Goal: Task Accomplishment & Management: Manage account settings

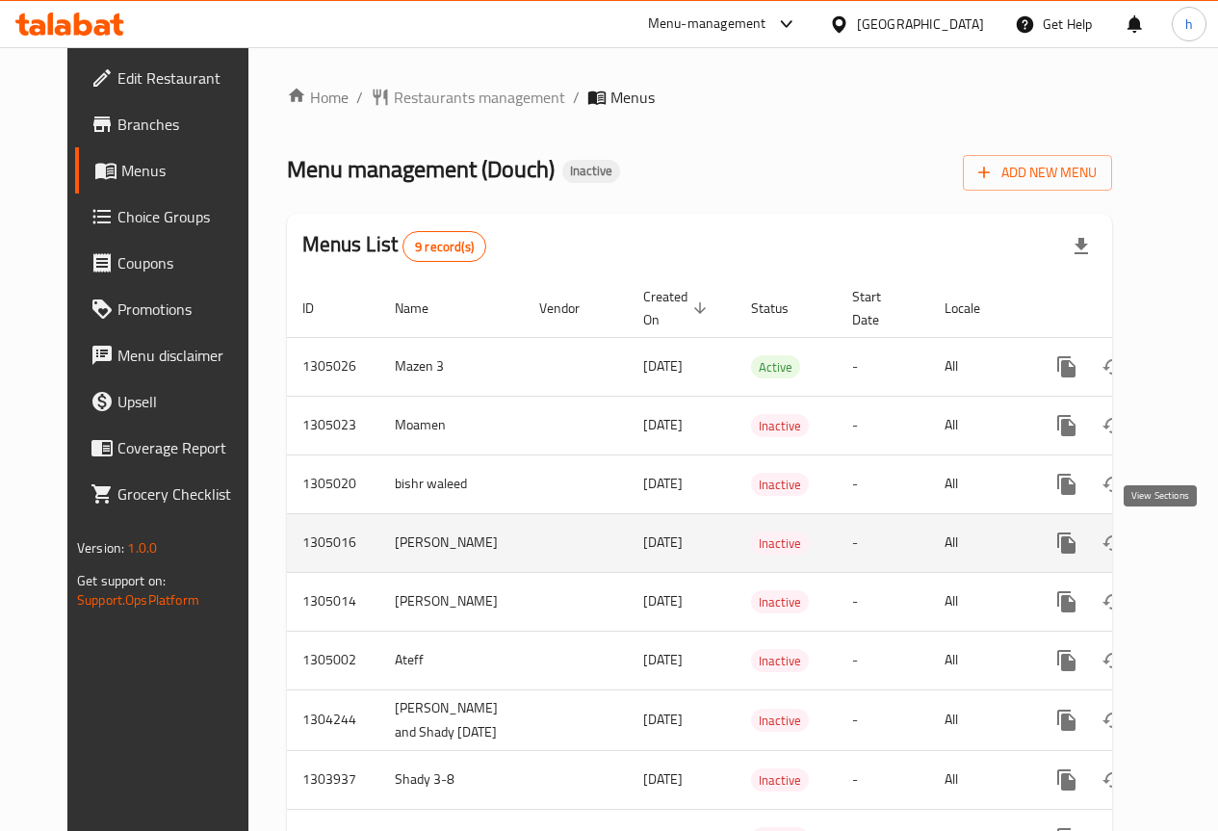
click at [1194, 542] on icon "enhanced table" at bounding box center [1205, 542] width 23 height 23
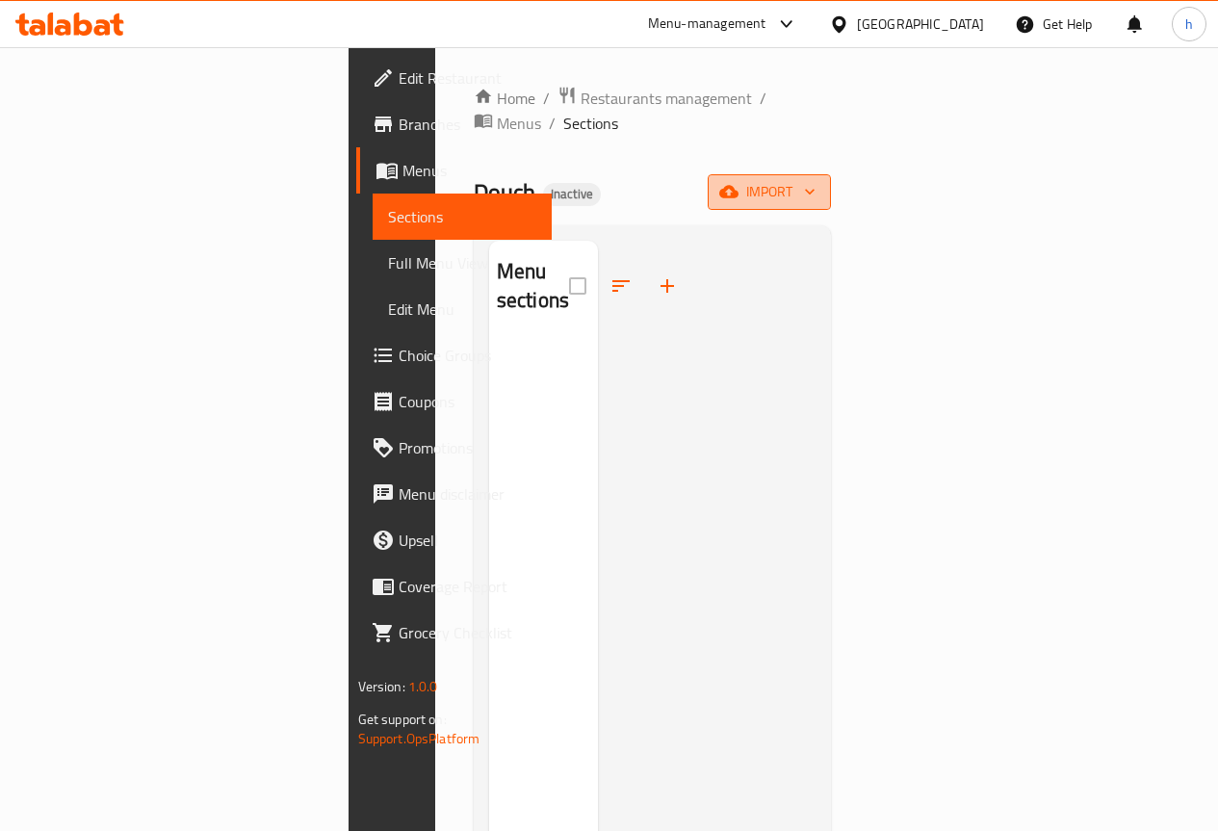
click at [816, 180] on span "import" at bounding box center [769, 192] width 92 height 24
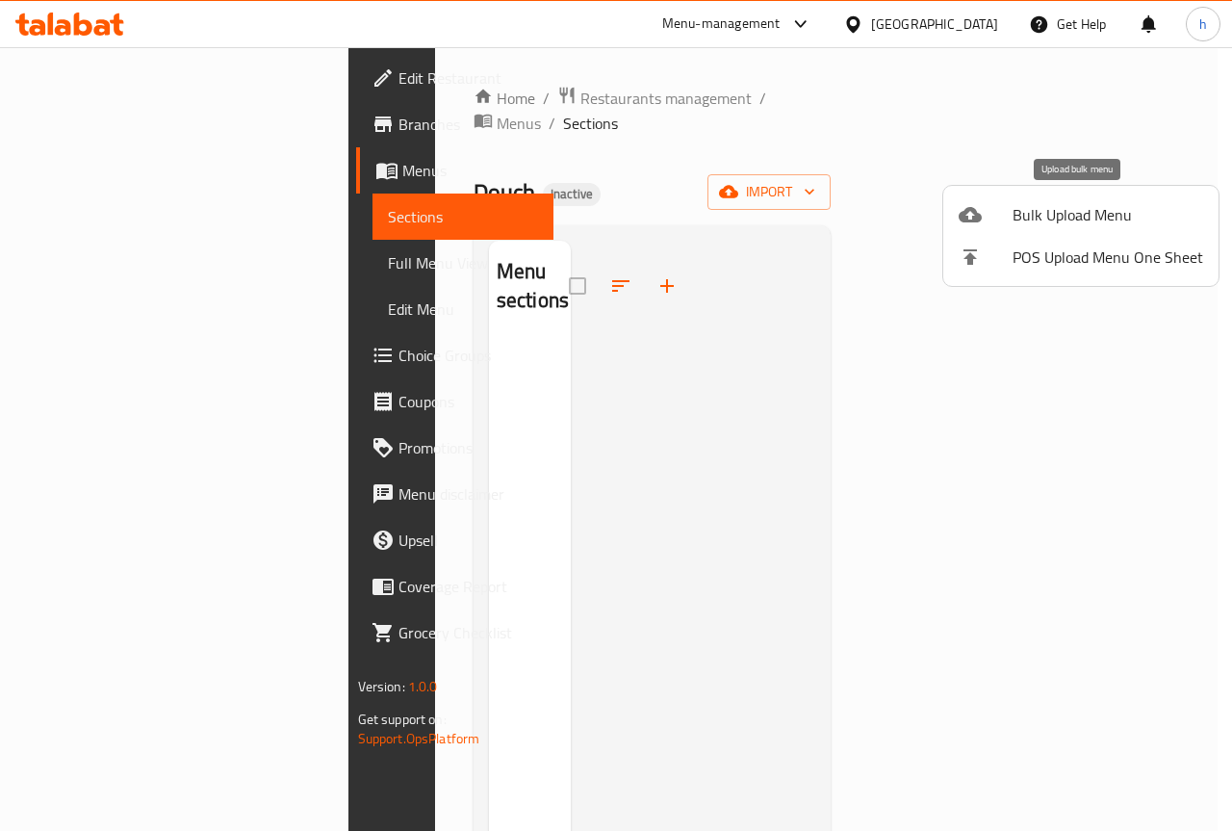
click at [1087, 216] on span "Bulk Upload Menu" at bounding box center [1108, 214] width 191 height 23
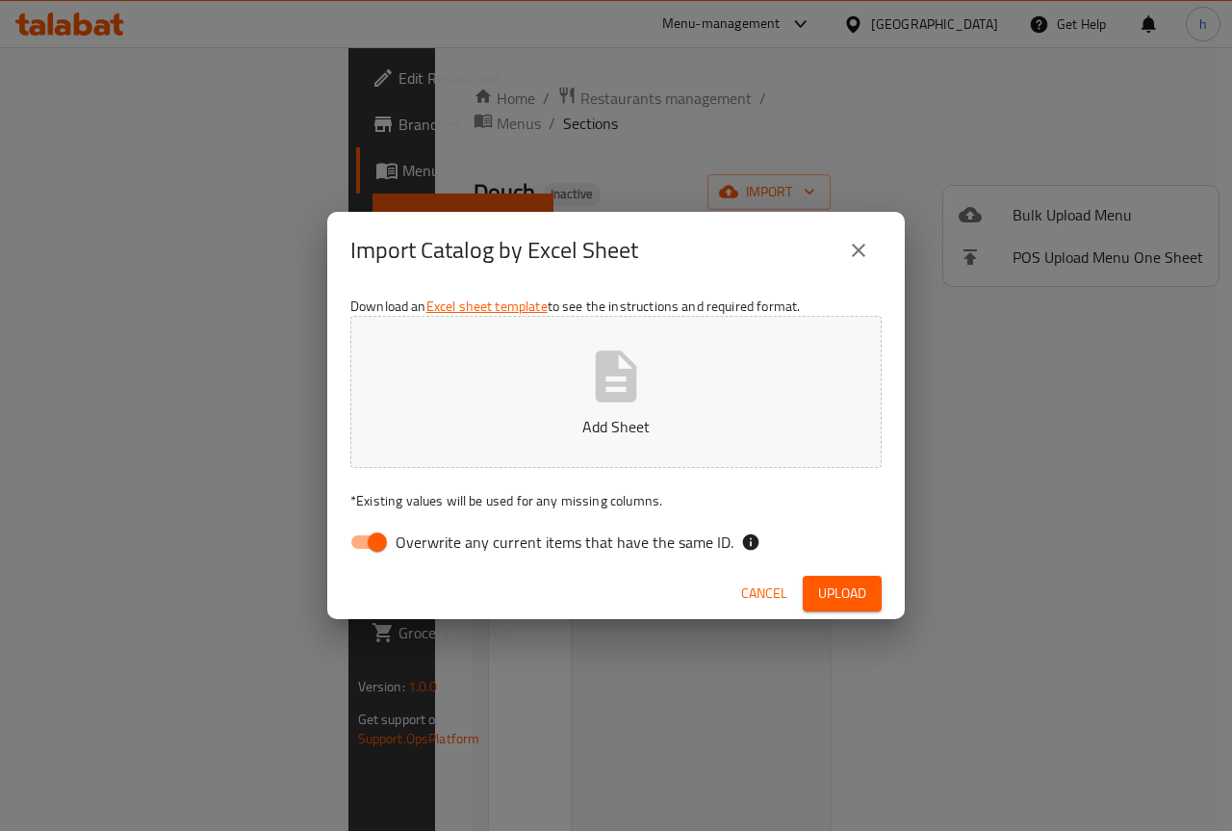
click at [557, 548] on span "Overwrite any current items that have the same ID." at bounding box center [565, 542] width 338 height 23
click at [432, 548] on input "Overwrite any current items that have the same ID." at bounding box center [378, 542] width 110 height 37
checkbox input "false"
click at [609, 384] on icon "button" at bounding box center [616, 375] width 41 height 51
click at [829, 597] on span "Upload" at bounding box center [842, 594] width 48 height 24
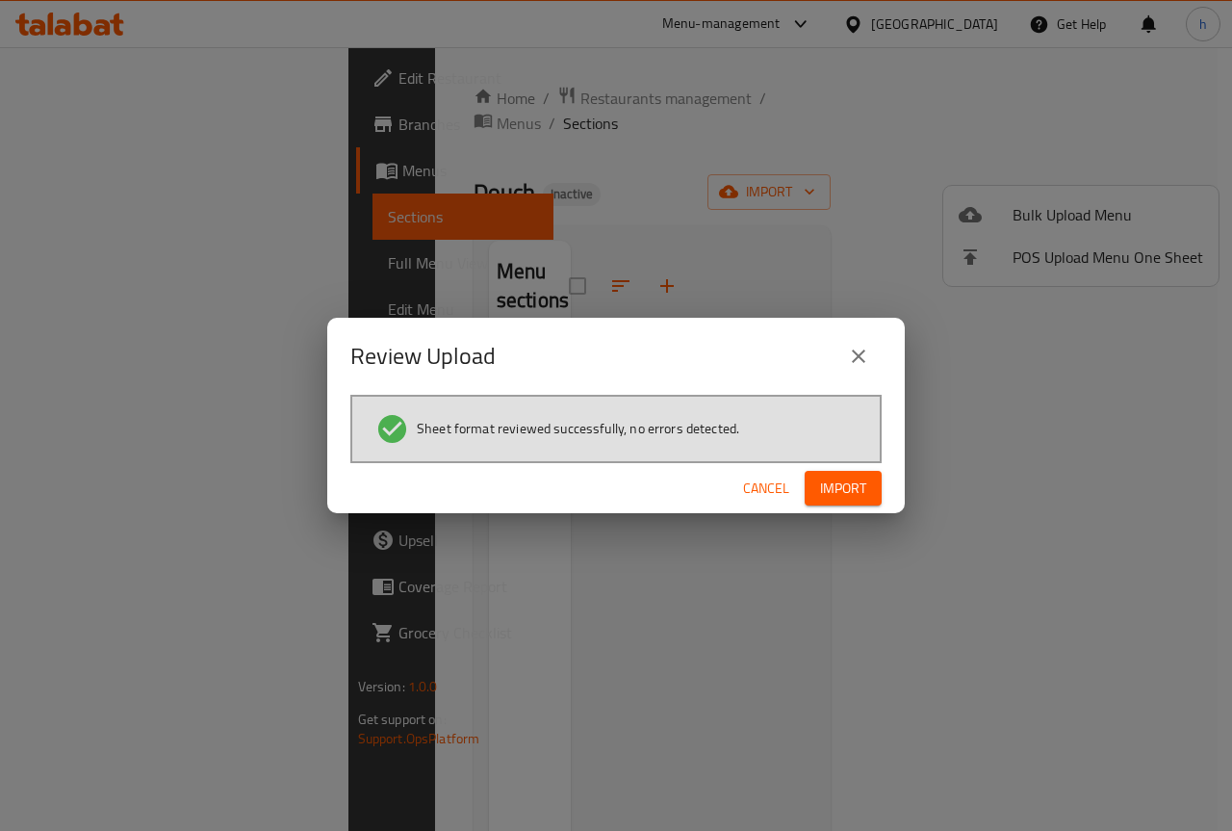
click at [858, 489] on span "Import" at bounding box center [843, 489] width 46 height 24
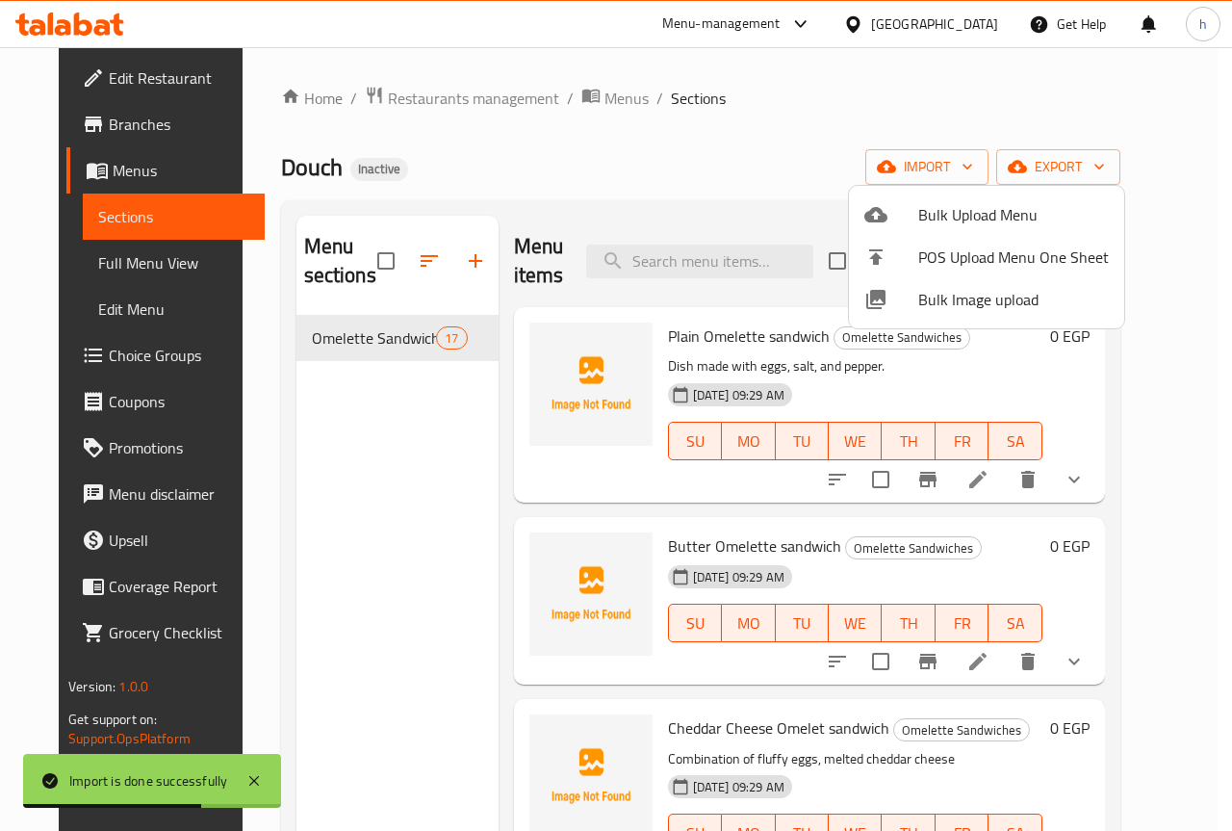
click at [806, 122] on div at bounding box center [616, 415] width 1232 height 831
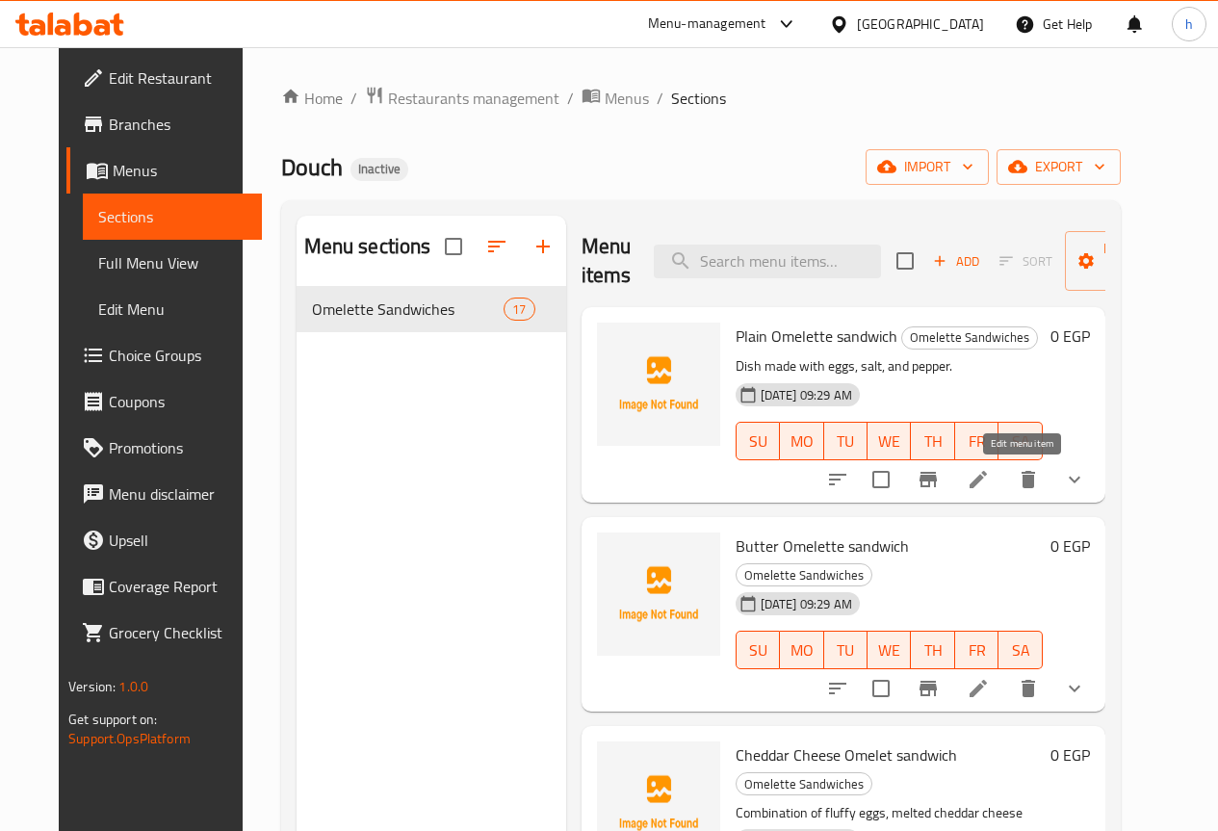
click at [990, 480] on icon at bounding box center [978, 479] width 23 height 23
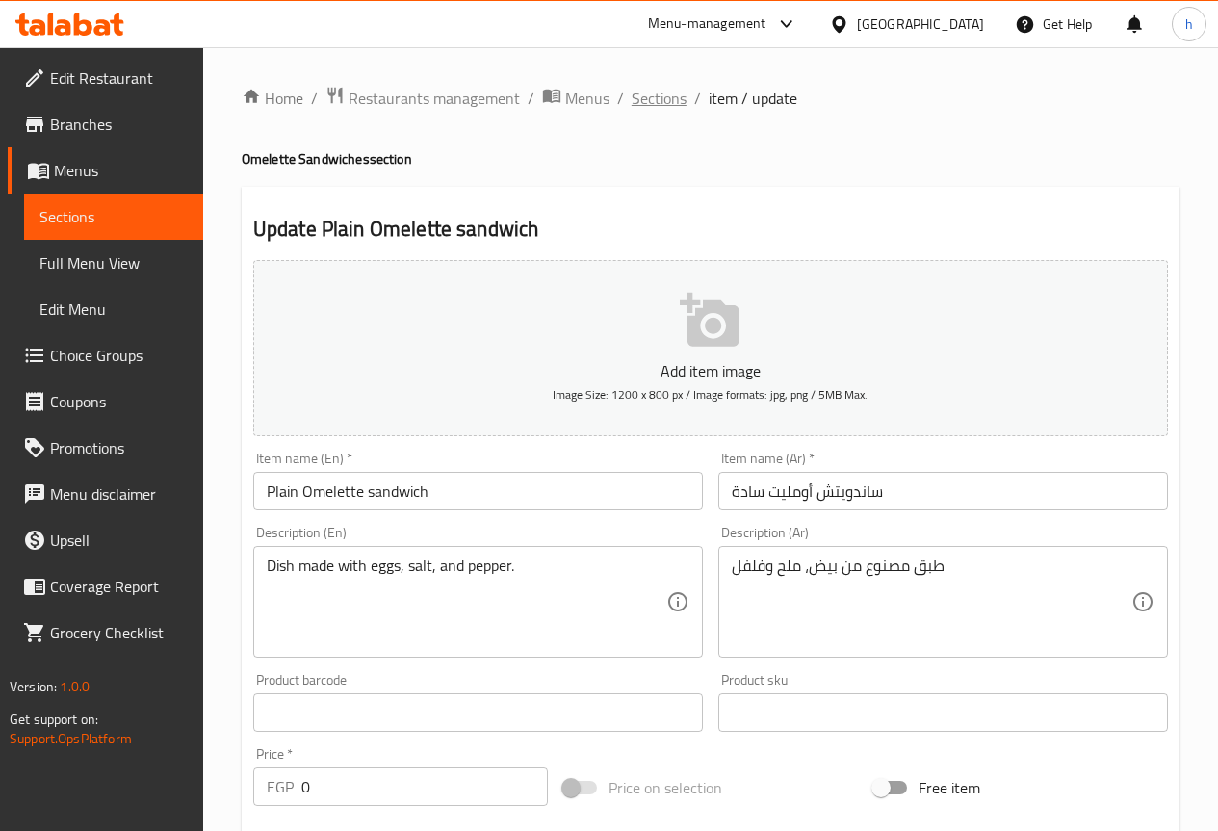
click at [670, 101] on span "Sections" at bounding box center [659, 98] width 55 height 23
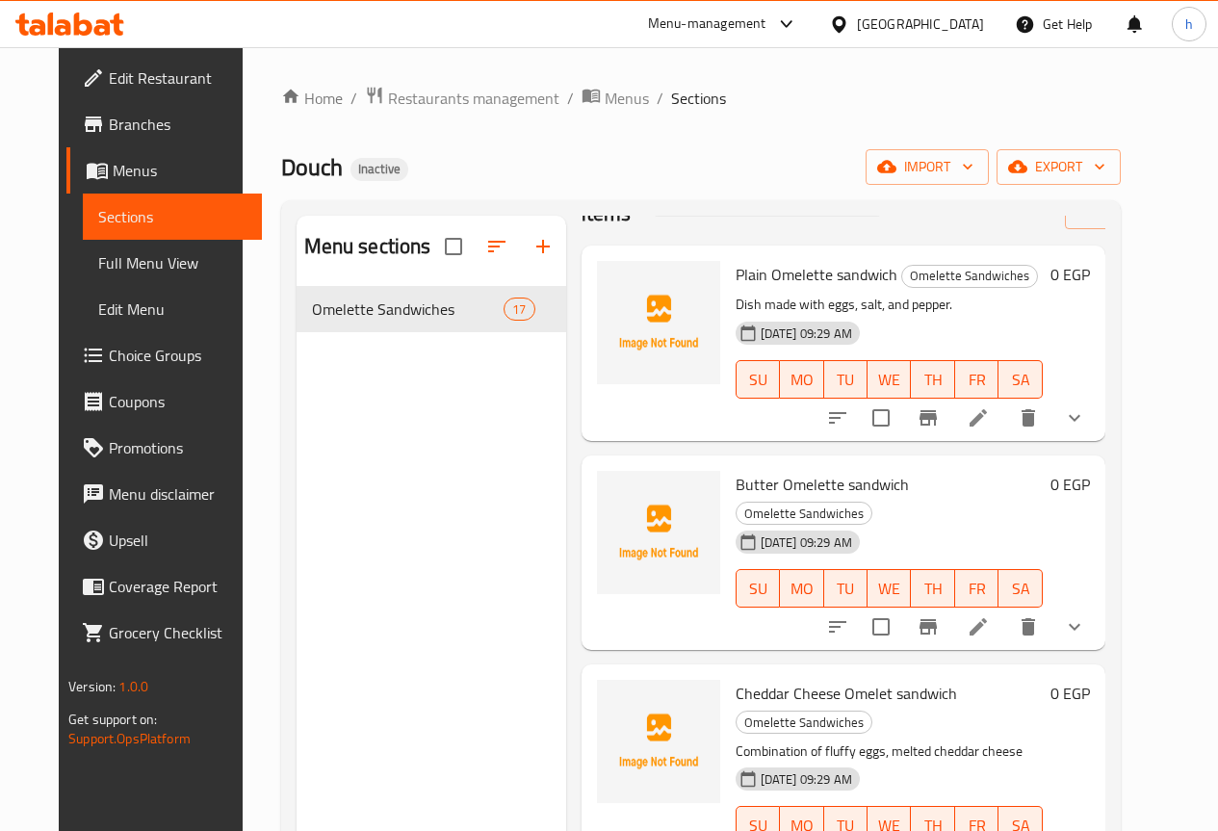
scroll to position [96, 0]
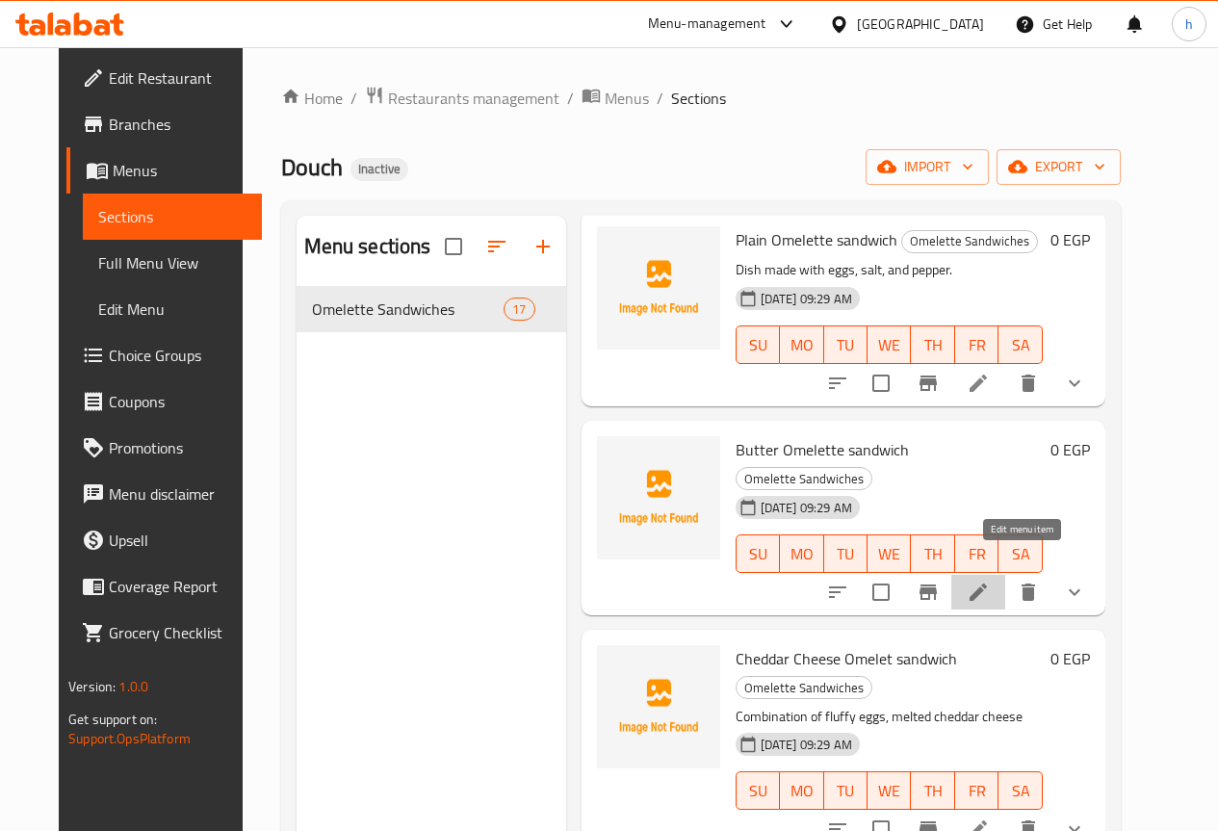
click at [990, 581] on icon at bounding box center [978, 592] width 23 height 23
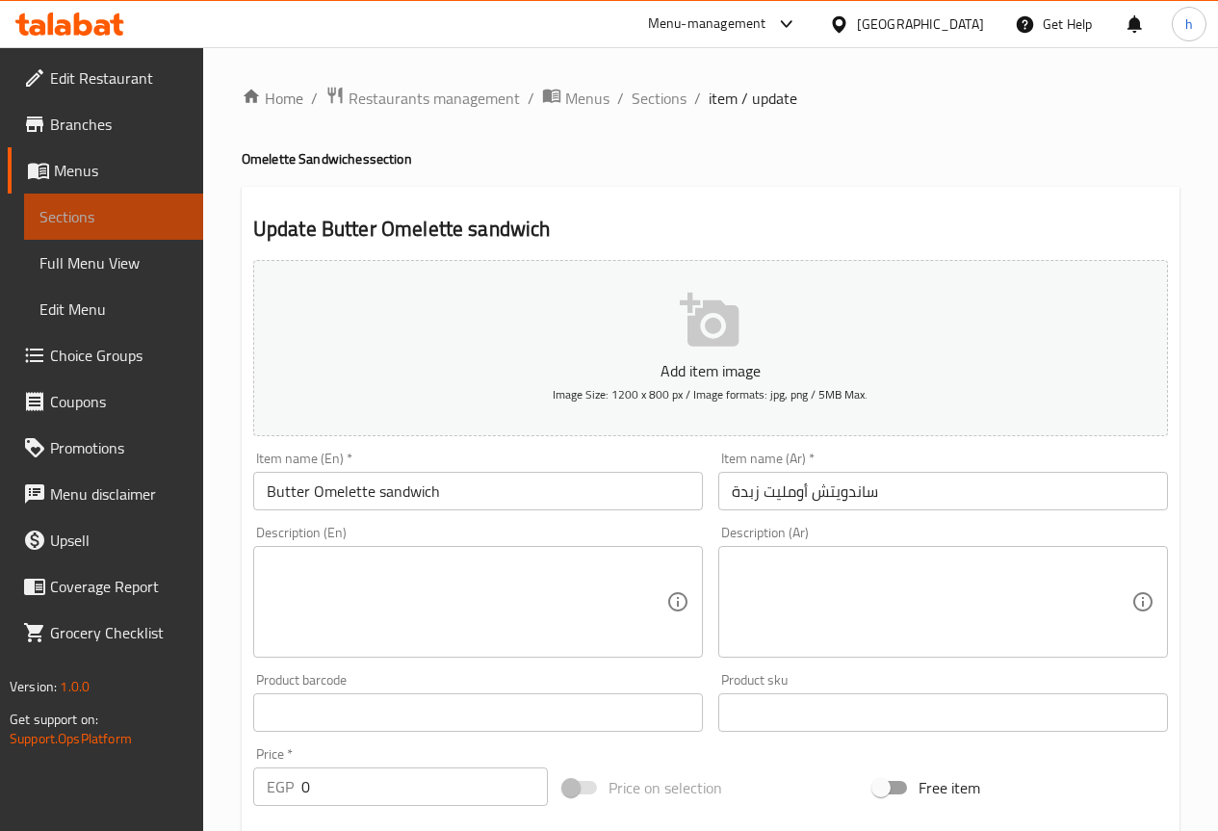
click at [114, 225] on span "Sections" at bounding box center [113, 216] width 148 height 23
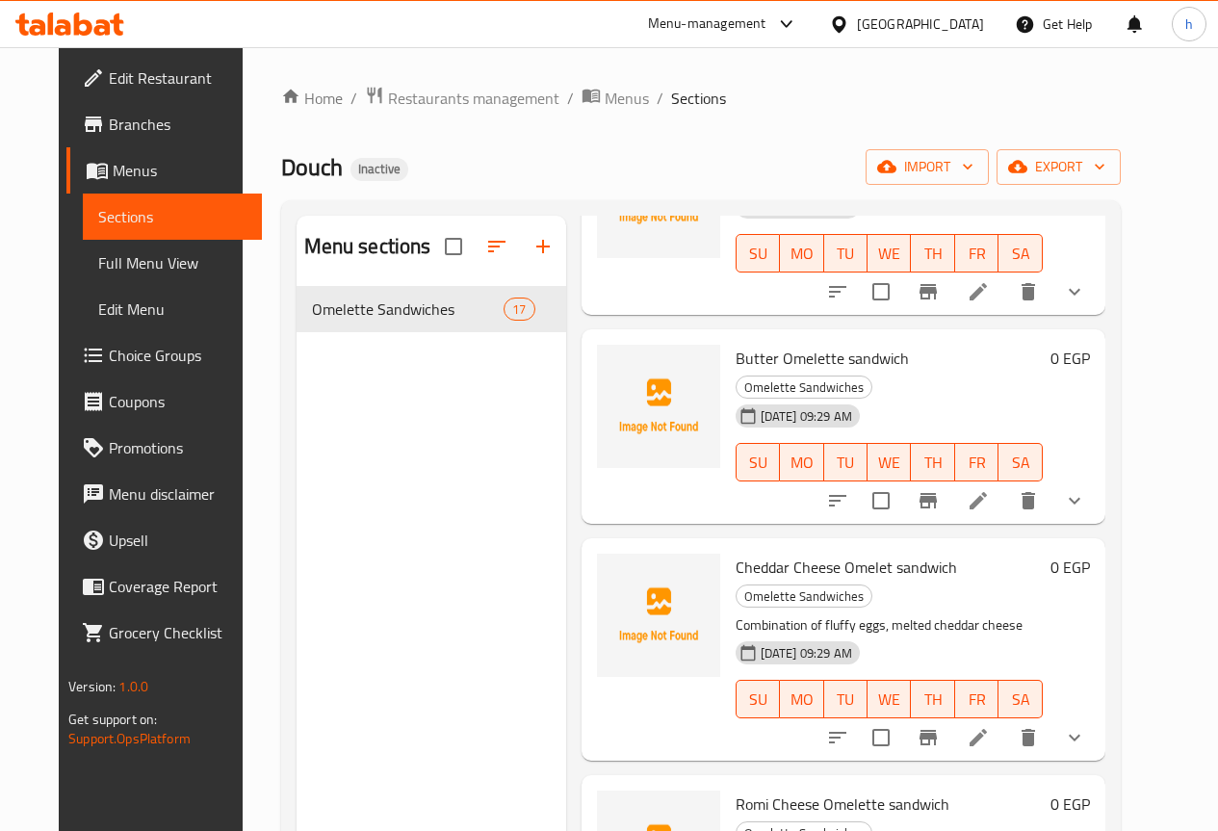
scroll to position [193, 0]
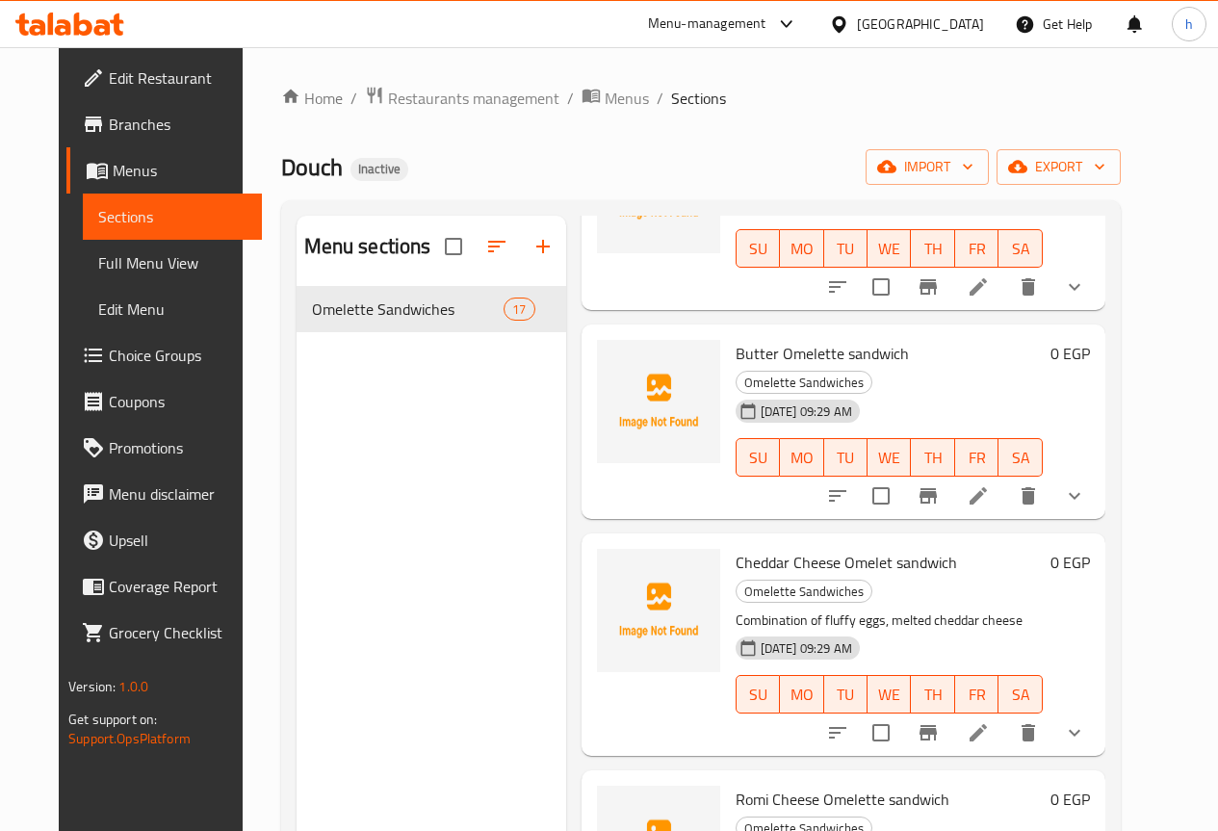
click at [990, 721] on icon at bounding box center [978, 732] width 23 height 23
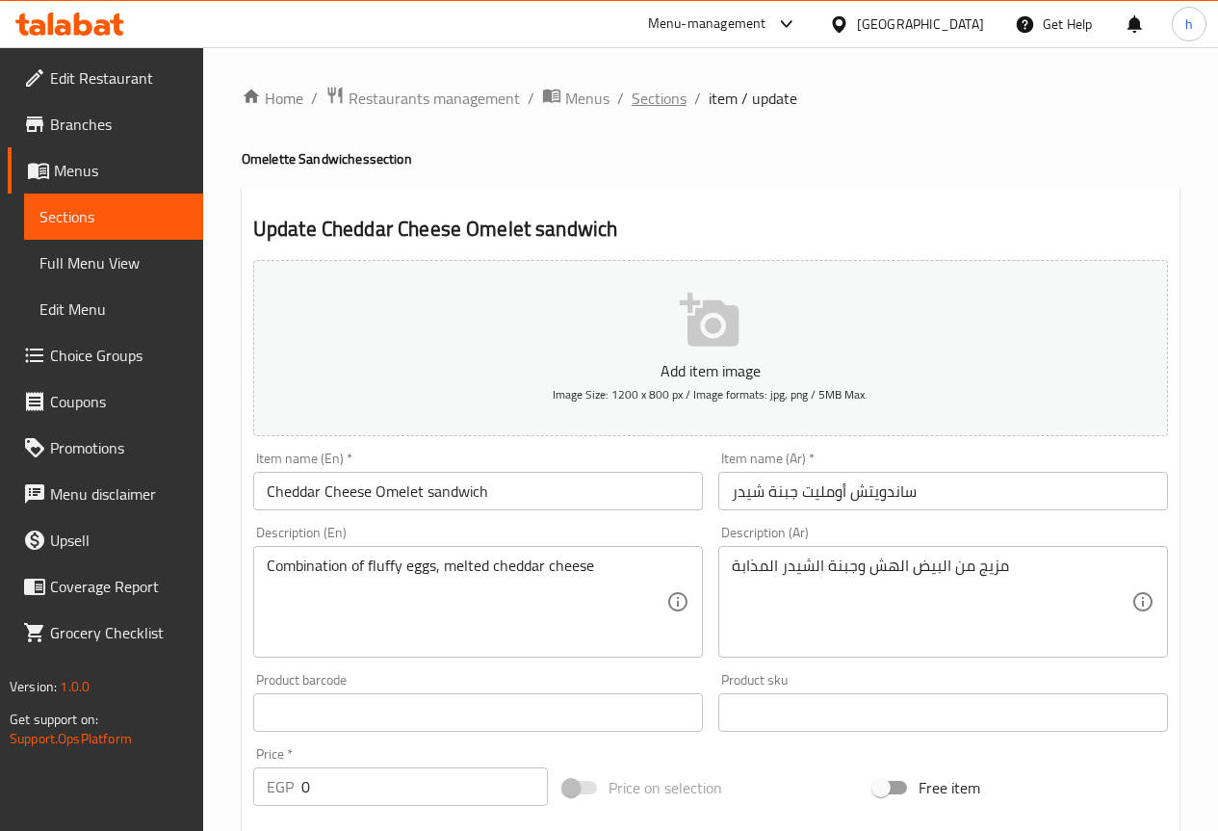
click at [661, 104] on span "Sections" at bounding box center [659, 98] width 55 height 23
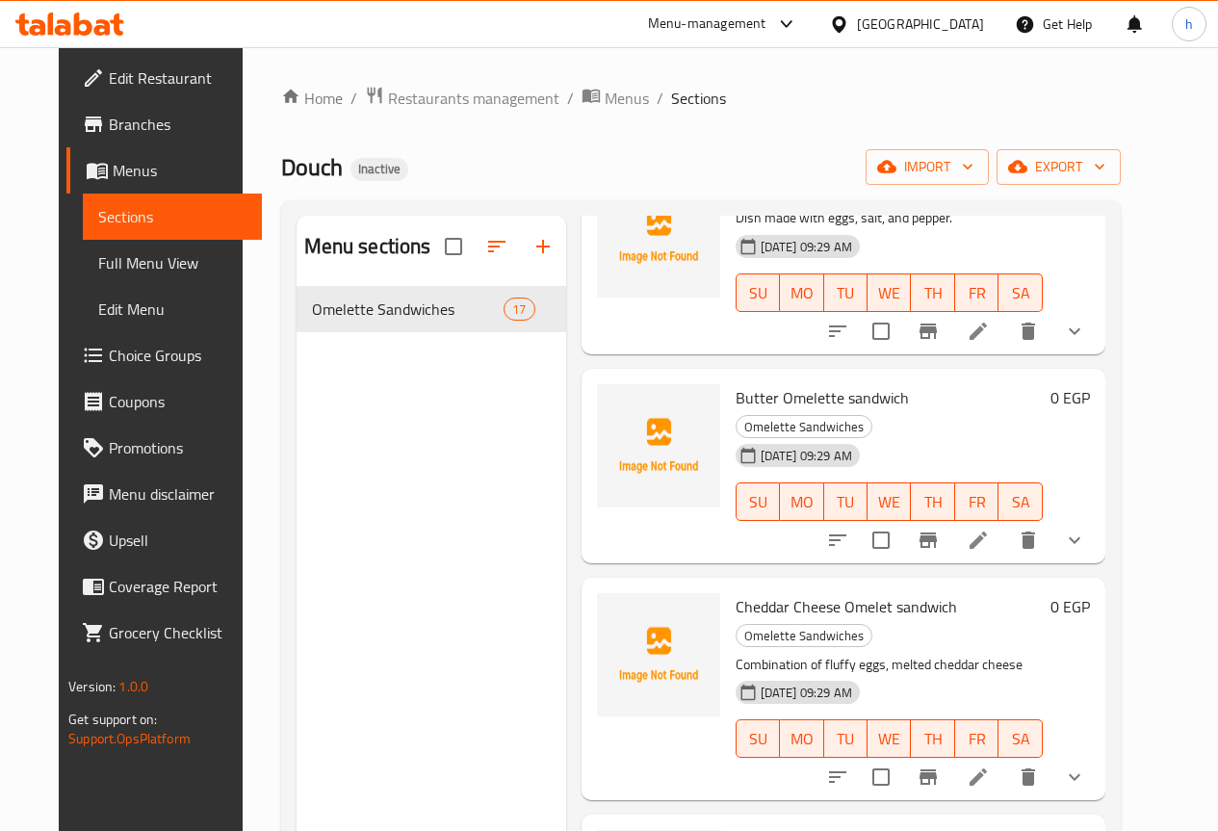
scroll to position [193, 0]
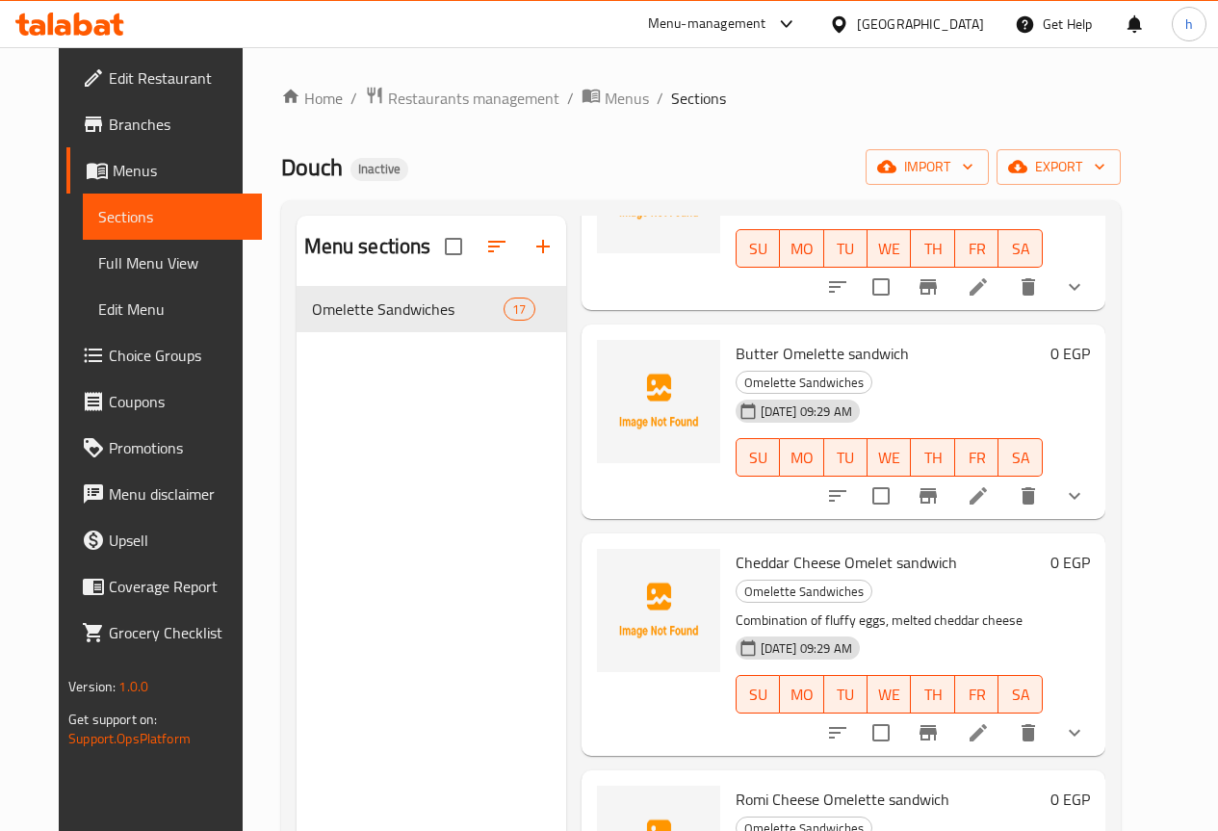
click at [125, 359] on span "Choice Groups" at bounding box center [178, 355] width 138 height 23
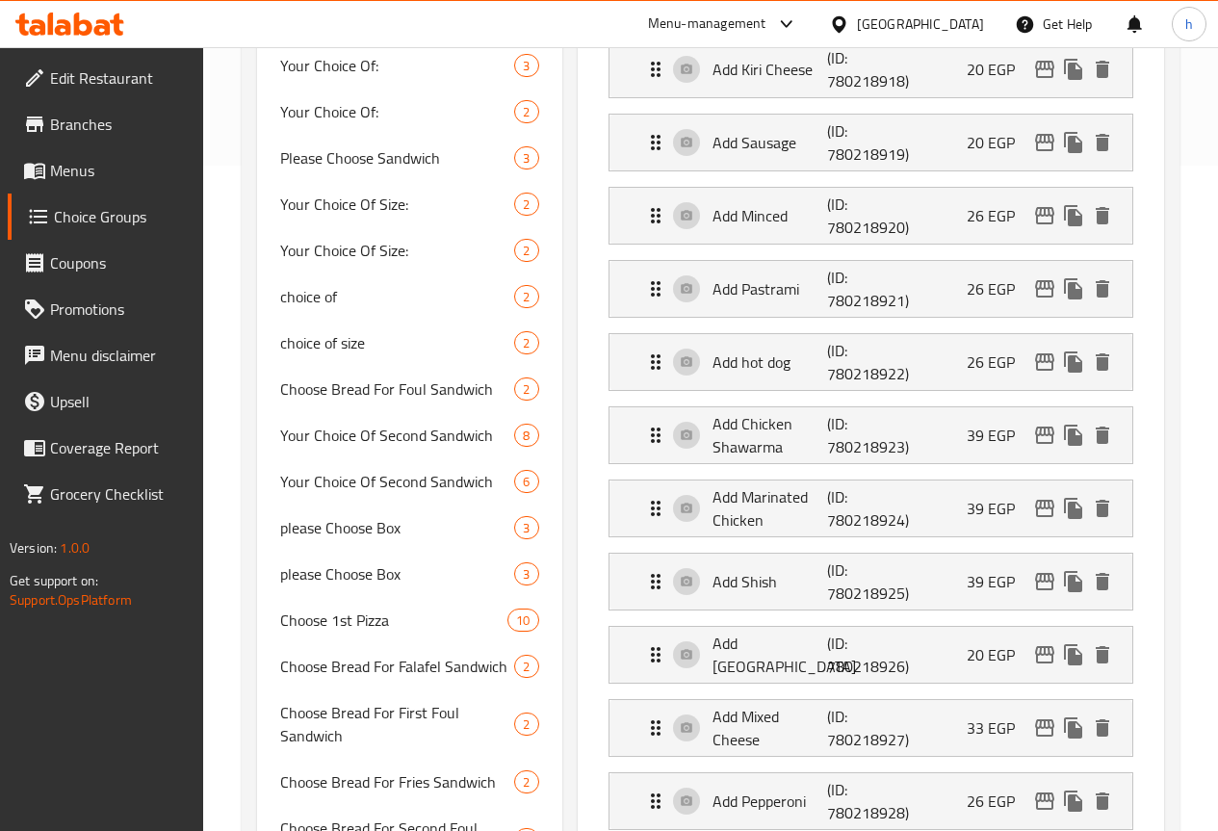
scroll to position [963, 0]
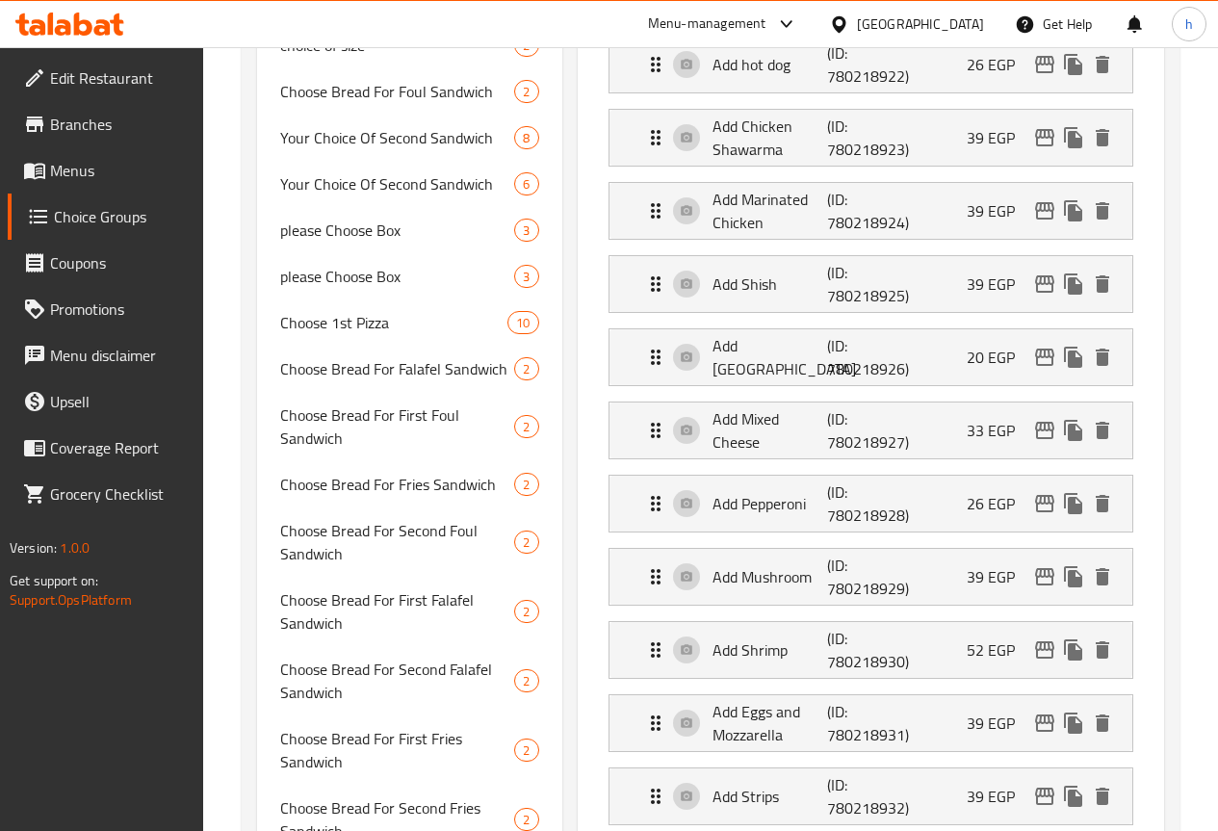
click at [134, 168] on span "Menus" at bounding box center [119, 170] width 138 height 23
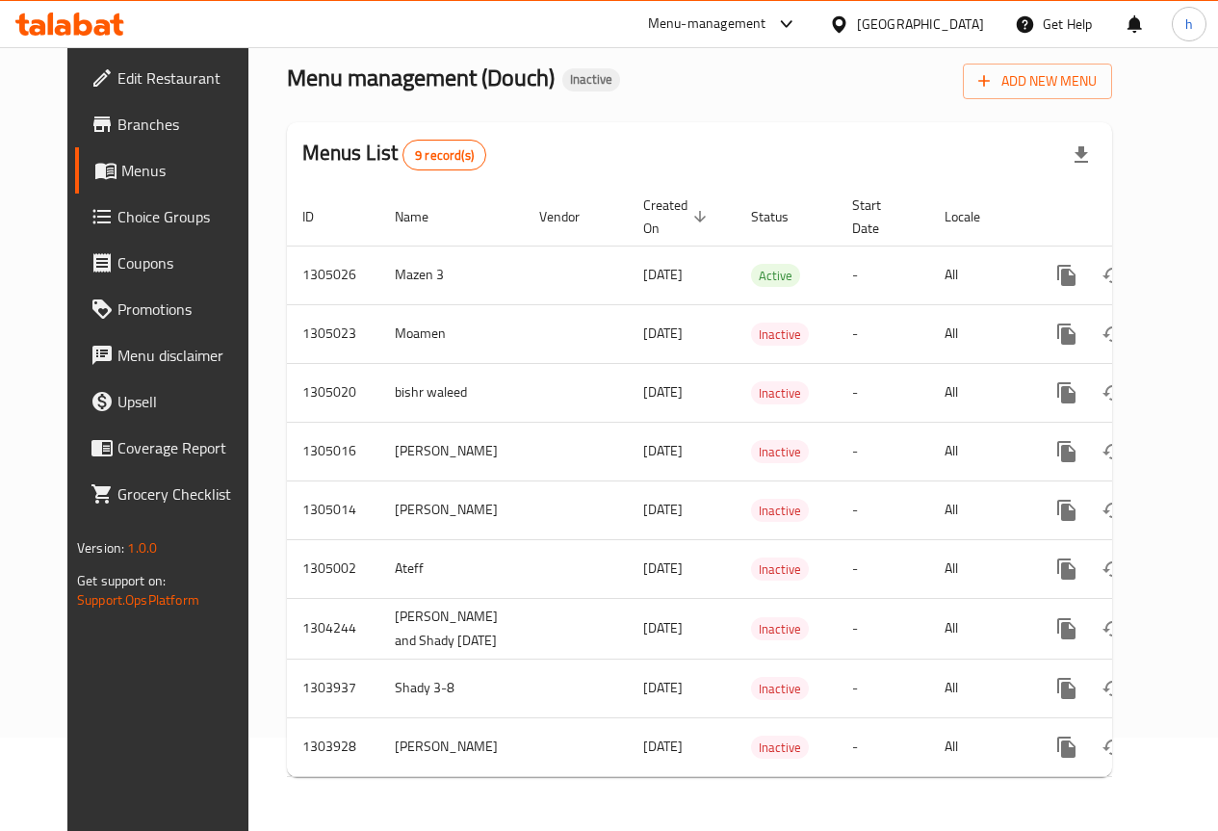
scroll to position [108, 0]
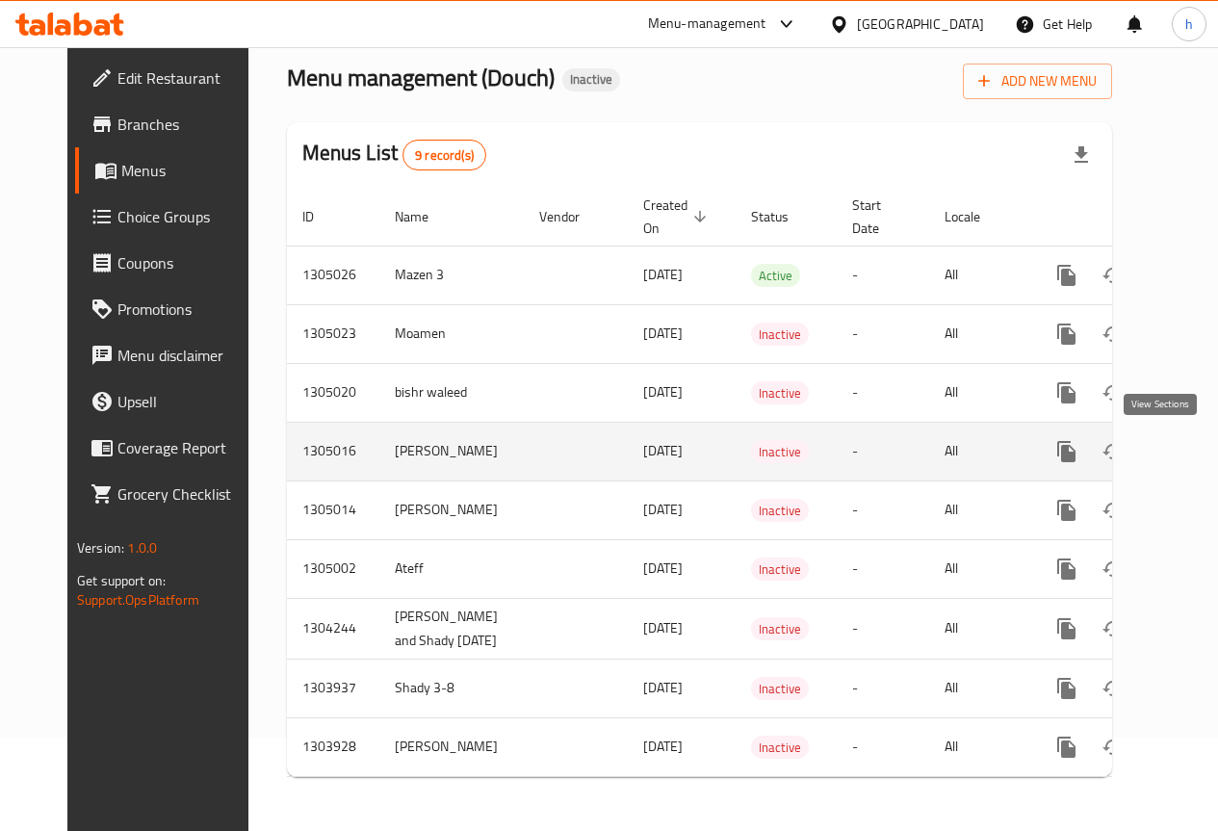
click at [1194, 441] on icon "enhanced table" at bounding box center [1205, 451] width 23 height 23
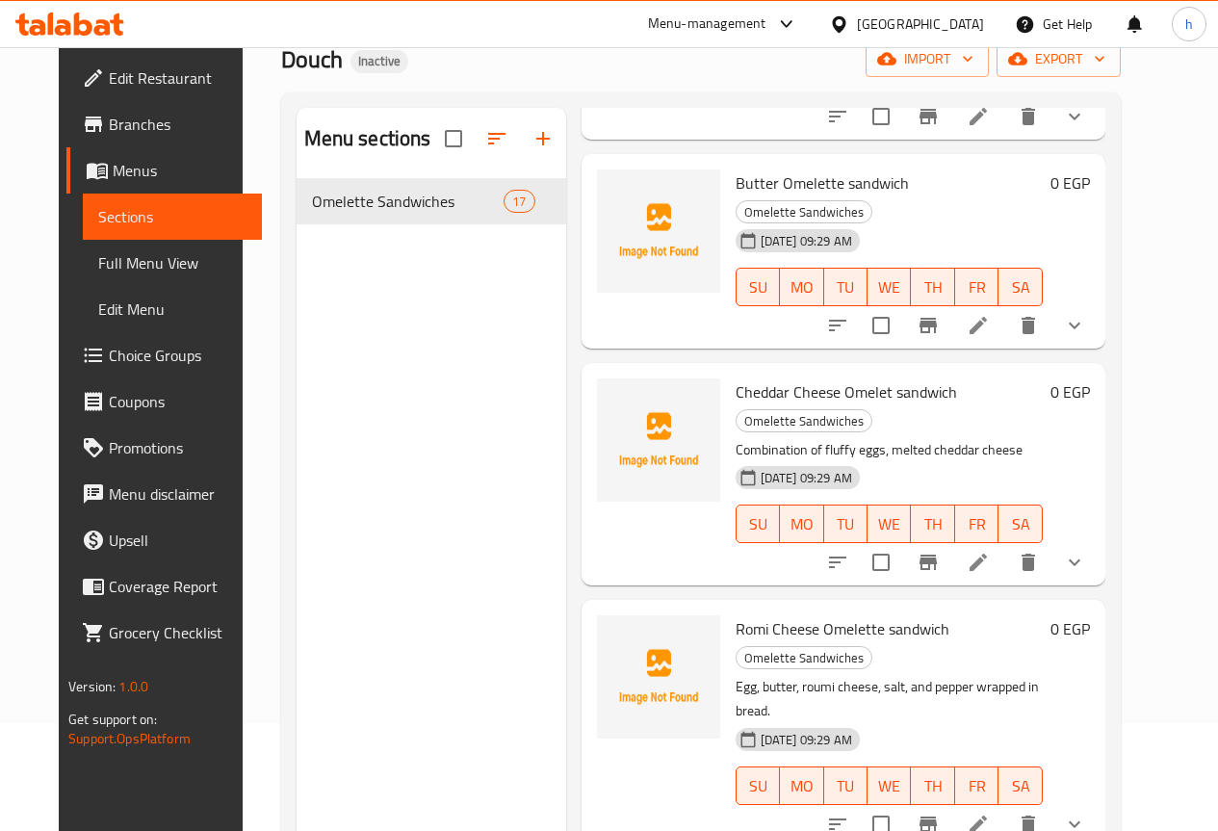
scroll to position [289, 0]
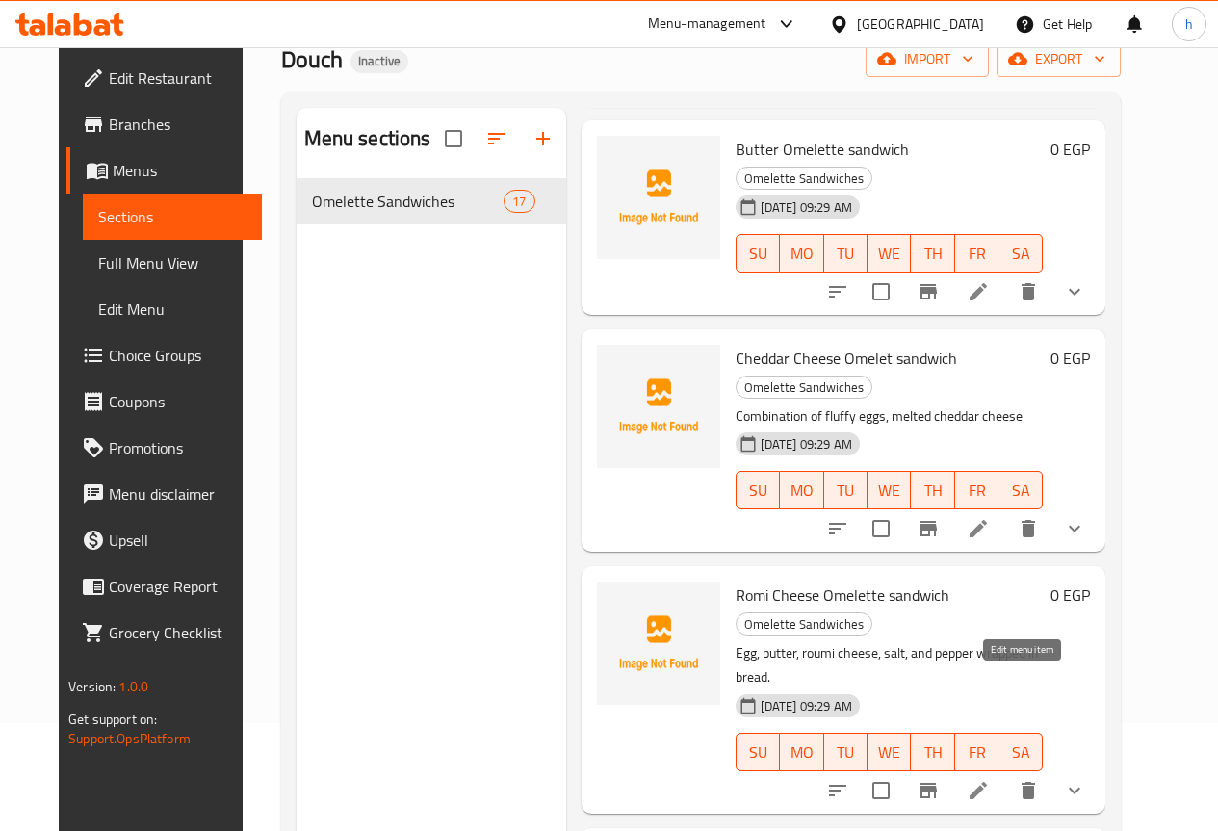
click at [987, 782] on icon at bounding box center [978, 790] width 17 height 17
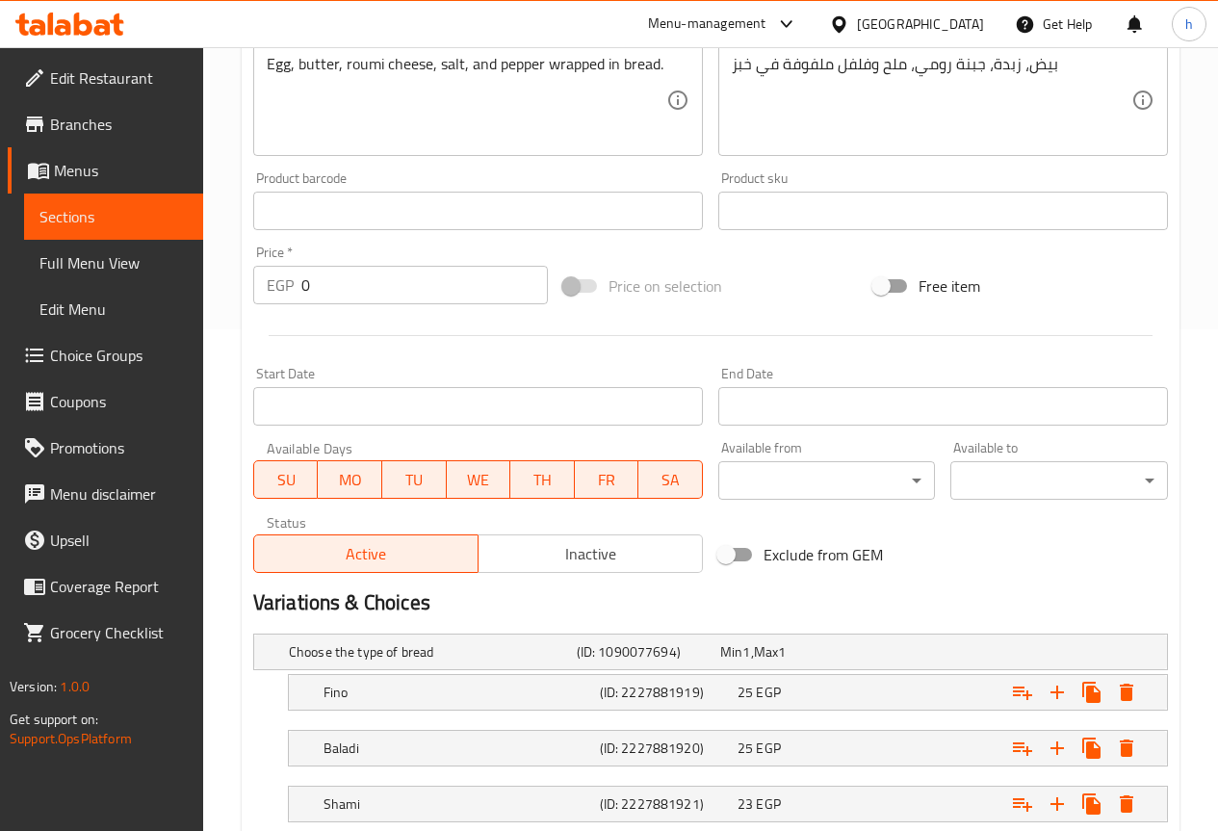
scroll to position [629, 0]
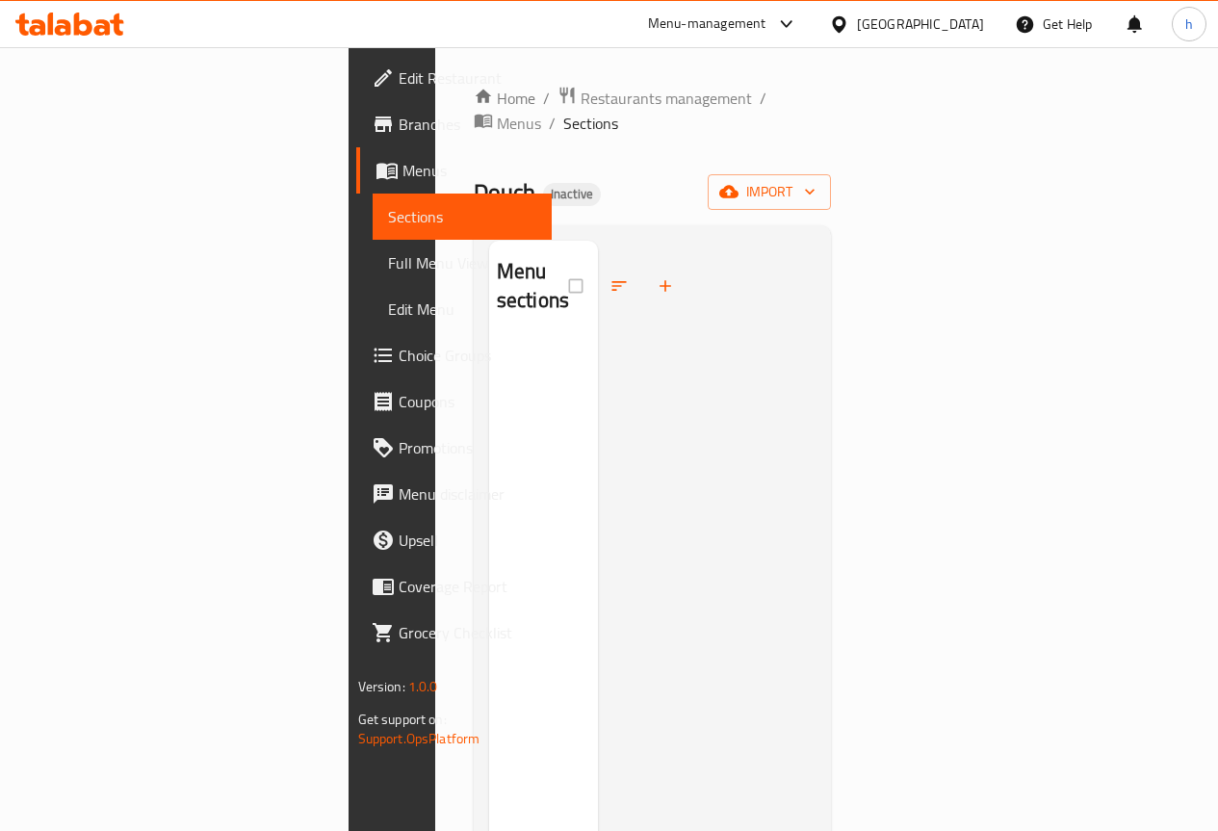
click at [388, 205] on span "Sections" at bounding box center [462, 216] width 148 height 23
click at [402, 177] on span "Menus" at bounding box center [469, 170] width 134 height 23
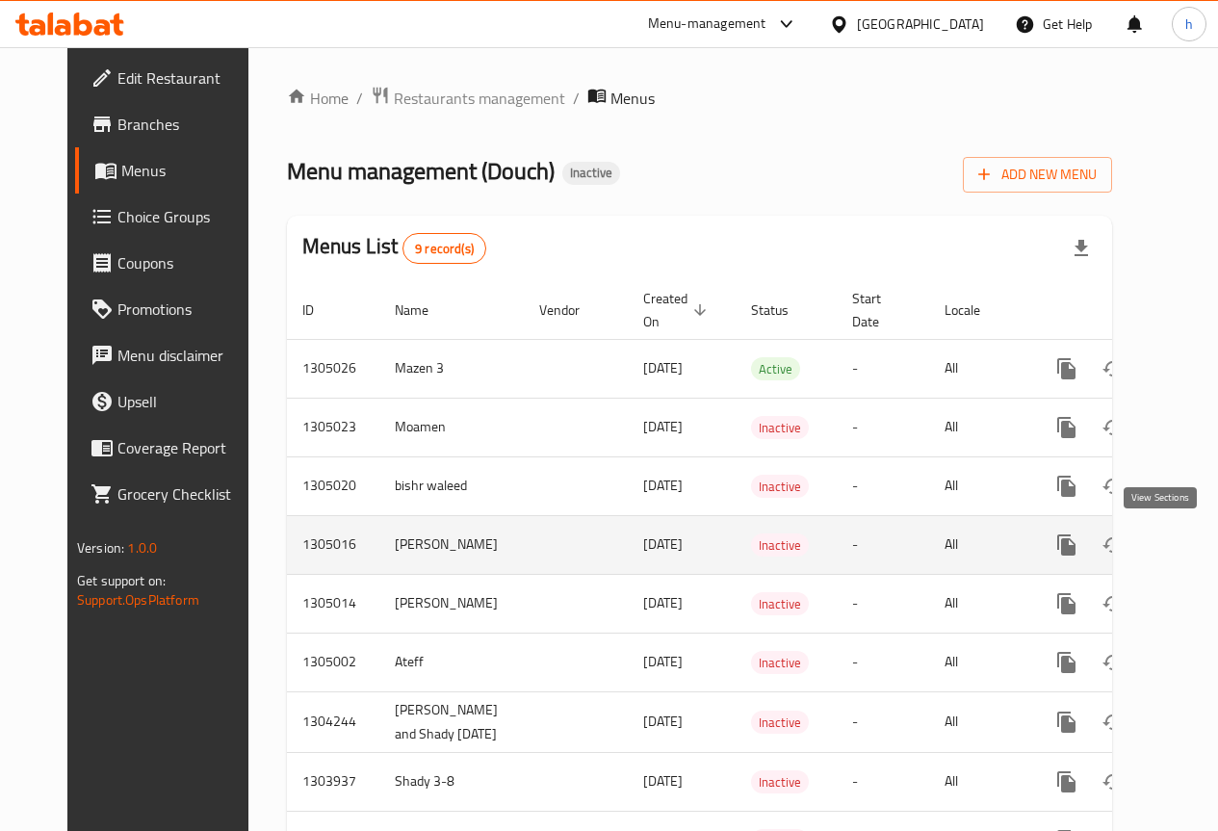
click at [1194, 543] on icon "enhanced table" at bounding box center [1205, 544] width 23 height 23
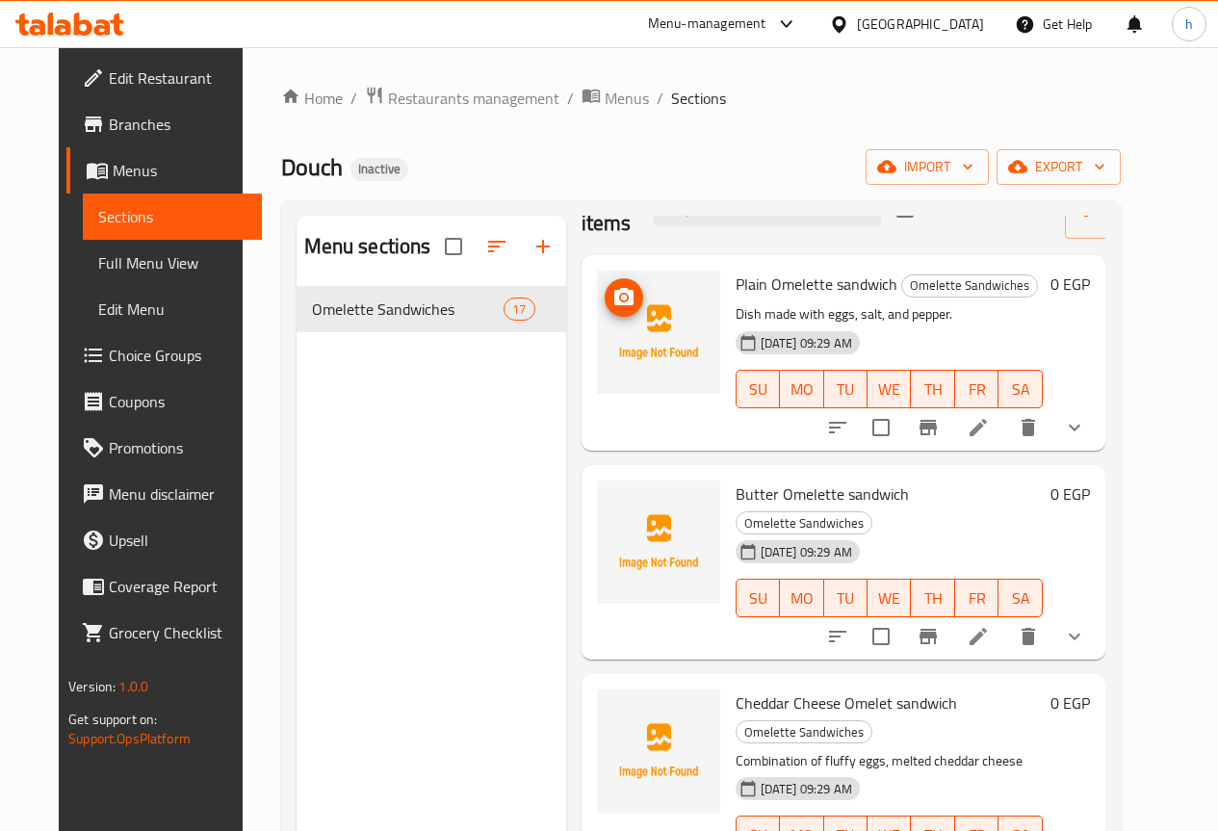
scroll to position [96, 0]
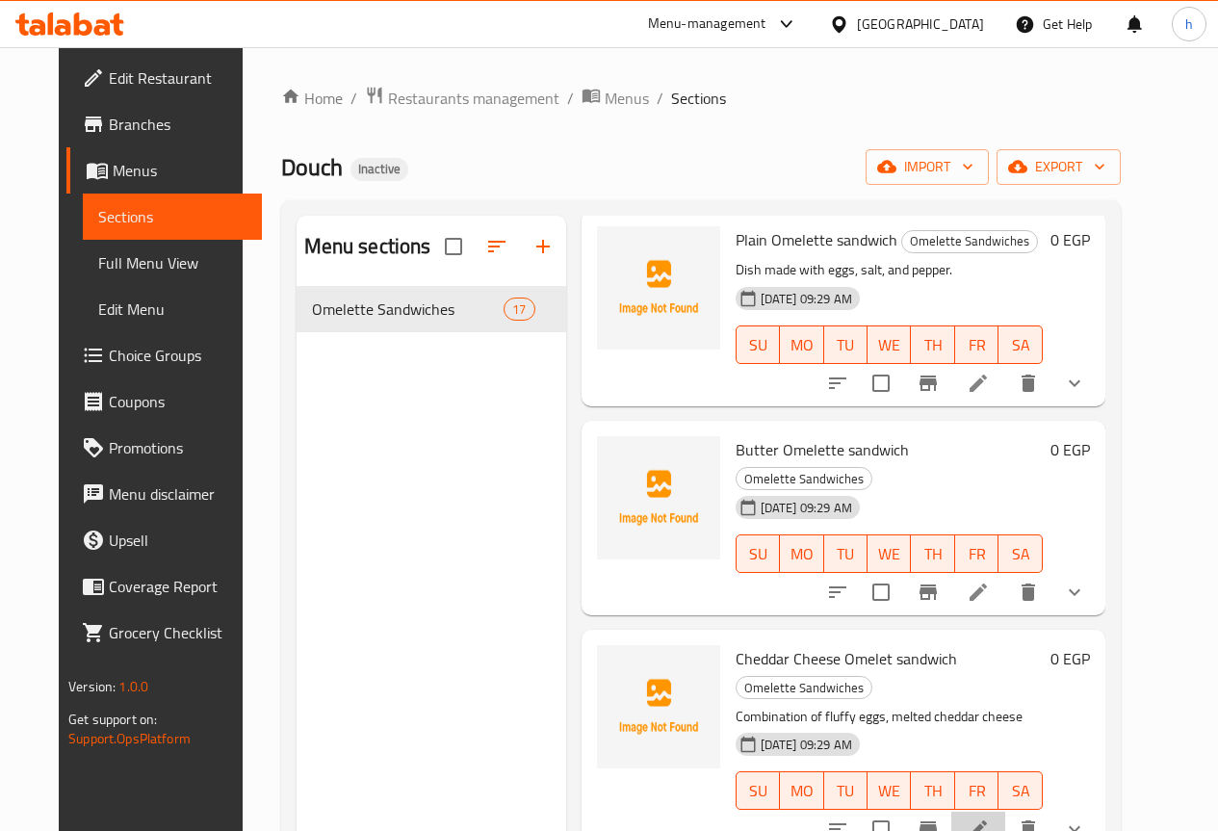
click at [1005, 812] on li at bounding box center [978, 829] width 54 height 35
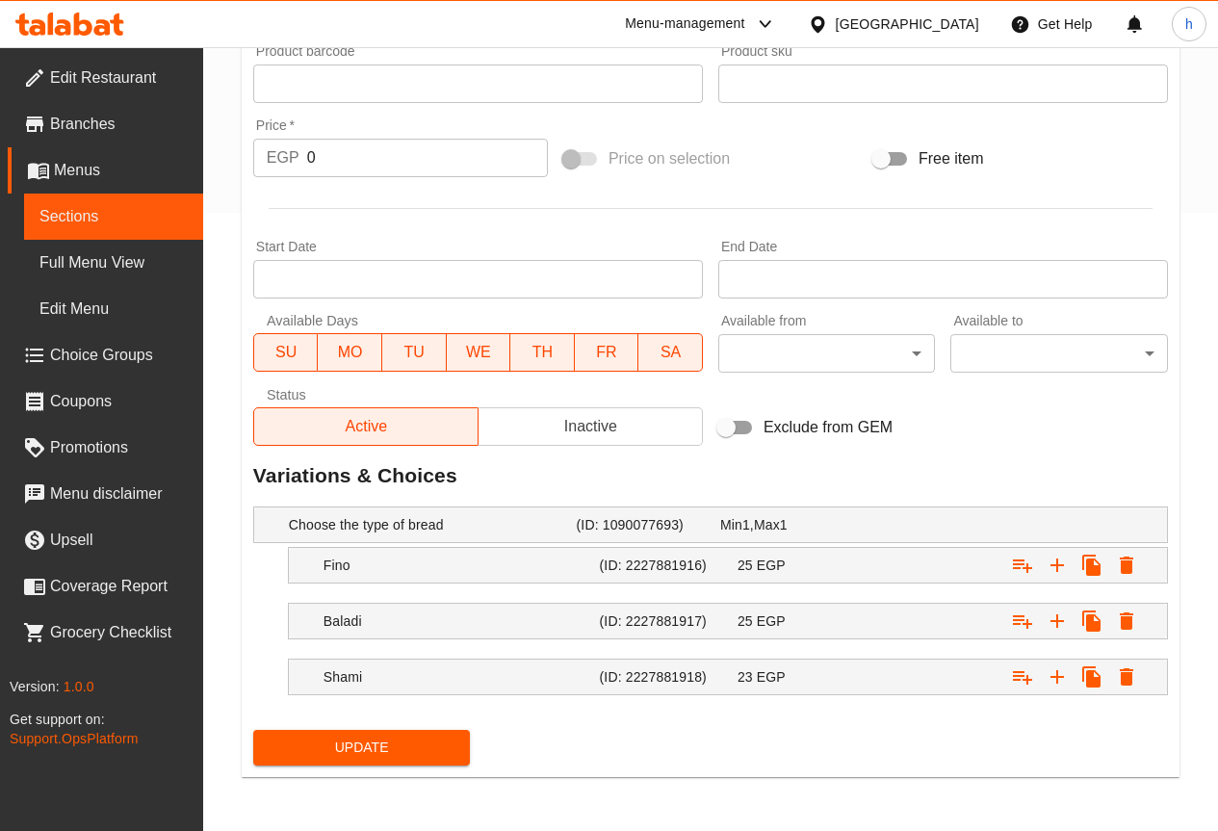
scroll to position [618, 0]
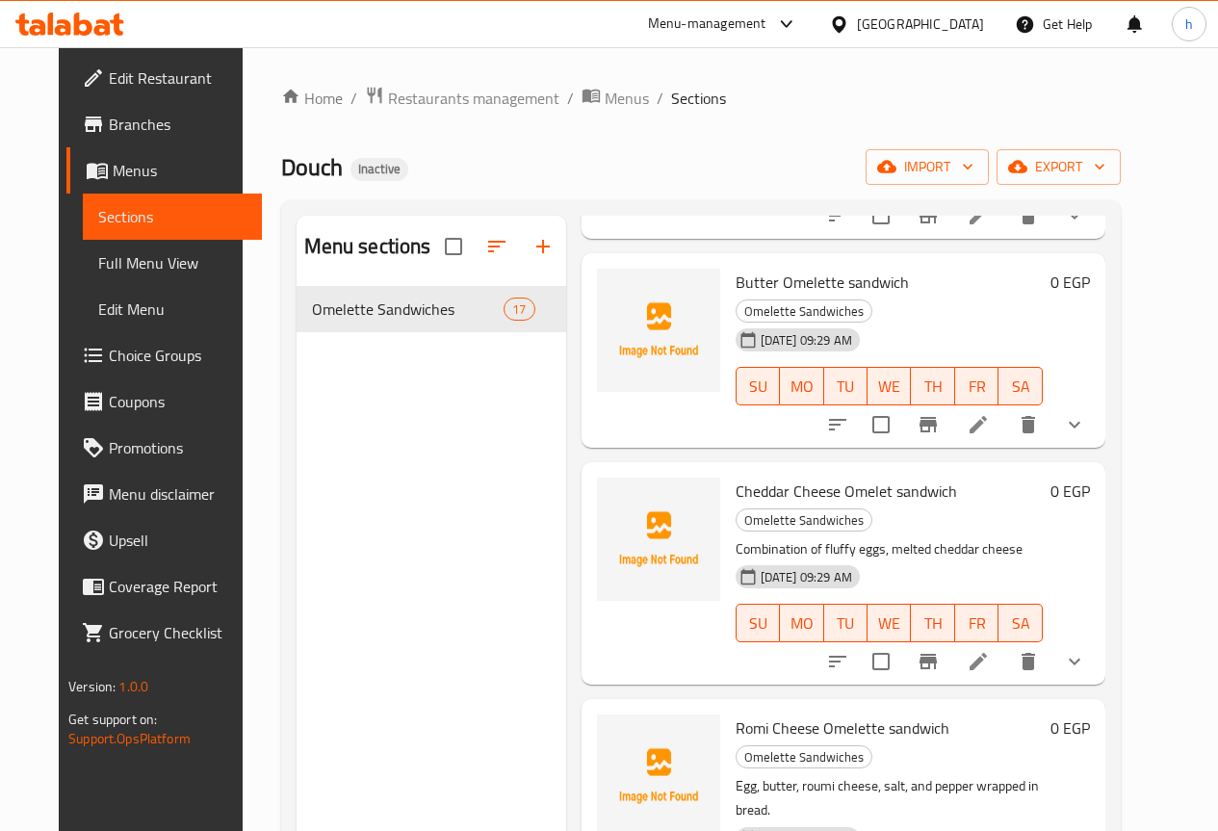
scroll to position [289, 0]
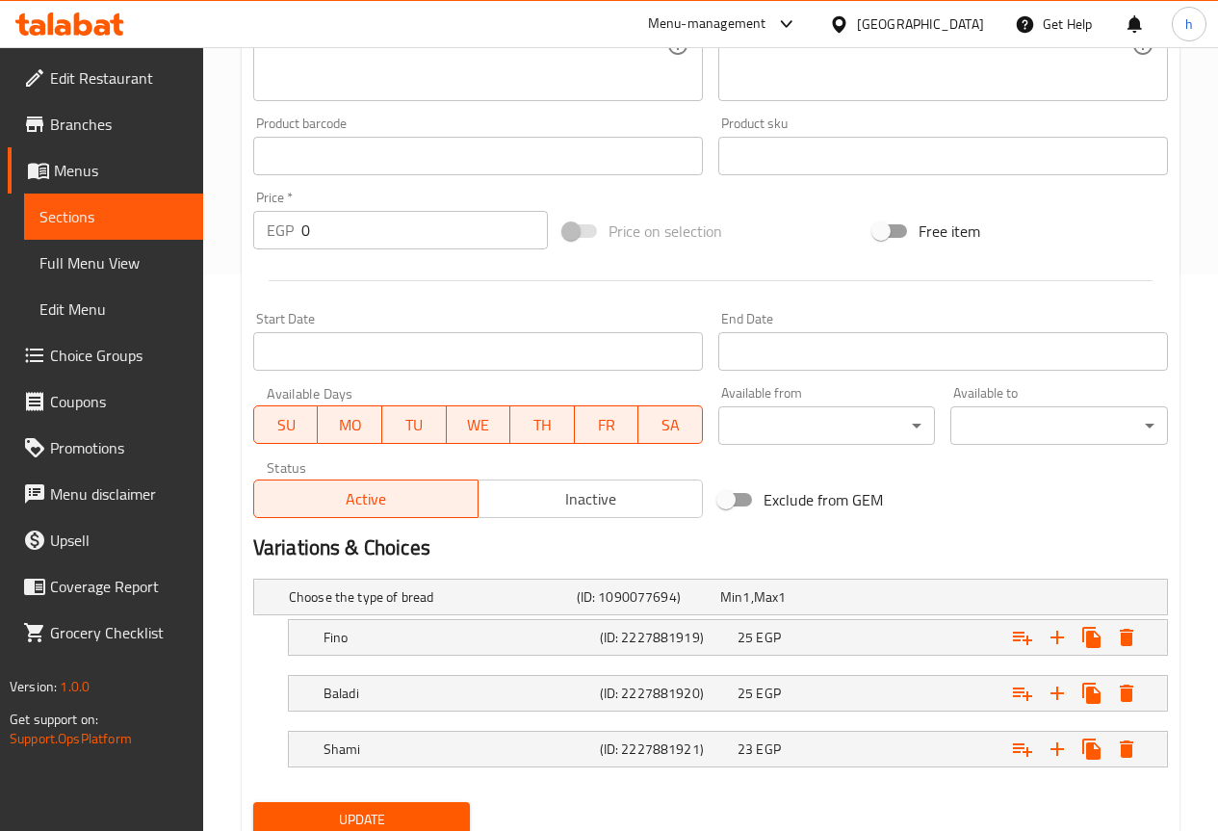
scroll to position [629, 0]
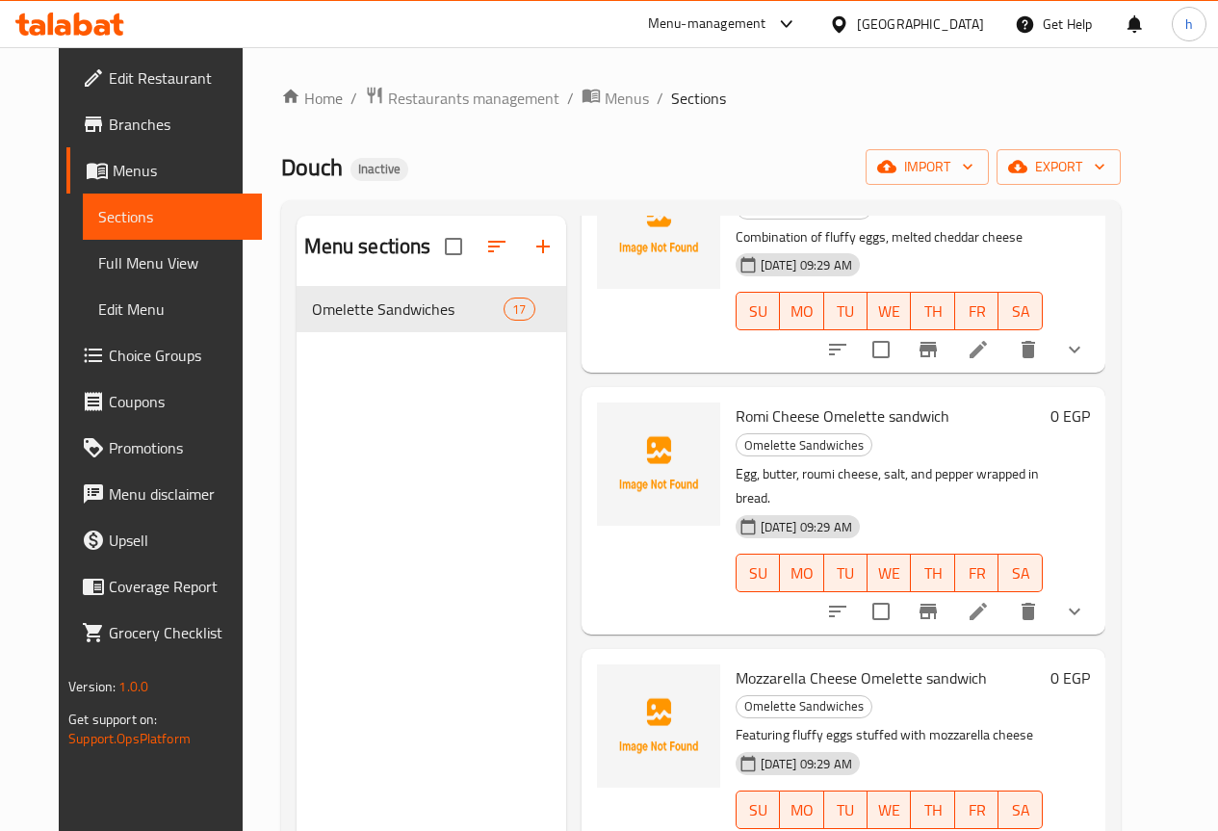
scroll to position [578, 0]
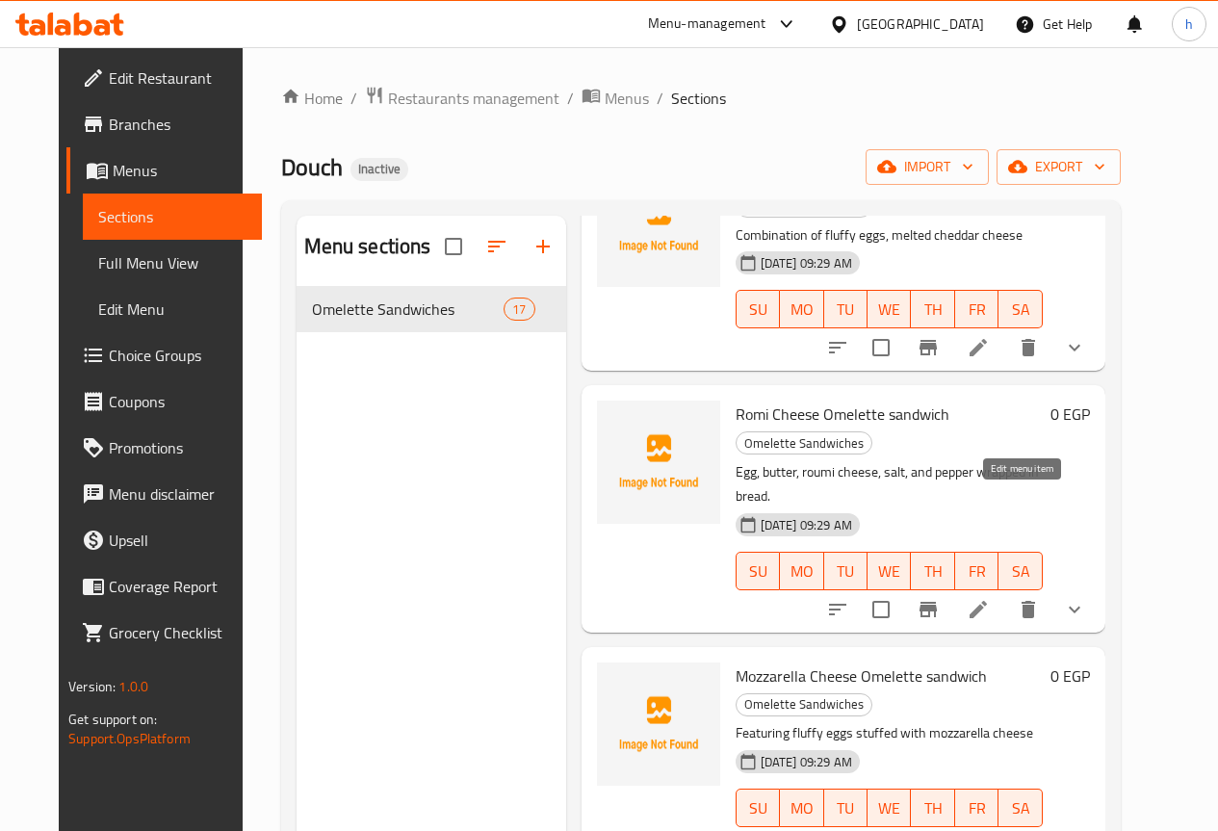
click at [987, 601] on icon at bounding box center [978, 609] width 17 height 17
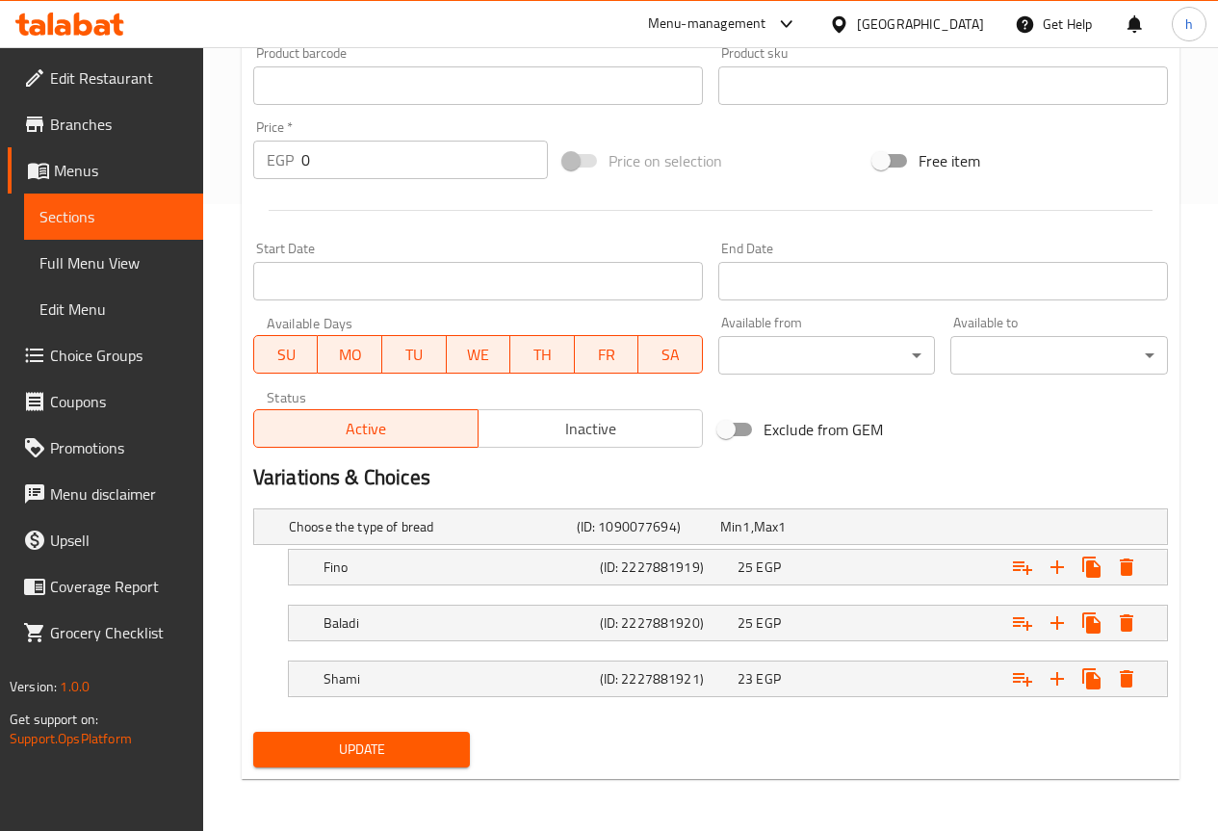
scroll to position [629, 0]
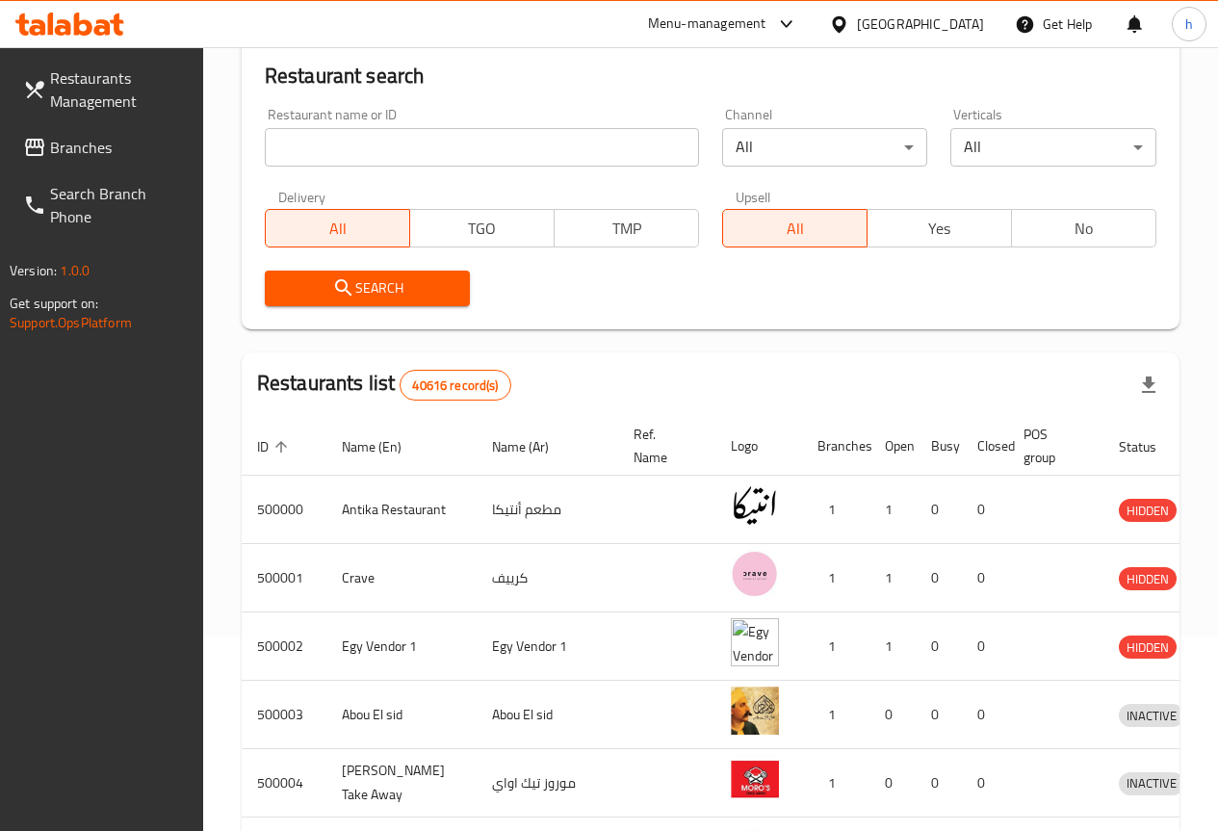
scroll to position [193, 0]
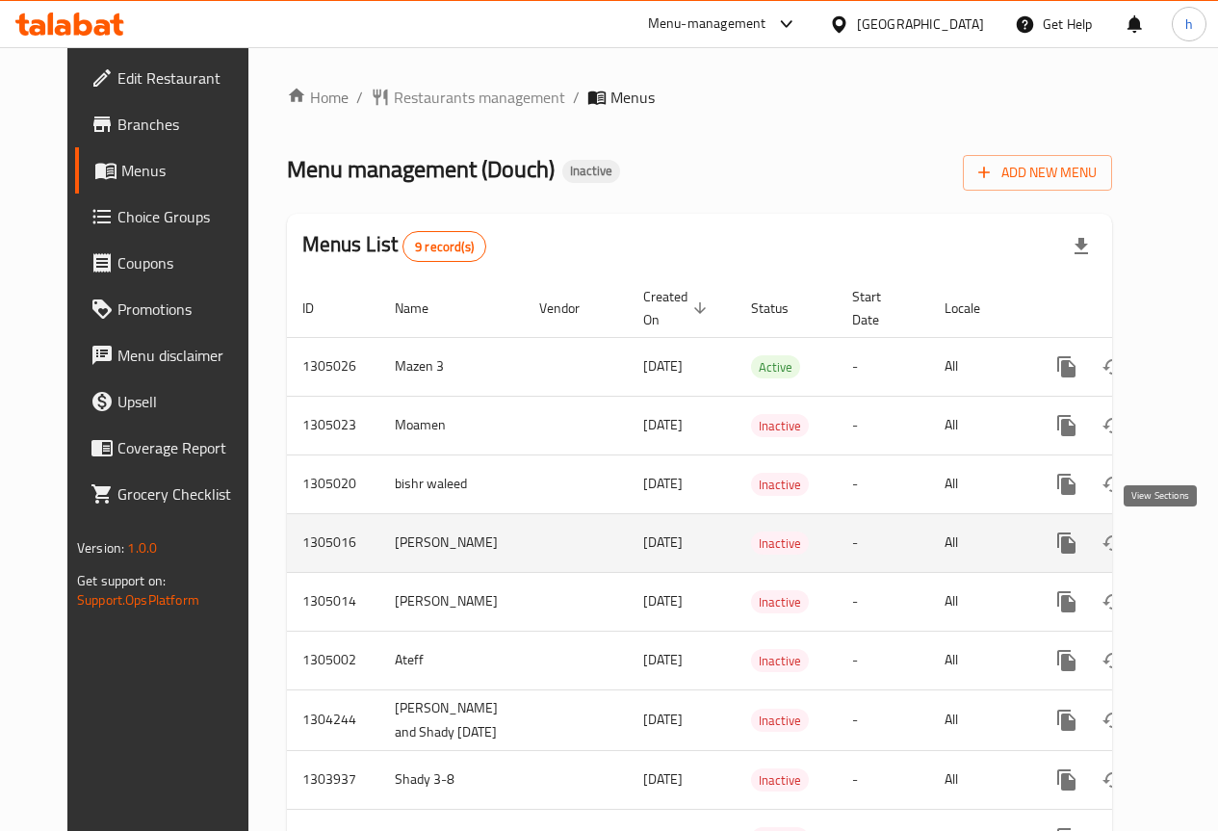
click at [1194, 540] on icon "enhanced table" at bounding box center [1205, 542] width 23 height 23
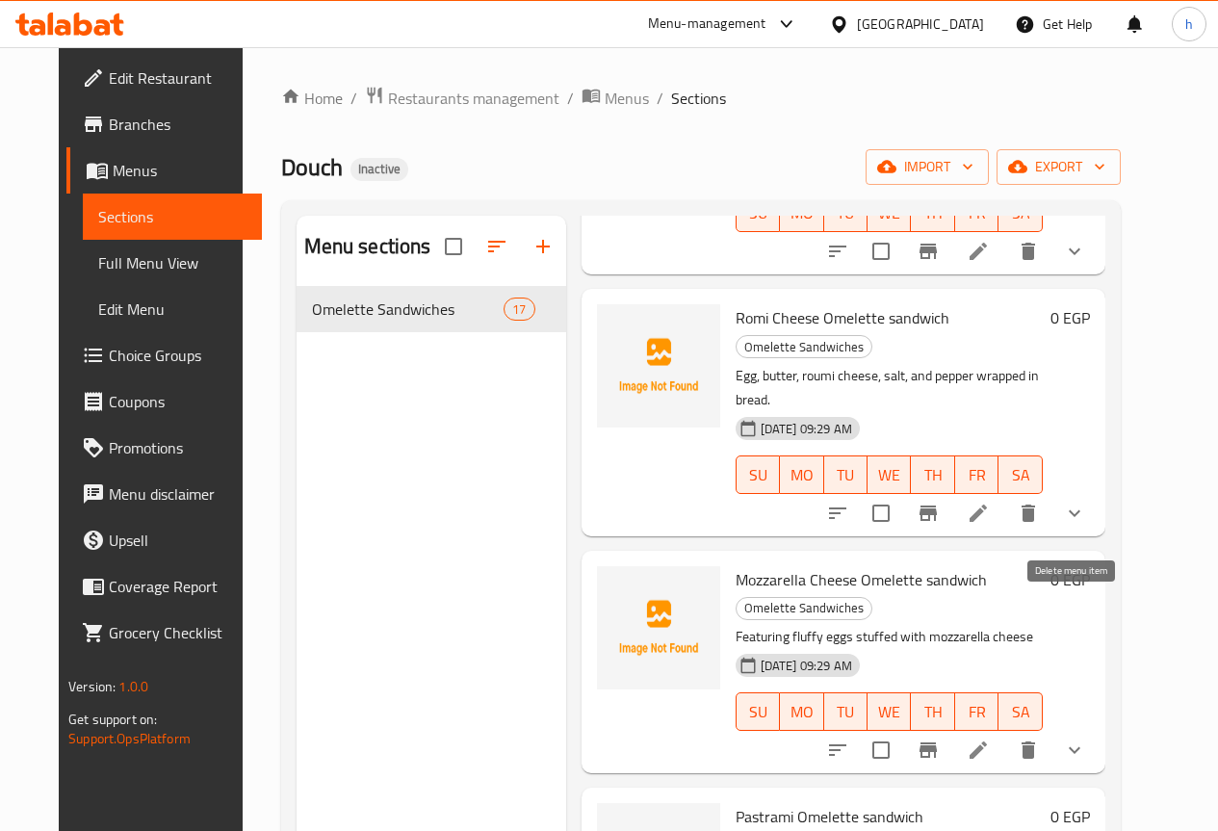
scroll to position [770, 0]
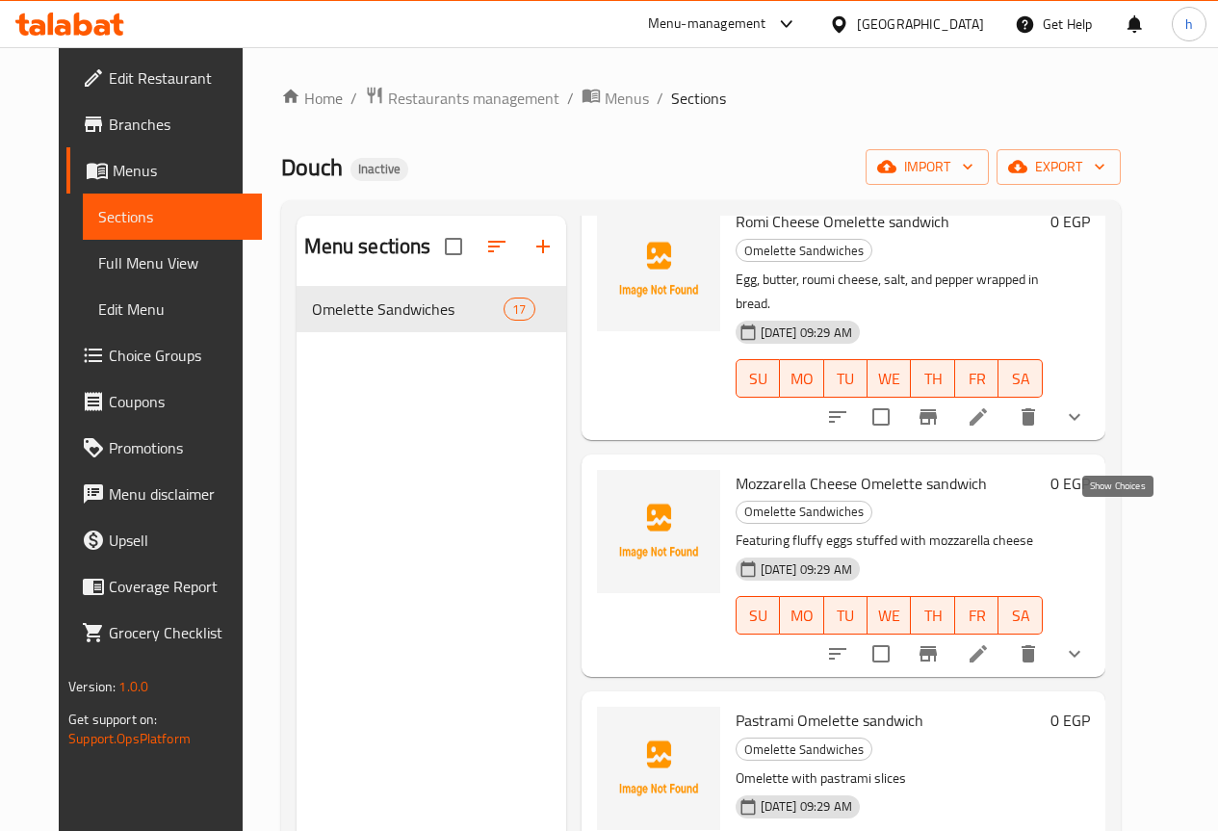
click at [1086, 642] on icon "show more" at bounding box center [1074, 653] width 23 height 23
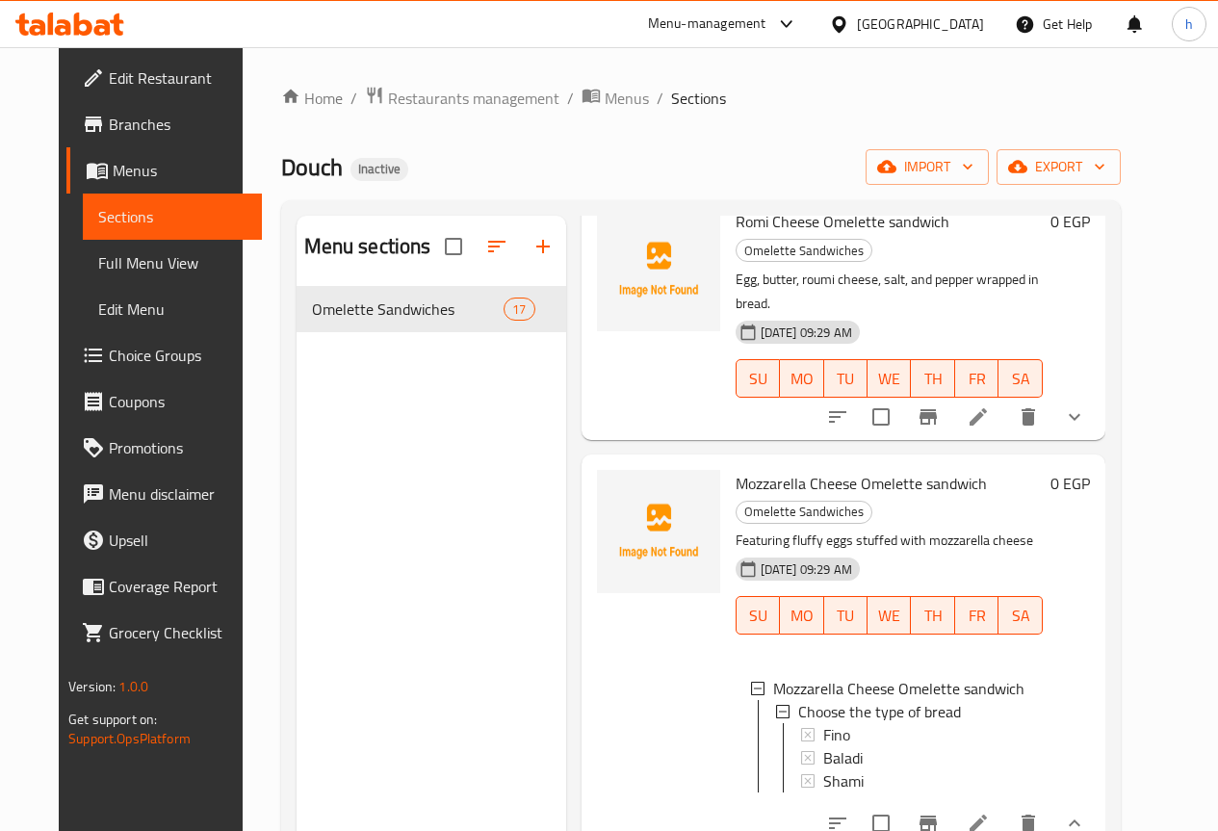
click at [1086, 812] on icon "show more" at bounding box center [1074, 823] width 23 height 23
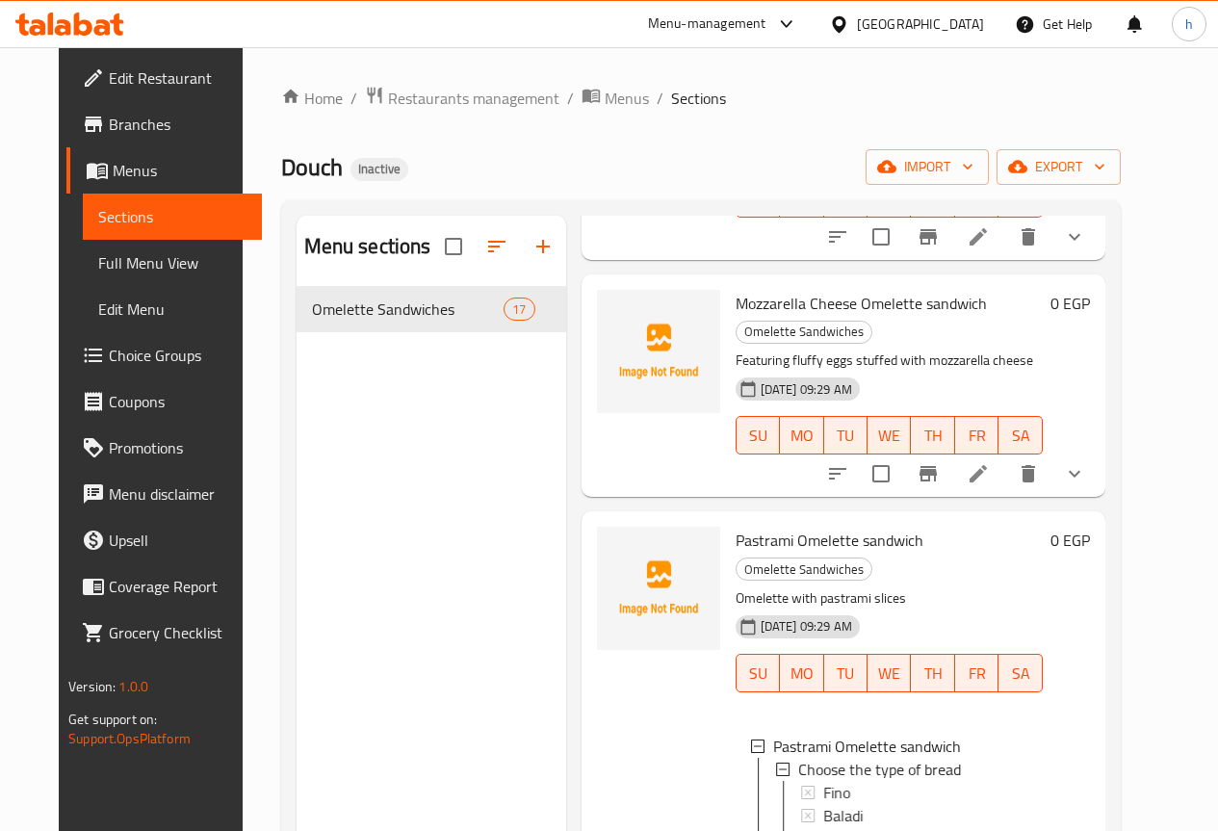
scroll to position [963, 0]
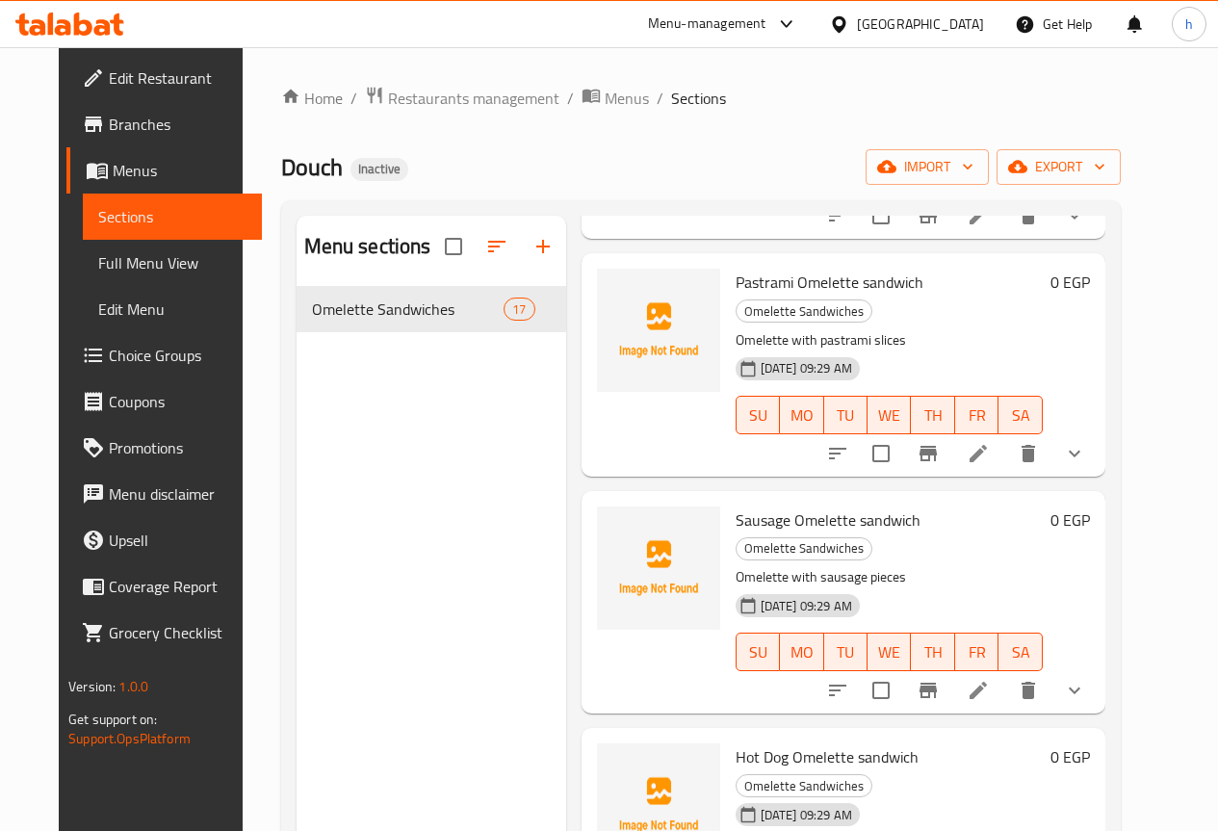
scroll to position [1252, 0]
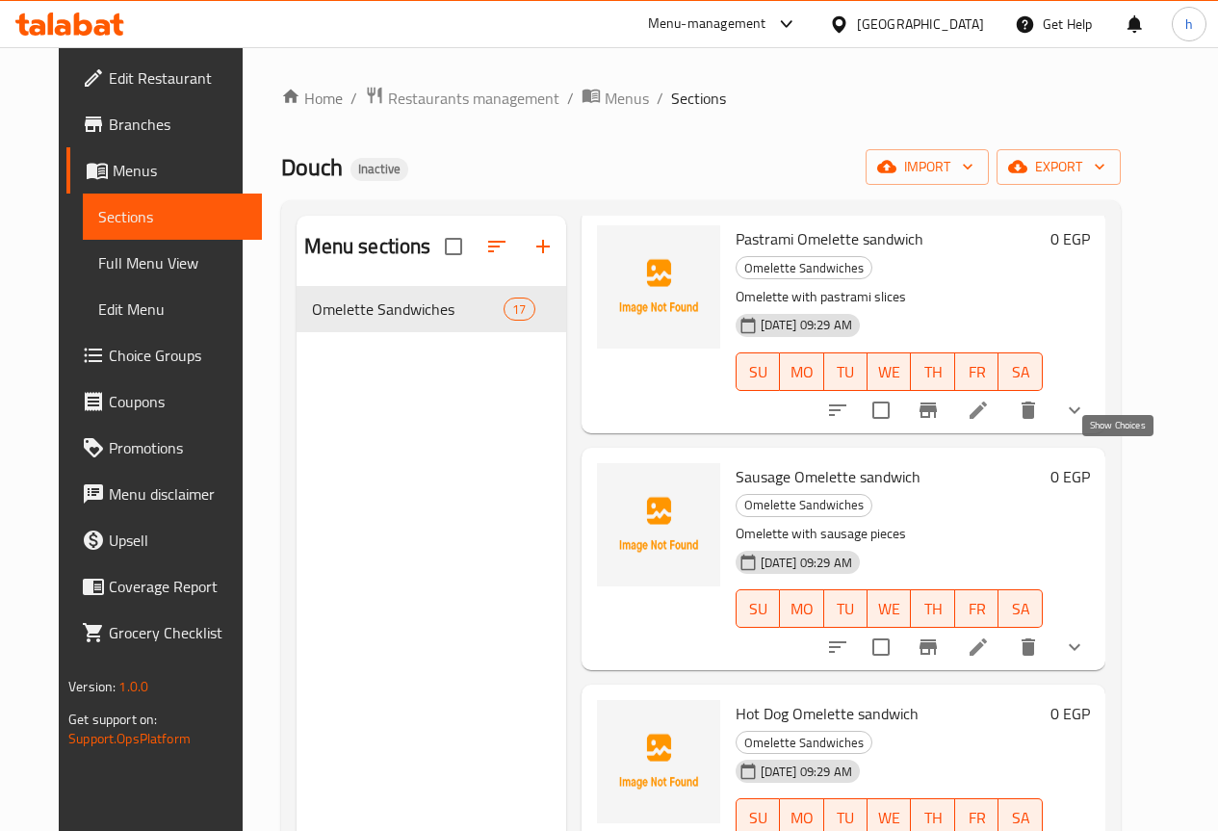
click at [1086, 635] on icon "show more" at bounding box center [1074, 646] width 23 height 23
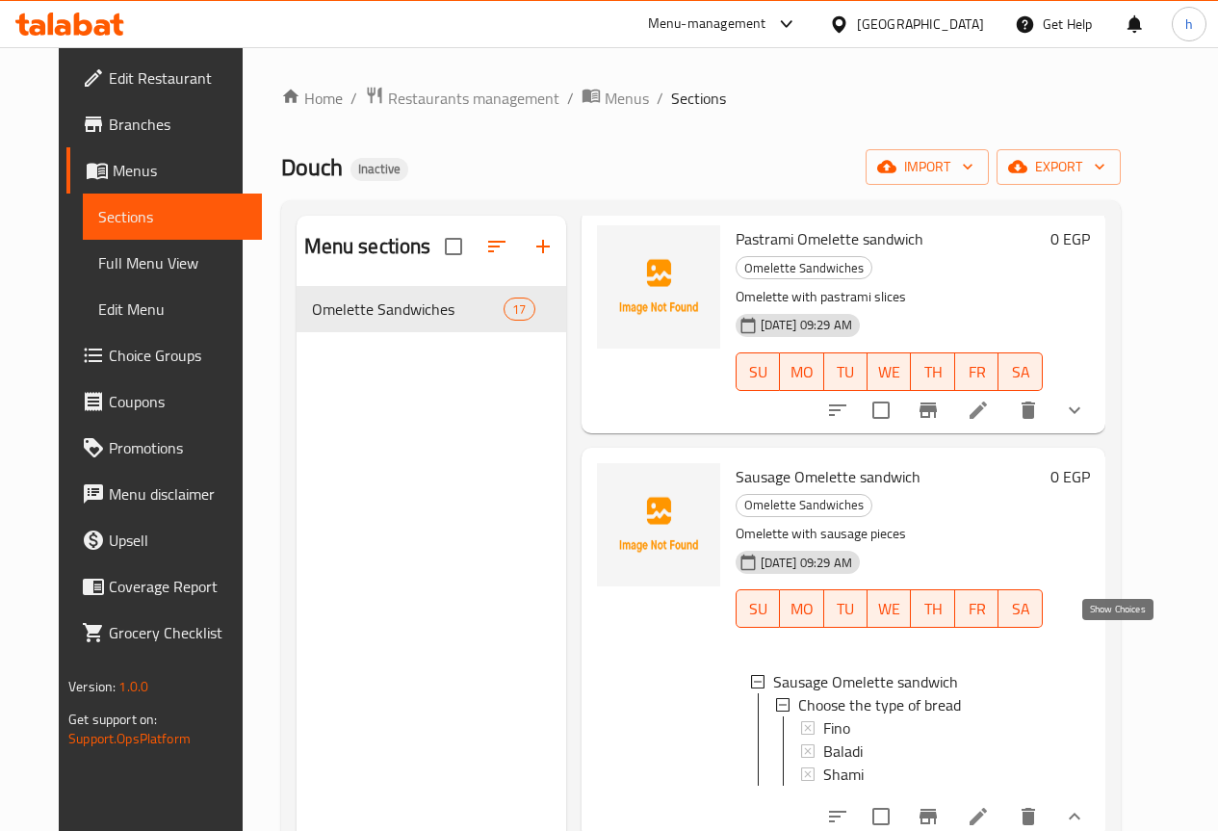
click at [1086, 805] on icon "show more" at bounding box center [1074, 816] width 23 height 23
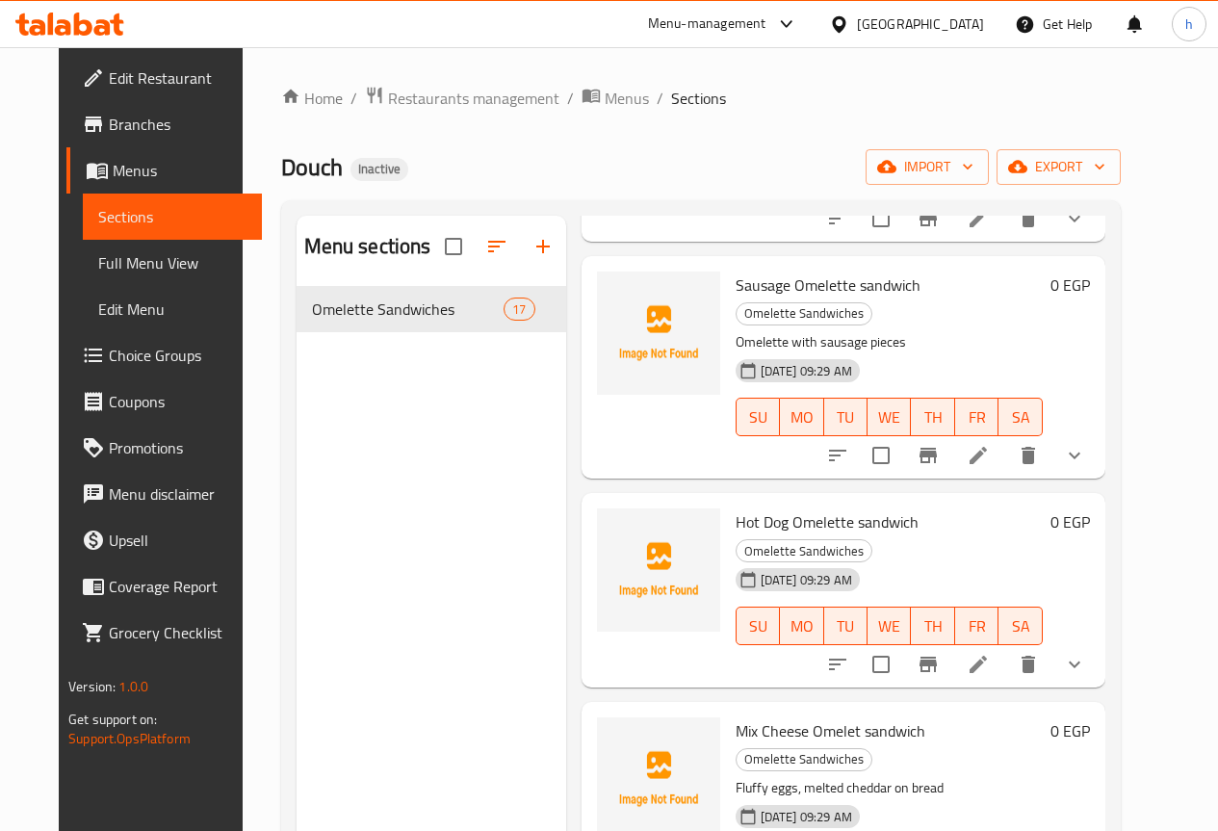
scroll to position [1444, 0]
click at [1086, 652] on icon "show more" at bounding box center [1074, 663] width 23 height 23
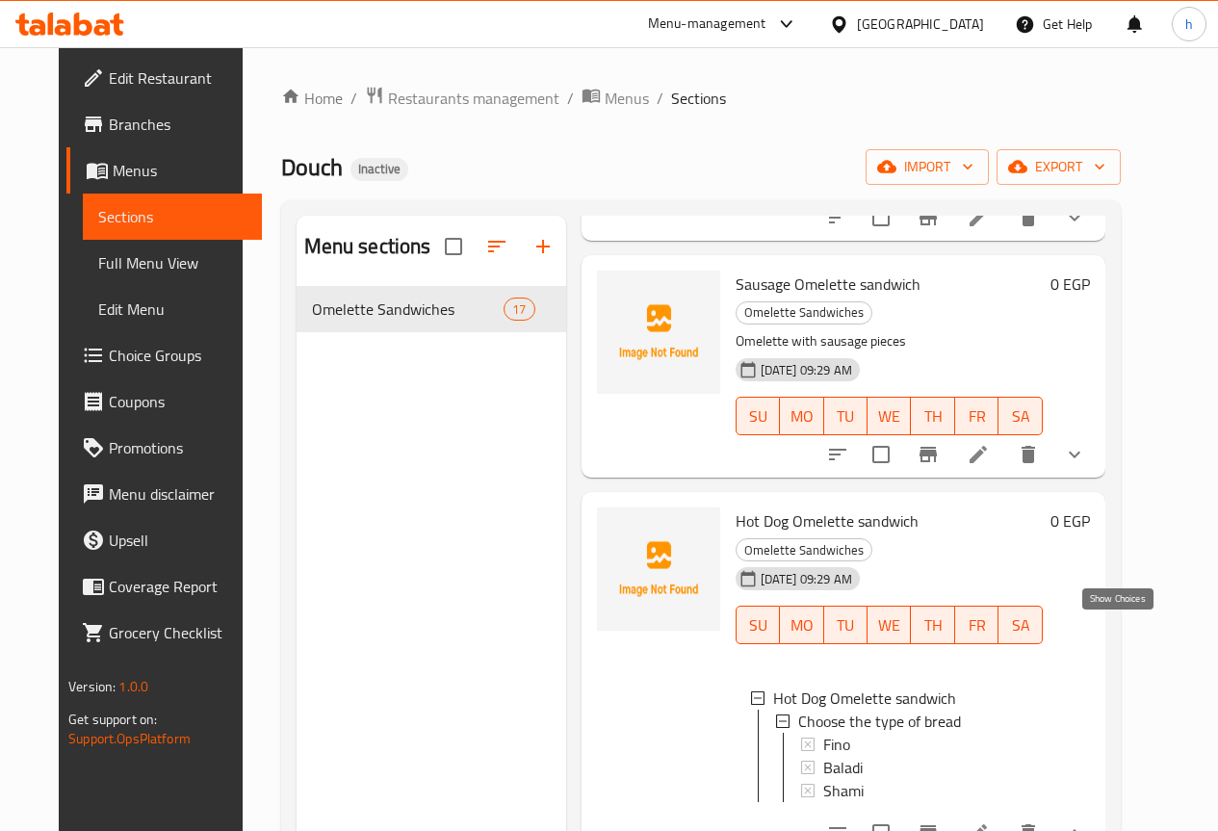
click at [1086, 821] on icon "show more" at bounding box center [1074, 832] width 23 height 23
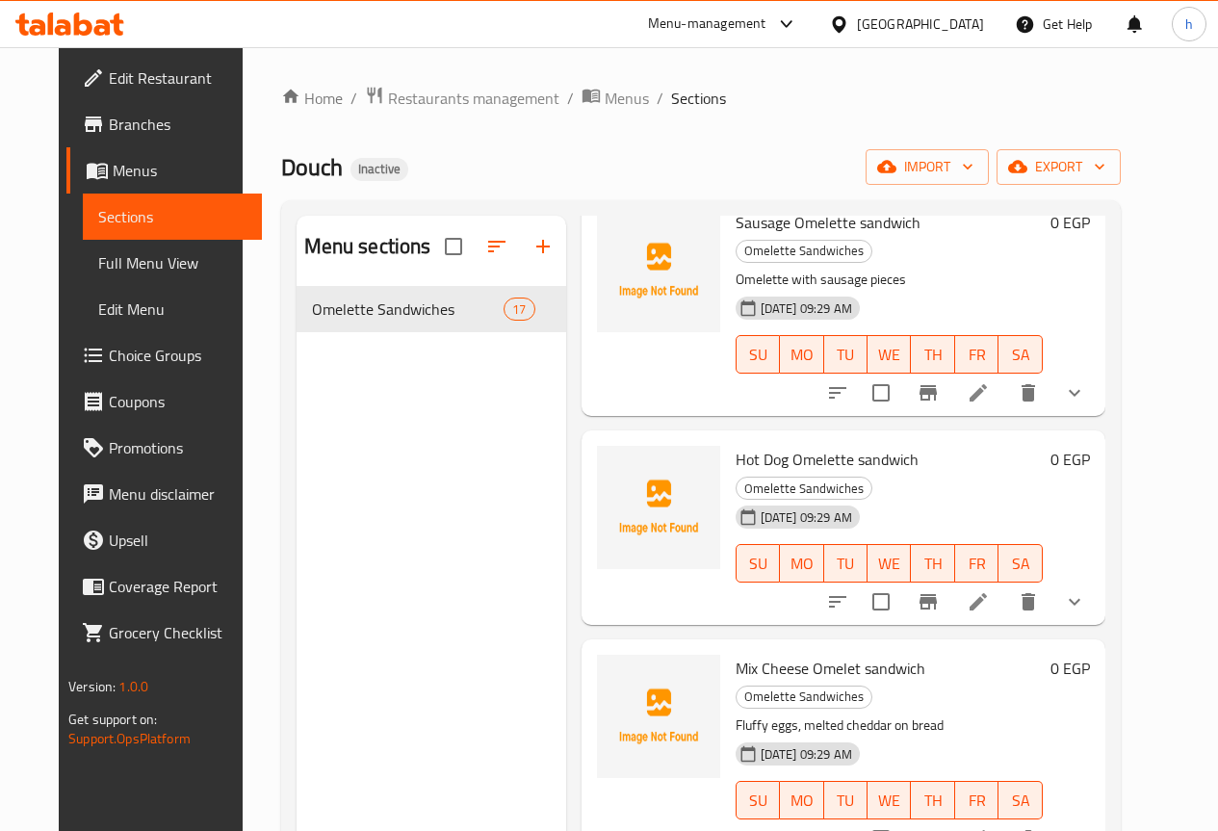
scroll to position [1541, 0]
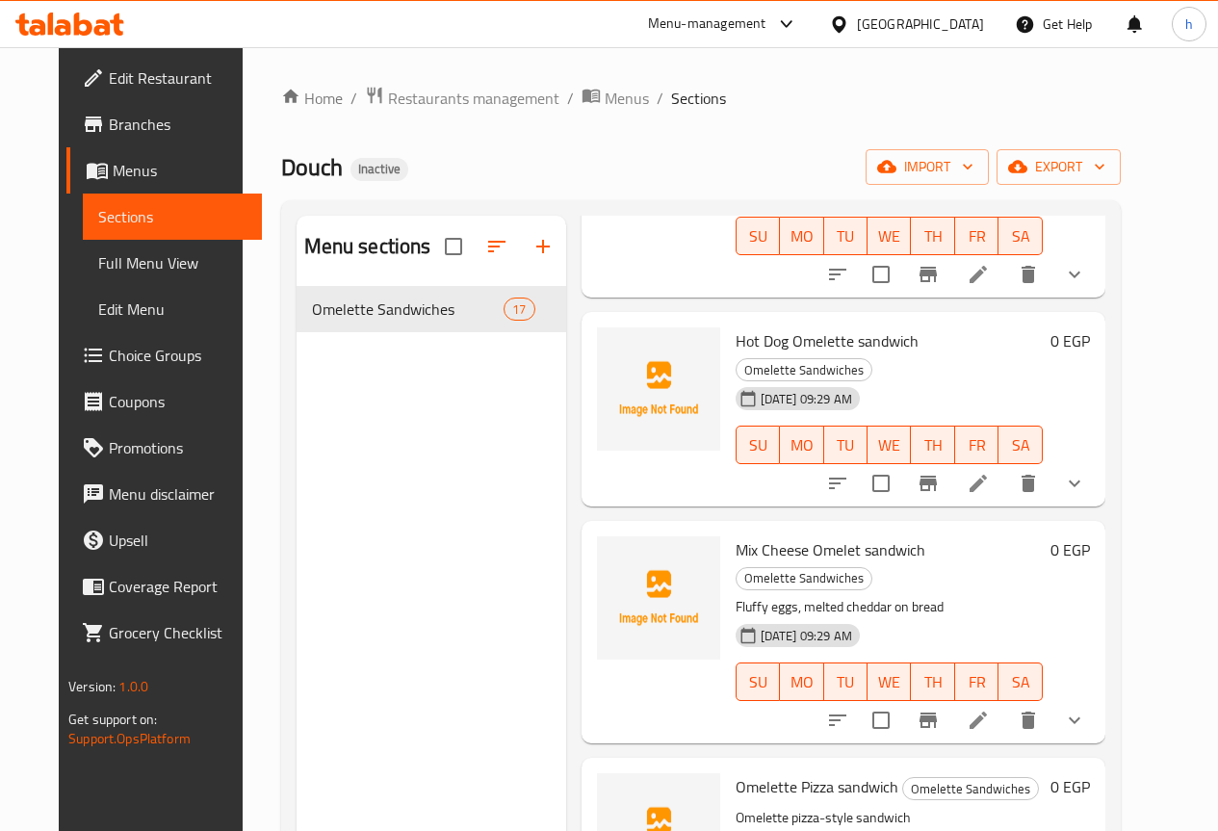
scroll to position [1733, 0]
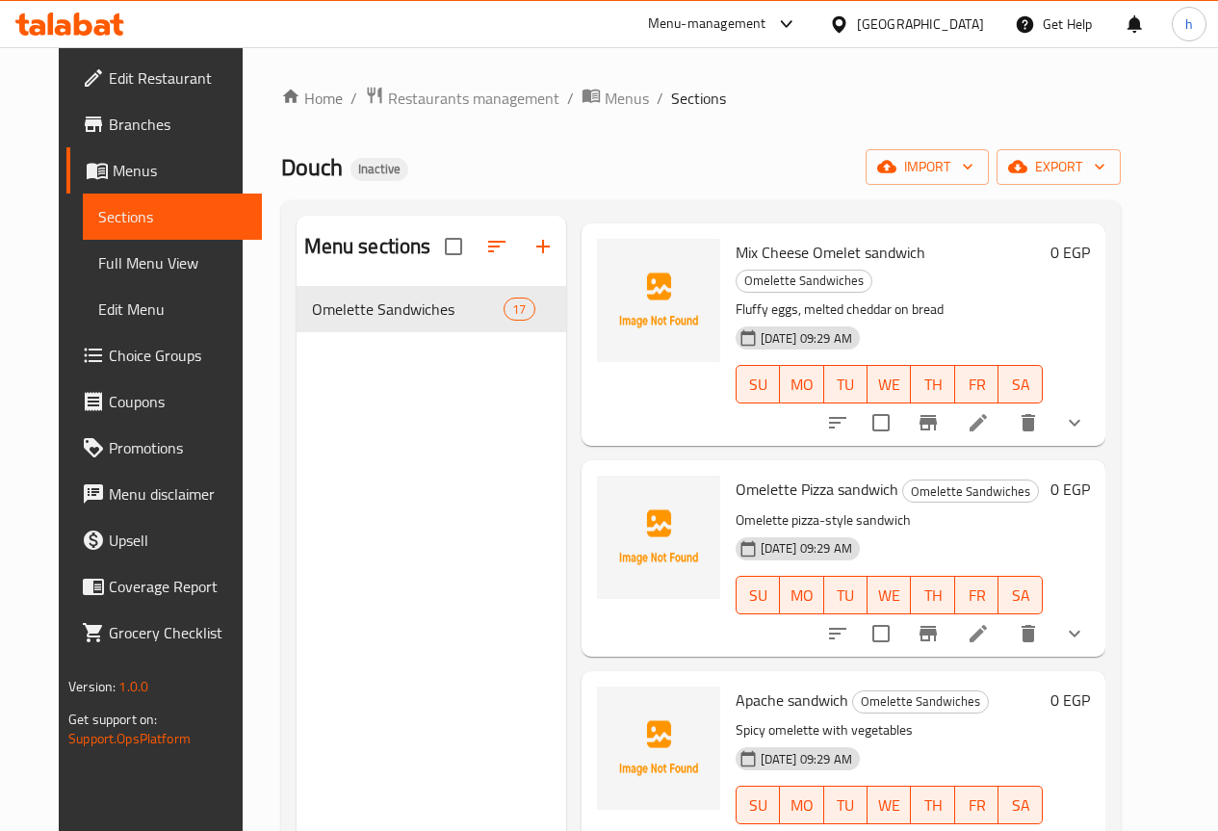
scroll to position [1926, 0]
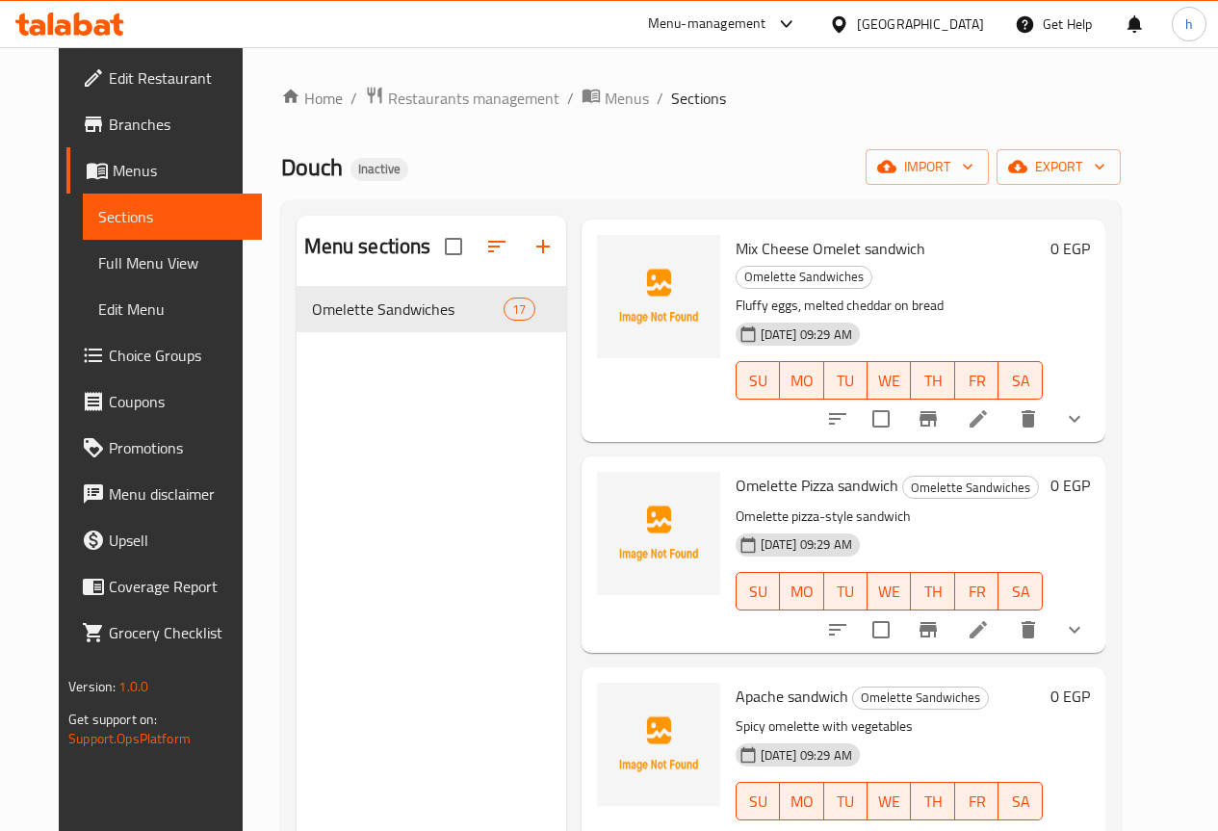
click at [1086, 828] on icon "show more" at bounding box center [1074, 839] width 23 height 23
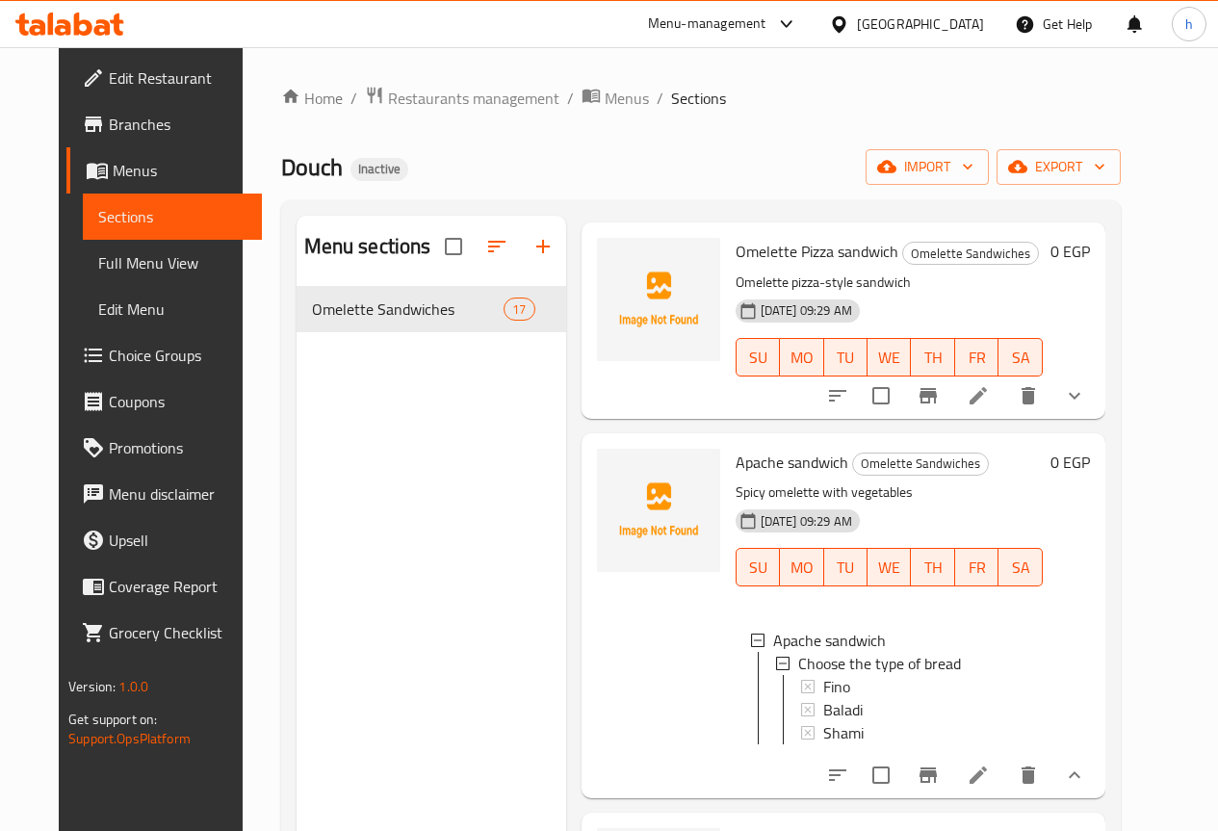
scroll to position [2215, 0]
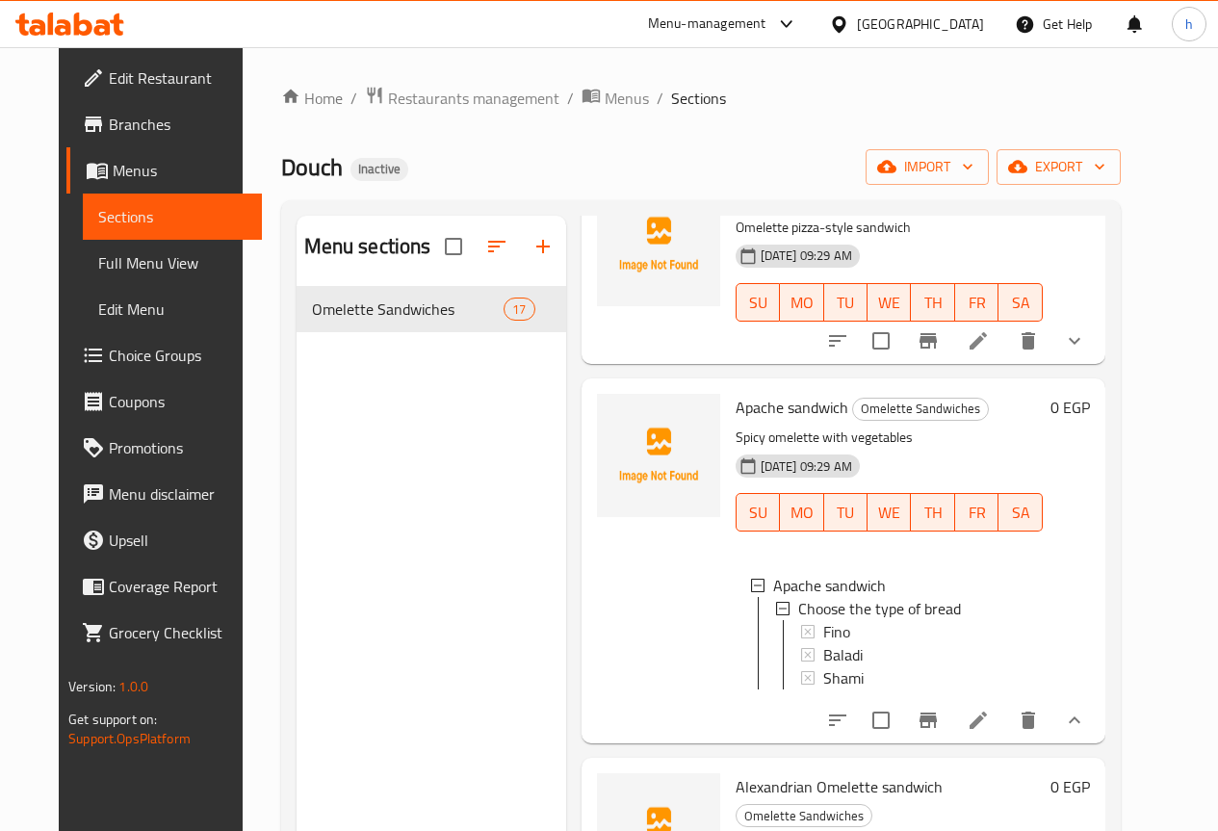
click at [1086, 709] on icon "show more" at bounding box center [1074, 720] width 23 height 23
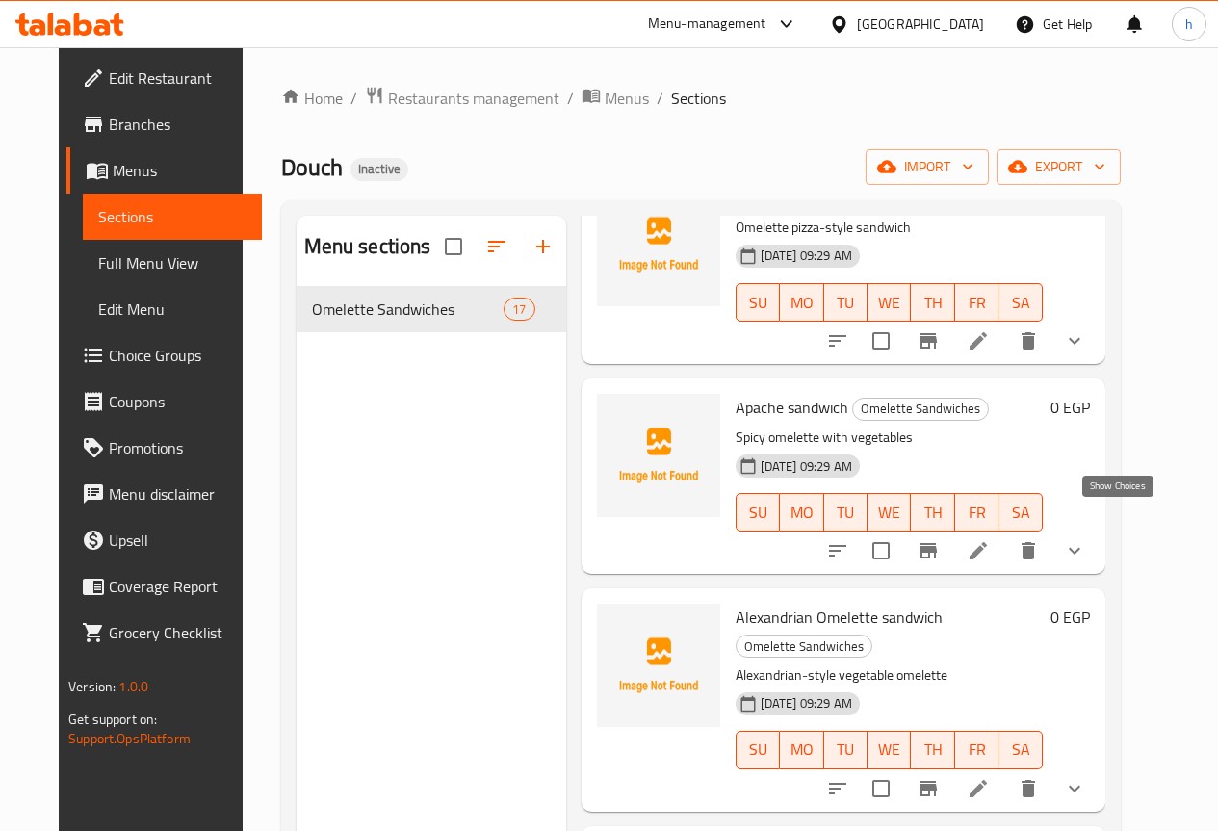
click at [1086, 777] on icon "show more" at bounding box center [1074, 788] width 23 height 23
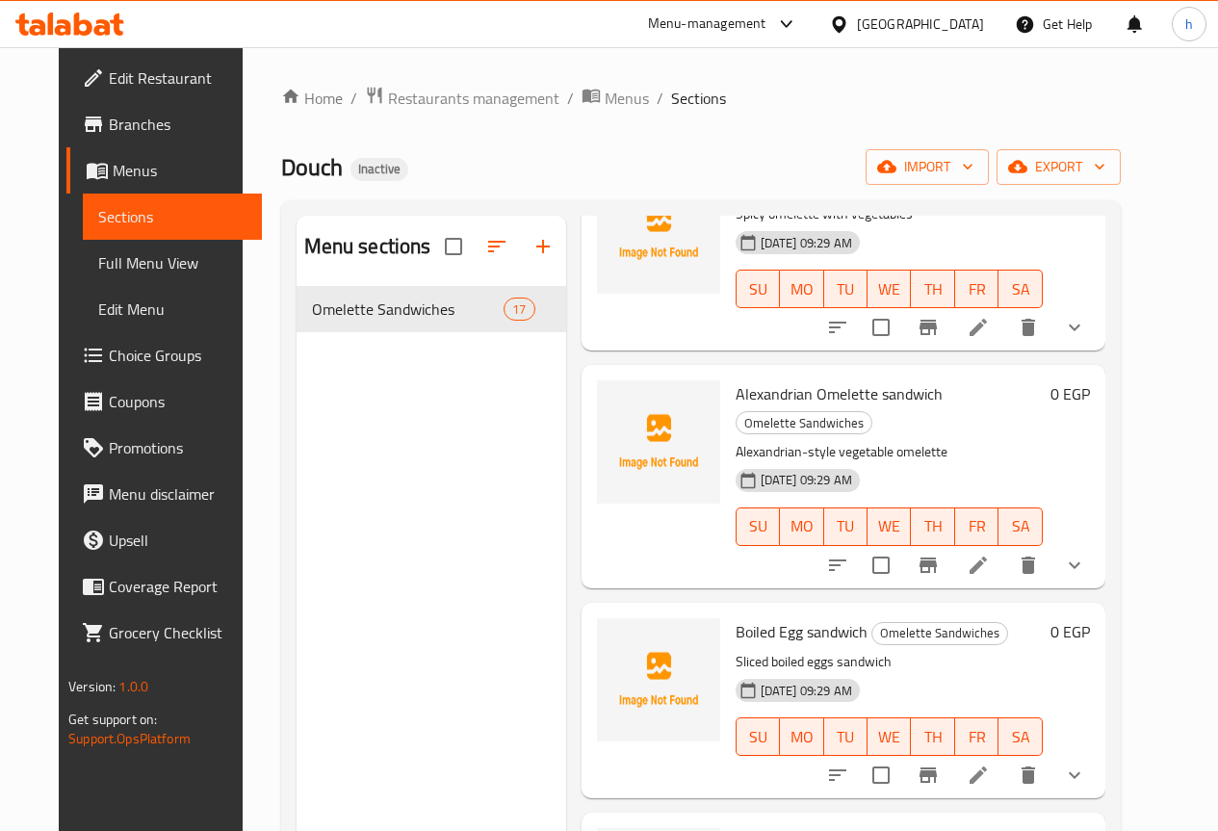
scroll to position [2503, 0]
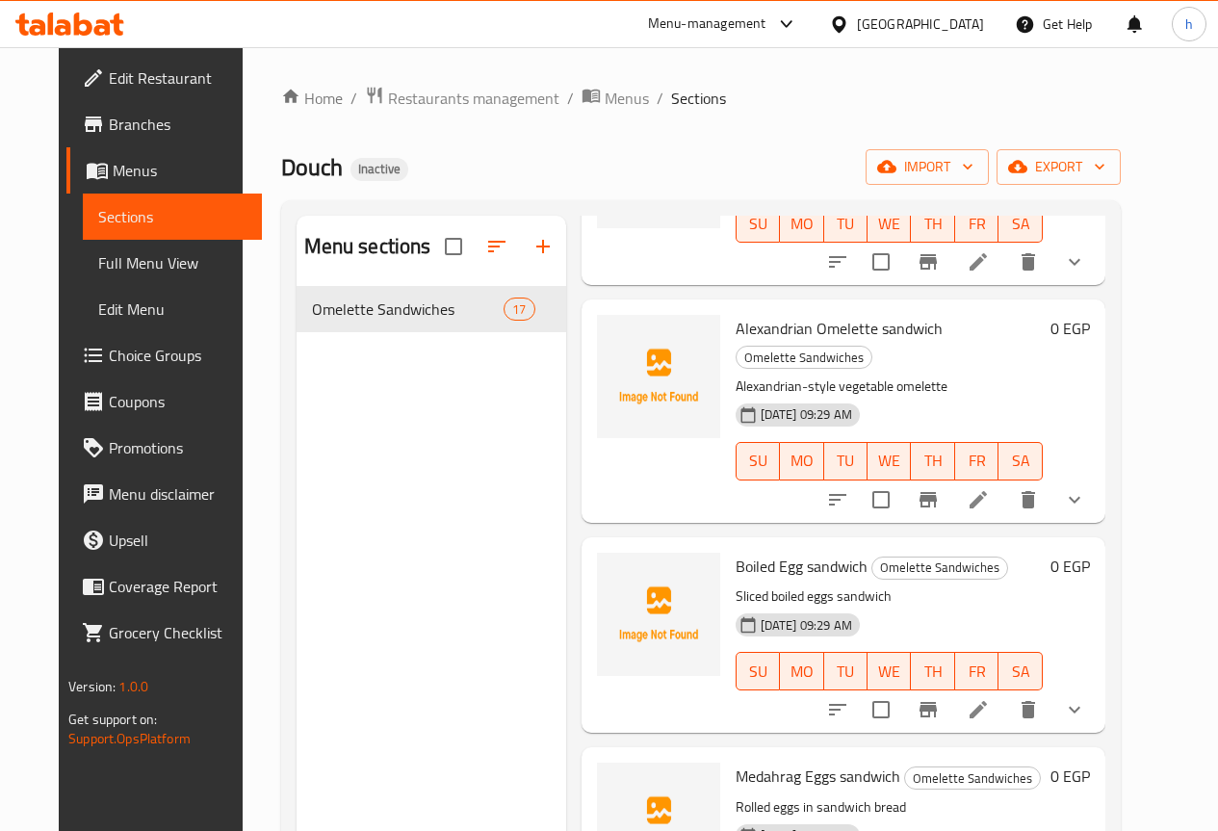
click at [1086, 698] on icon "show more" at bounding box center [1074, 709] width 23 height 23
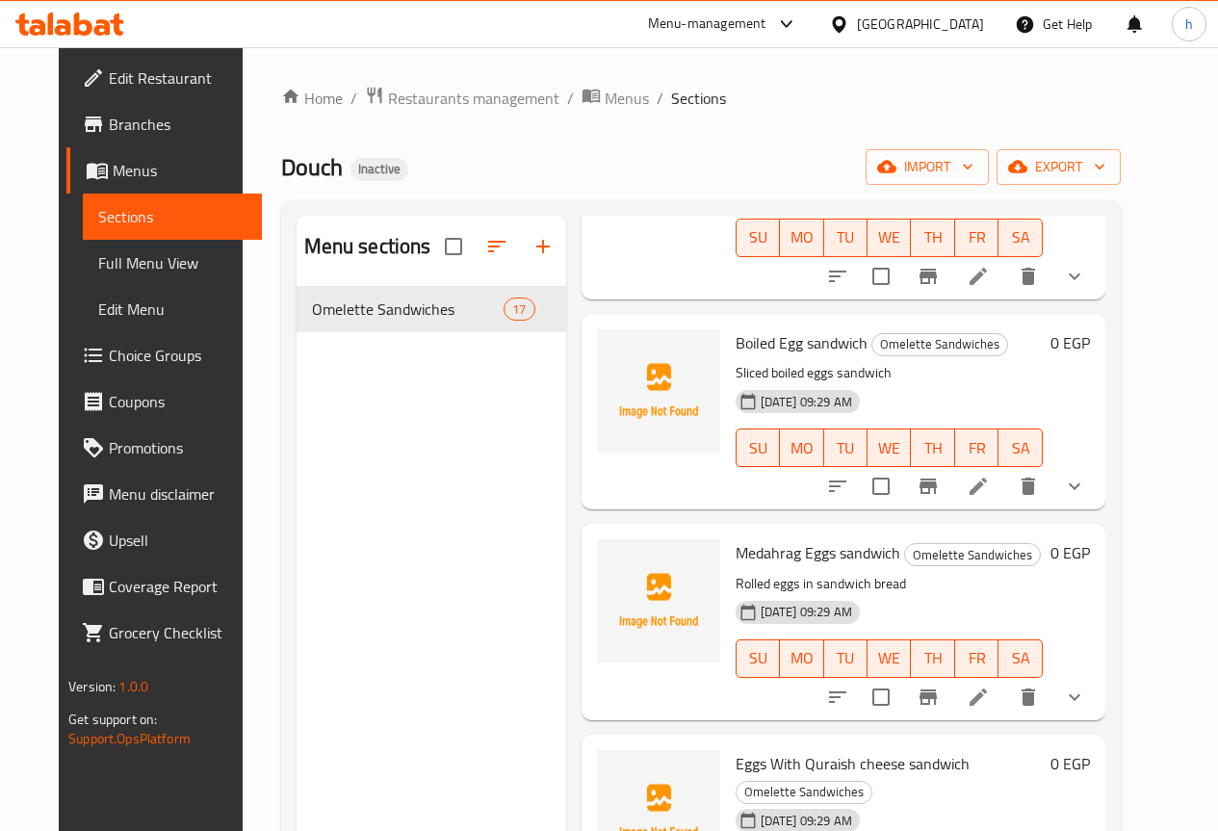
scroll to position [2735, 0]
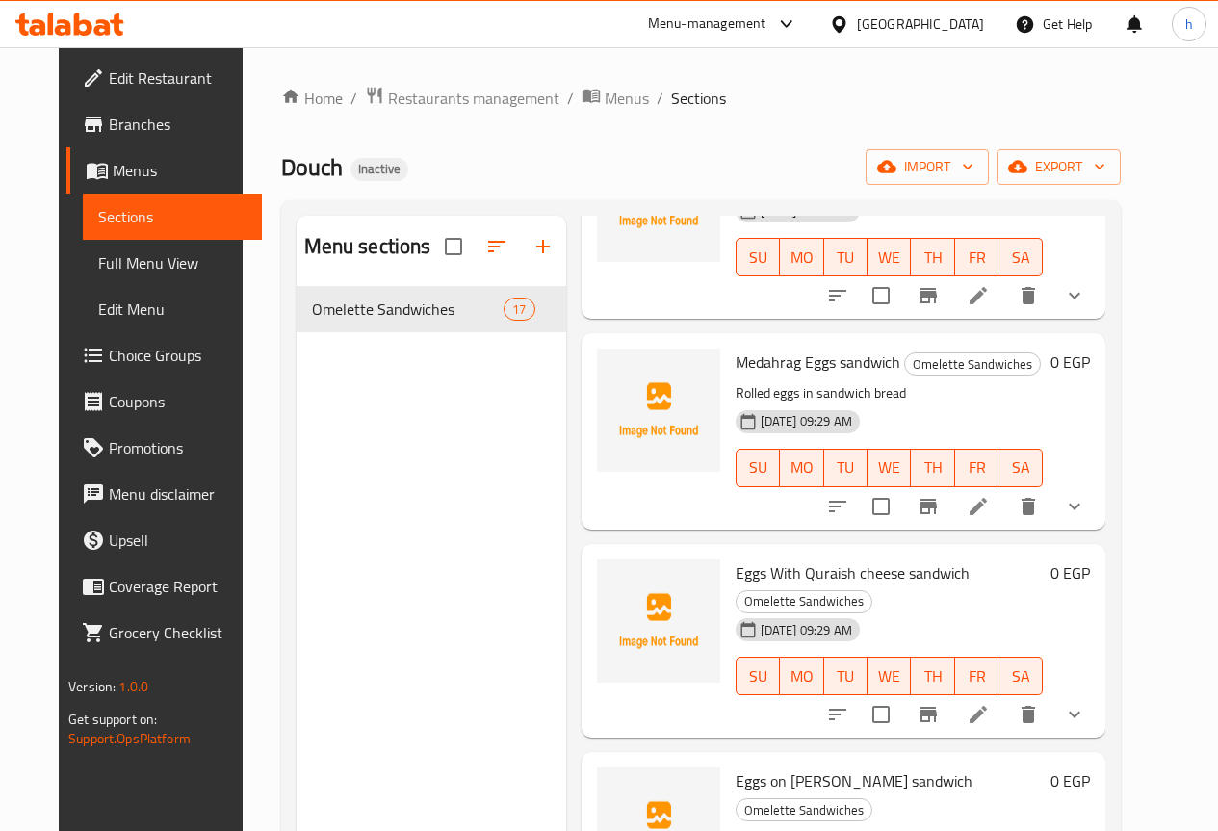
scroll to position [2919, 0]
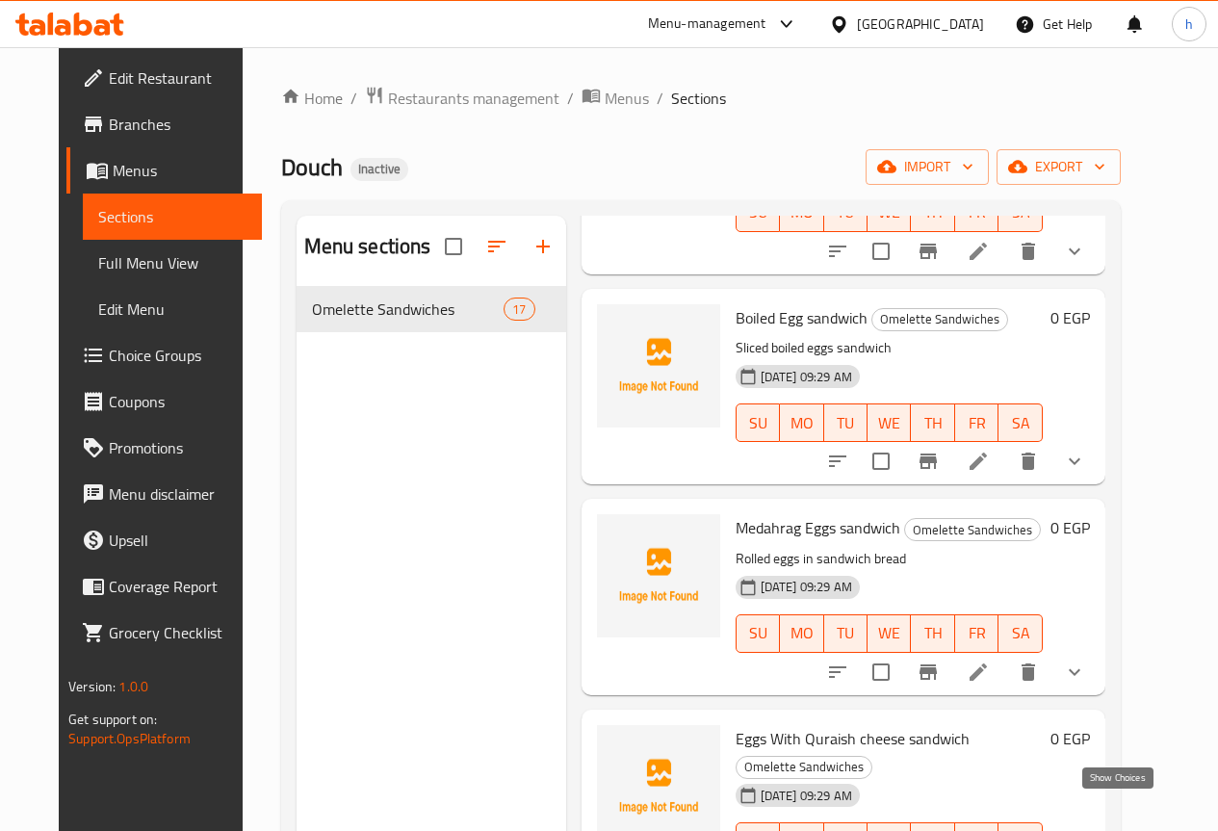
scroll to position [2735, 0]
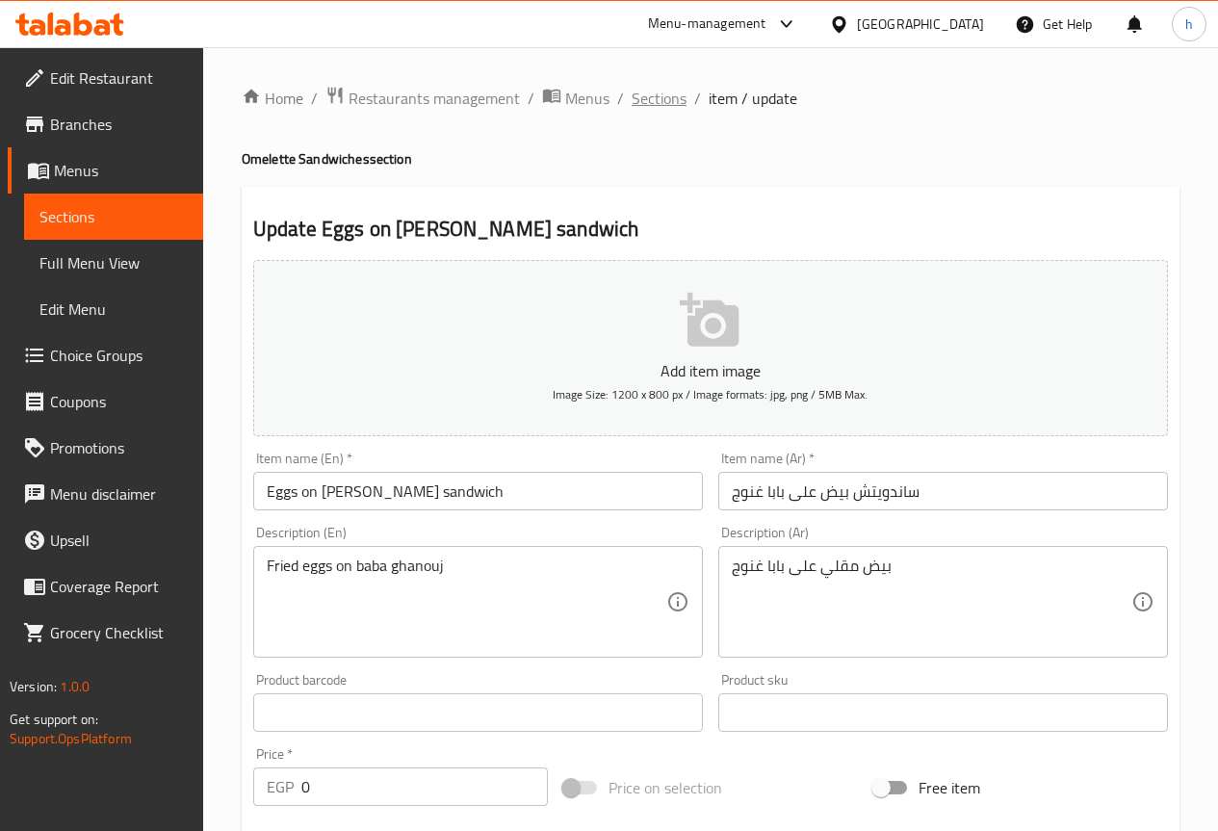
click at [665, 107] on span "Sections" at bounding box center [659, 98] width 55 height 23
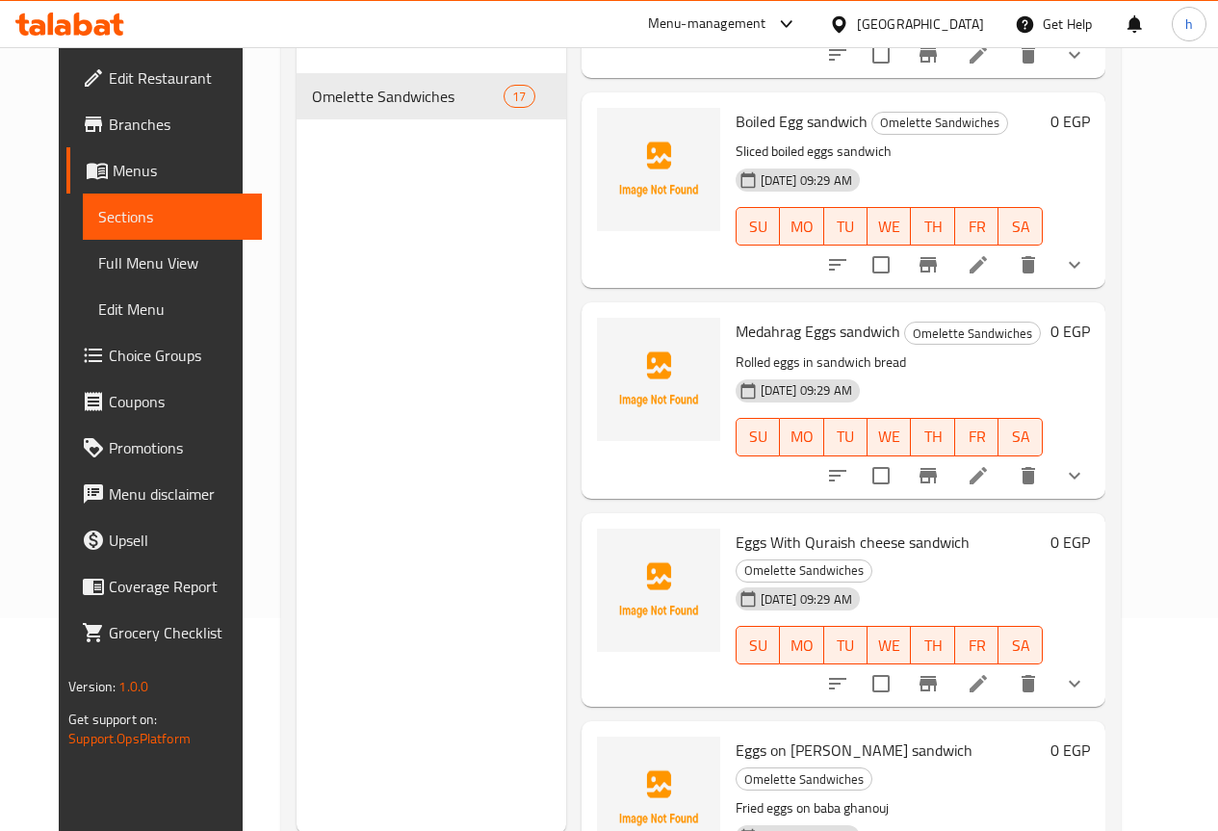
scroll to position [270, 0]
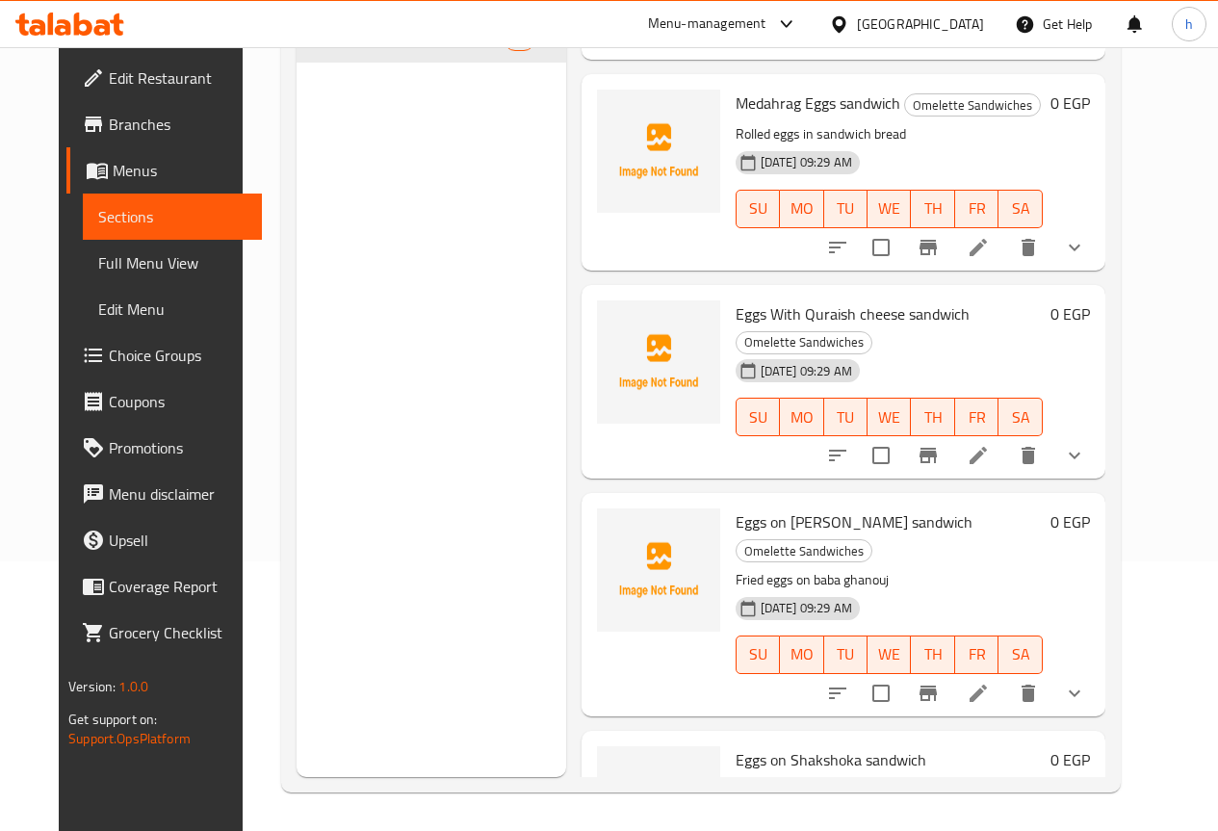
scroll to position [2919, 0]
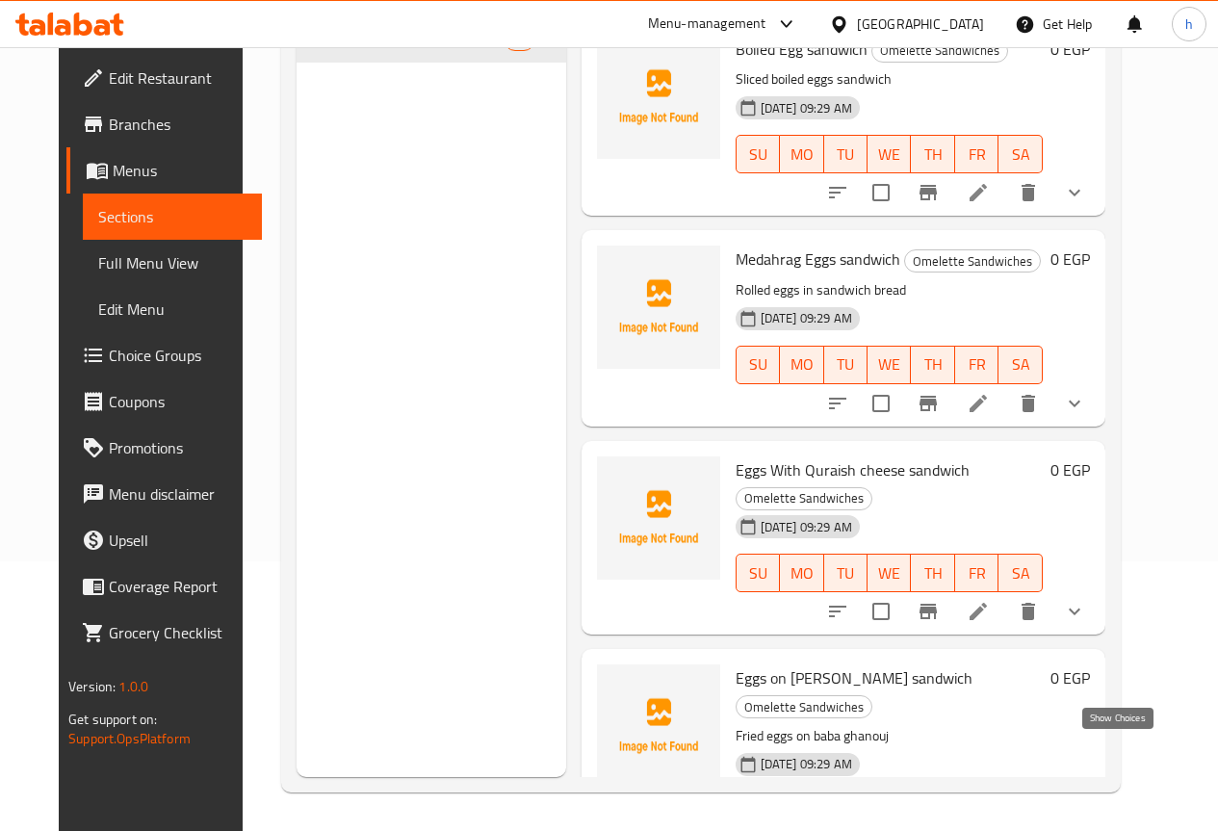
scroll to position [2735, 0]
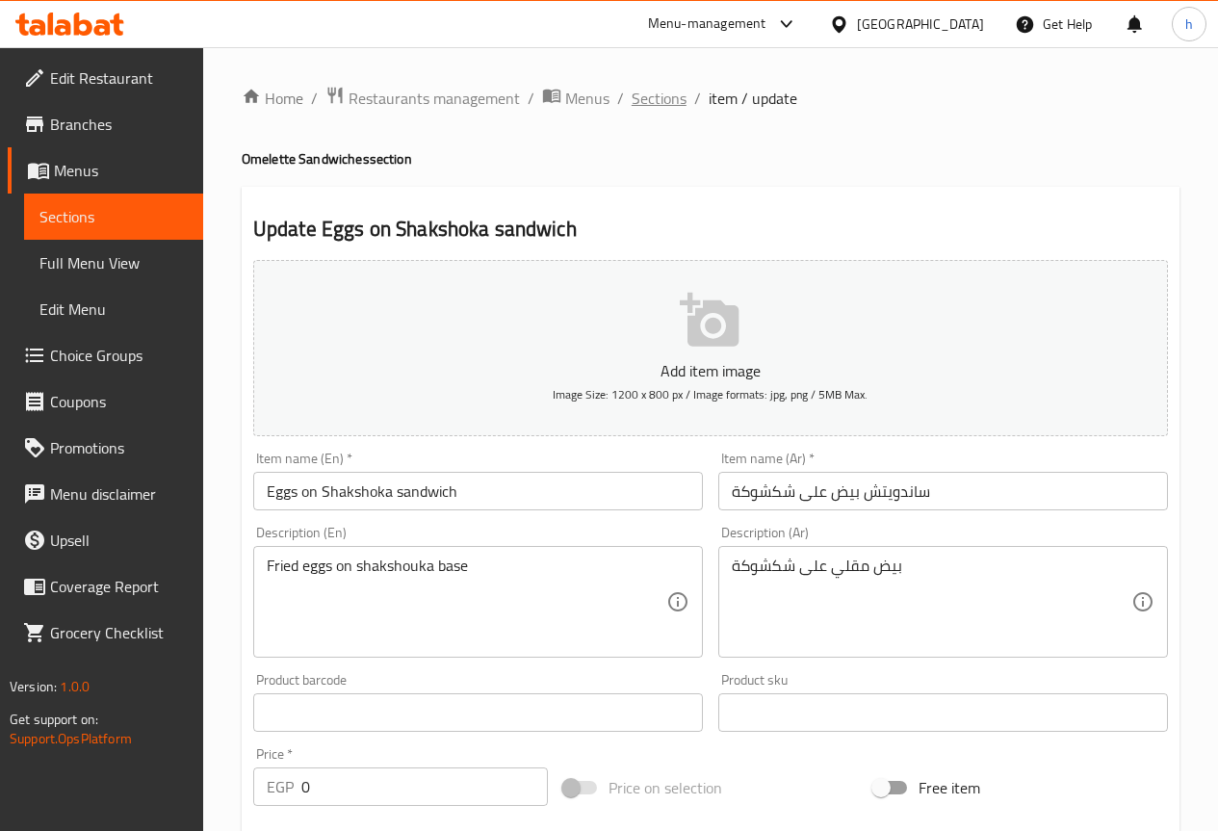
click at [666, 110] on span "Sections" at bounding box center [659, 98] width 55 height 23
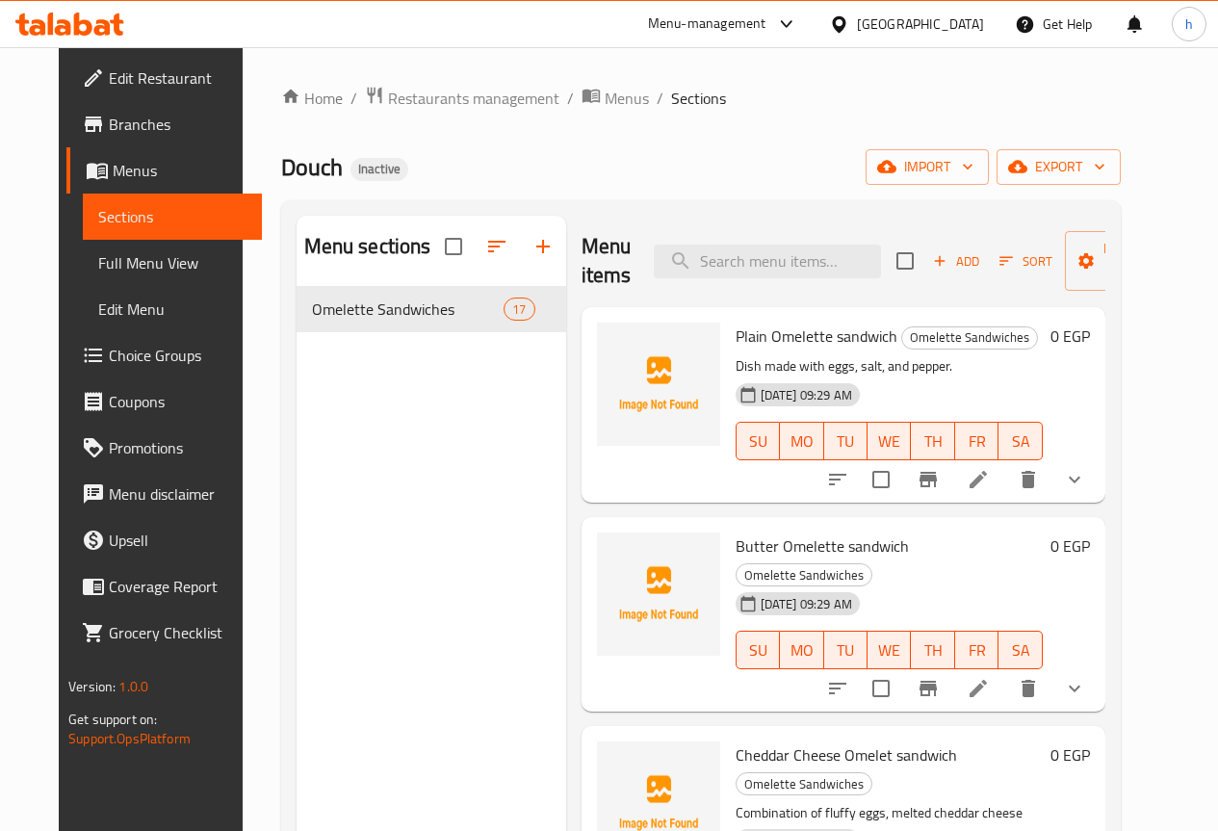
click at [326, 492] on div "Menu sections Omelette Sandwiches 17" at bounding box center [432, 631] width 270 height 831
click at [127, 261] on span "Full Menu View" at bounding box center [172, 262] width 148 height 23
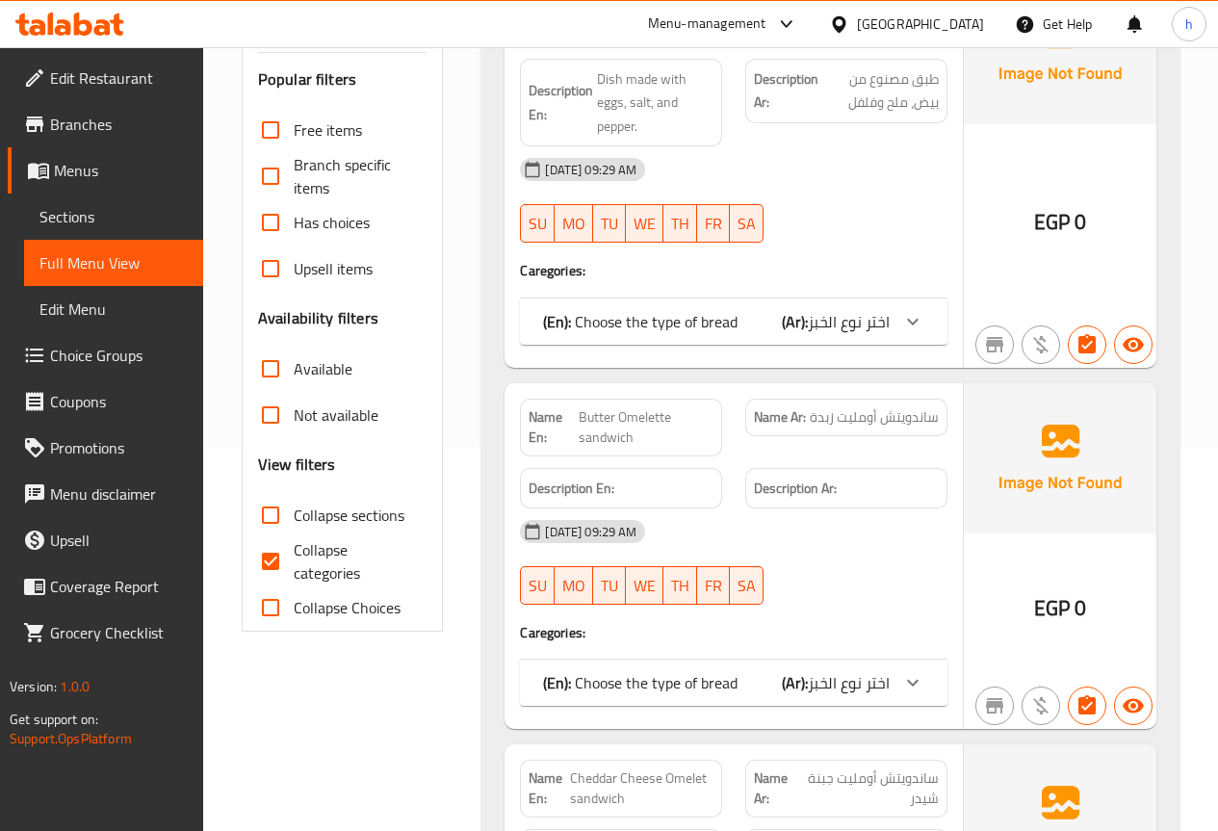
scroll to position [385, 0]
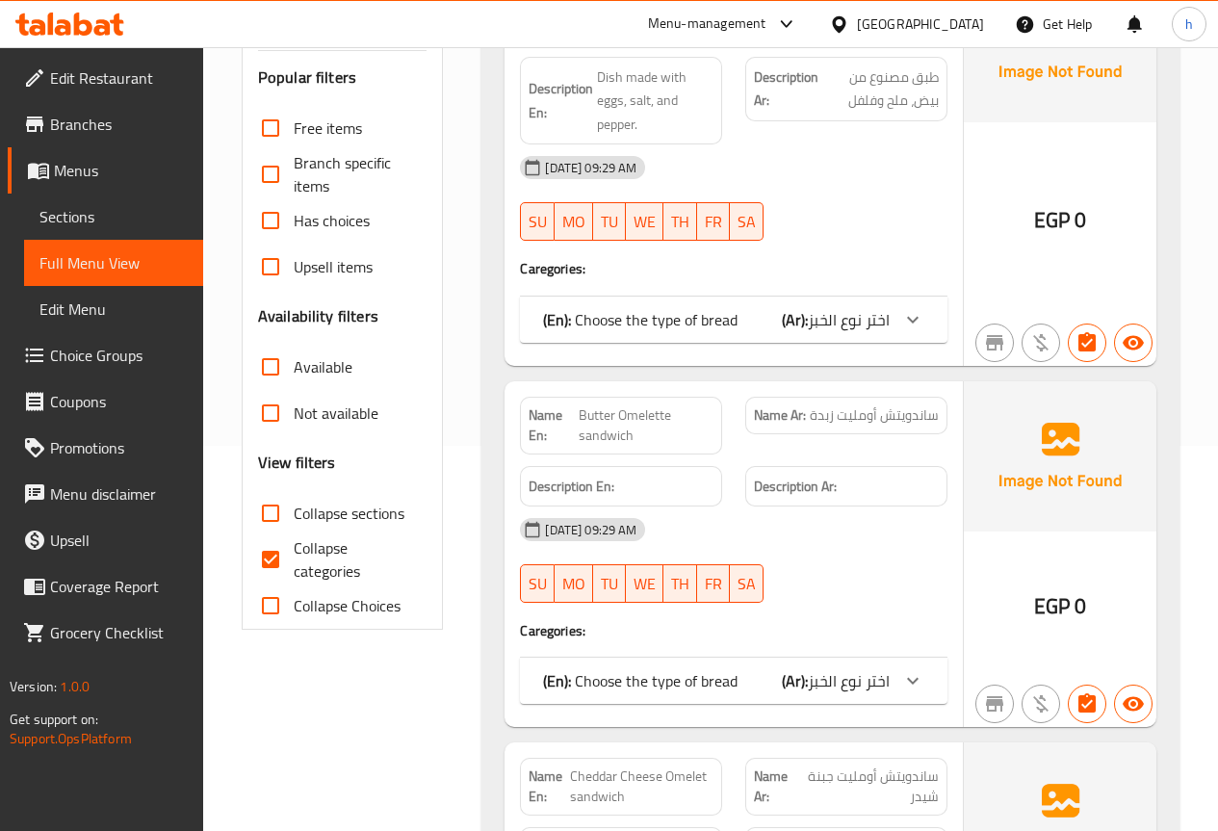
click at [887, 334] on span "اختر نوع الخبز" at bounding box center [849, 319] width 82 height 29
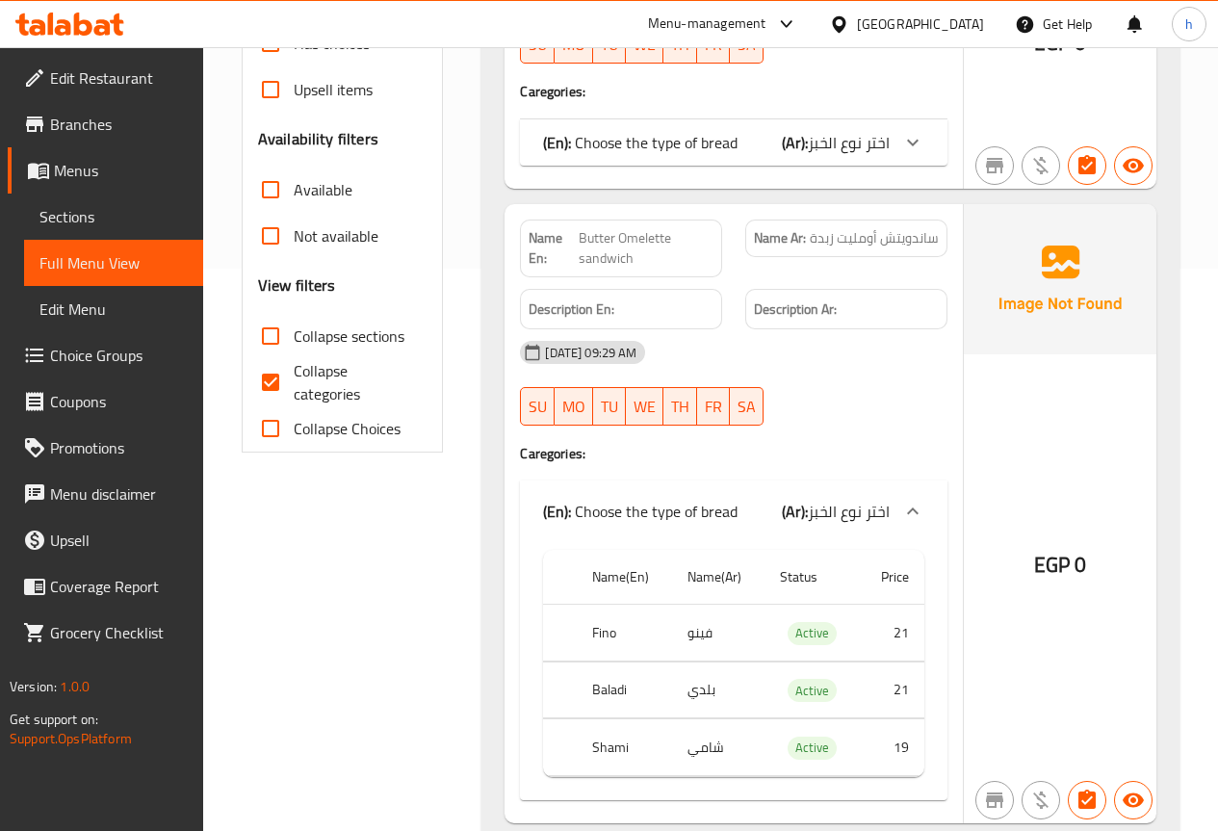
scroll to position [578, 0]
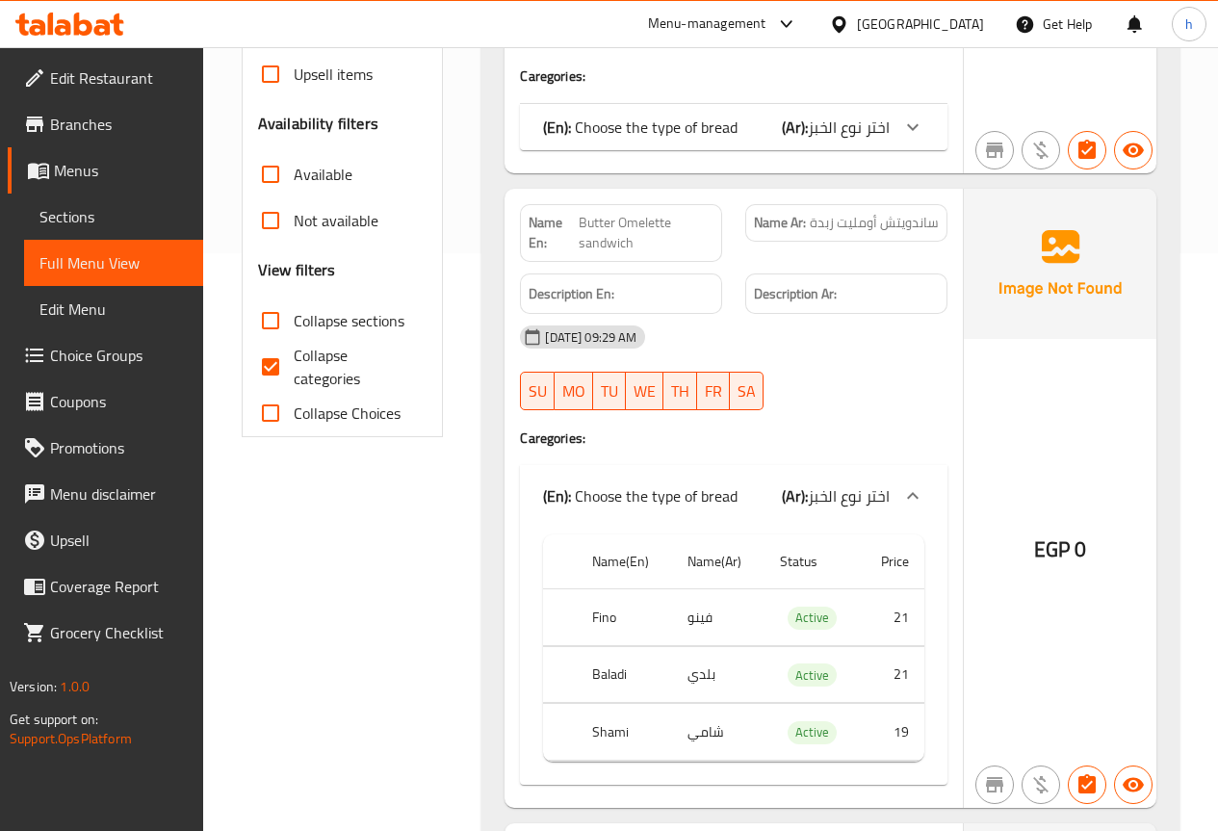
click at [878, 481] on span "اختر نوع الخبز" at bounding box center [849, 495] width 82 height 29
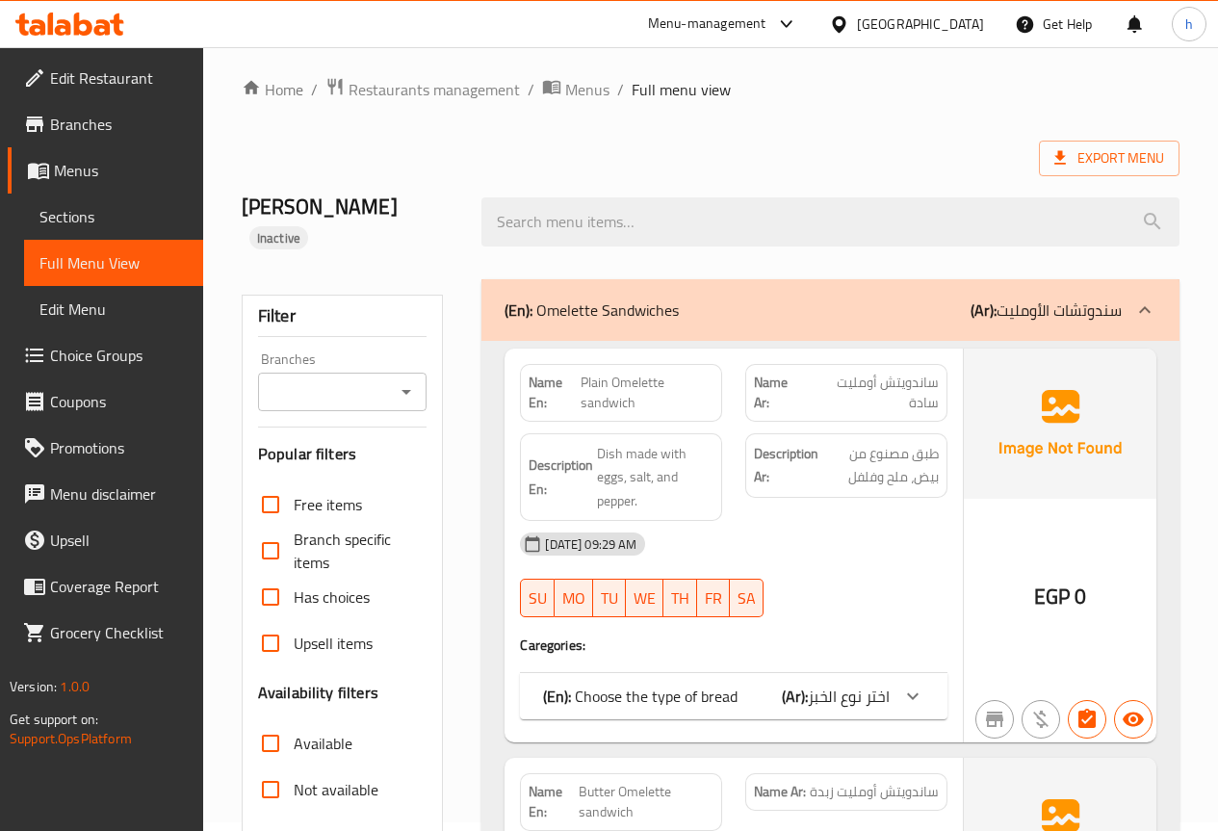
scroll to position [0, 0]
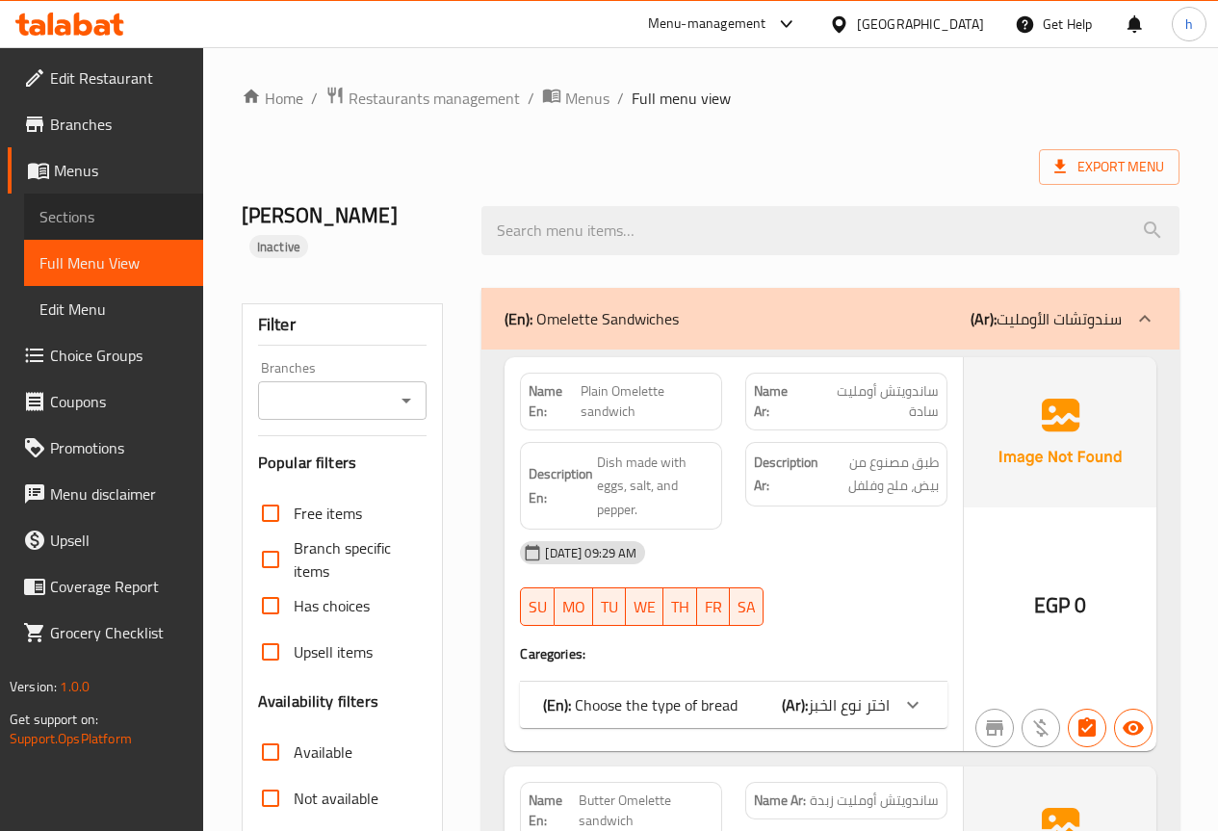
click at [102, 225] on span "Sections" at bounding box center [113, 216] width 148 height 23
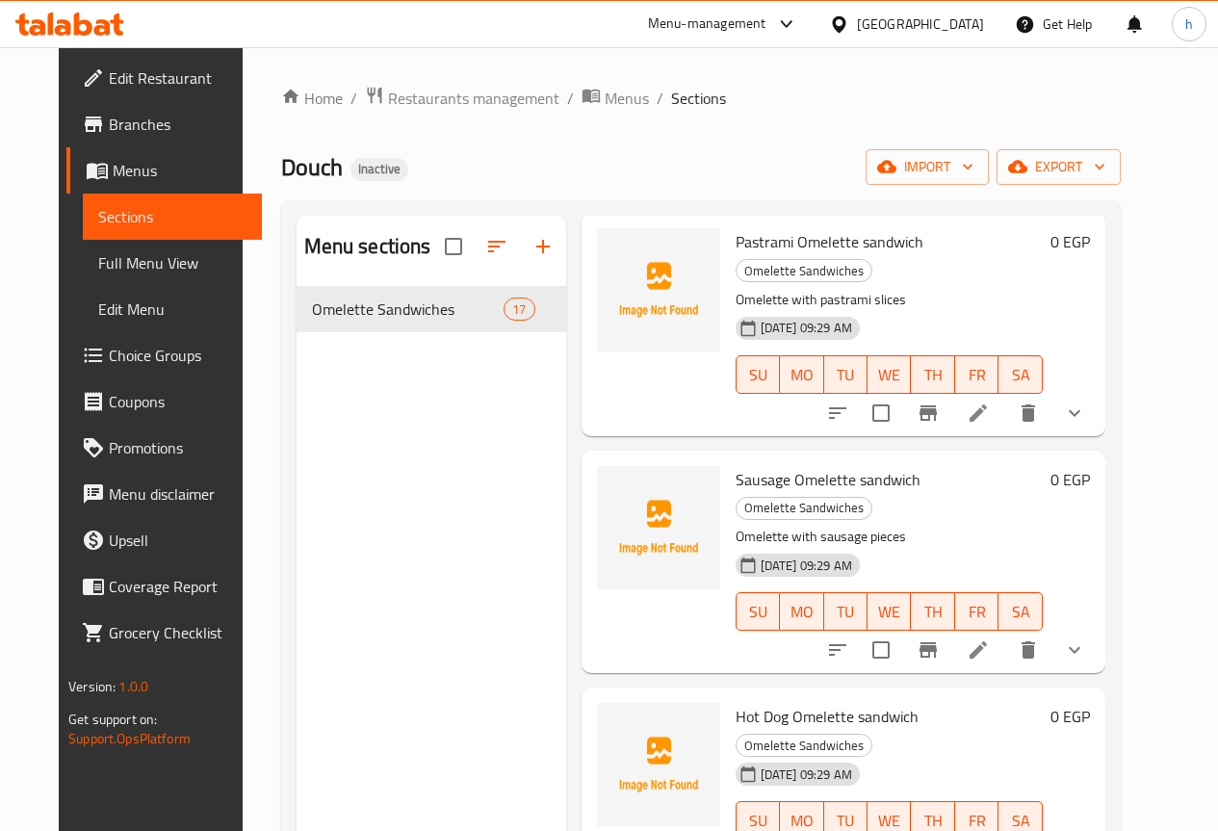
scroll to position [1348, 0]
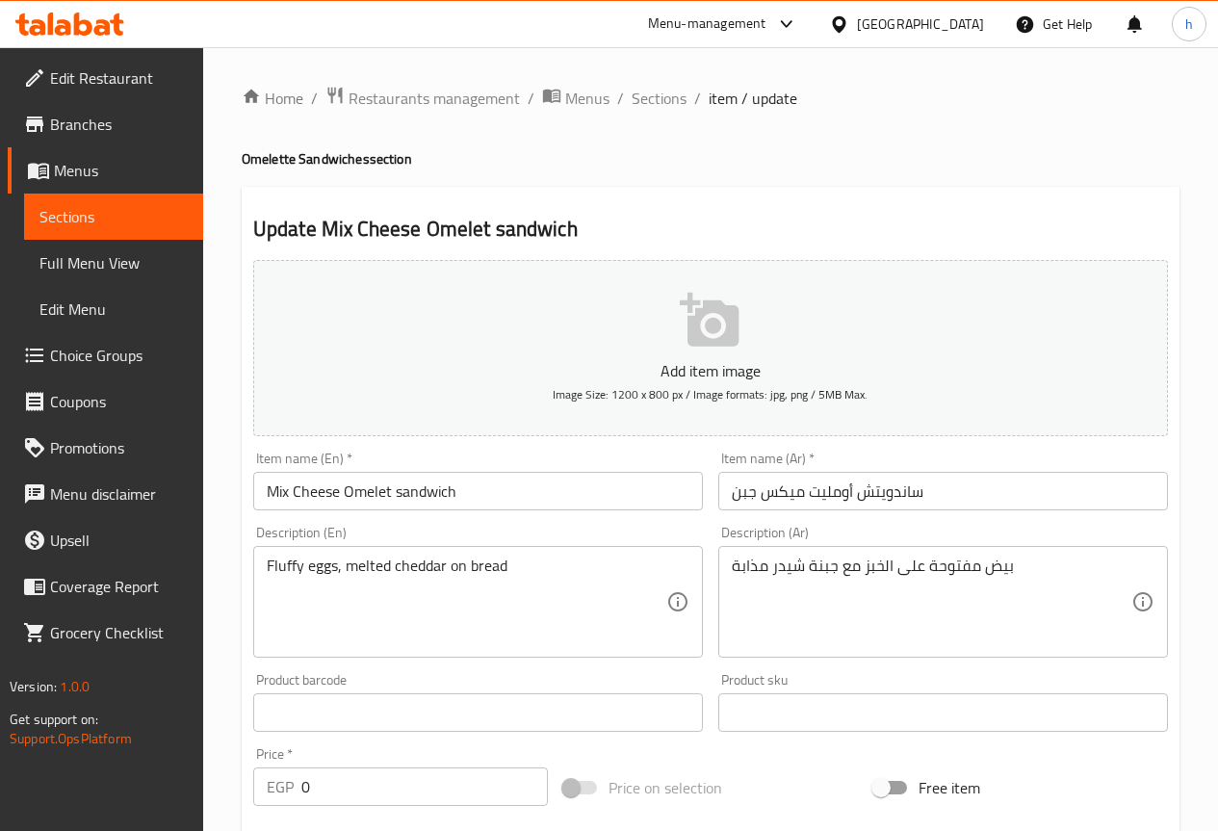
click at [361, 489] on input "Mix Cheese Omelet sandwich" at bounding box center [478, 491] width 450 height 39
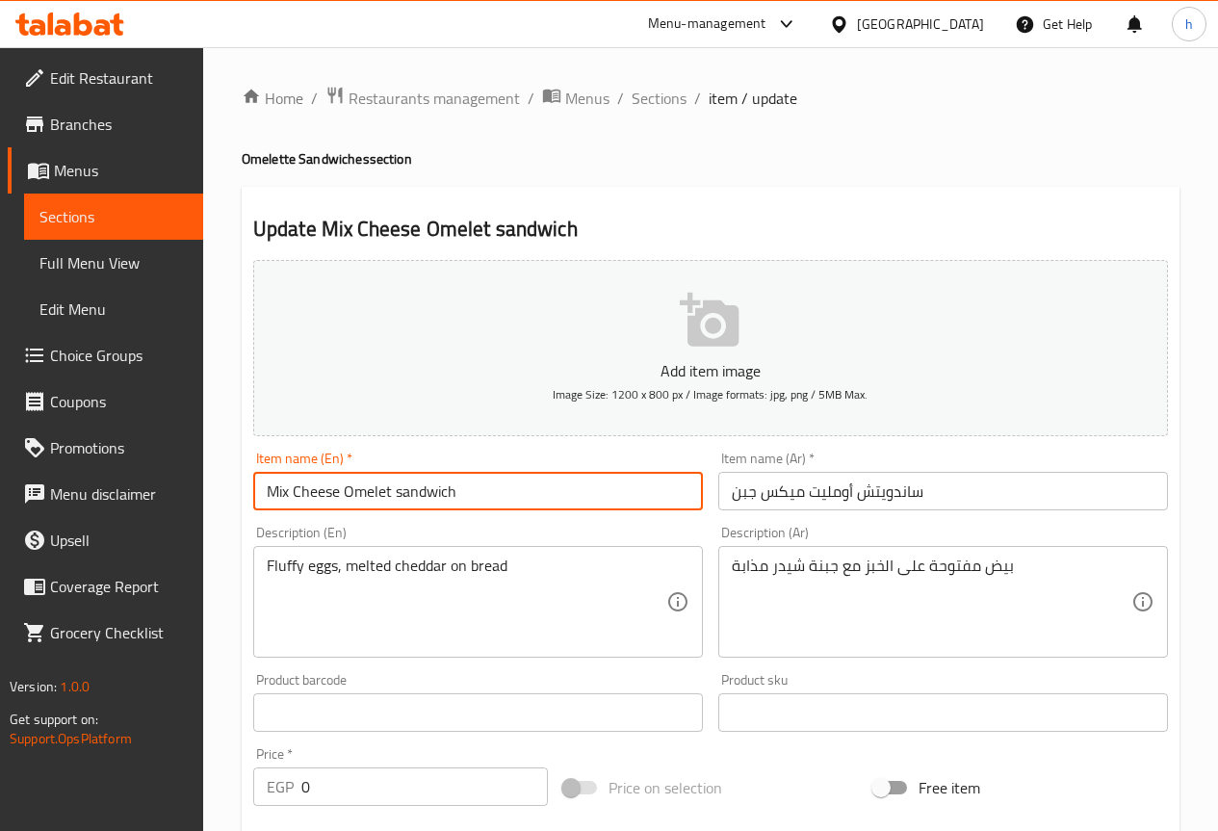
click at [361, 489] on input "Mix Cheese Omelet sandwich" at bounding box center [478, 491] width 450 height 39
paste input "te"
click at [383, 492] on input "Mix Cheese Omelette sandwich" at bounding box center [478, 491] width 450 height 39
click at [424, 498] on input "Mix Cheese Omelette sandwich" at bounding box center [478, 491] width 450 height 39
type input "Mix Cheese Omelette sandwich"
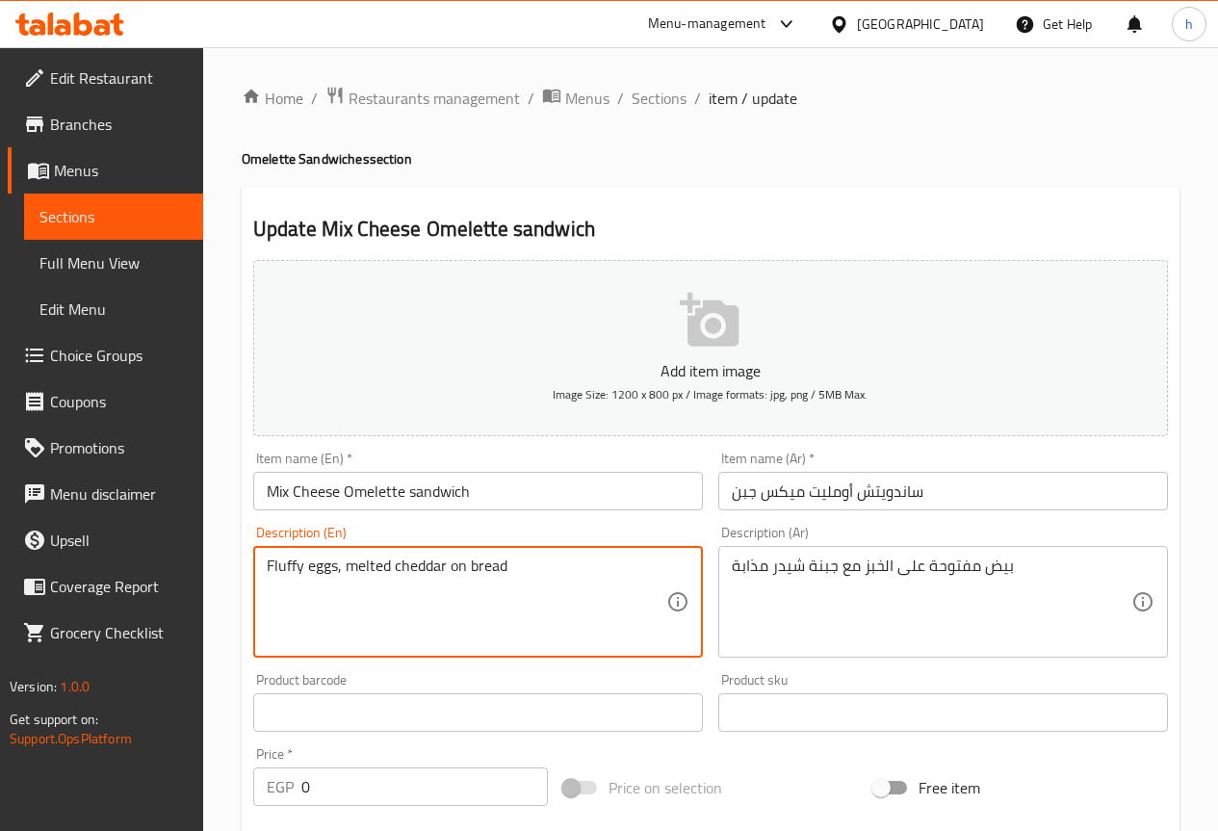
click at [420, 488] on input "Mix Cheese Omelette sandwich" at bounding box center [478, 491] width 450 height 39
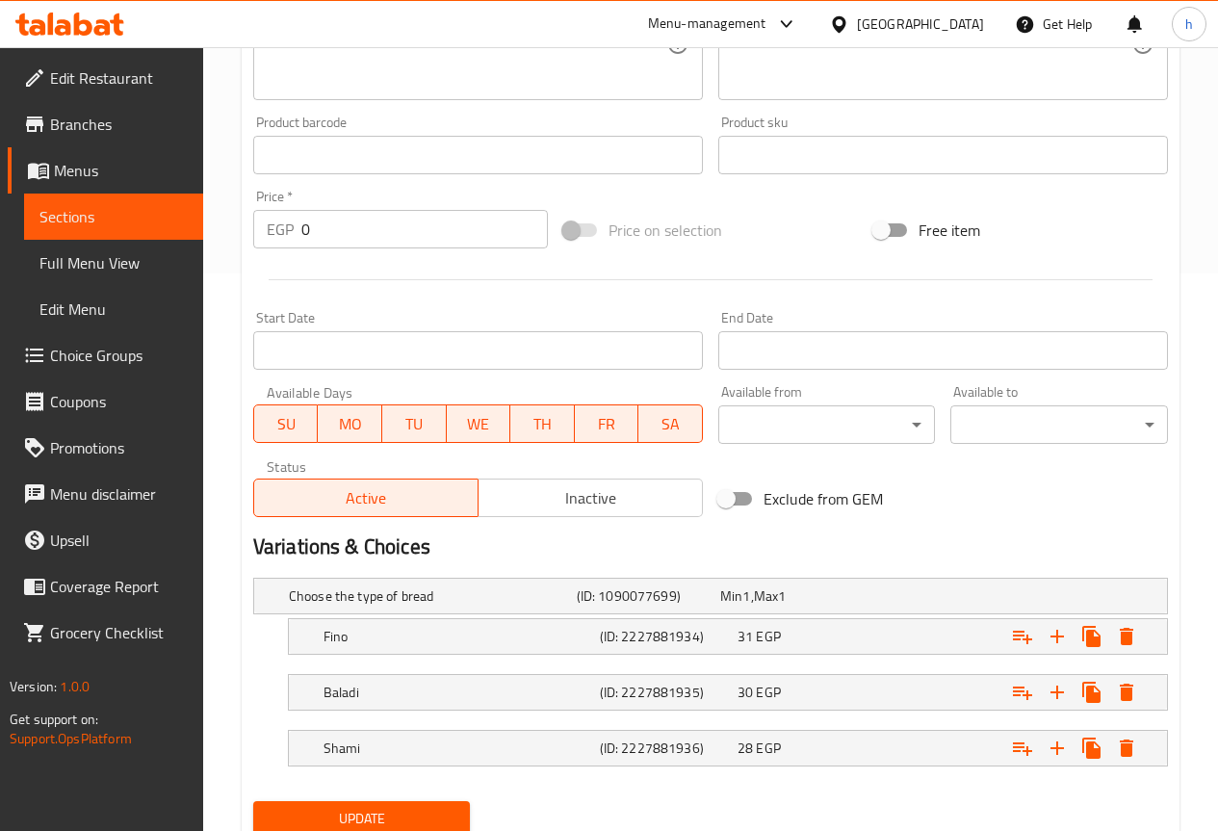
scroll to position [629, 0]
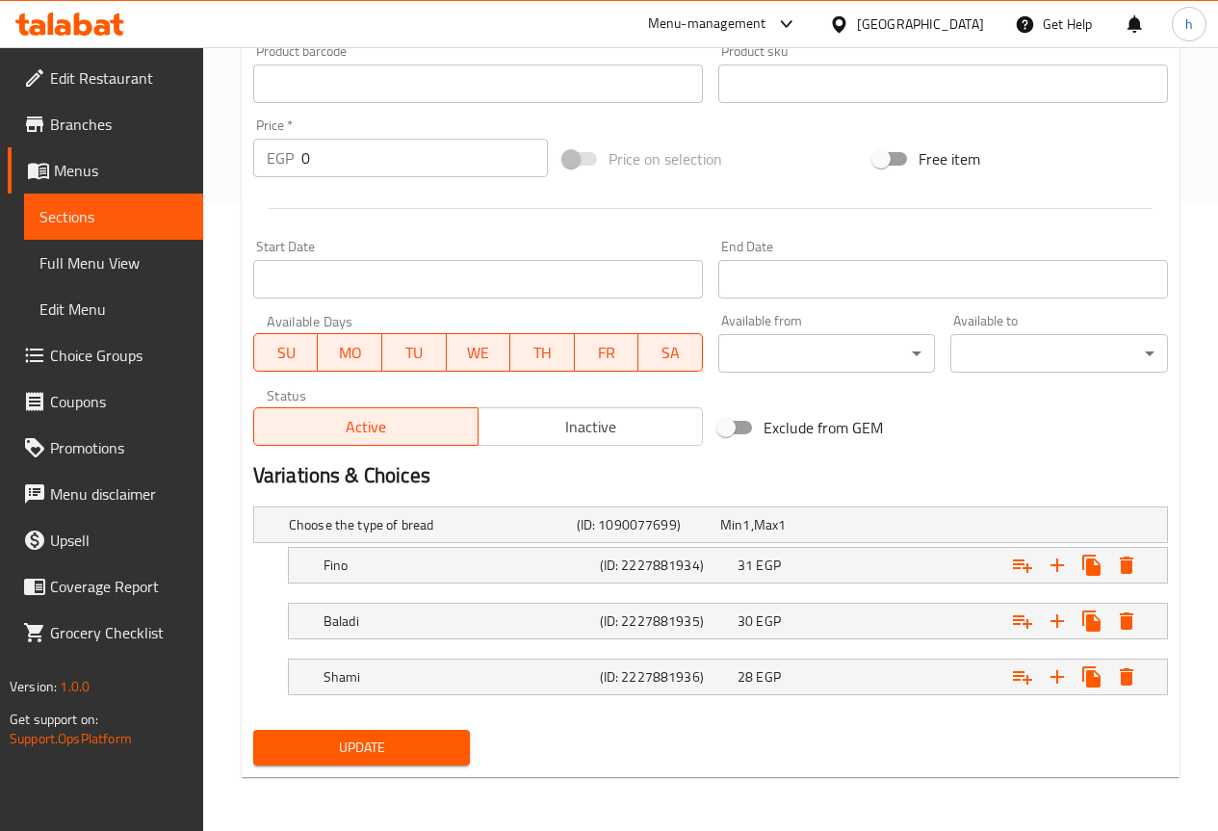
click at [360, 751] on span "Update" at bounding box center [362, 748] width 187 height 24
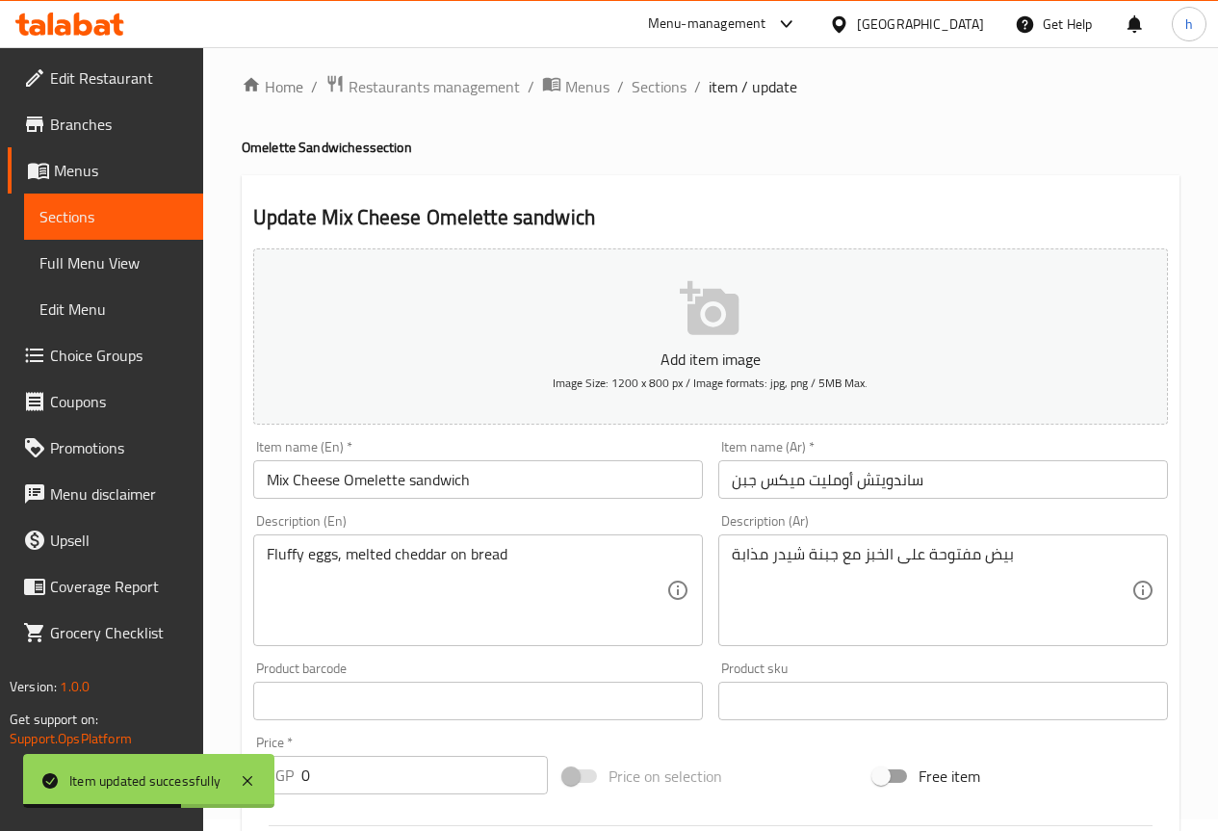
scroll to position [0, 0]
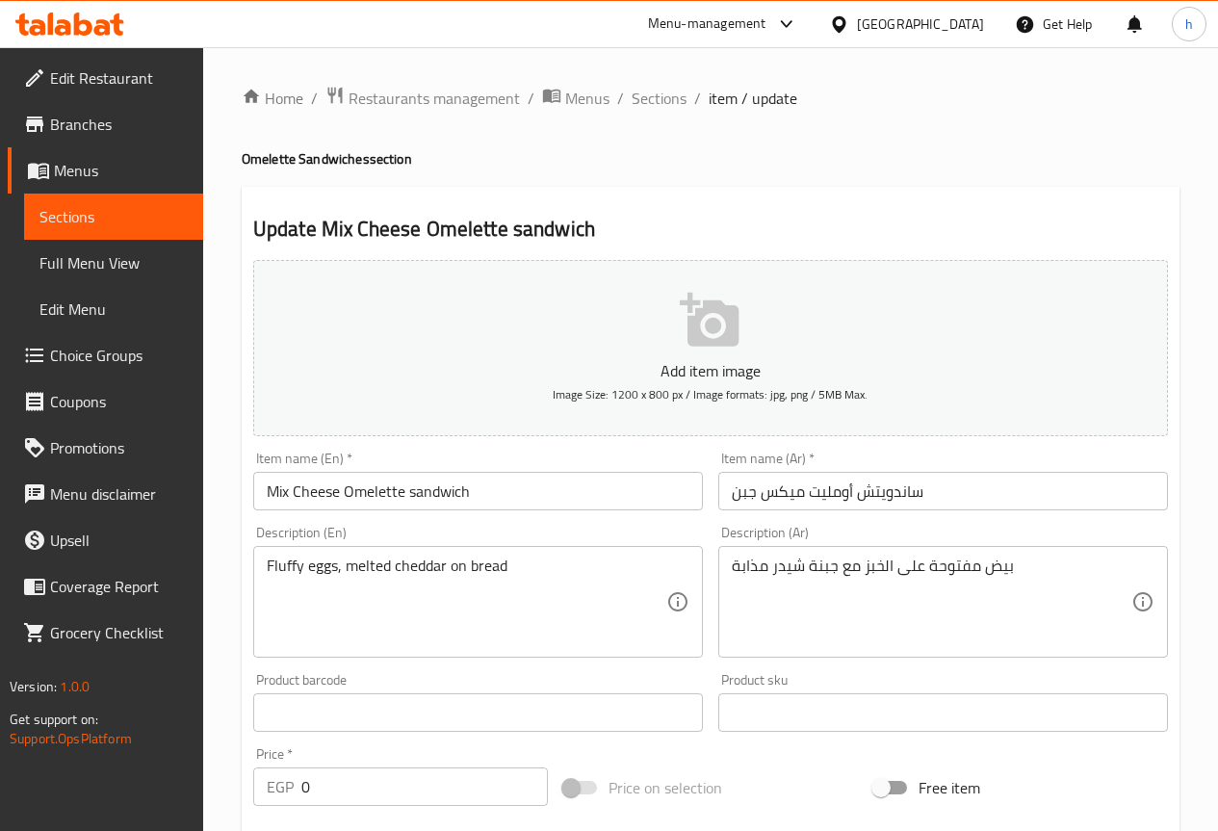
click at [105, 262] on span "Full Menu View" at bounding box center [113, 262] width 148 height 23
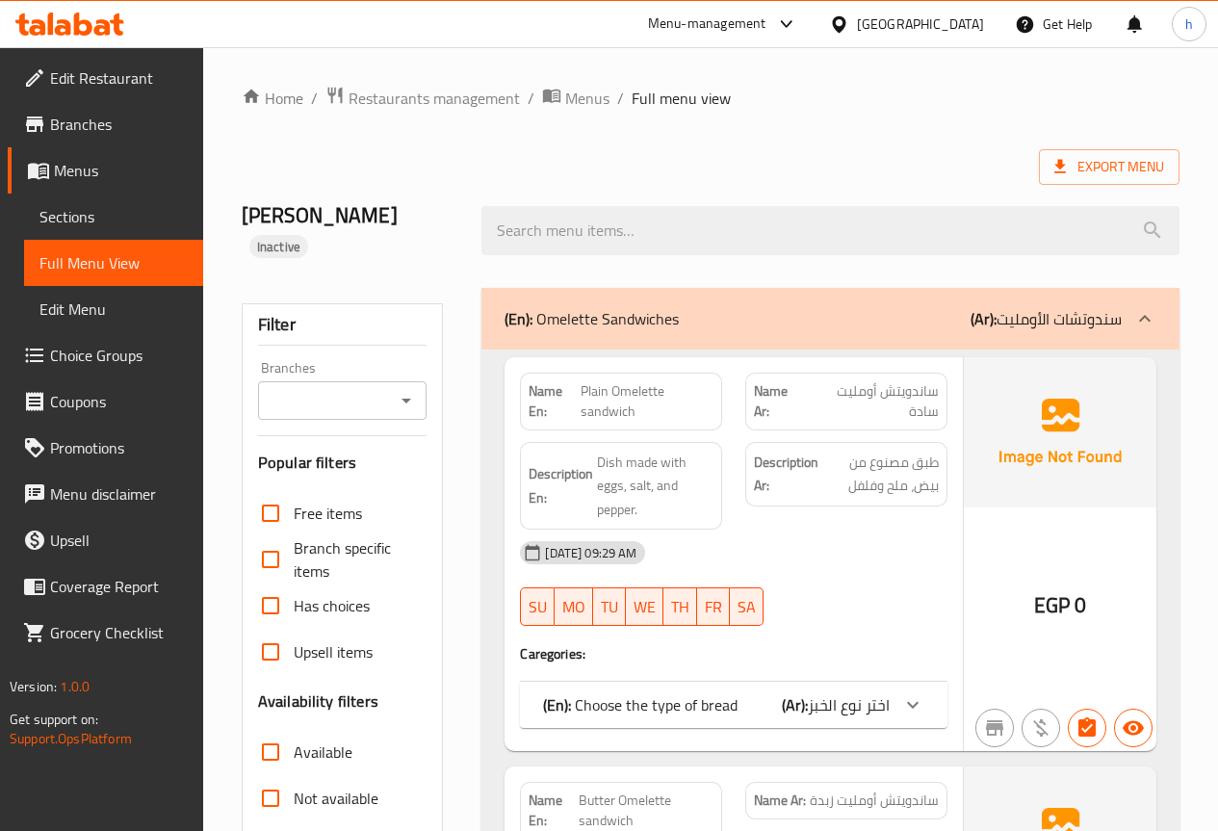
click at [77, 214] on span "Sections" at bounding box center [113, 216] width 148 height 23
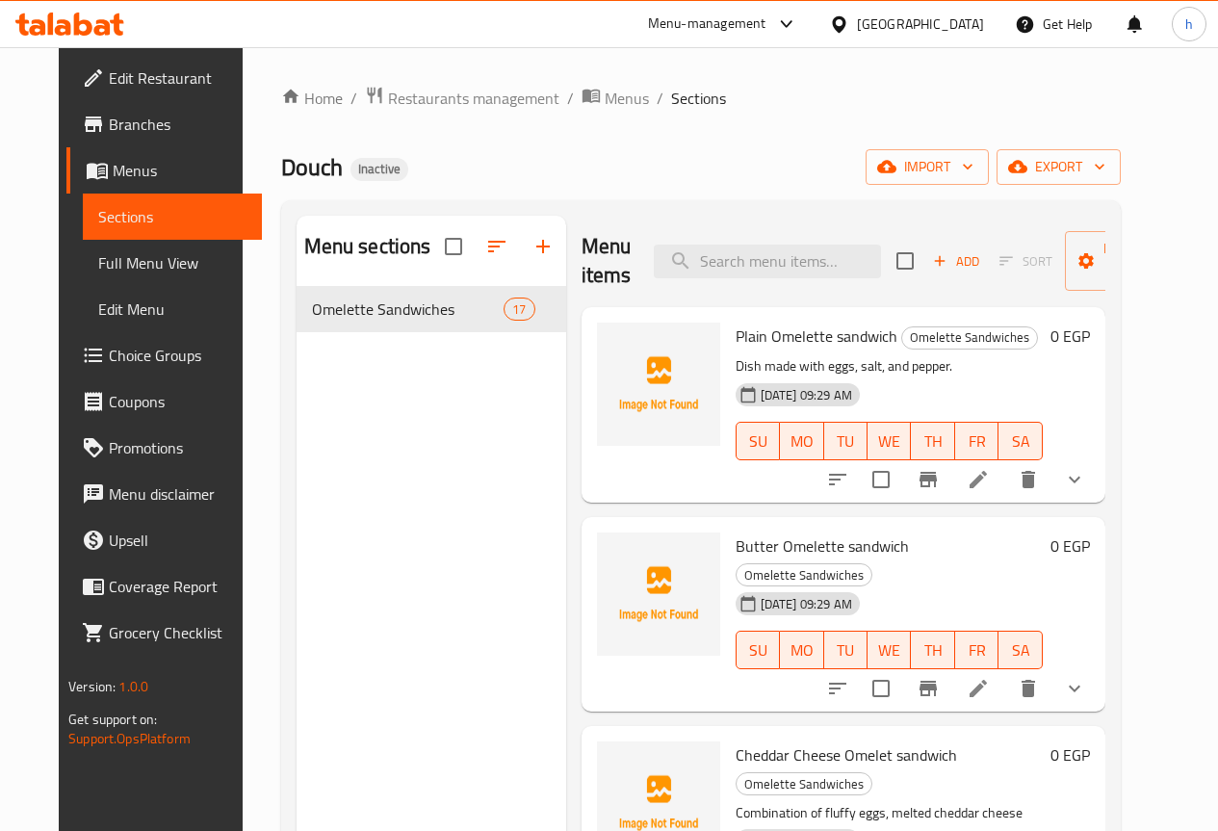
click at [736, 369] on p "Dish made with eggs, salt, and pepper." at bounding box center [889, 366] width 307 height 24
copy div "Dish made with eggs, salt, and pepper."
click at [736, 338] on span "Plain Omelette sandwich" at bounding box center [817, 336] width 162 height 29
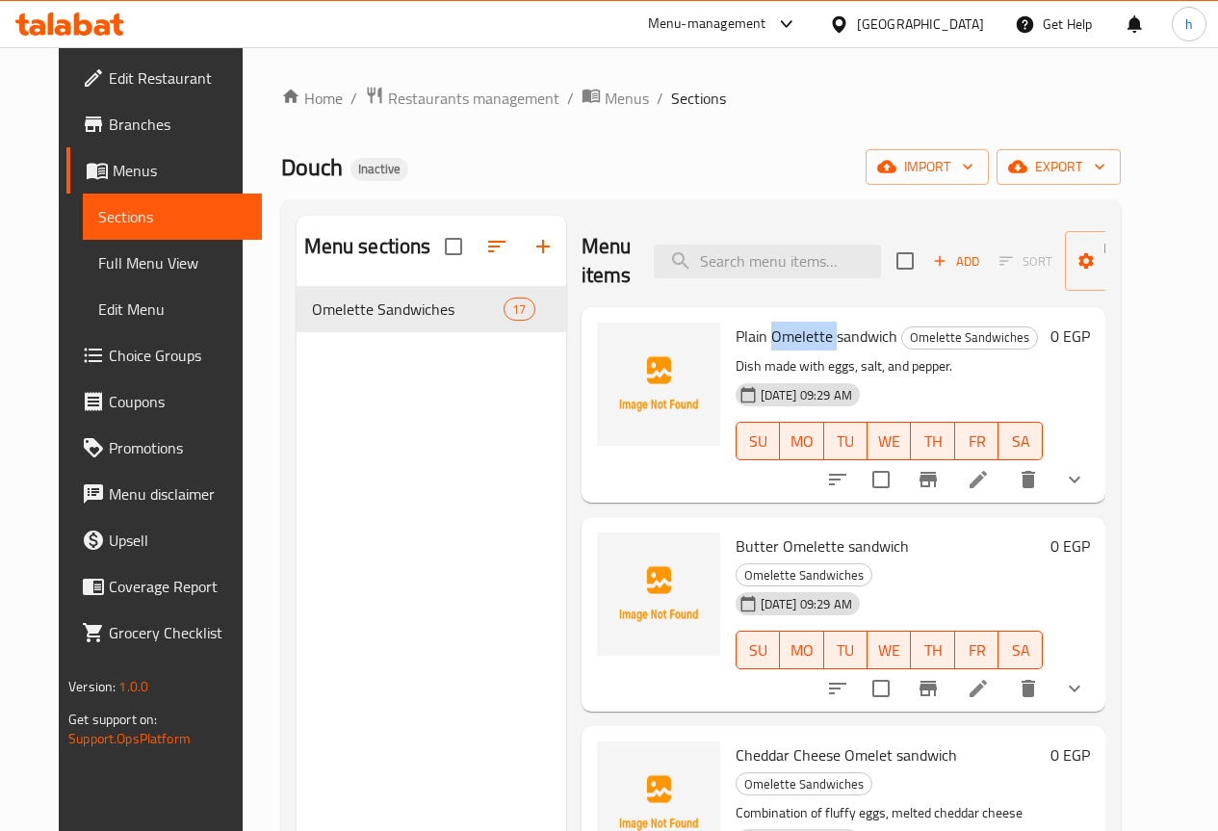
click at [736, 338] on span "Plain Omelette sandwich" at bounding box center [817, 336] width 162 height 29
copy span "Omelette"
click at [736, 339] on span "Plain Omelette sandwich" at bounding box center [817, 336] width 162 height 29
drag, startPoint x: 655, startPoint y: 338, endPoint x: 750, endPoint y: 344, distance: 95.5
click at [750, 344] on span "Plain Omelette sandwich" at bounding box center [817, 336] width 162 height 29
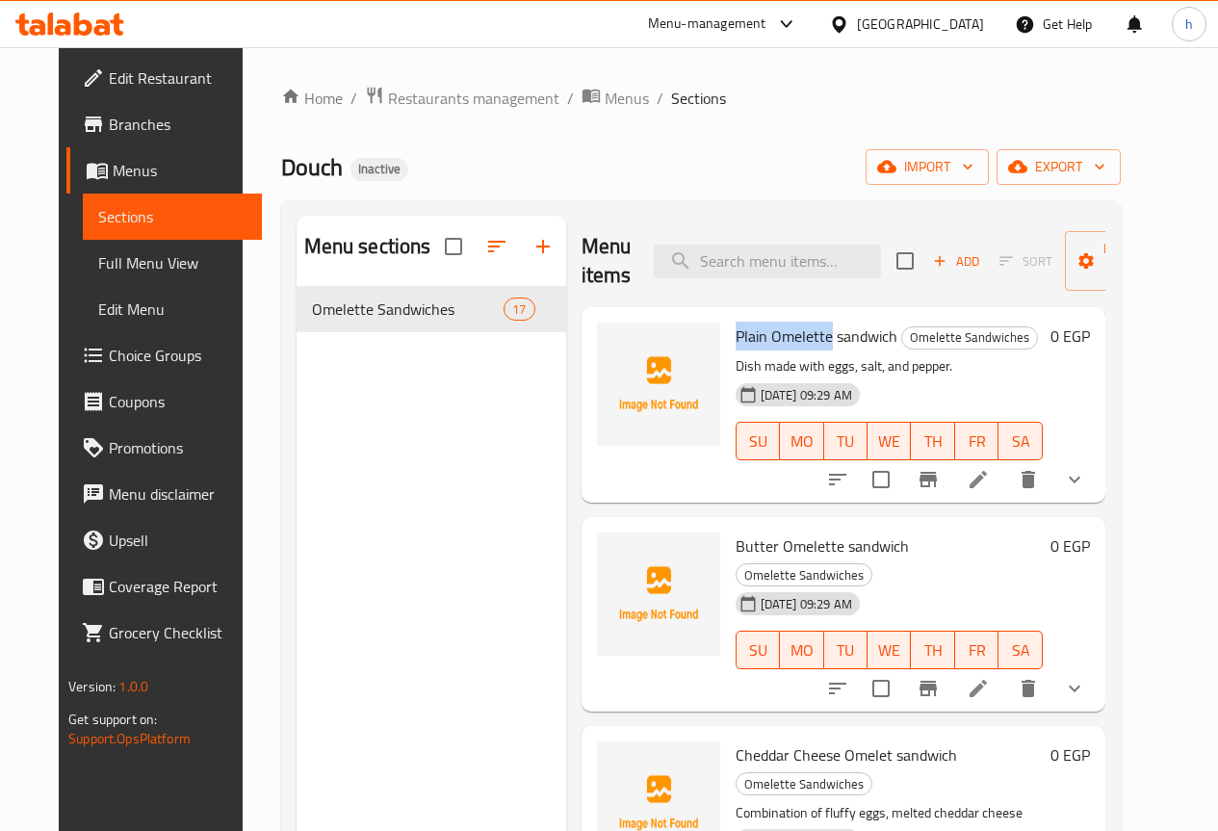
copy span "Plain Omelette"
click at [990, 474] on icon at bounding box center [978, 479] width 23 height 23
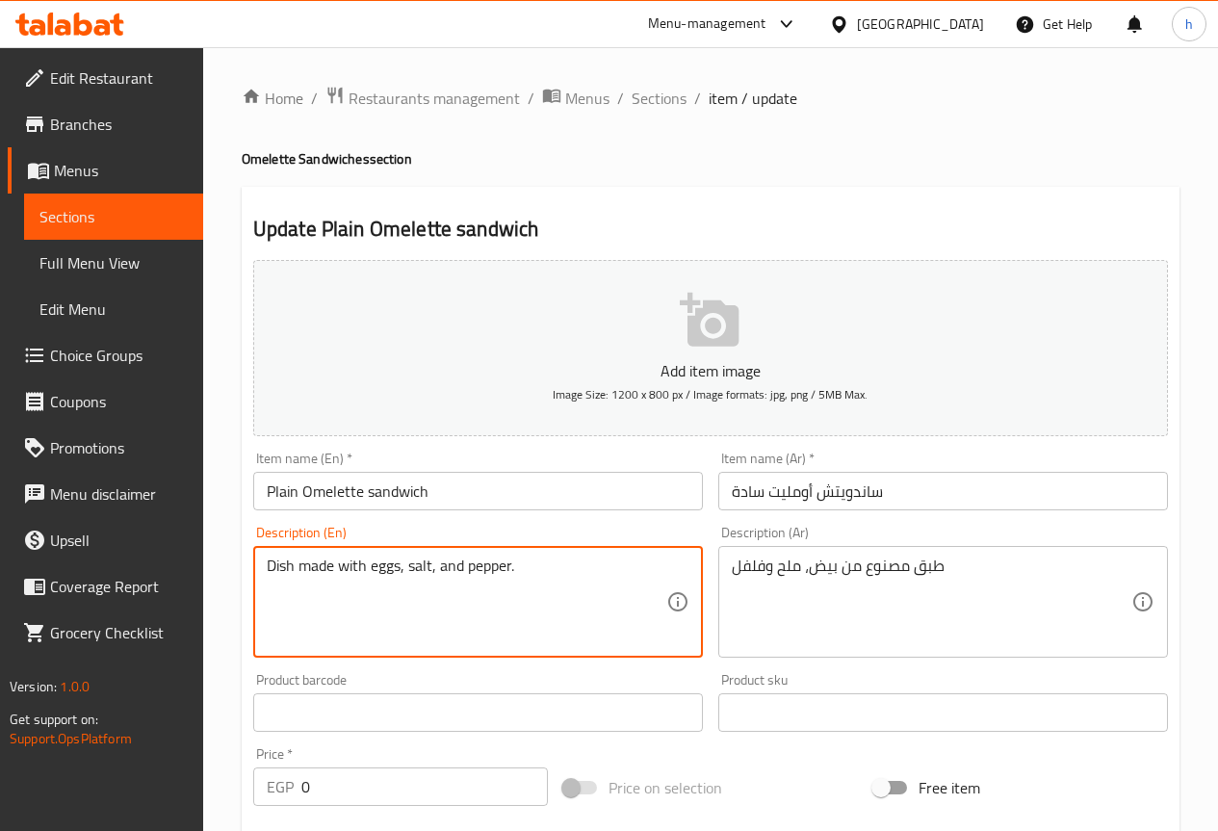
paste textarea "Simple omelette without additional ingredients"
type textarea "Simple omelette without additional ingredients."
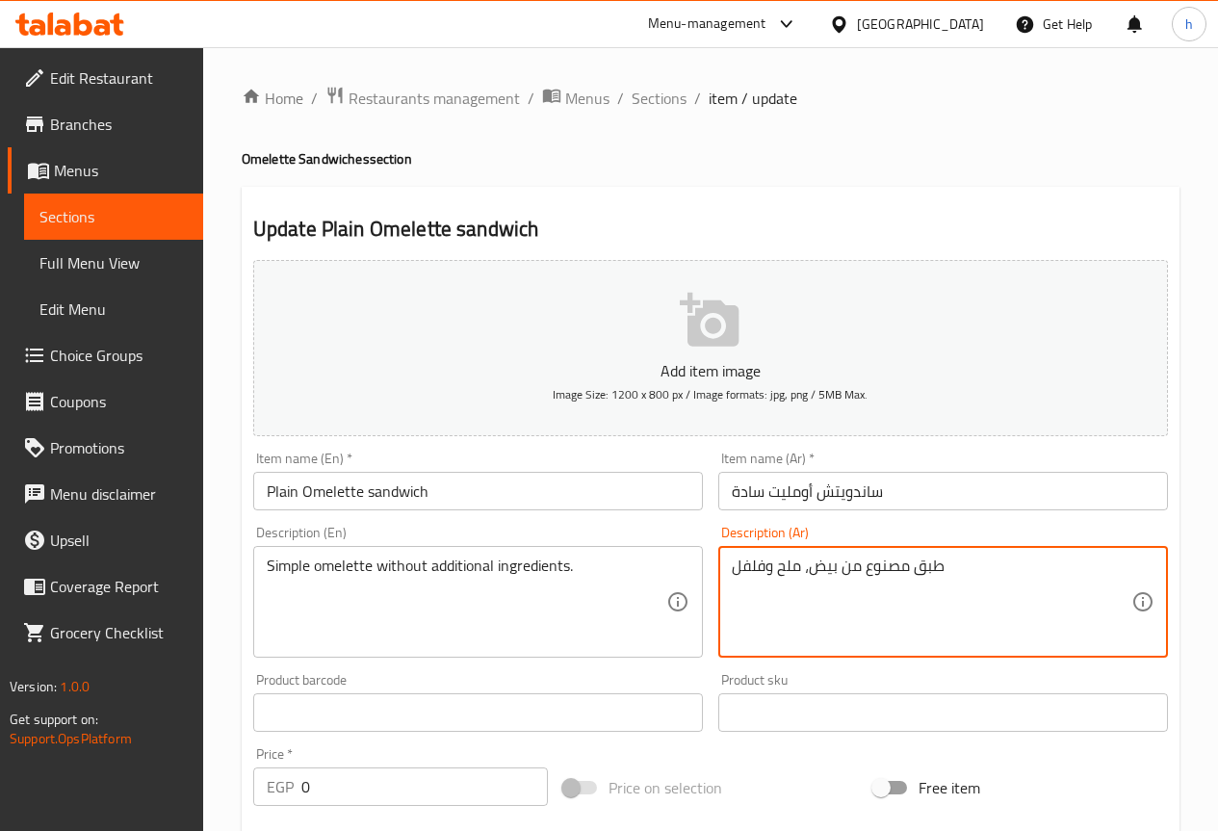
paste textarea "ومليت بسيط بدون مكونات إضافية."
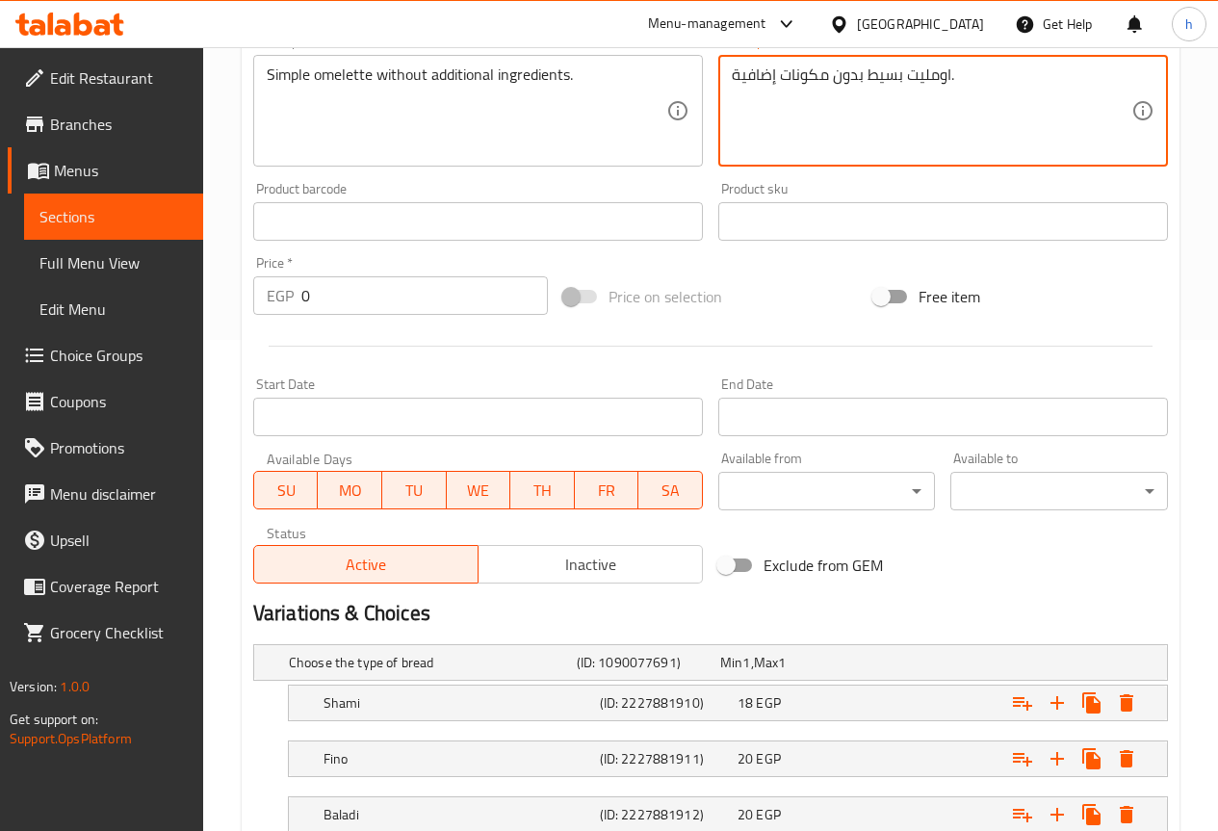
scroll to position [629, 0]
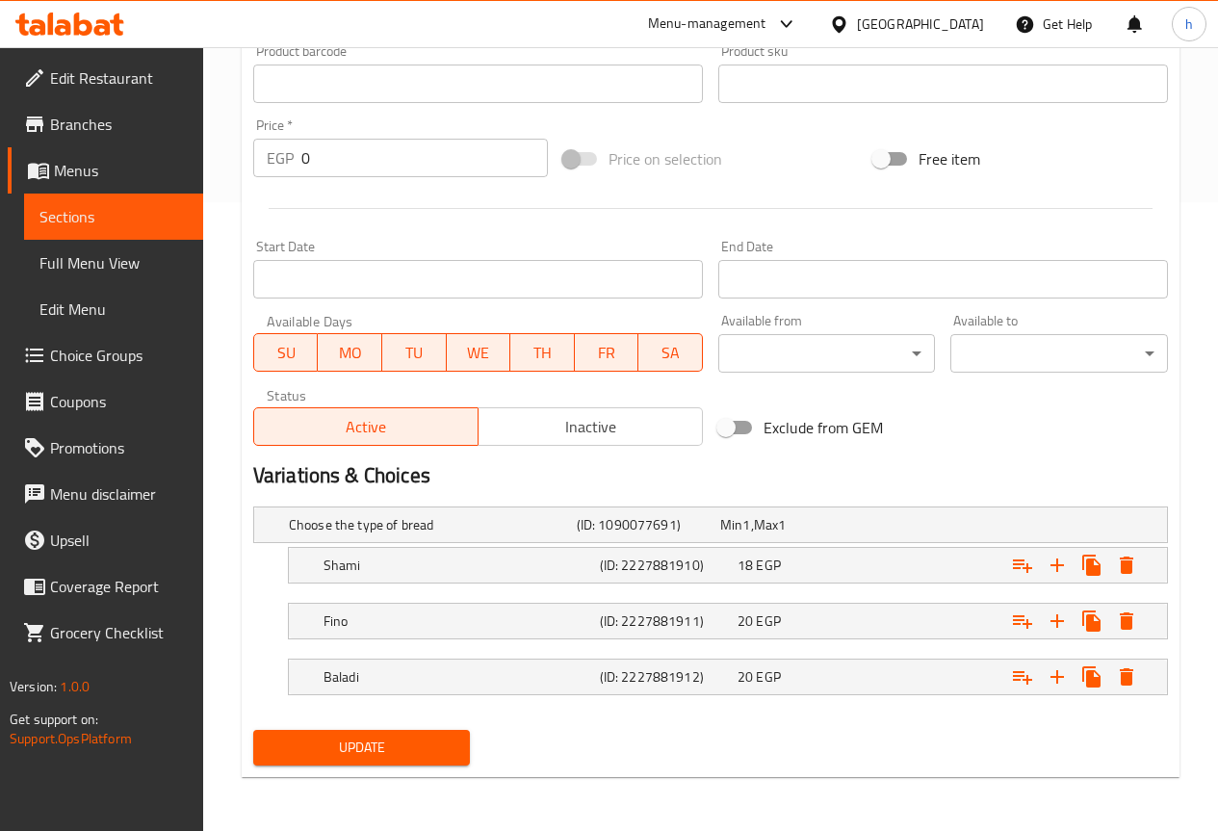
type textarea "اومليت بسيط بدون مكونات إضافية."
click at [338, 751] on span "Update" at bounding box center [362, 748] width 187 height 24
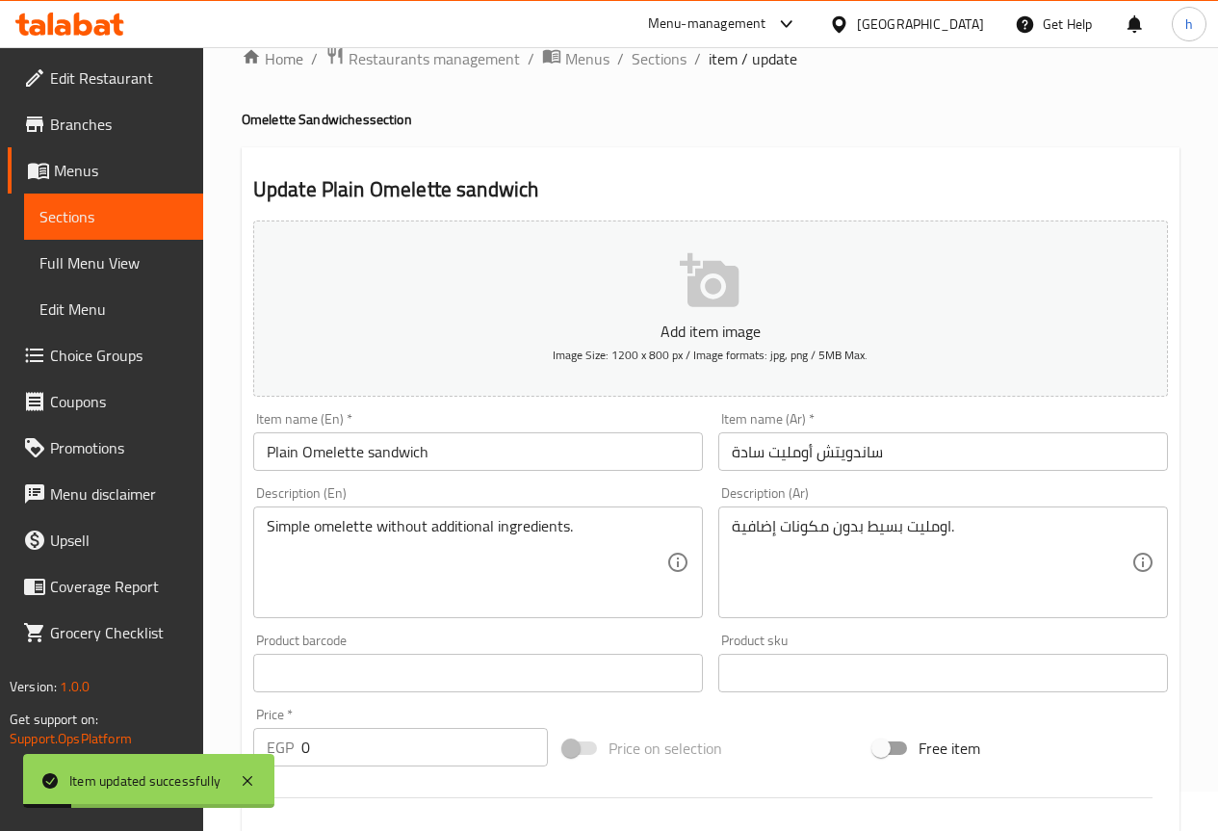
scroll to position [0, 0]
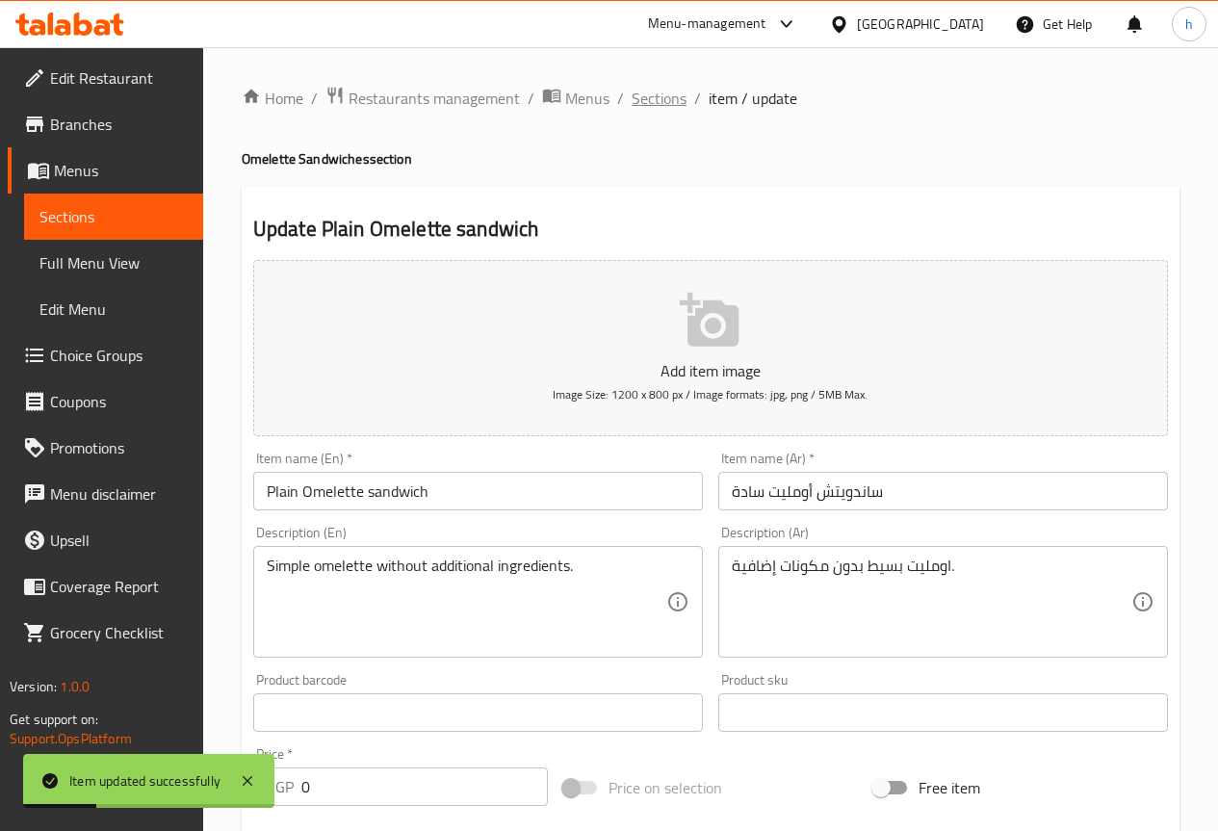
click at [651, 95] on span "Sections" at bounding box center [659, 98] width 55 height 23
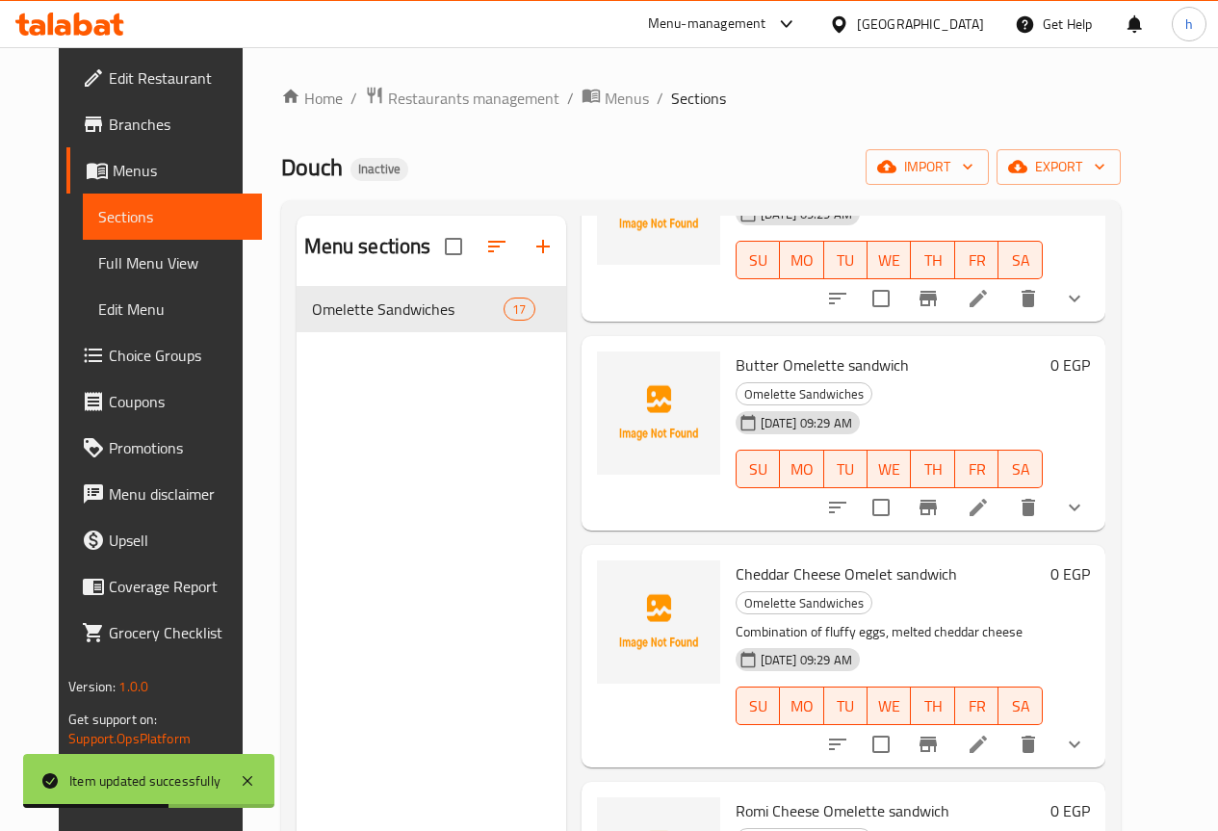
scroll to position [193, 0]
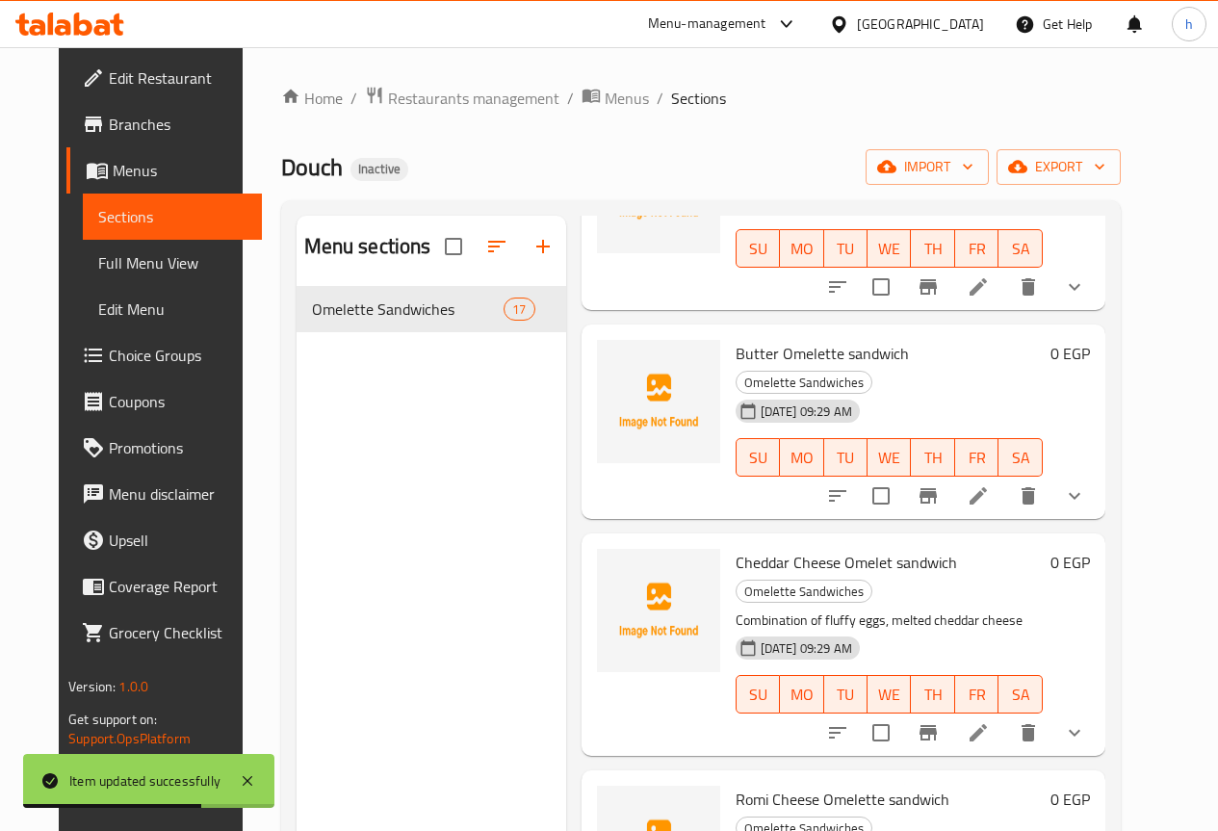
click at [736, 548] on span "Cheddar Cheese Omelet sandwich" at bounding box center [846, 562] width 221 height 29
copy h6 "Cheddar Cheese Omelet sandwich"
click at [736, 549] on span "Cheddar Cheese Omelet sandwich" at bounding box center [846, 562] width 221 height 29
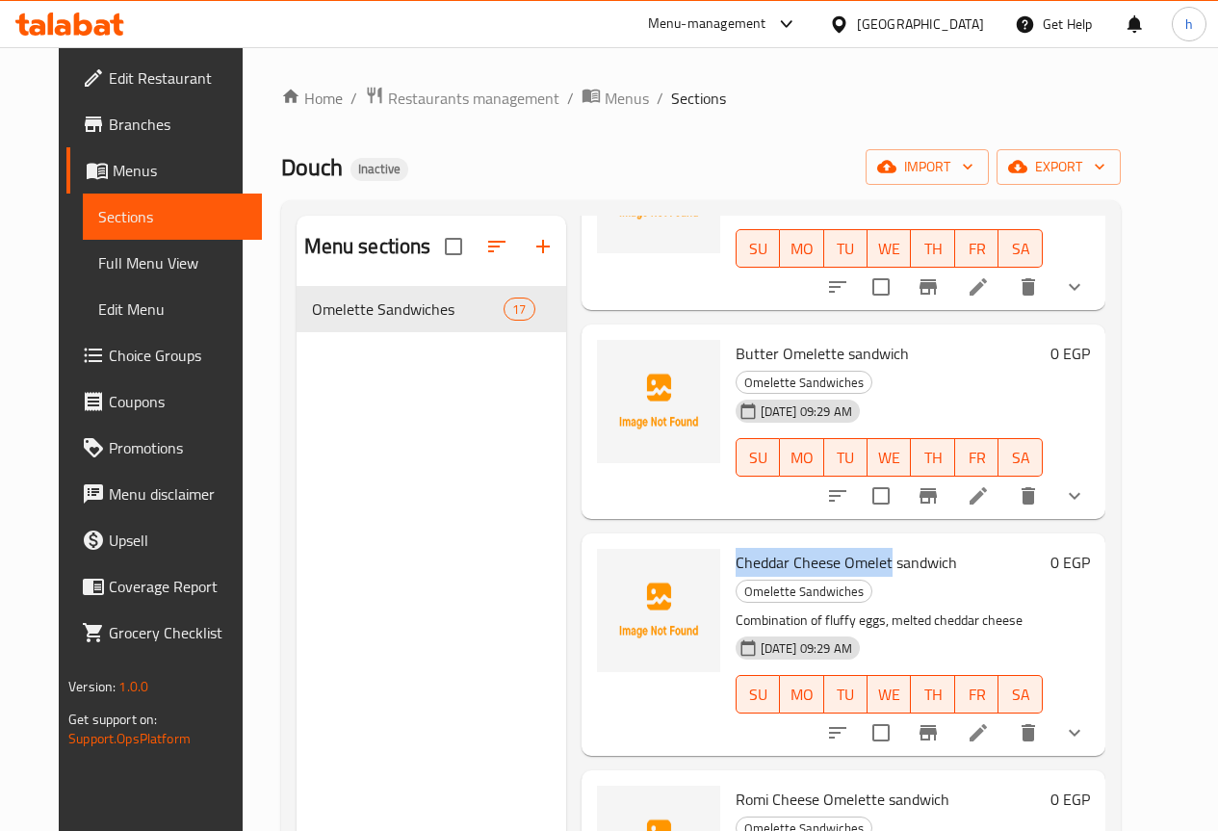
drag, startPoint x: 649, startPoint y: 533, endPoint x: 807, endPoint y: 530, distance: 158.0
click at [807, 541] on div "Cheddar Cheese Omelet sandwich Omelette Sandwiches Combination of fluffy eggs, …" at bounding box center [889, 644] width 323 height 207
click at [796, 548] on span "Cheddar Cheese Omelet sandwich" at bounding box center [846, 562] width 221 height 29
click at [736, 548] on span "Cheddar Cheese Omelet sandwich" at bounding box center [846, 562] width 221 height 29
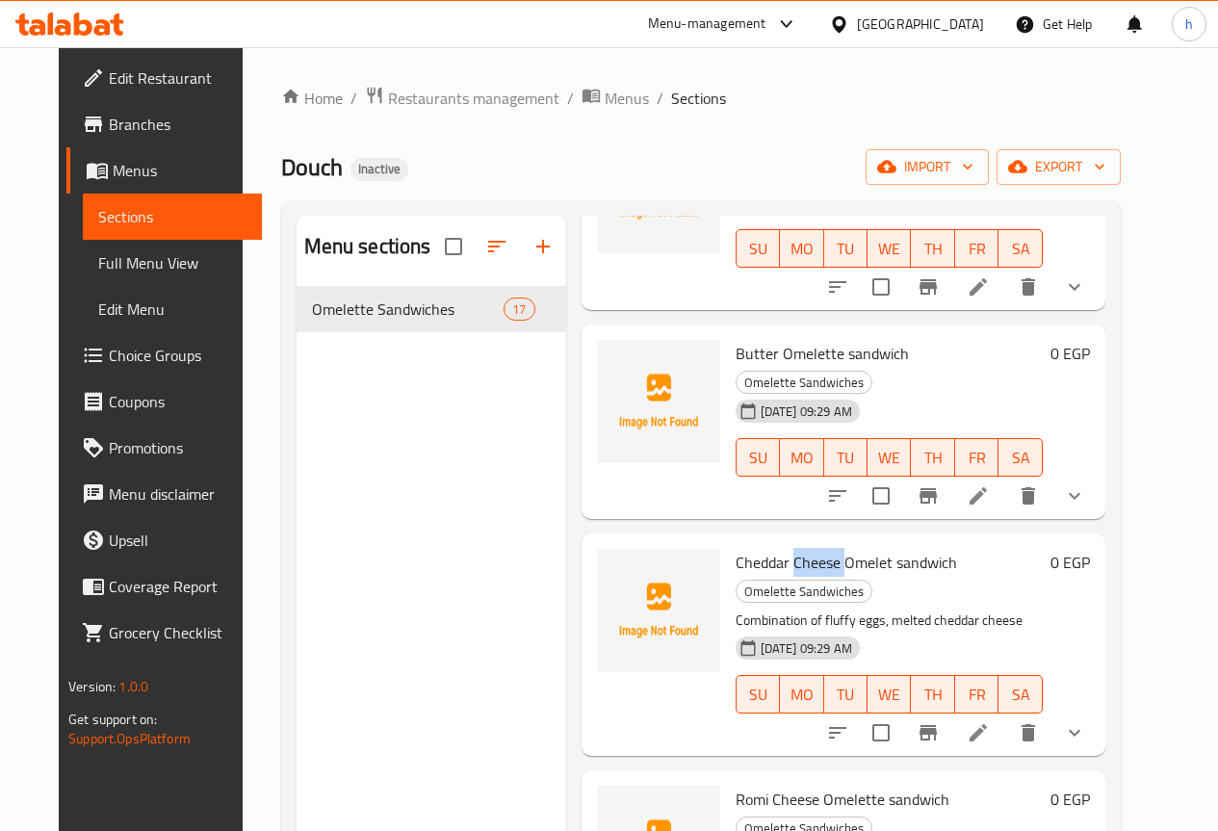
click at [736, 548] on span "Cheddar Cheese Omelet sandwich" at bounding box center [846, 562] width 221 height 29
copy h6 "Cheddar Cheese Omelet sandwich"
click at [990, 721] on icon at bounding box center [978, 732] width 23 height 23
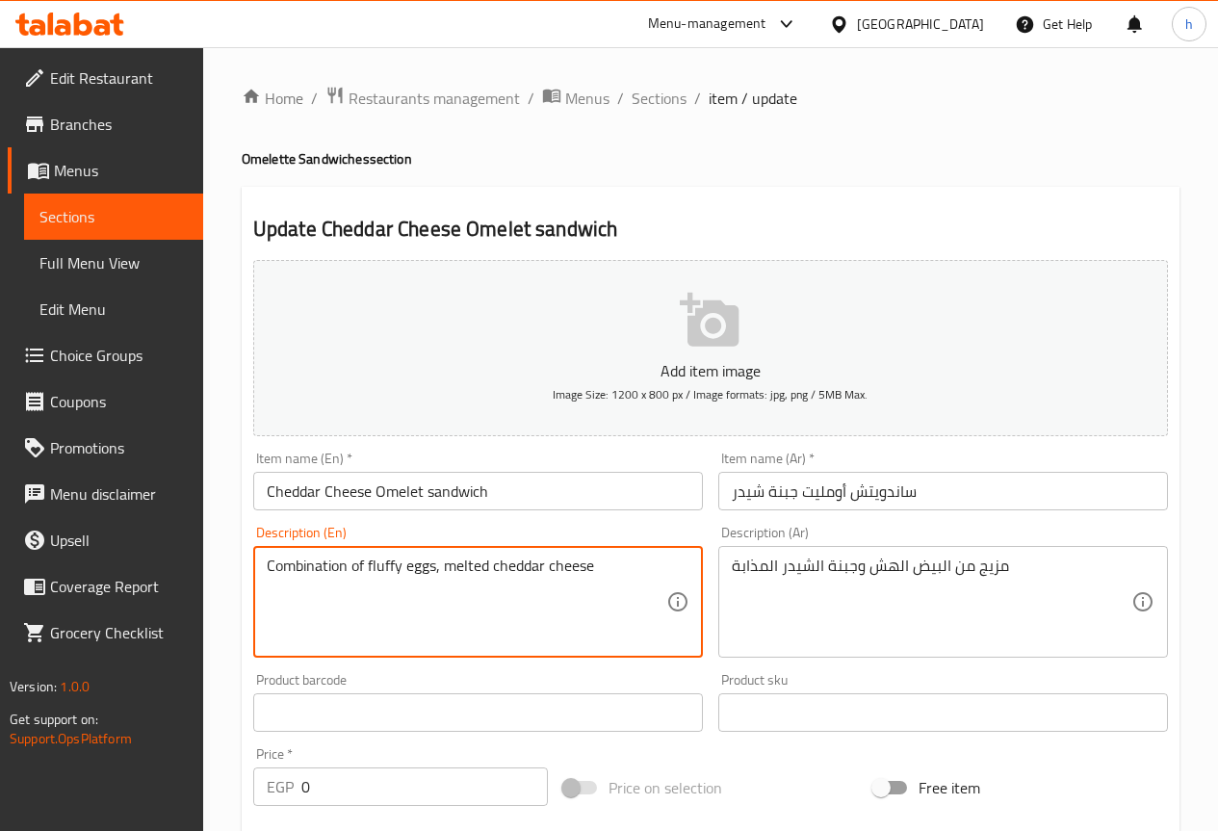
paste textarea "Egg, butter, cheddar cheese, salt, and pepper wrapped in bread."
type textarea "Egg, butter, cheddar cheese, salt, and pepper wrapped in bread."
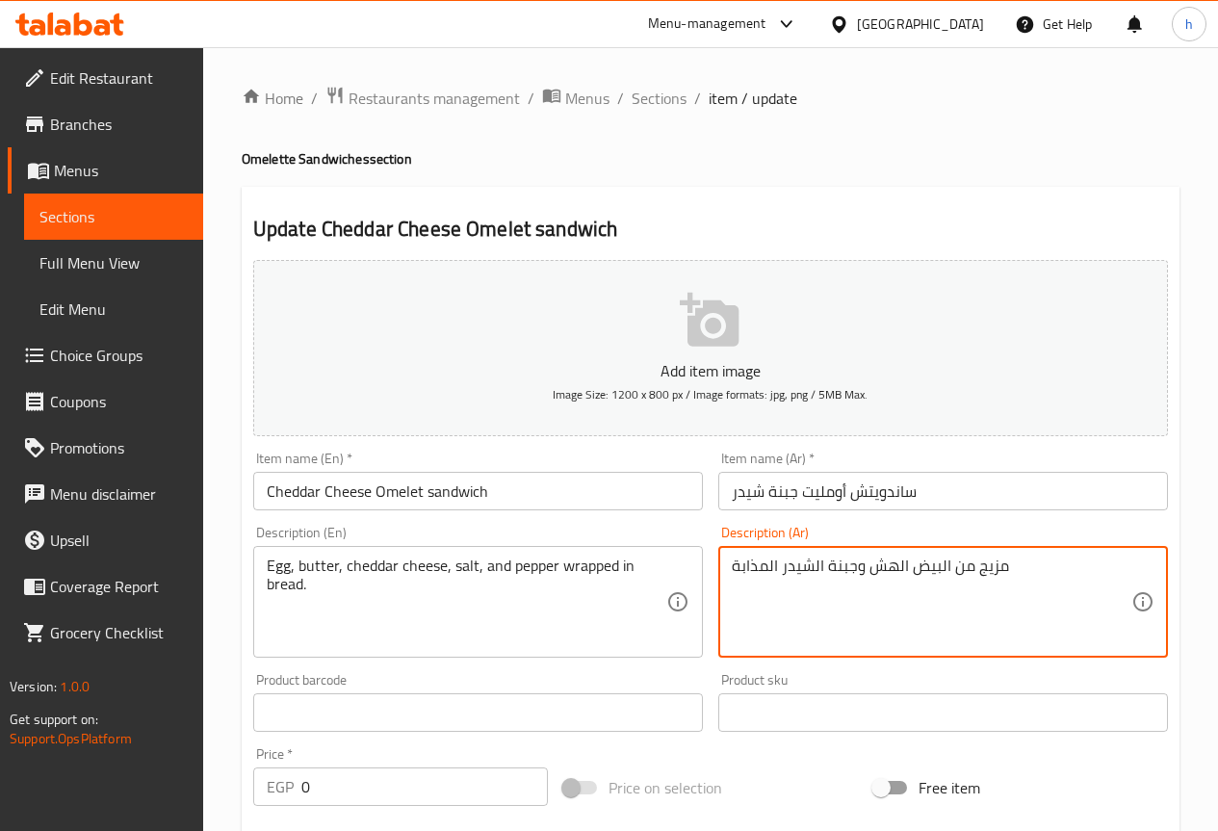
paste textarea "بيض، زبدة، جبنة شيدر، ملح وفلفل ملفوفة في خبز"
type textarea "بيض، زبدة، جبنة شيدر، ملح وفلفل ملفوفة في خبز"
click at [394, 496] on input "Cheddar Cheese Omelet sandwich" at bounding box center [478, 491] width 450 height 39
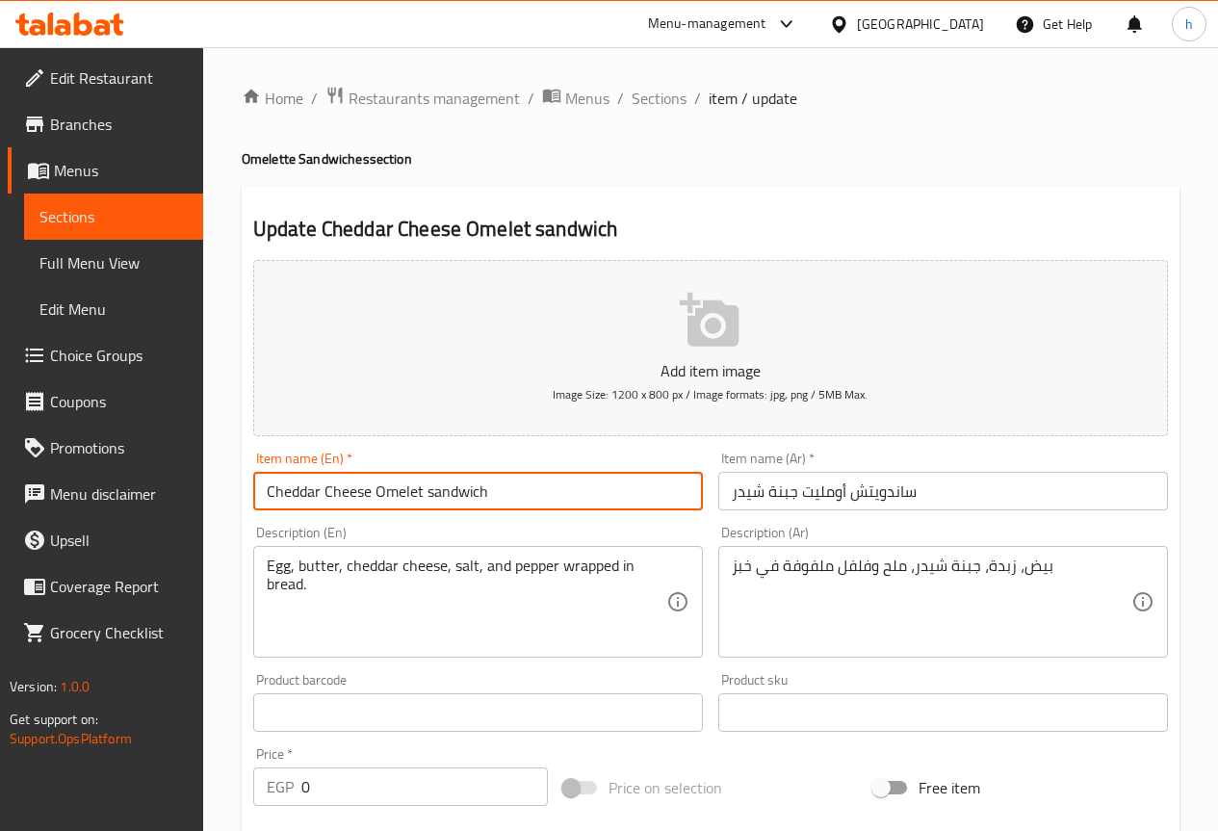
click at [394, 496] on input "Cheddar Cheese Omelet sandwich" at bounding box center [478, 491] width 450 height 39
paste input "te"
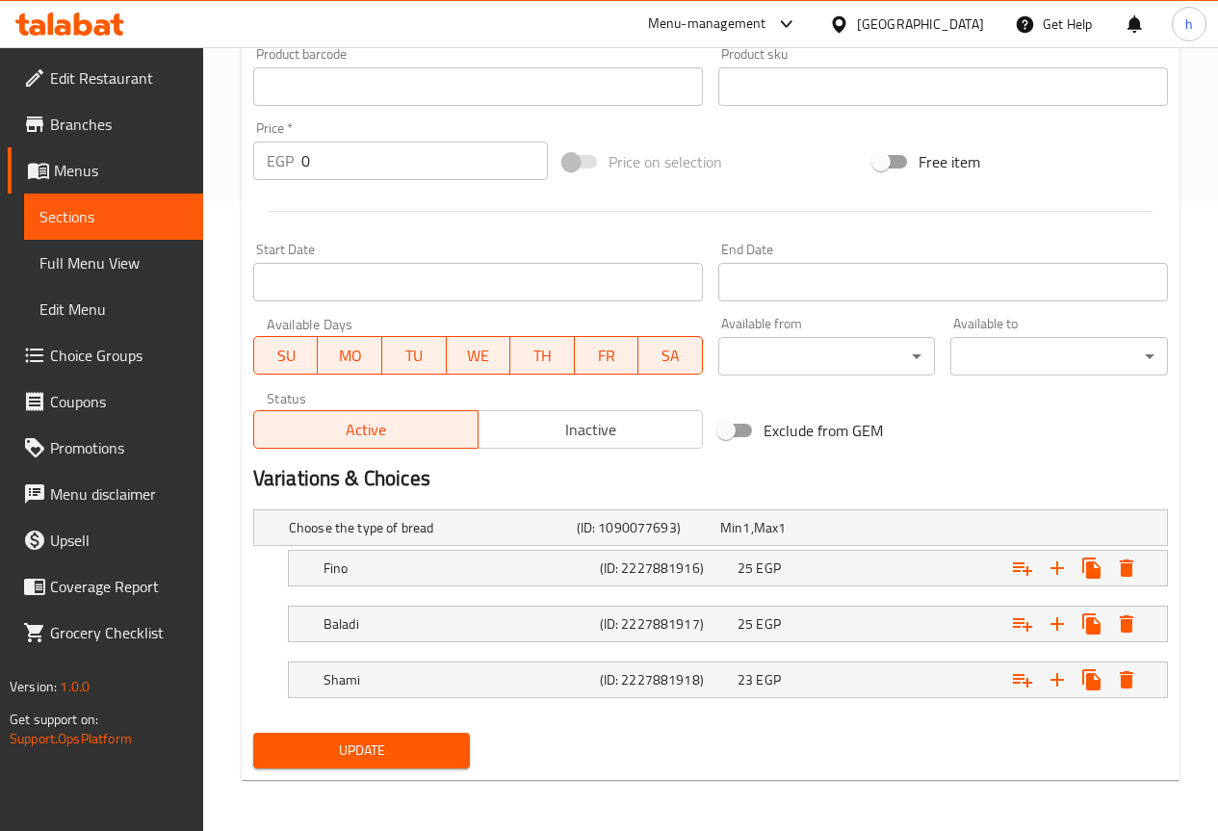
scroll to position [629, 0]
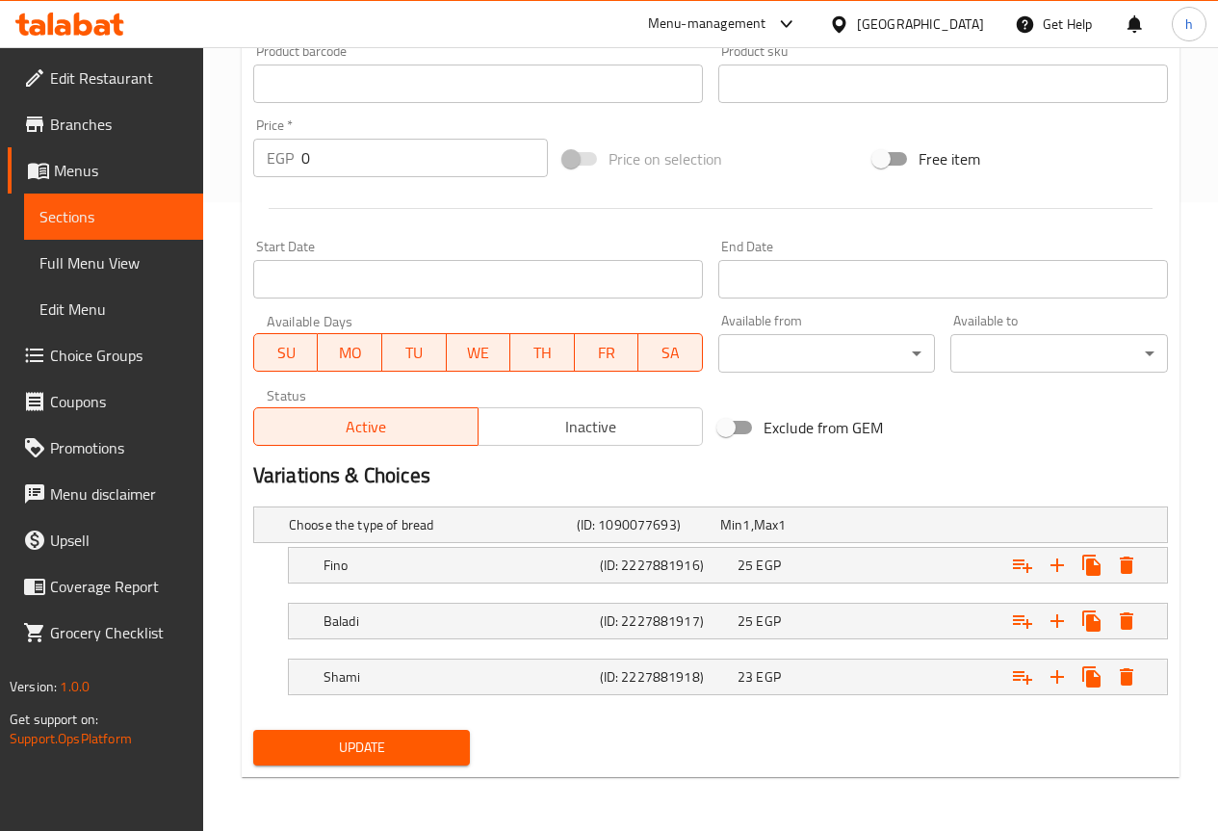
type input "Cheddar Cheese Omelette sandwich"
click at [422, 738] on span "Update" at bounding box center [362, 748] width 187 height 24
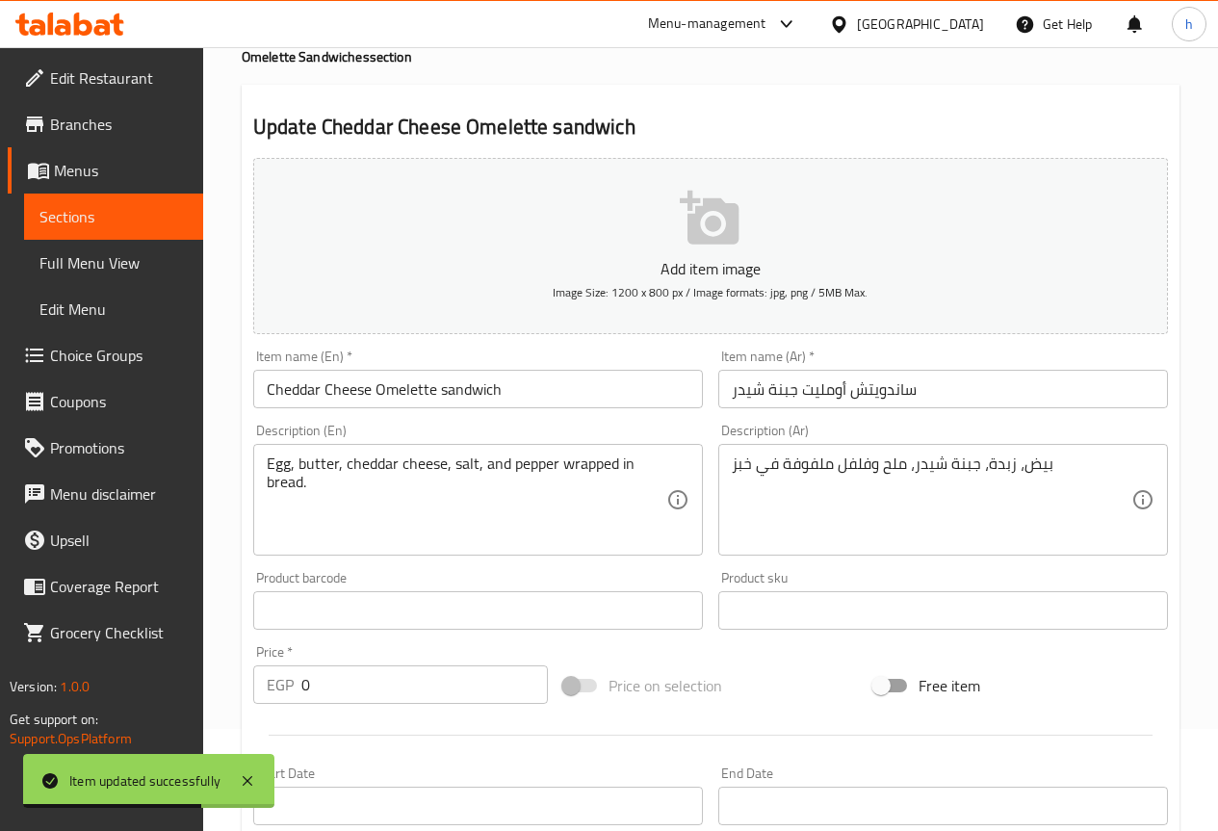
scroll to position [0, 0]
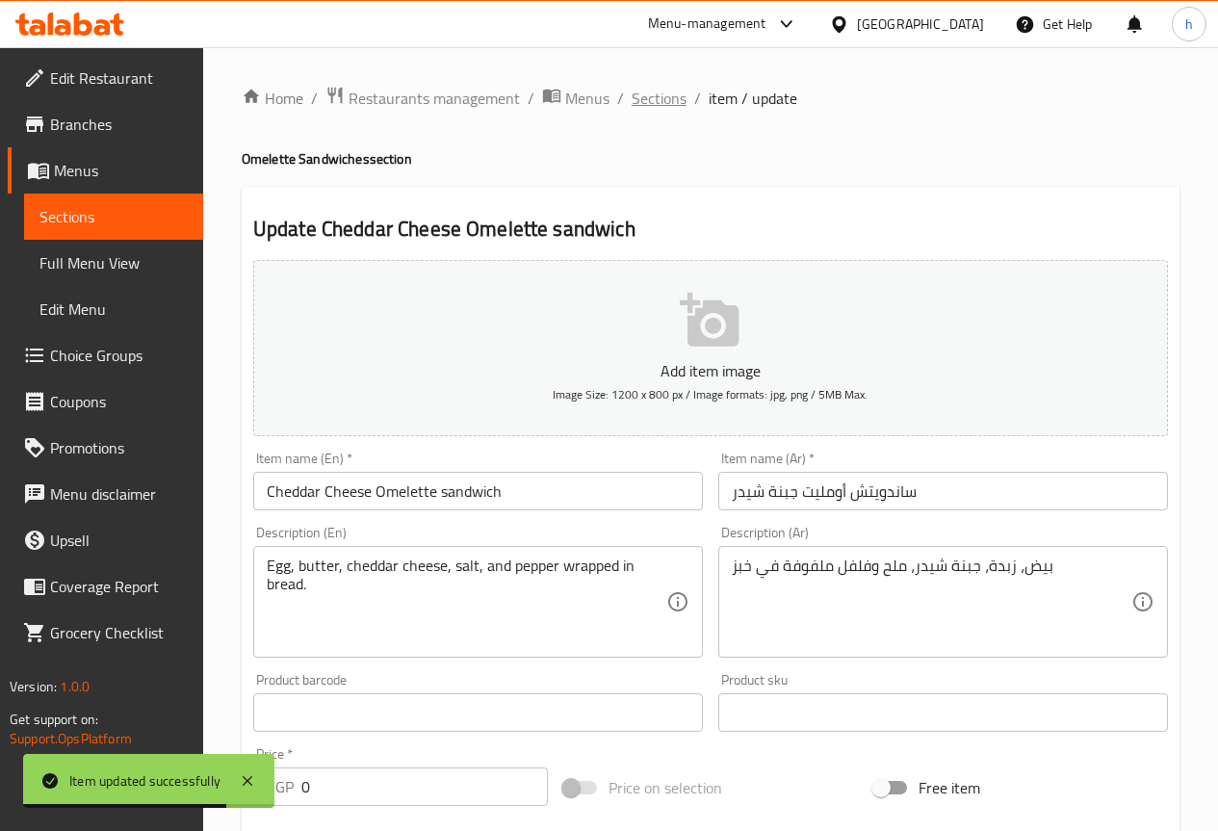
click at [652, 101] on span "Sections" at bounding box center [659, 98] width 55 height 23
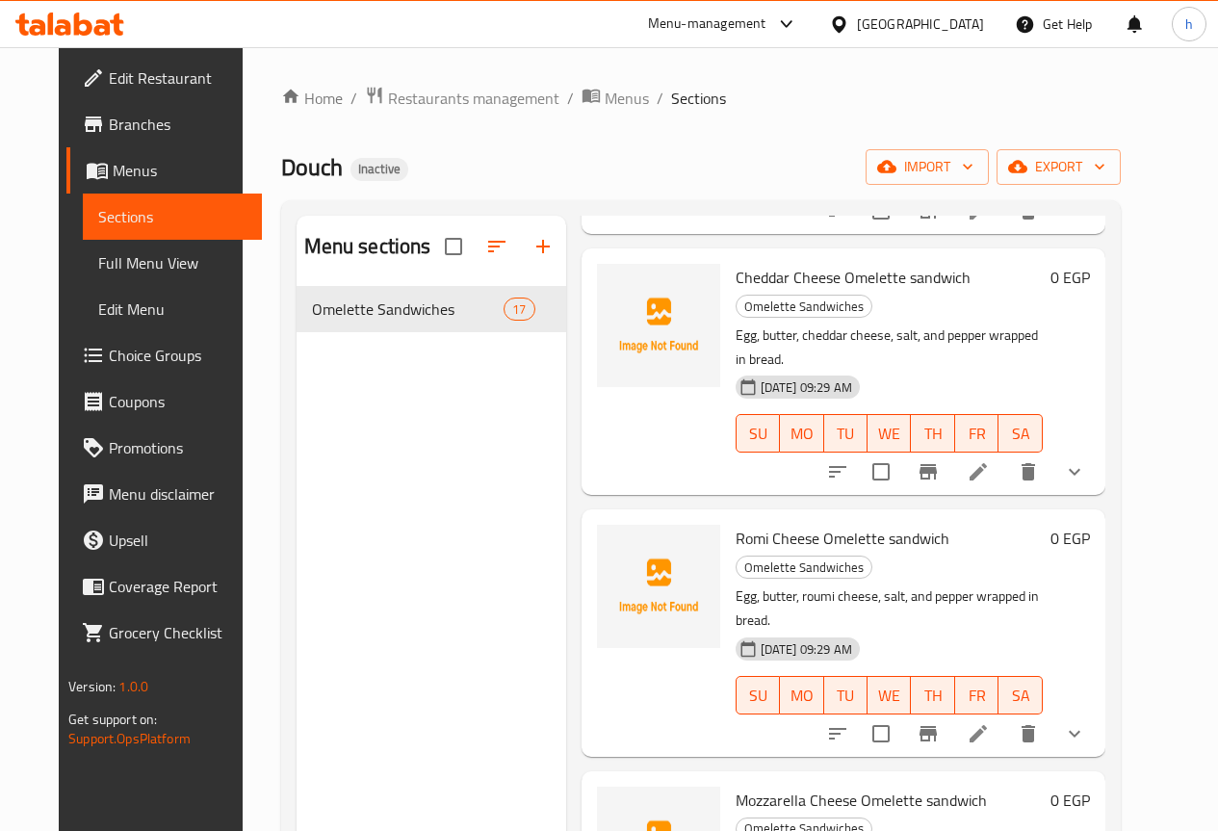
scroll to position [481, 0]
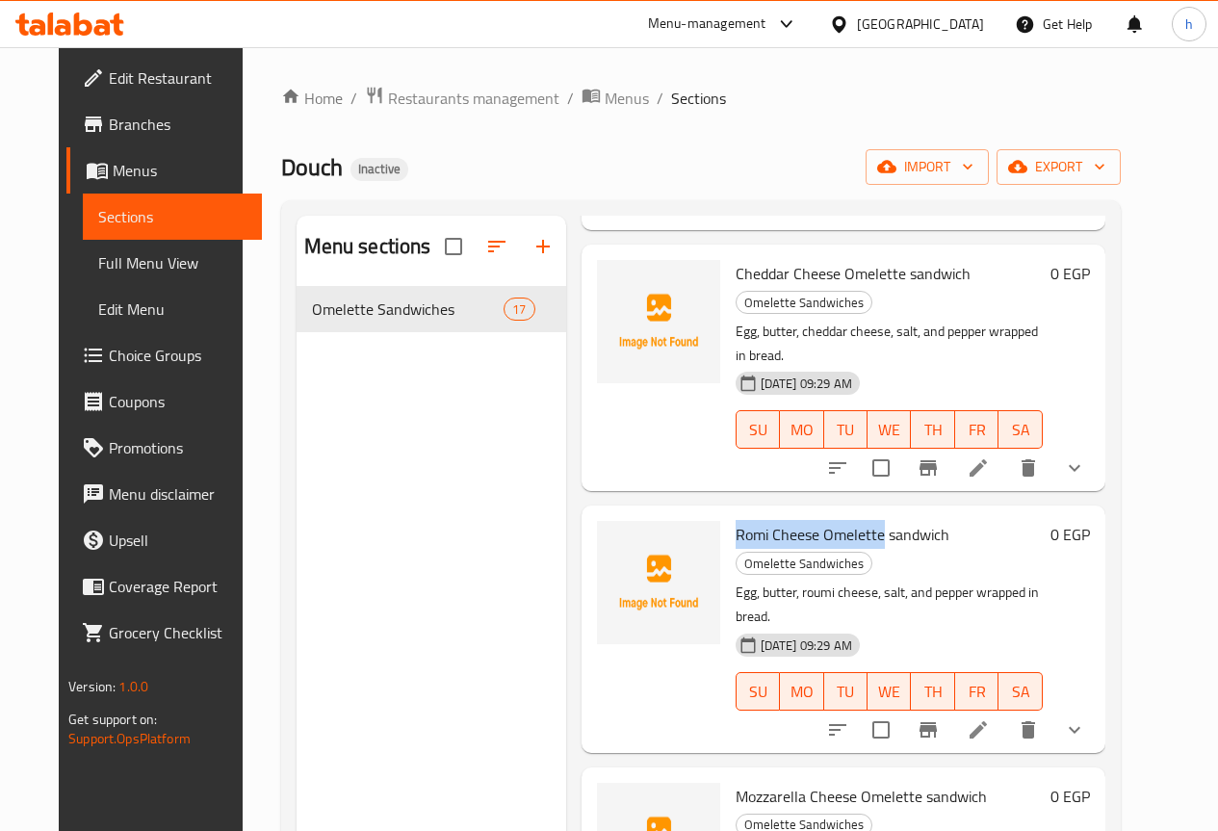
drag, startPoint x: 650, startPoint y: 459, endPoint x: 798, endPoint y: 459, distance: 148.3
click at [798, 513] on div "Romi Cheese Omelette sandwich Omelette Sandwiches Egg, butter, roumi cheese, sa…" at bounding box center [889, 628] width 323 height 231
copy span "Romi Cheese Omelette"
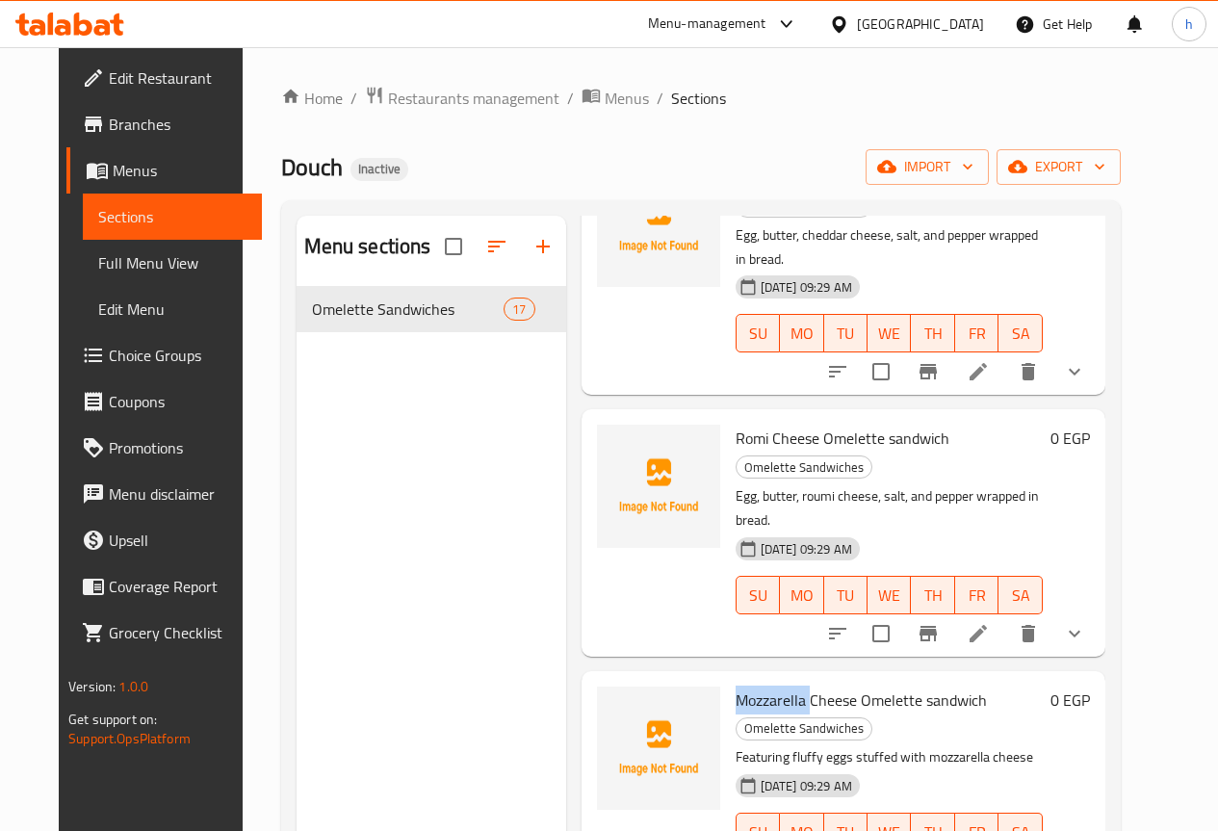
drag, startPoint x: 658, startPoint y: 576, endPoint x: 730, endPoint y: 580, distance: 72.3
click at [730, 679] on div "Mozzarella Cheese Omelette sandwich Omelette Sandwiches Featuring fluffy eggs s…" at bounding box center [889, 782] width 323 height 207
click at [820, 686] on span "Mozzarella Cheese Omelette sandwich" at bounding box center [861, 700] width 251 height 29
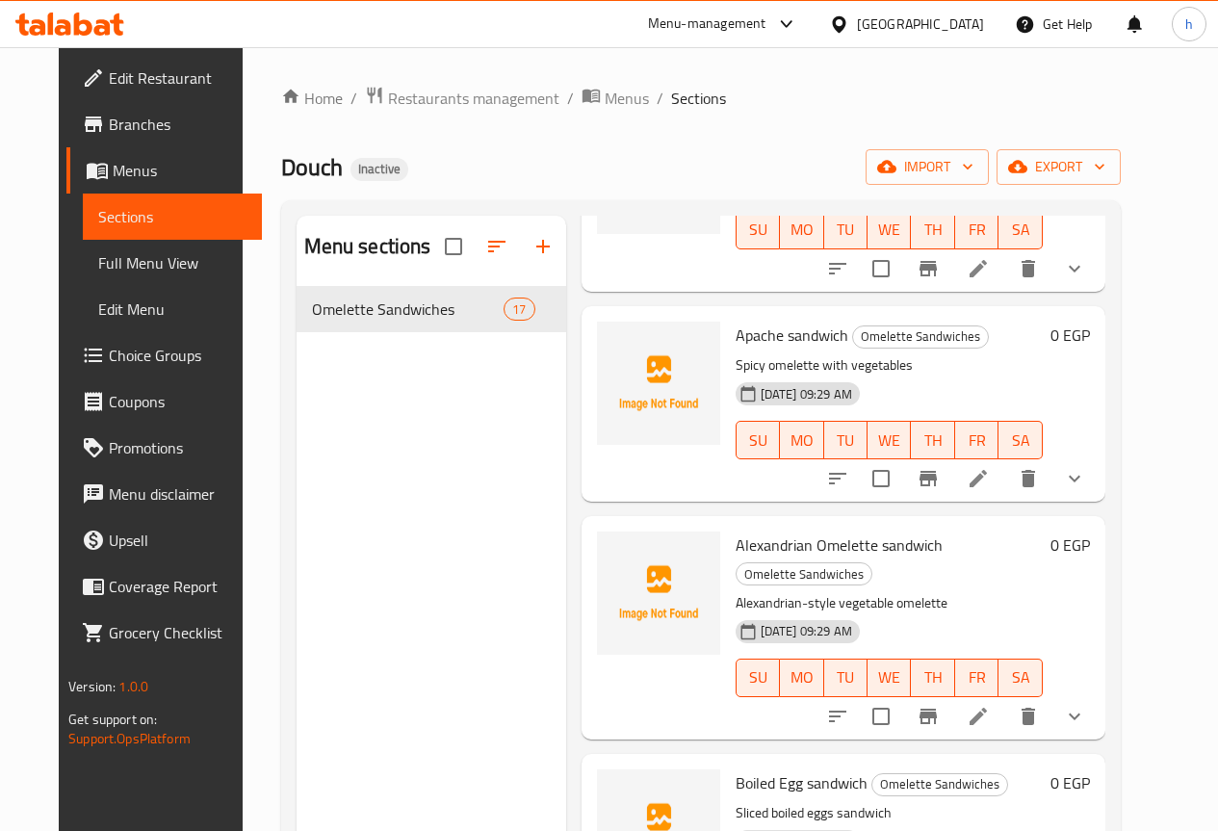
scroll to position [2407, 0]
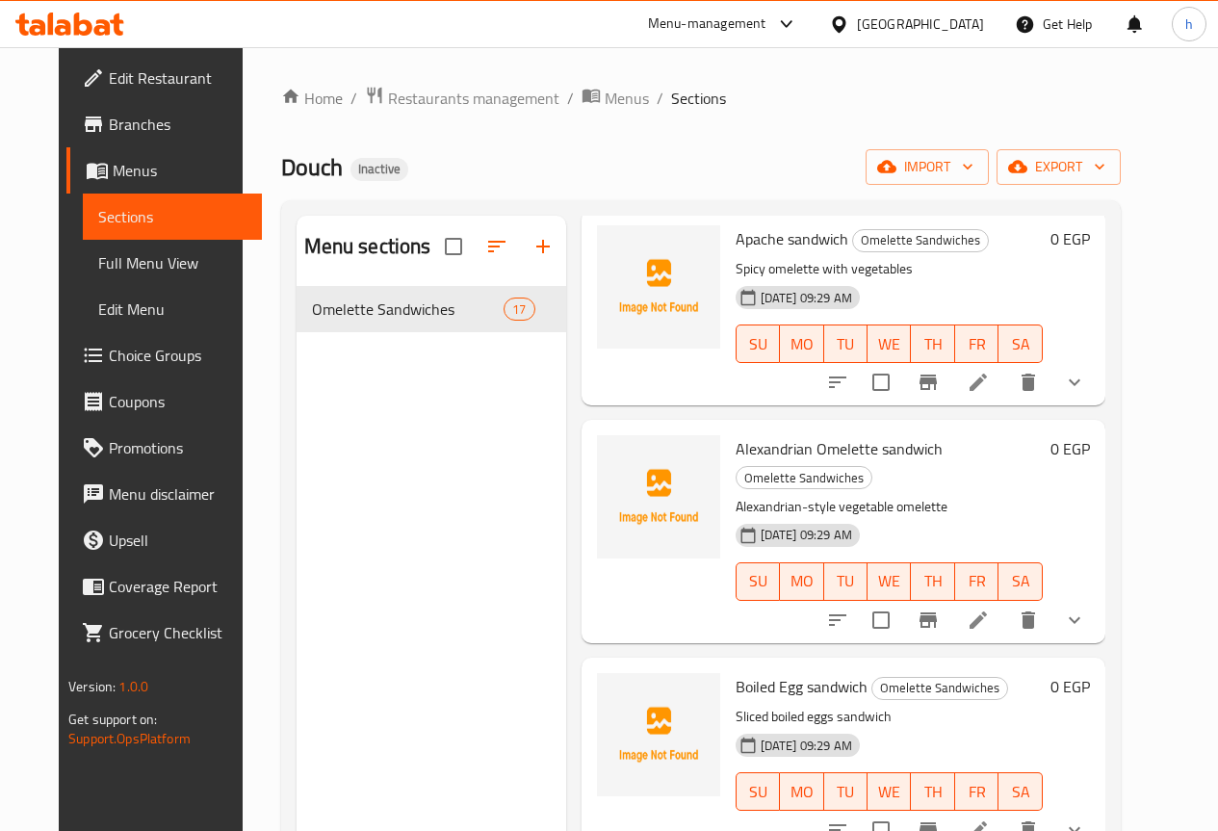
copy span "Medahrag"
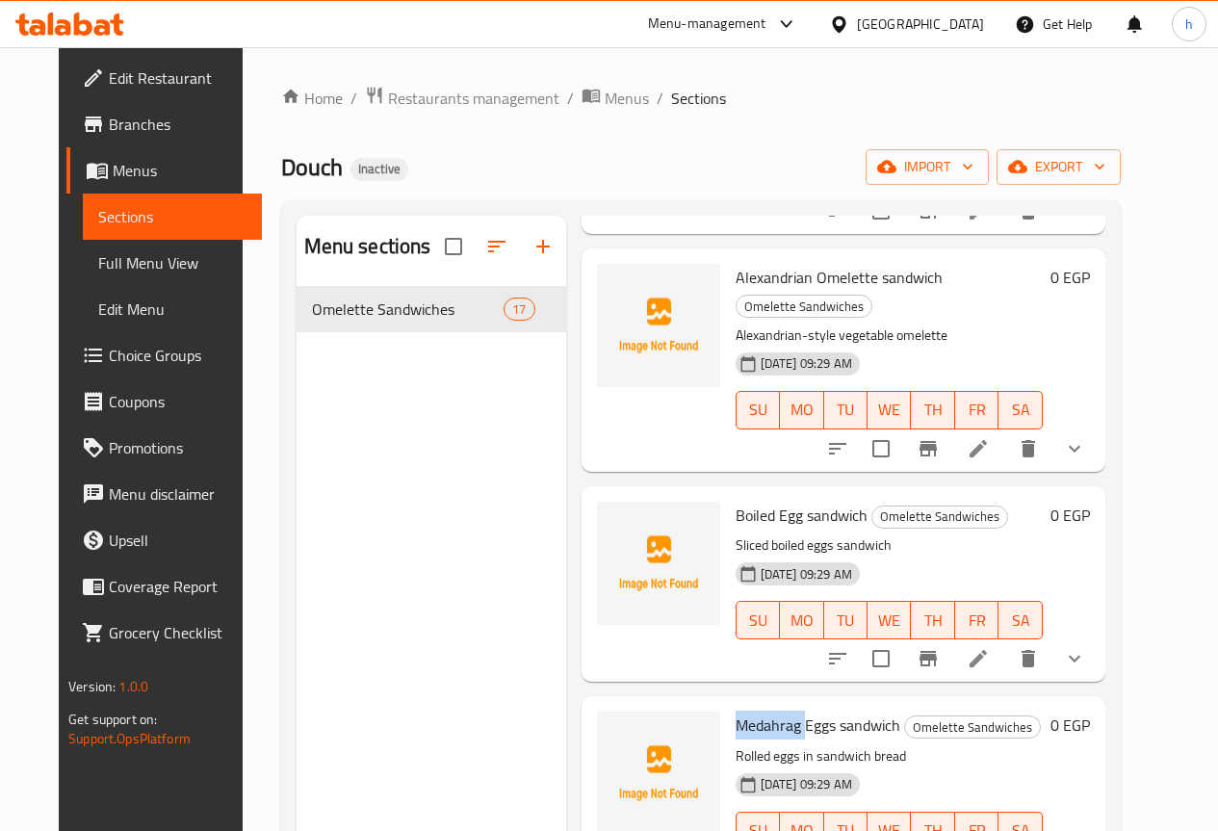
scroll to position [2600, 0]
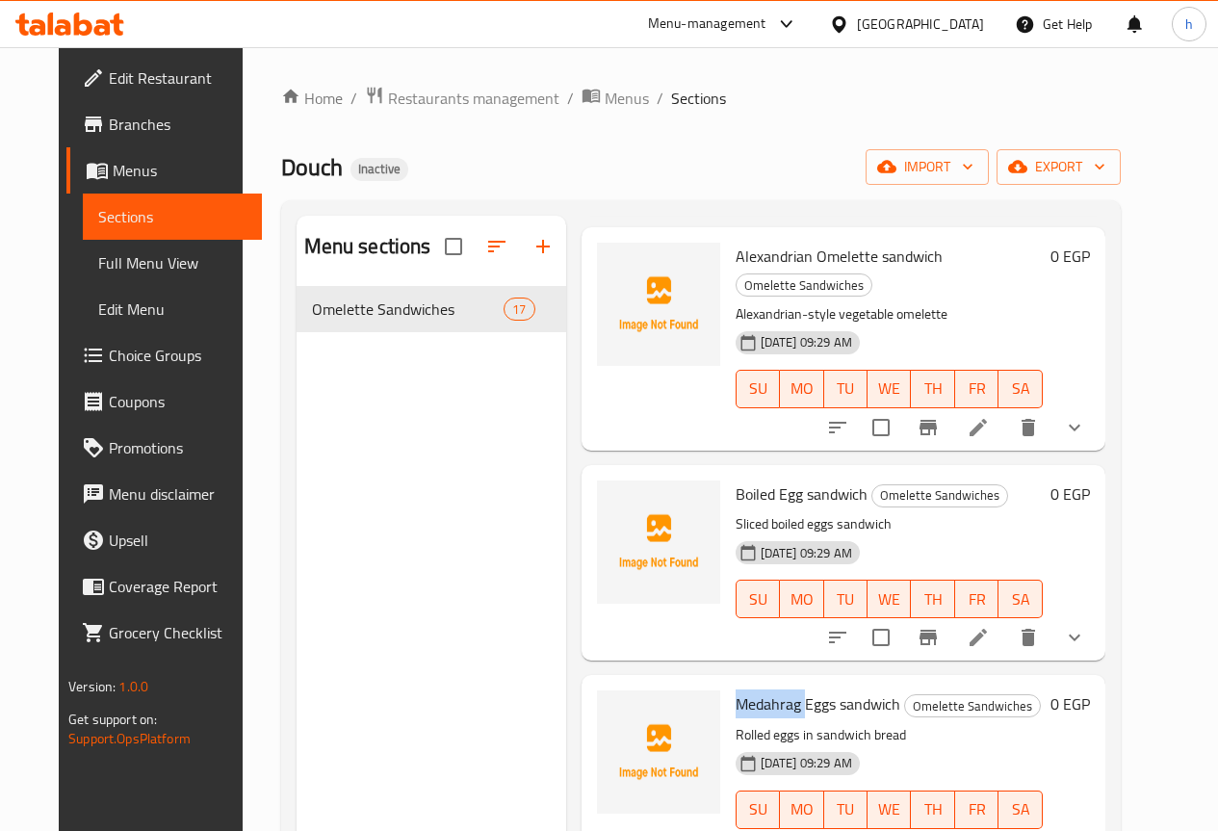
click at [113, 175] on span "Menus" at bounding box center [180, 170] width 134 height 23
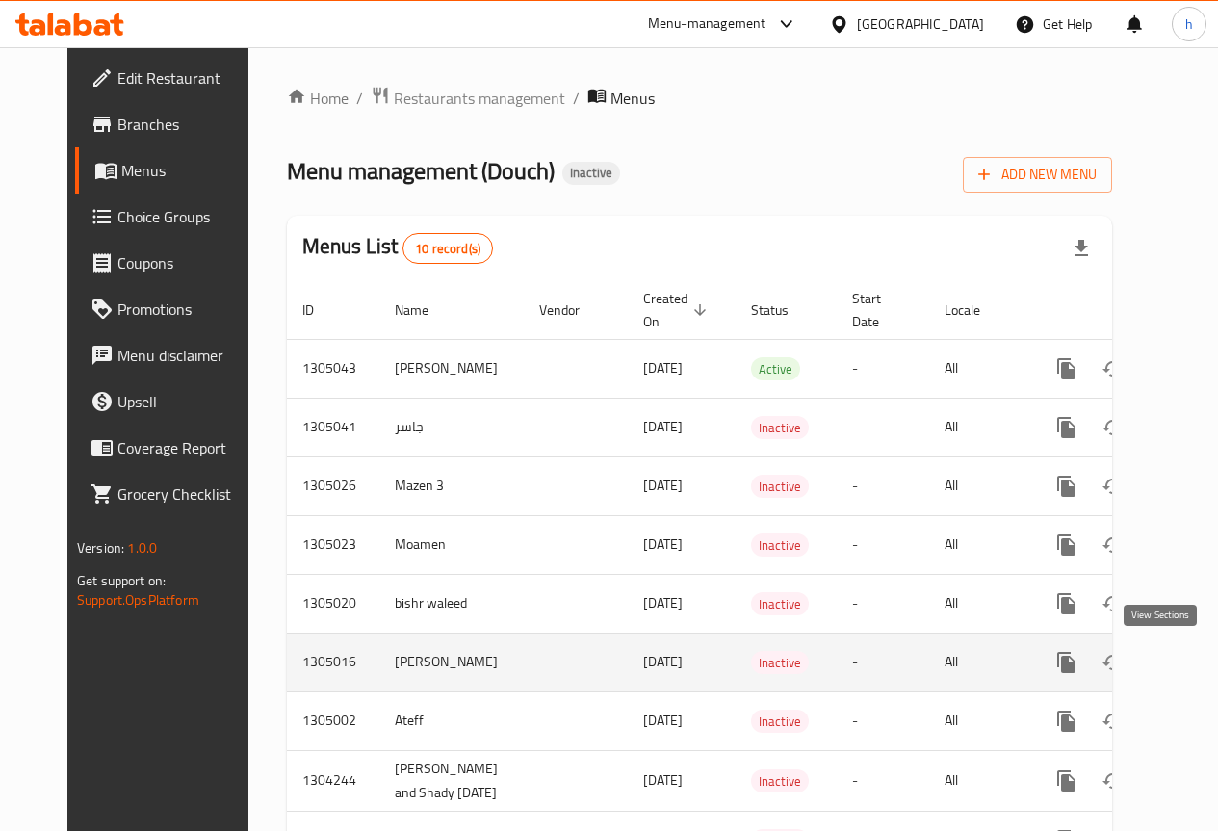
click at [1194, 658] on icon "enhanced table" at bounding box center [1205, 662] width 23 height 23
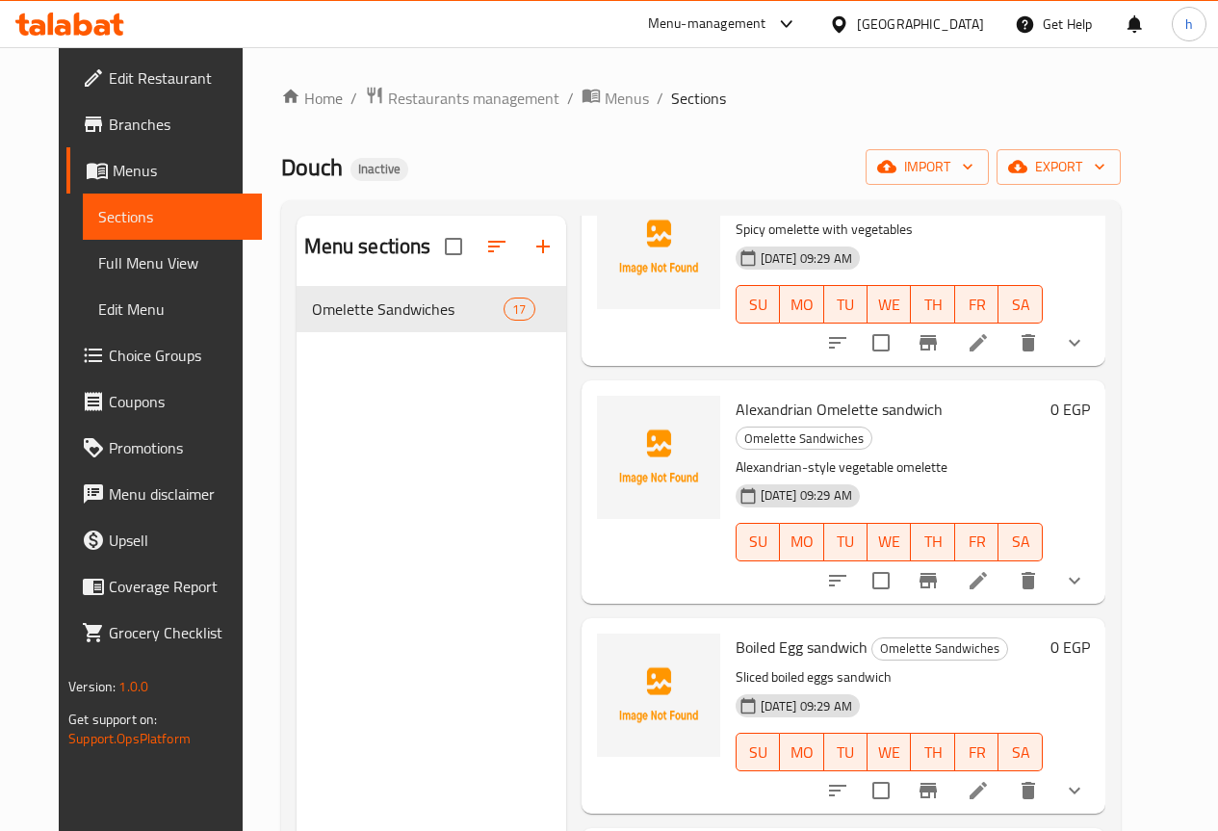
scroll to position [2543, 0]
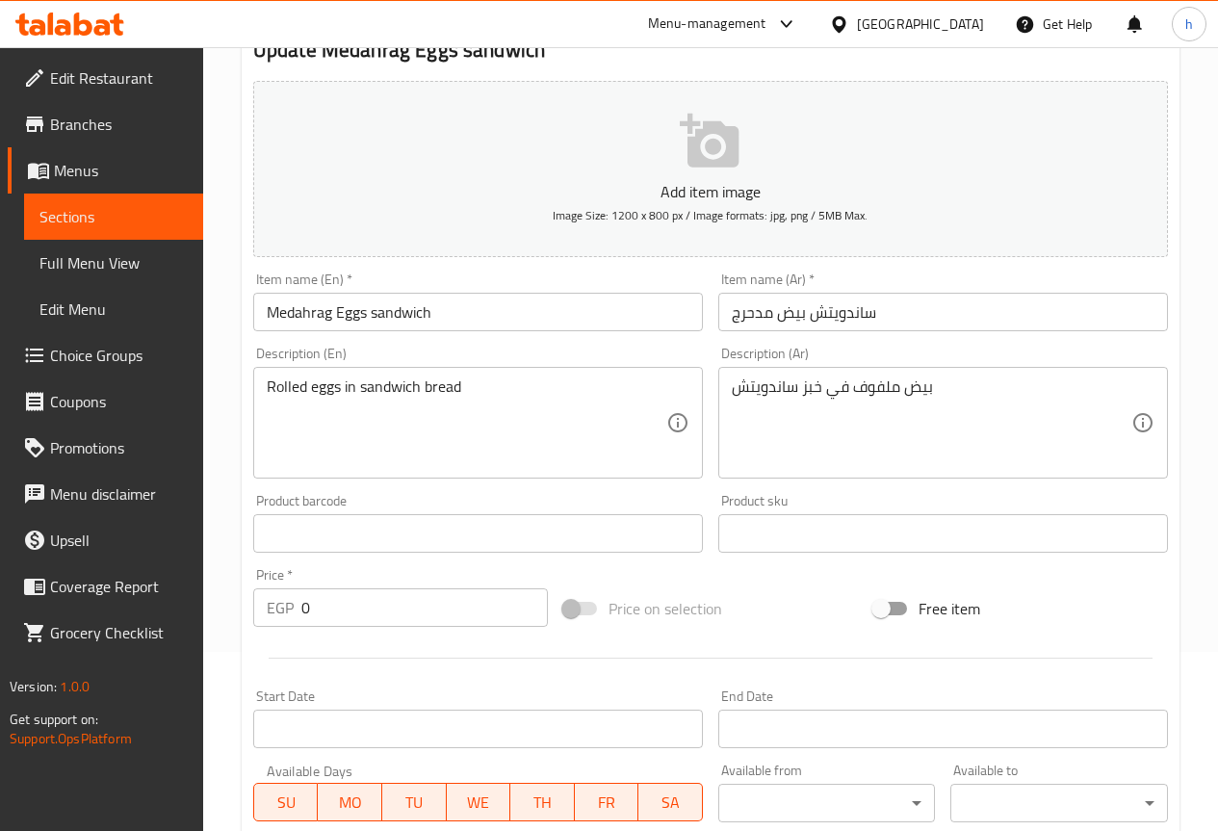
scroll to position [289, 0]
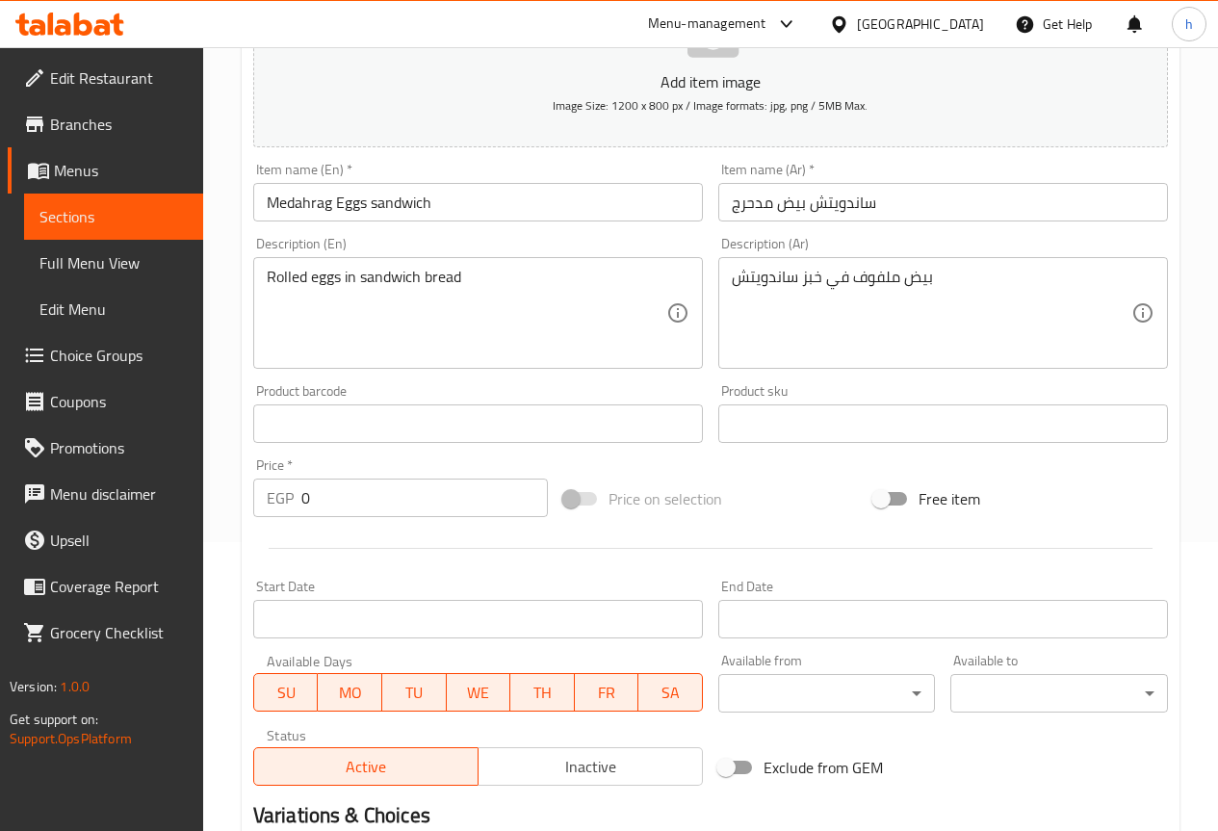
click at [324, 206] on input "Medahrag Eggs sandwich" at bounding box center [478, 202] width 450 height 39
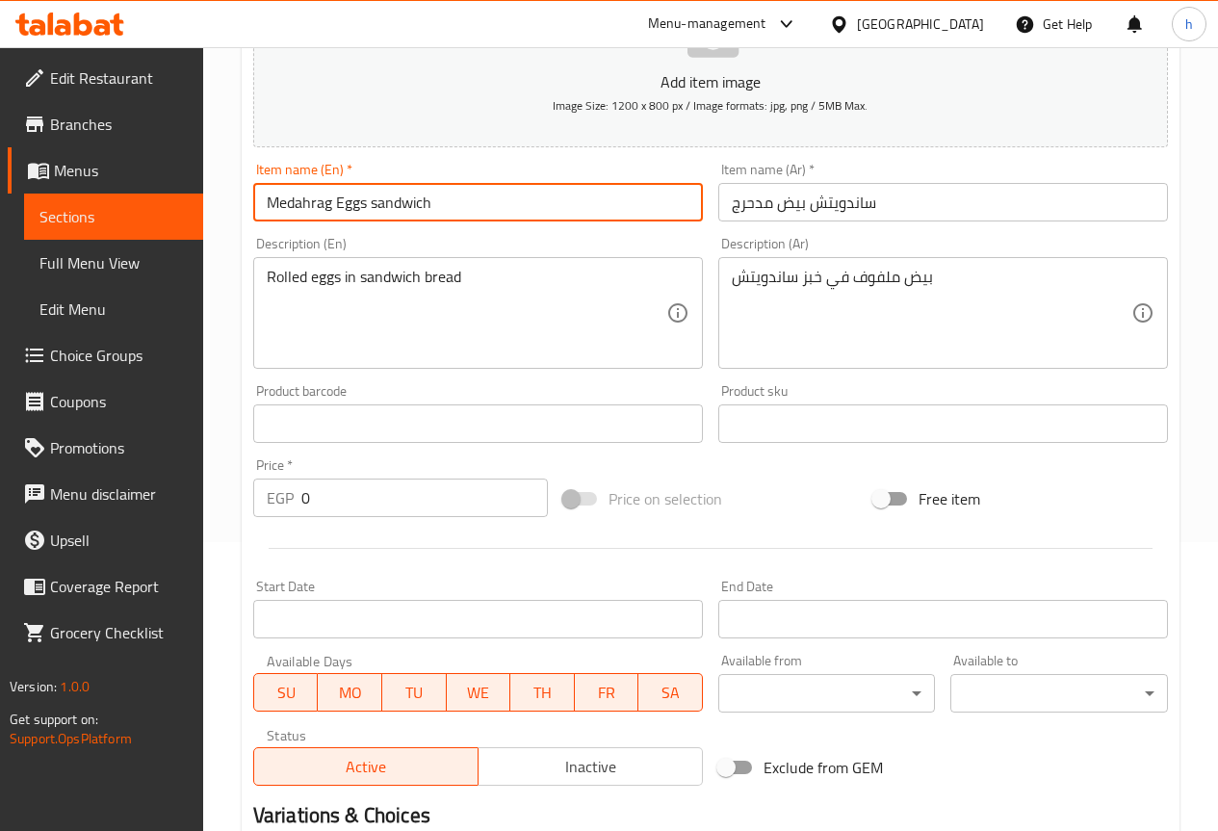
click at [324, 206] on input "Medahrag Eggs sandwich" at bounding box center [478, 202] width 450 height 39
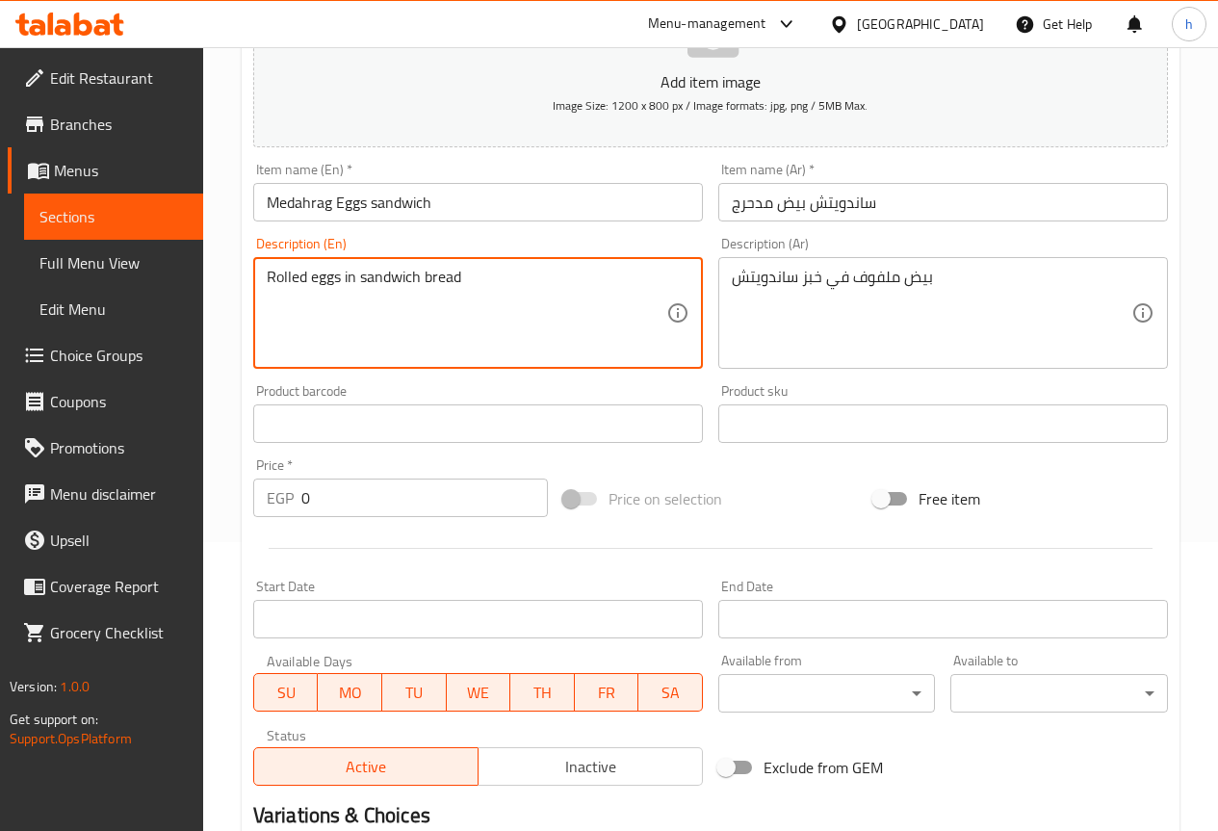
drag, startPoint x: 504, startPoint y: 282, endPoint x: 168, endPoint y: 282, distance: 335.1
paste textarea "Boiled egg, mayonnaise, parsley, mint, onion, and spices"
type textarea "Boiled egg, mayonnaise, parsley, mint, onion, and spices"
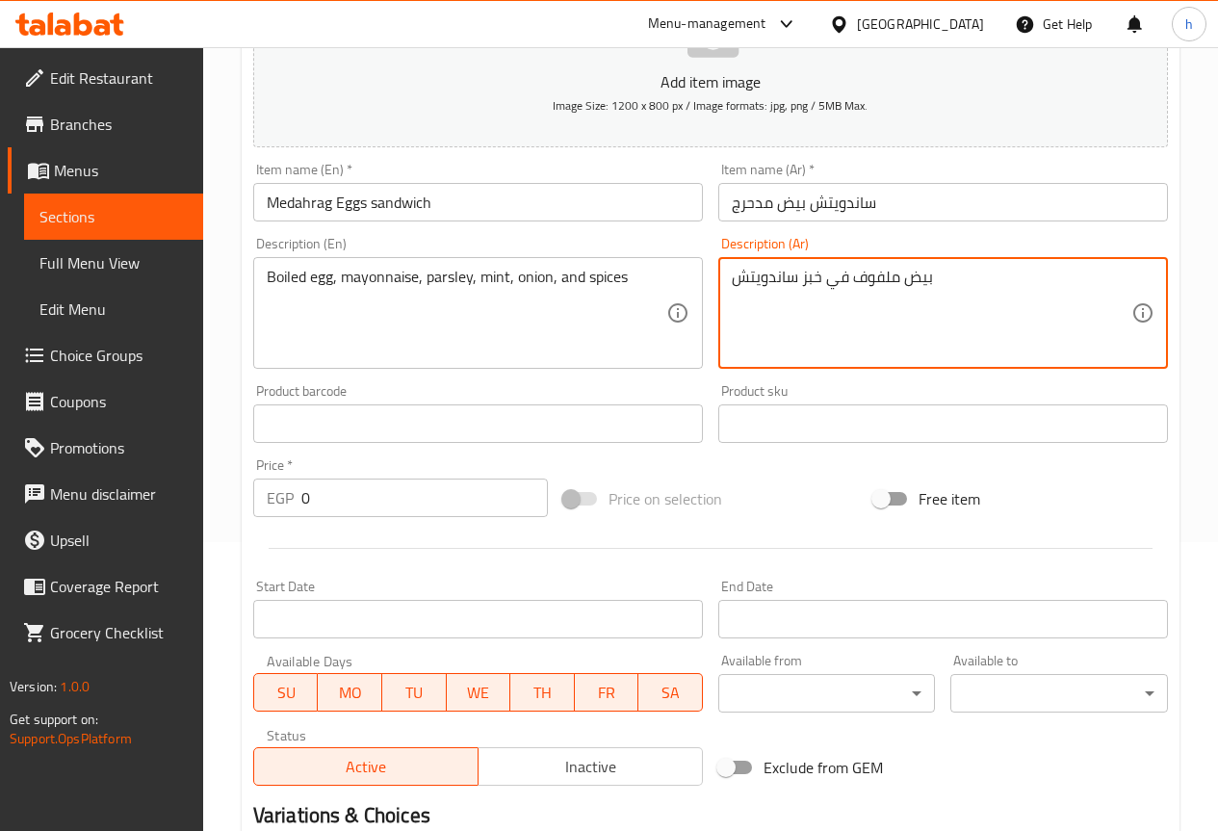
paste textarea "سلوق، مايونيز، بقدونس، نعناع، بصل وبهارات"
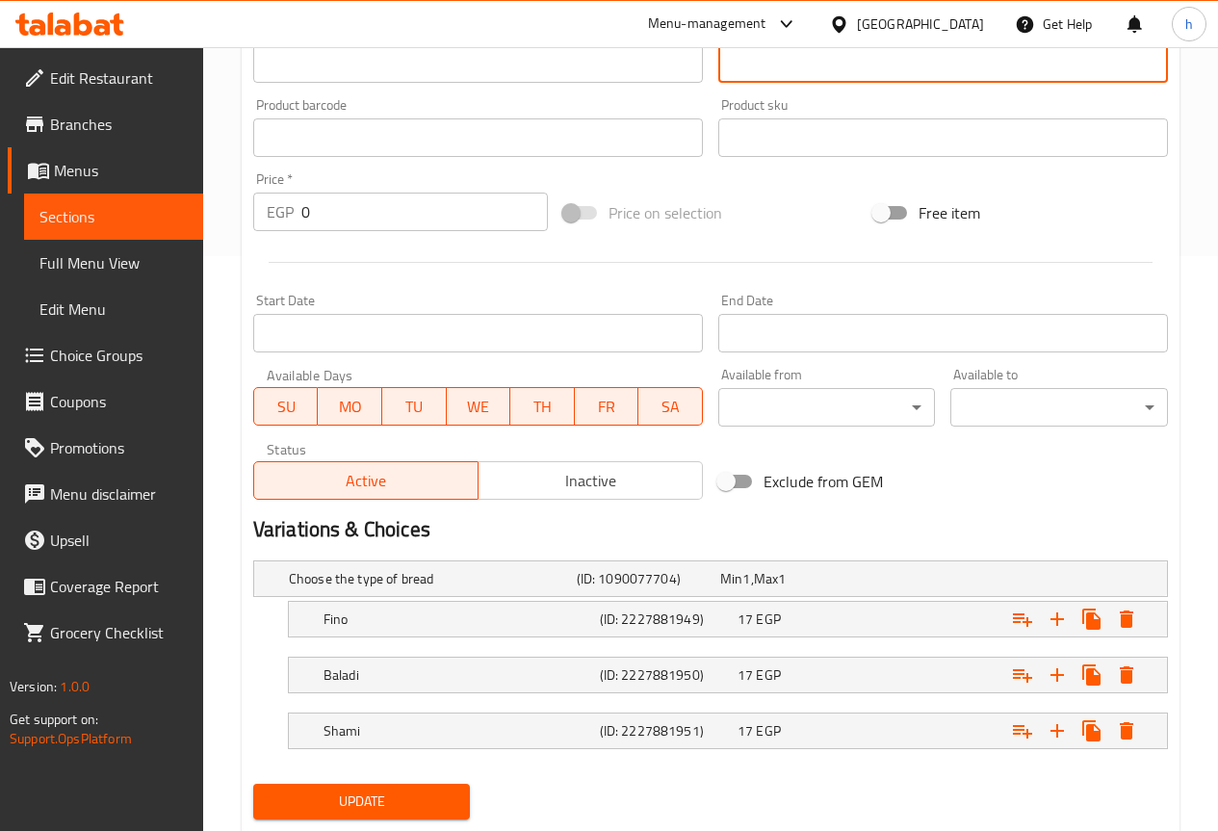
scroll to position [629, 0]
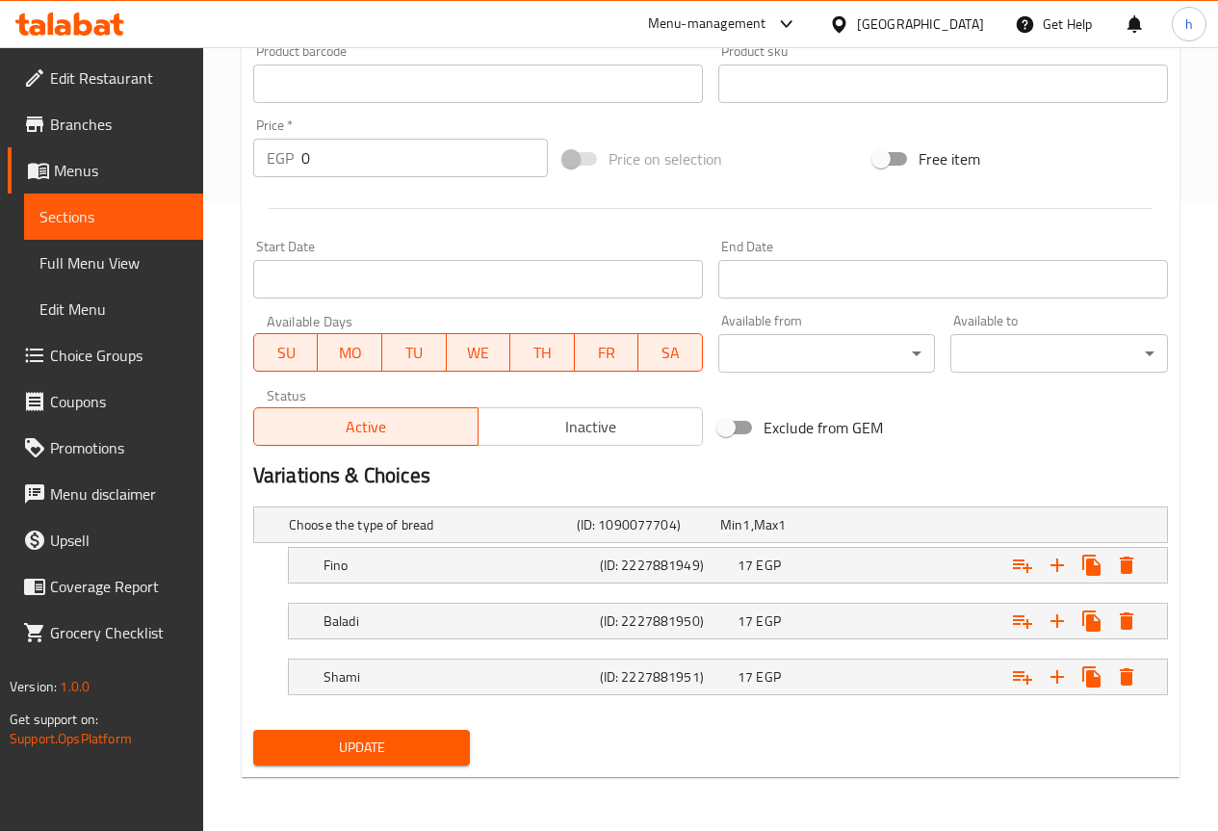
type textarea "بيض مسلوق، مايونيز، بقدونس، نعناع، بصل وبهارات"
click at [410, 749] on span "Update" at bounding box center [362, 748] width 187 height 24
click at [360, 234] on div "Start Date Start Date" at bounding box center [478, 269] width 465 height 74
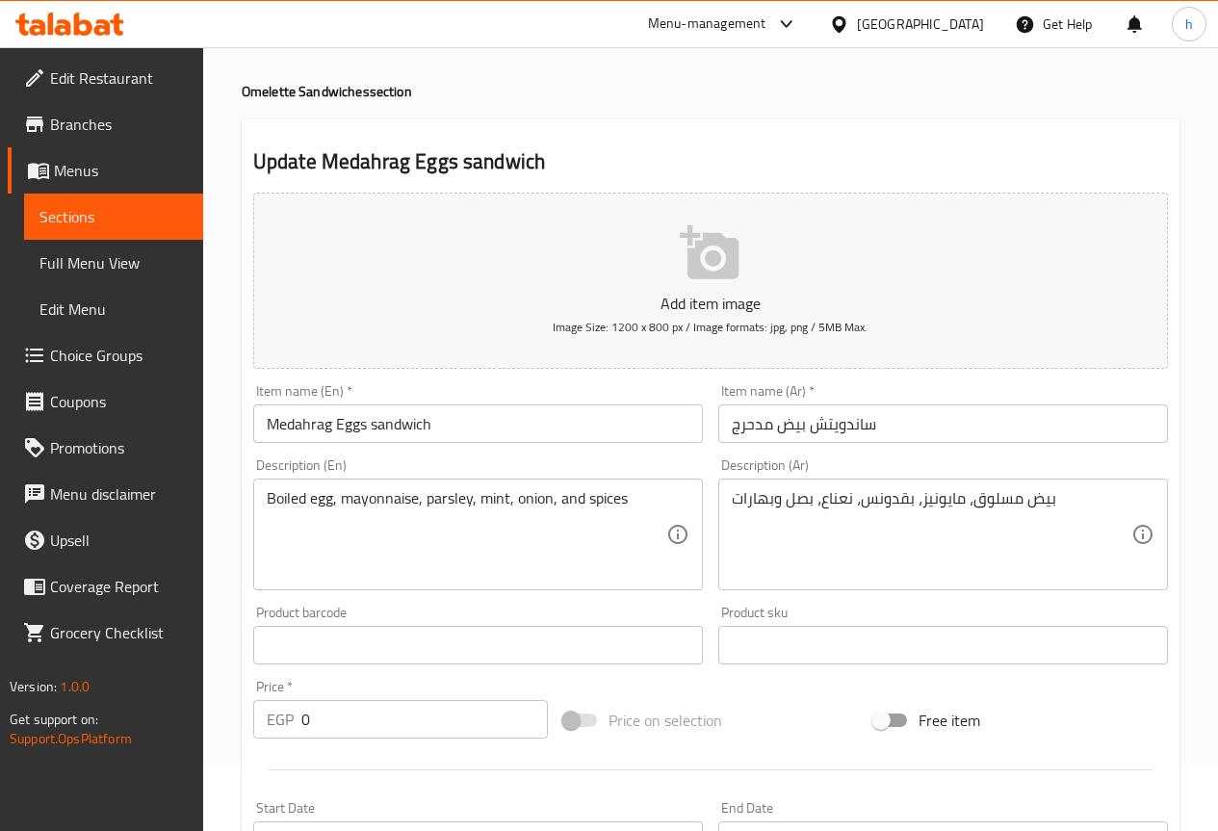
scroll to position [0, 0]
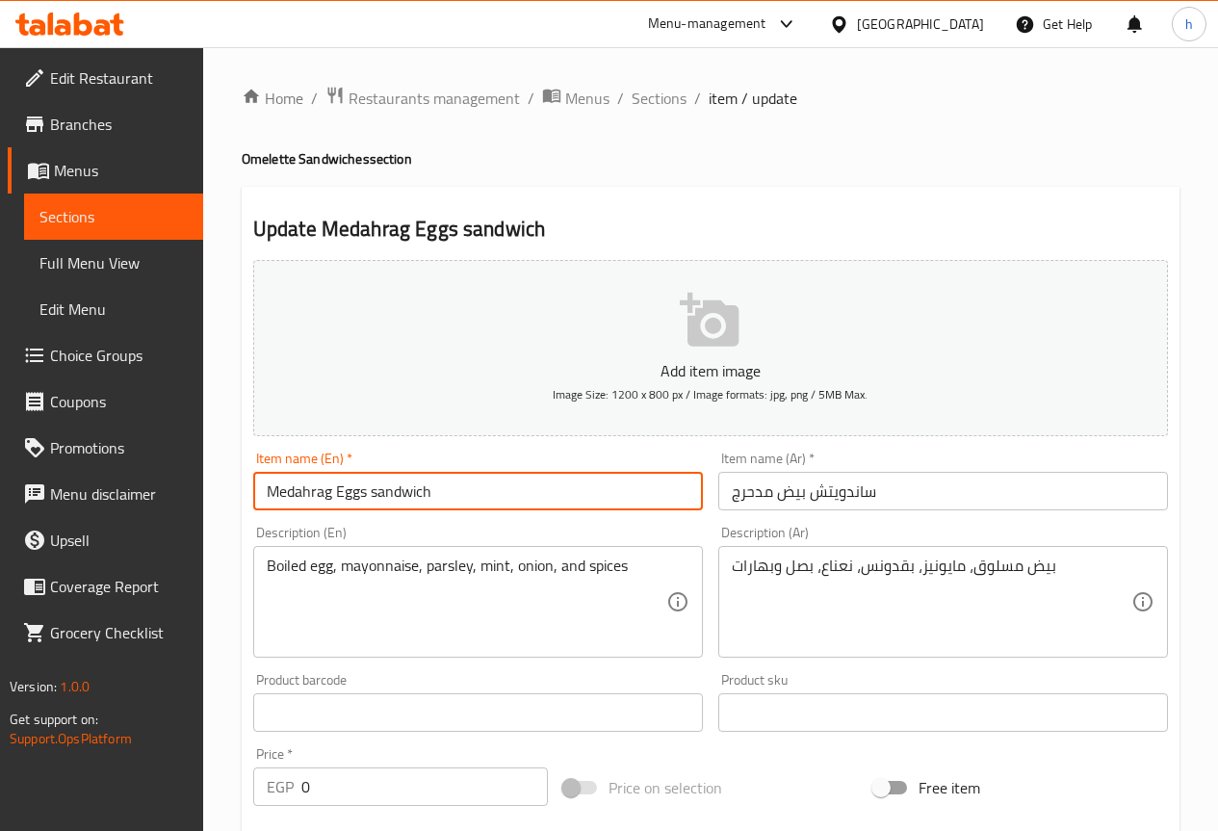
drag, startPoint x: 365, startPoint y: 487, endPoint x: 260, endPoint y: 493, distance: 105.1
click at [260, 493] on input "Medahrag Eggs sandwich" at bounding box center [478, 491] width 450 height 39
drag, startPoint x: 433, startPoint y: 487, endPoint x: 188, endPoint y: 476, distance: 245.8
click at [188, 476] on div "Edit Restaurant Branches Menus Sections Full Menu View Edit Menu Choice Groups …" at bounding box center [609, 753] width 1218 height 1412
click at [679, 92] on span "Sections" at bounding box center [659, 98] width 55 height 23
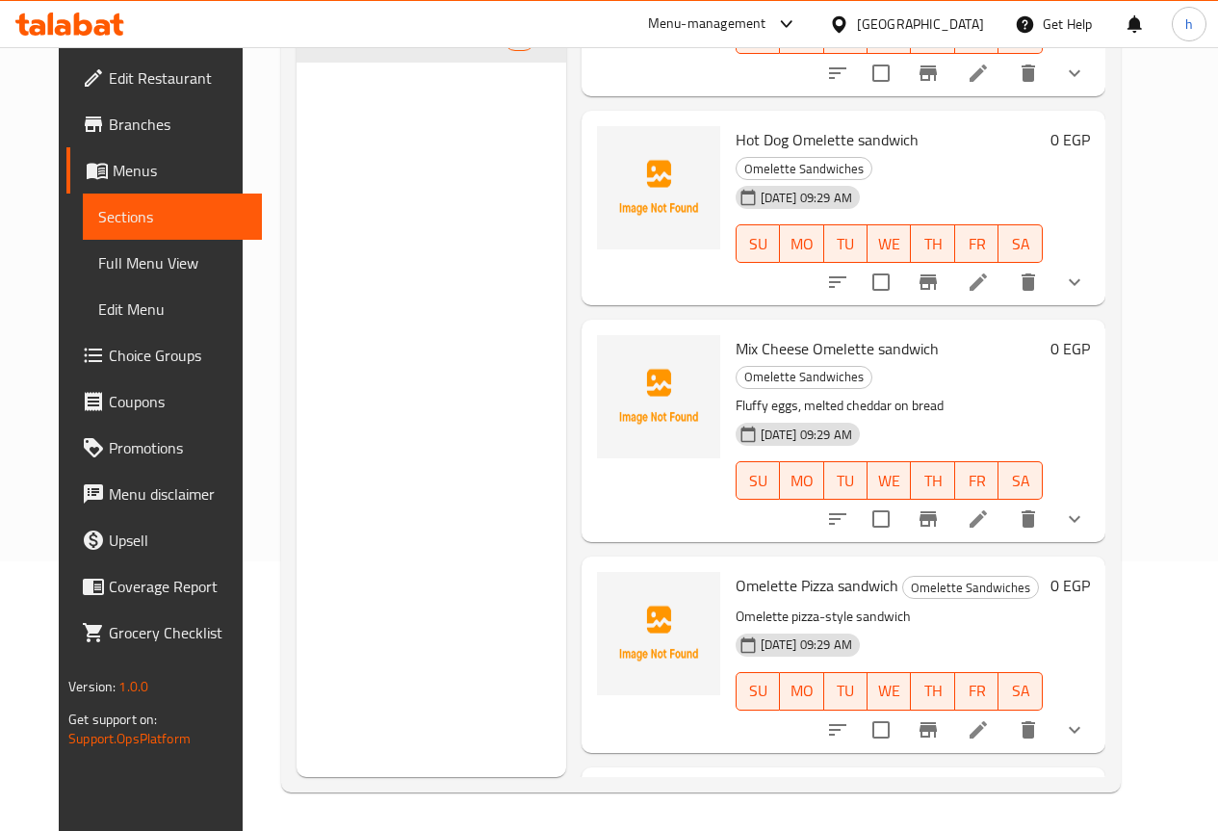
scroll to position [1541, 0]
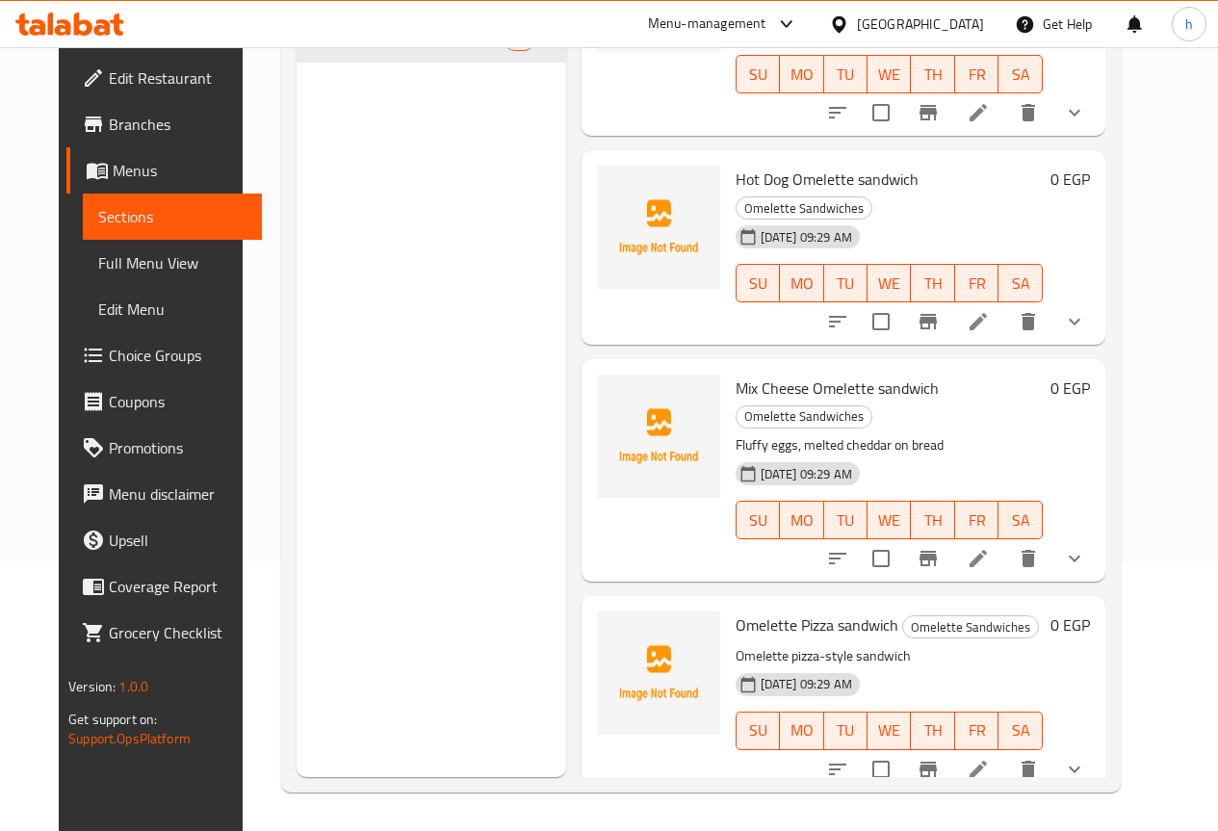
click at [803, 433] on p "Fluffy eggs, melted cheddar on bread" at bounding box center [889, 445] width 307 height 24
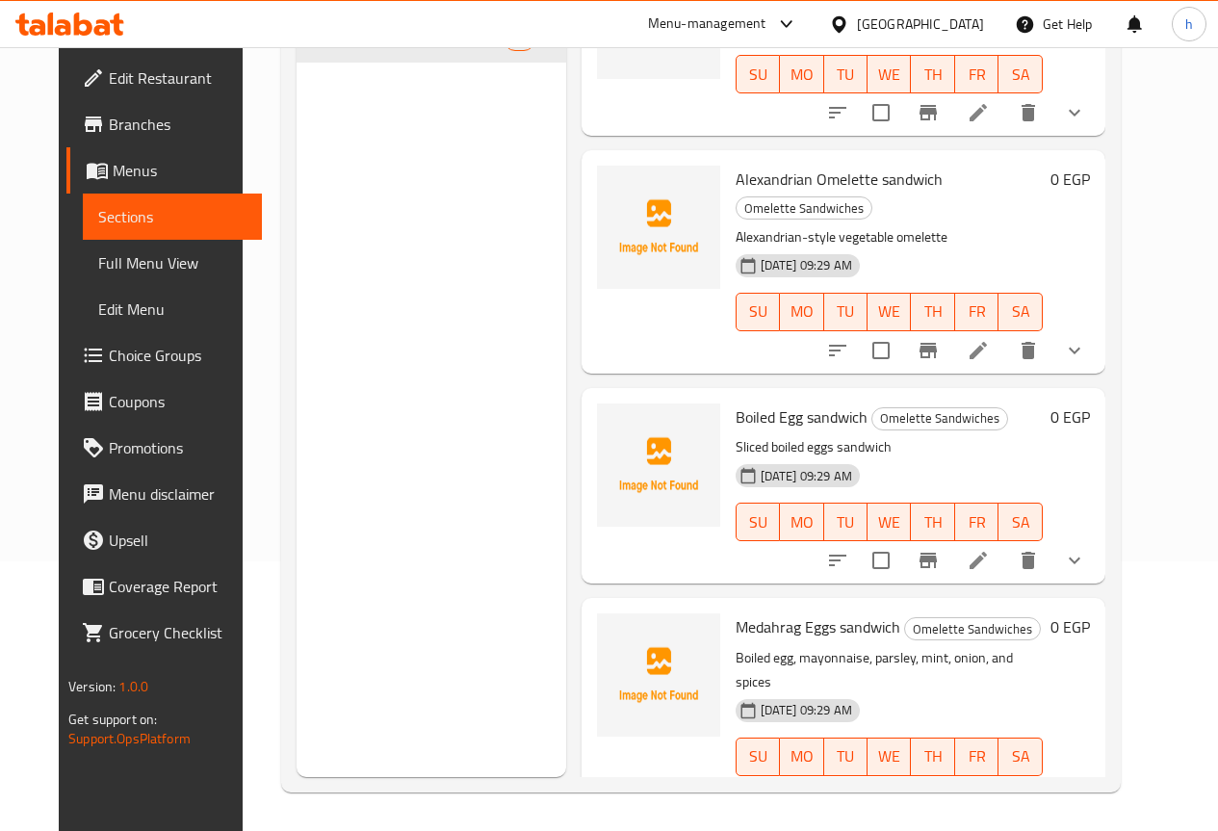
scroll to position [2600, 0]
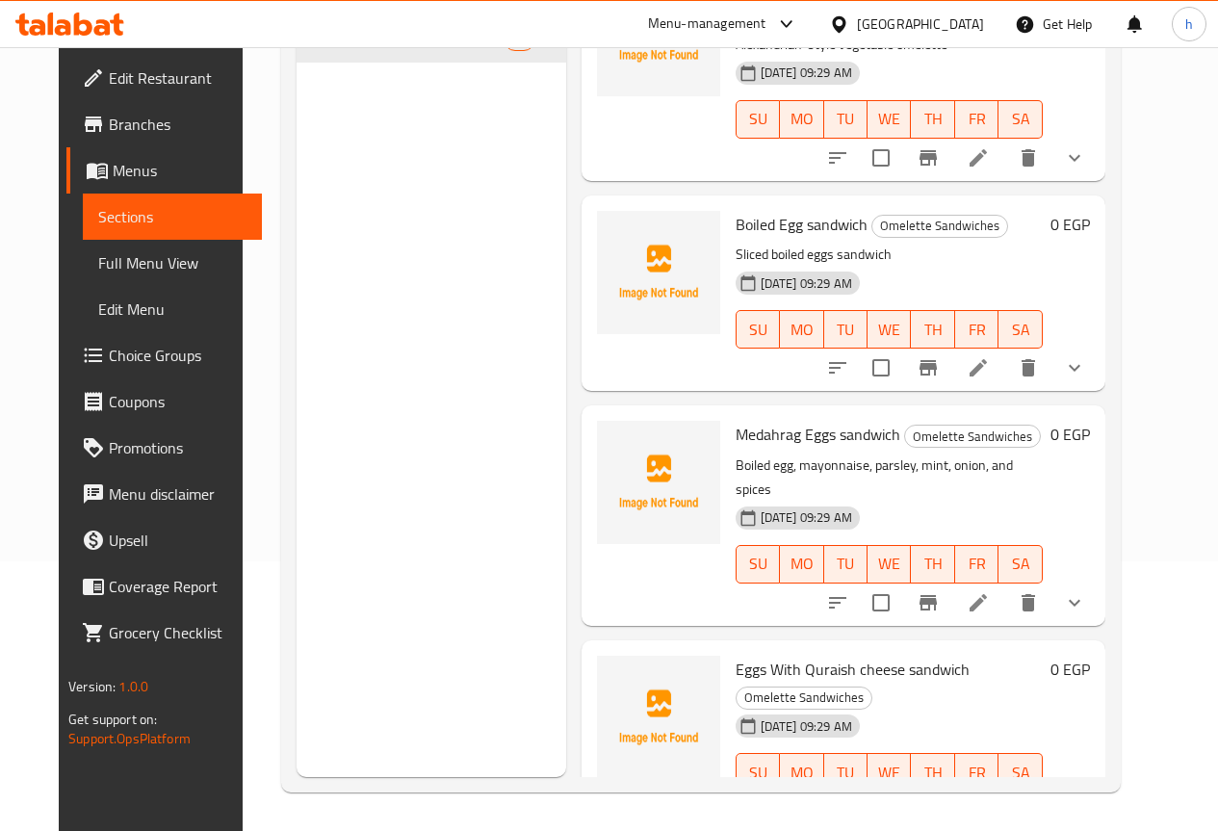
click at [736, 655] on span "Eggs With Quraish cheese sandwich" at bounding box center [853, 669] width 234 height 29
drag, startPoint x: 681, startPoint y: 355, endPoint x: 774, endPoint y: 355, distance: 93.4
click at [774, 655] on span "Eggs With Quraish cheese sandwich" at bounding box center [853, 669] width 234 height 29
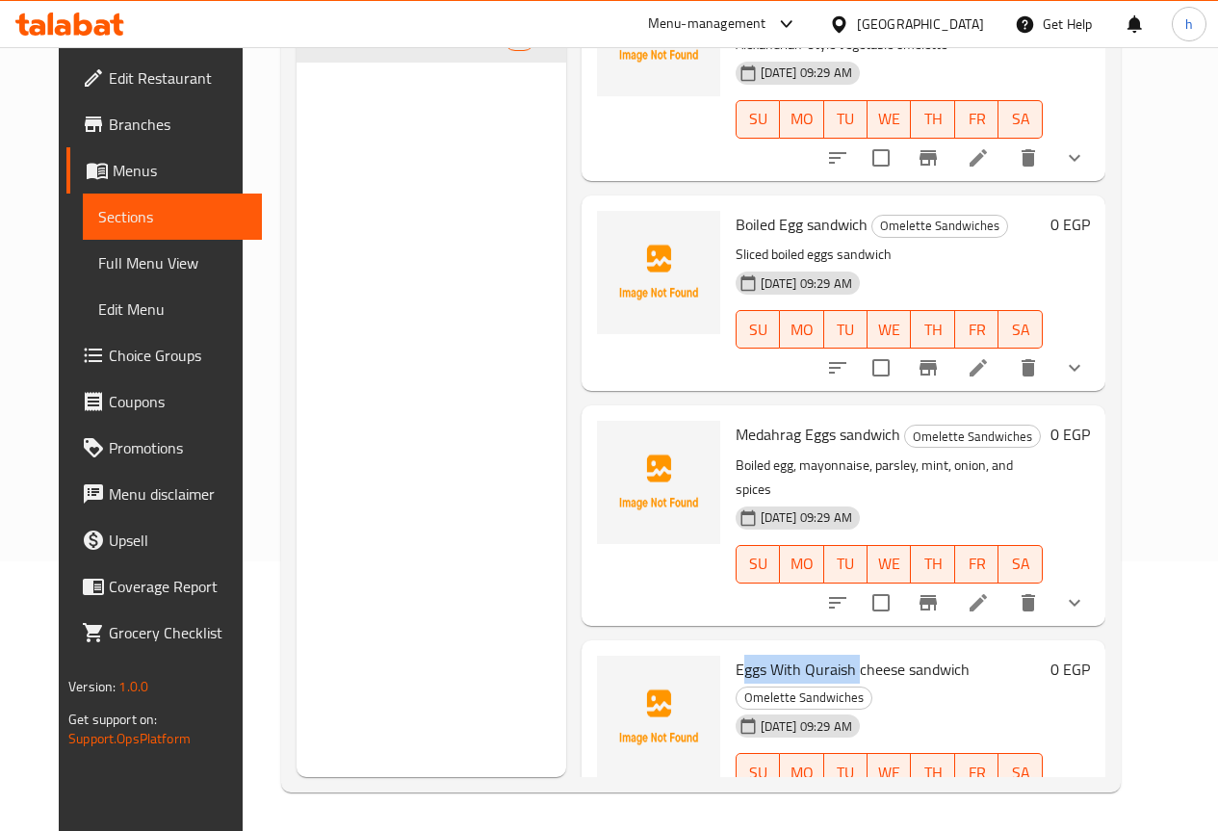
click at [774, 655] on span "Eggs With Quraish cheese sandwich" at bounding box center [853, 669] width 234 height 29
drag, startPoint x: 769, startPoint y: 354, endPoint x: 654, endPoint y: 356, distance: 115.6
click at [736, 655] on span "Eggs With Quraish cheese sandwich" at bounding box center [853, 669] width 234 height 29
copy span "Eggs With Quraish"
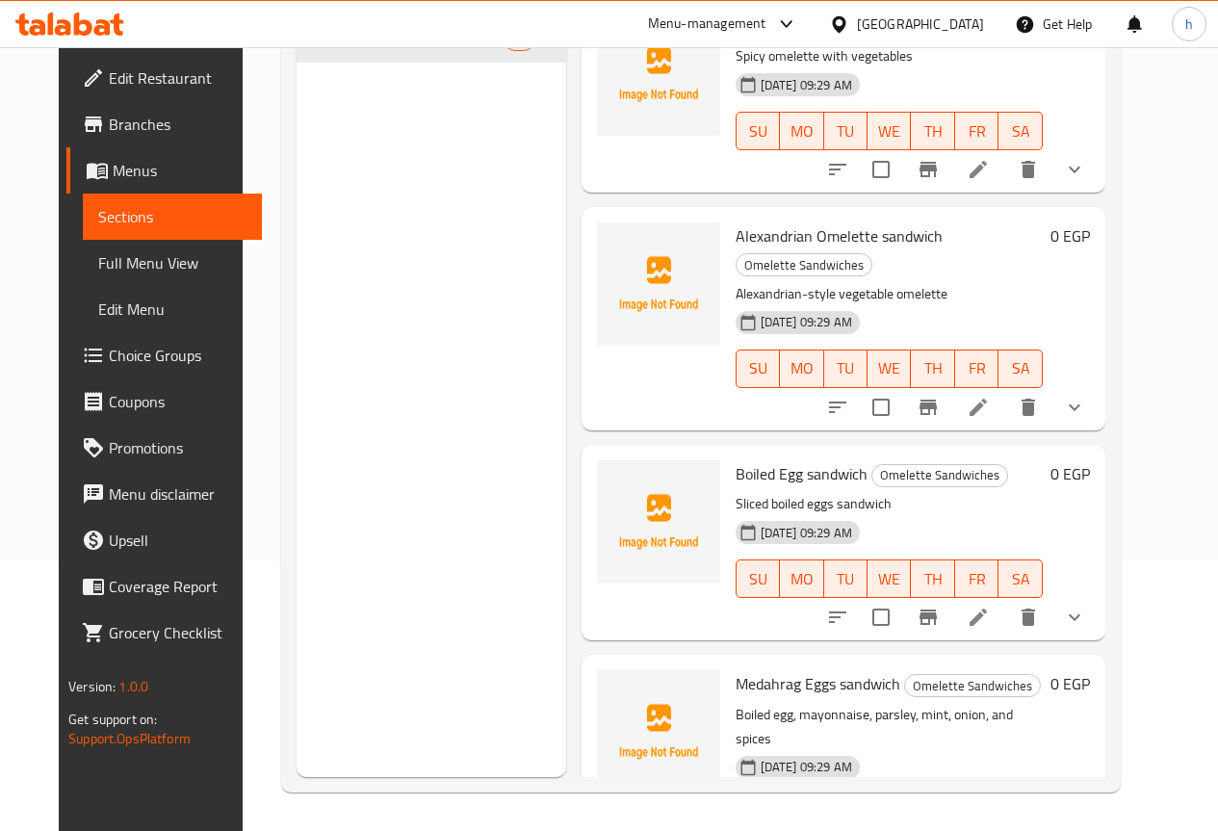
scroll to position [2735, 0]
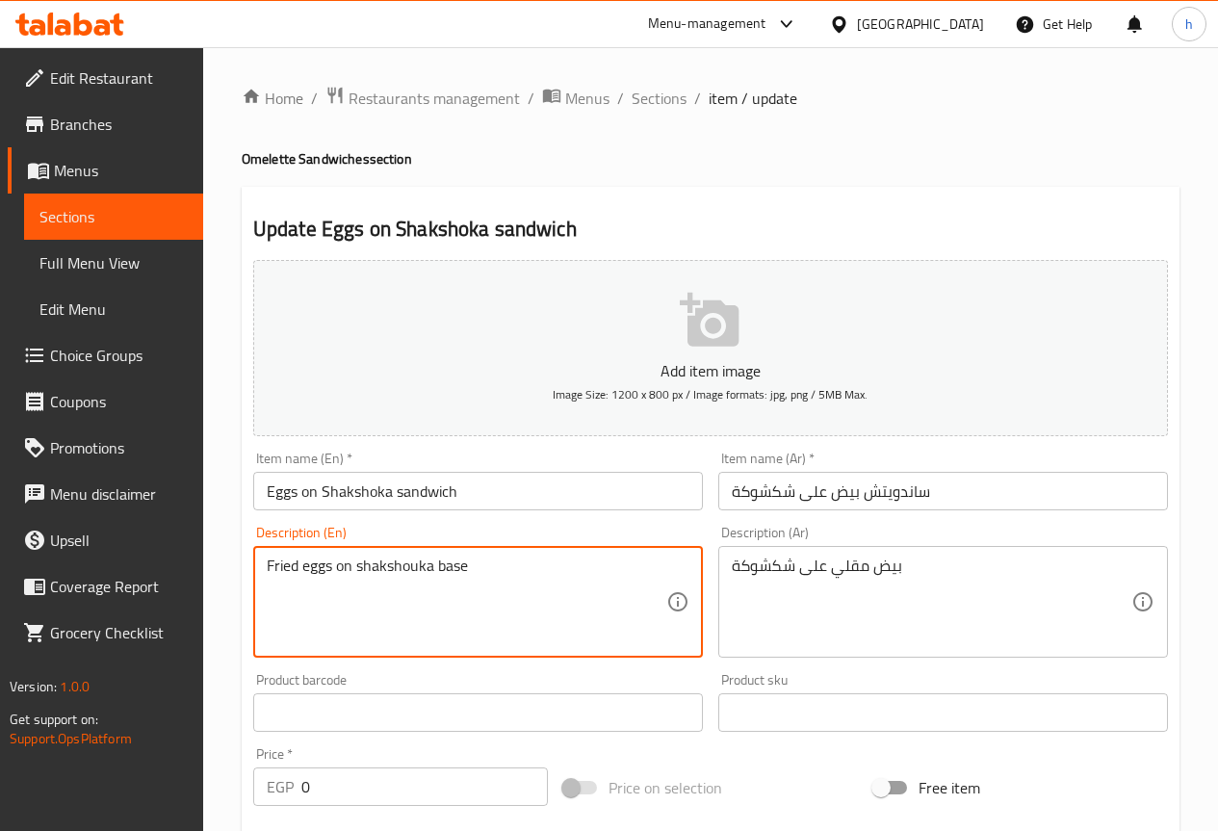
click at [604, 583] on textarea "Fried eggs on shakshouka base" at bounding box center [467, 602] width 400 height 91
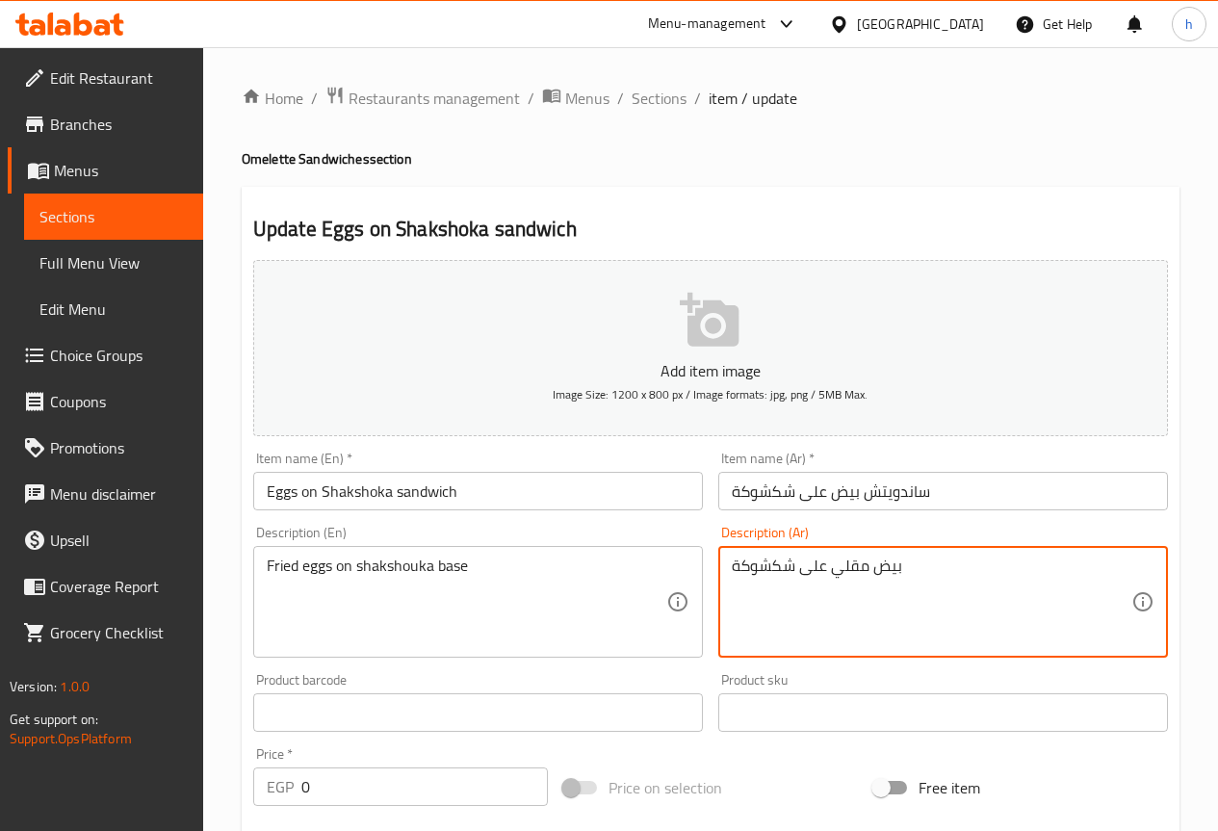
paste textarea "قاعدة ال"
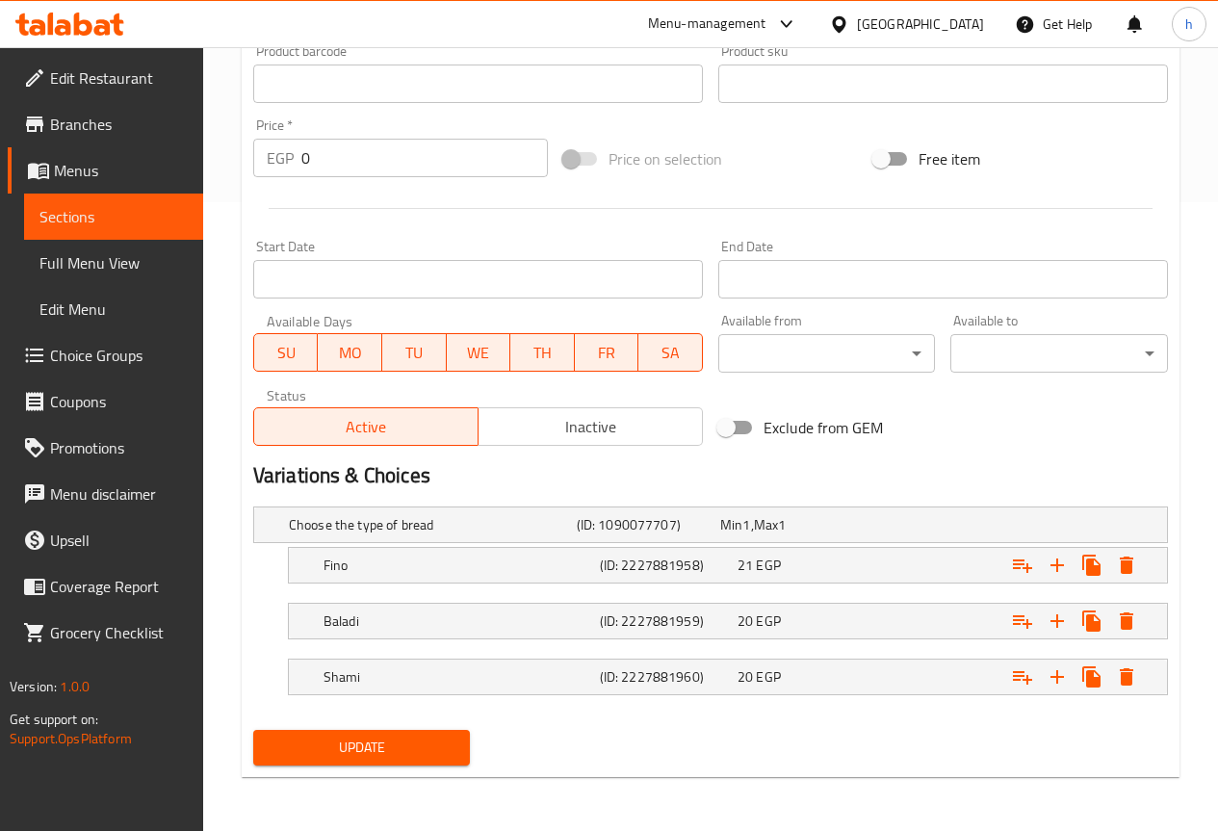
type textarea "بيض مقلي على قاعدة الشكشوكة"
click at [371, 739] on span "Update" at bounding box center [362, 748] width 187 height 24
click at [78, 181] on span "Menus" at bounding box center [121, 170] width 134 height 23
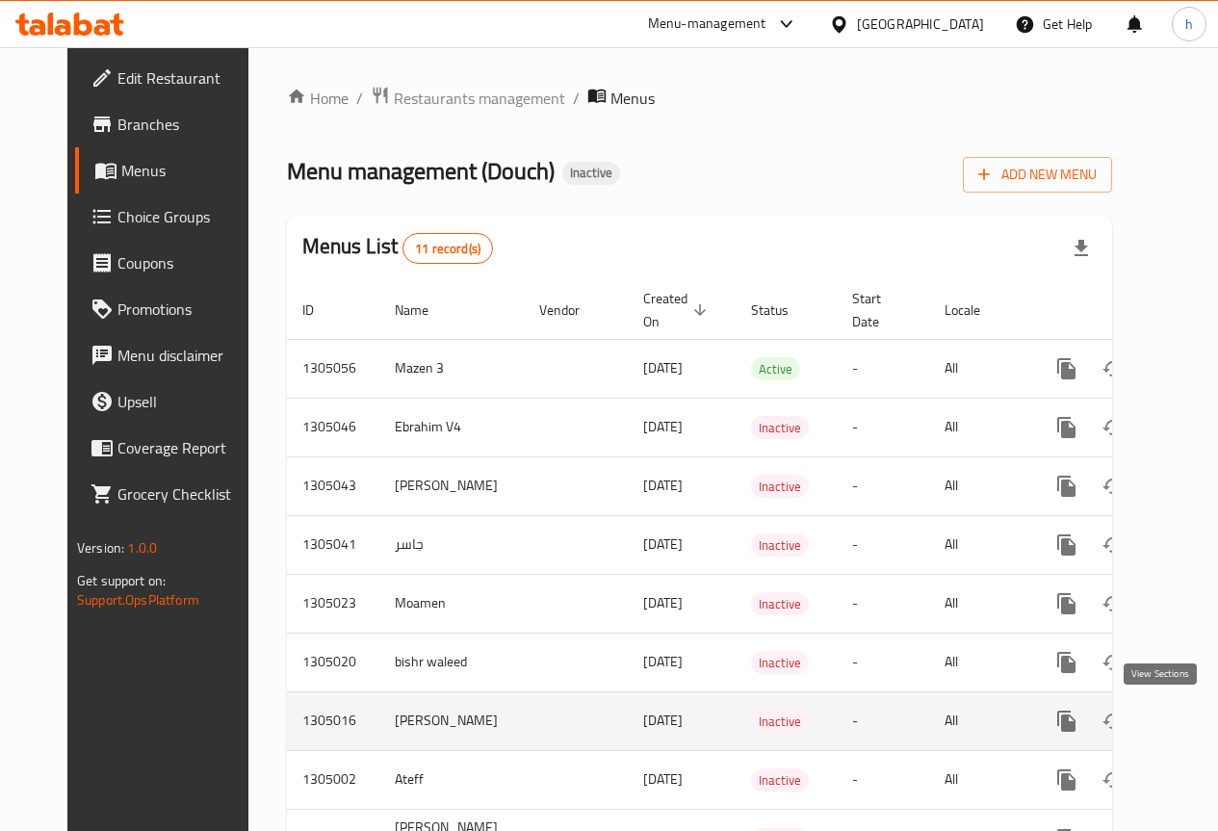
click at [1197, 722] on icon "enhanced table" at bounding box center [1205, 720] width 17 height 17
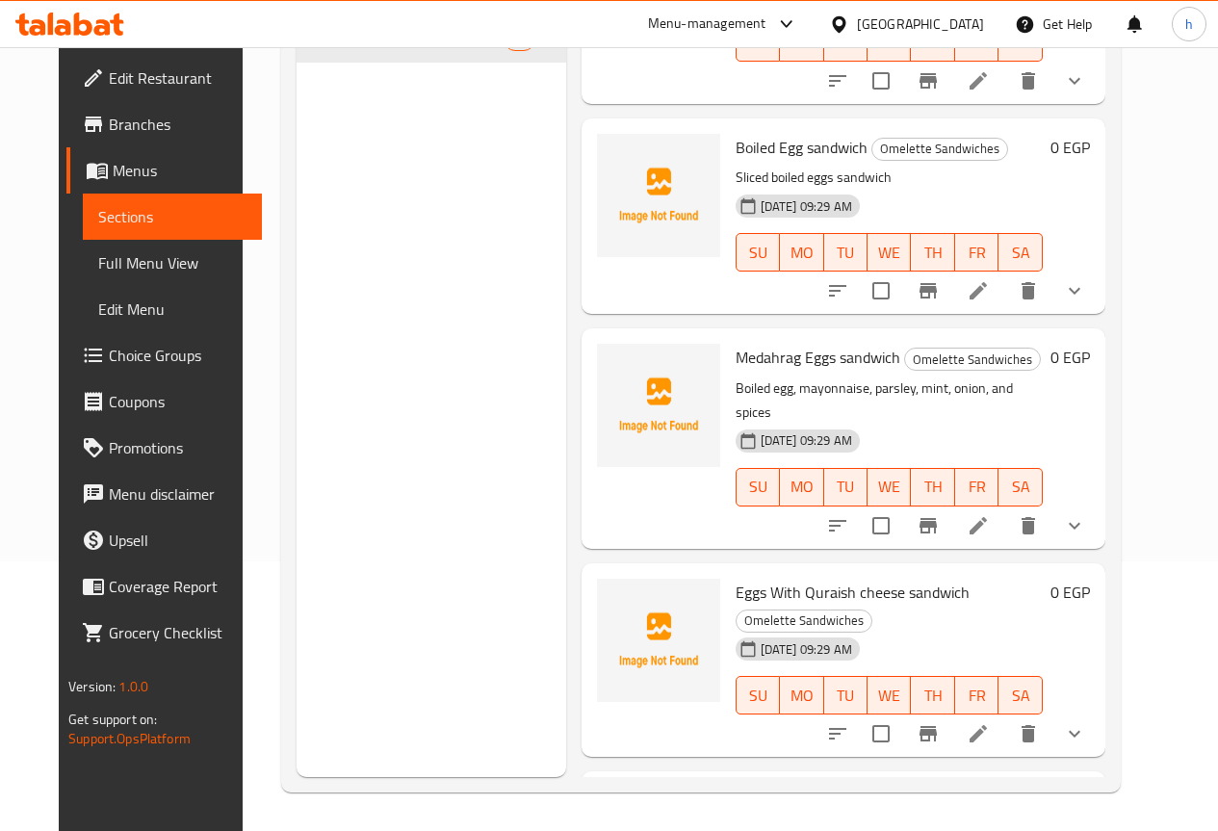
scroll to position [2735, 0]
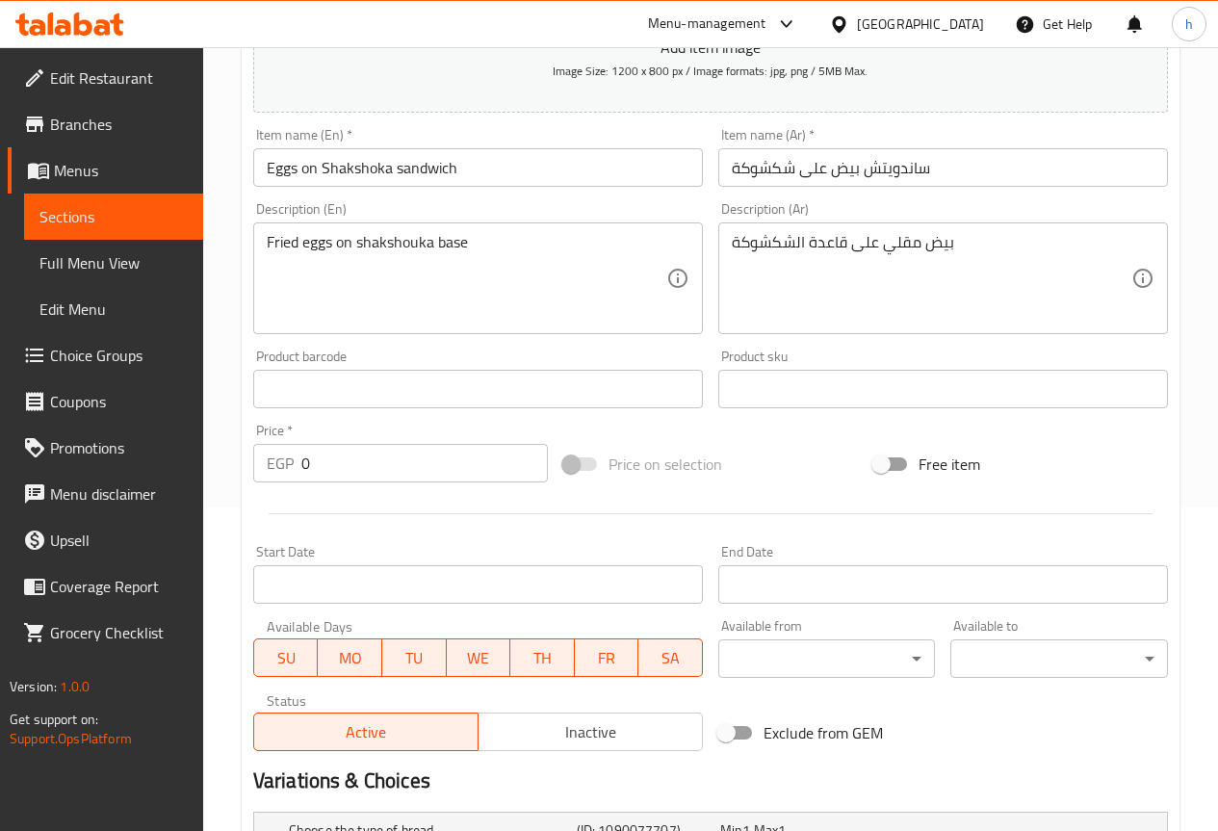
scroll to position [289, 0]
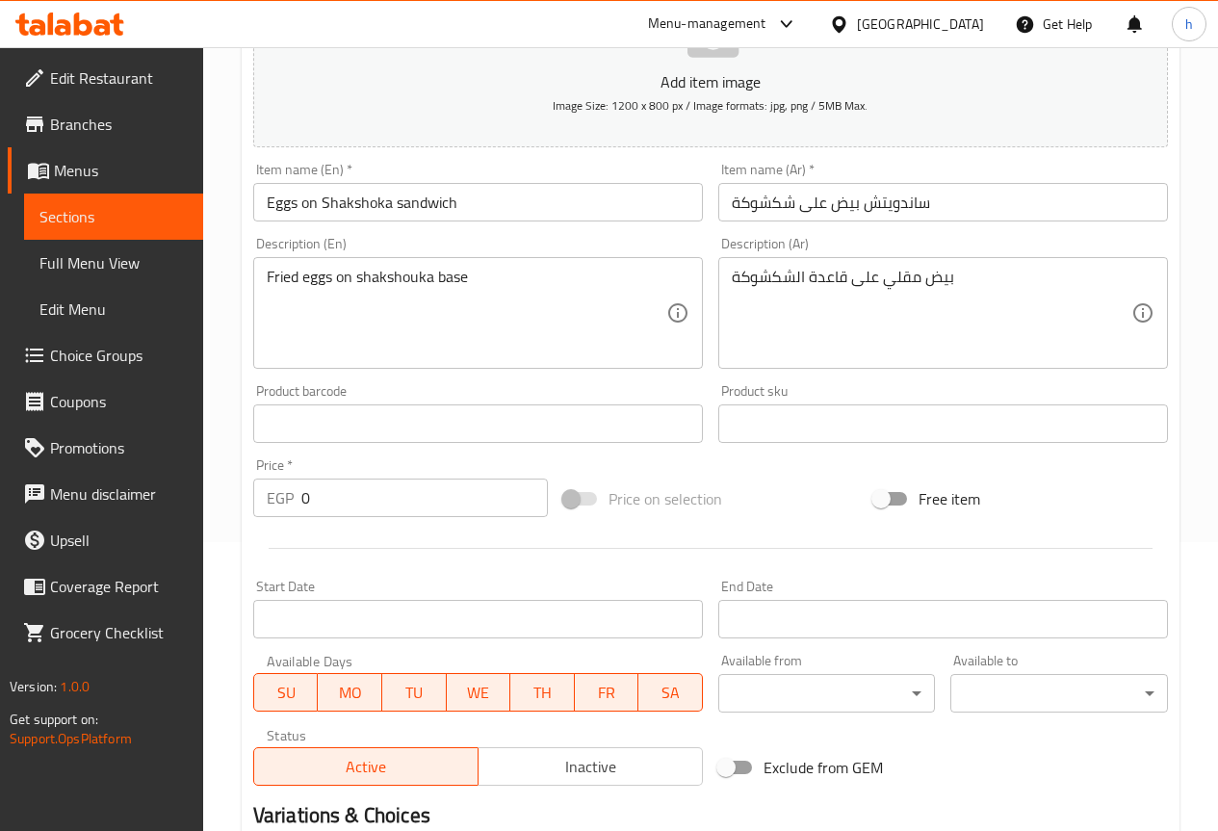
click at [97, 175] on span "Menus" at bounding box center [121, 170] width 134 height 23
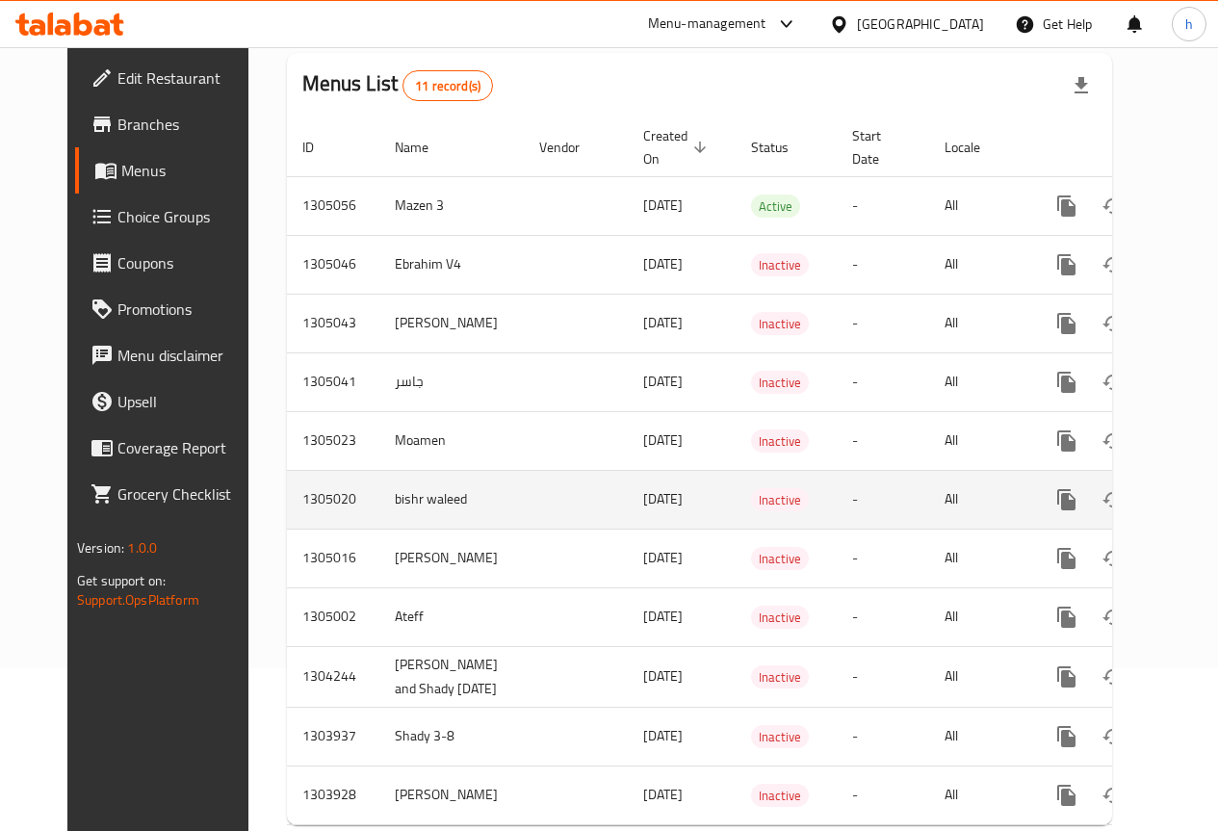
scroll to position [129, 0]
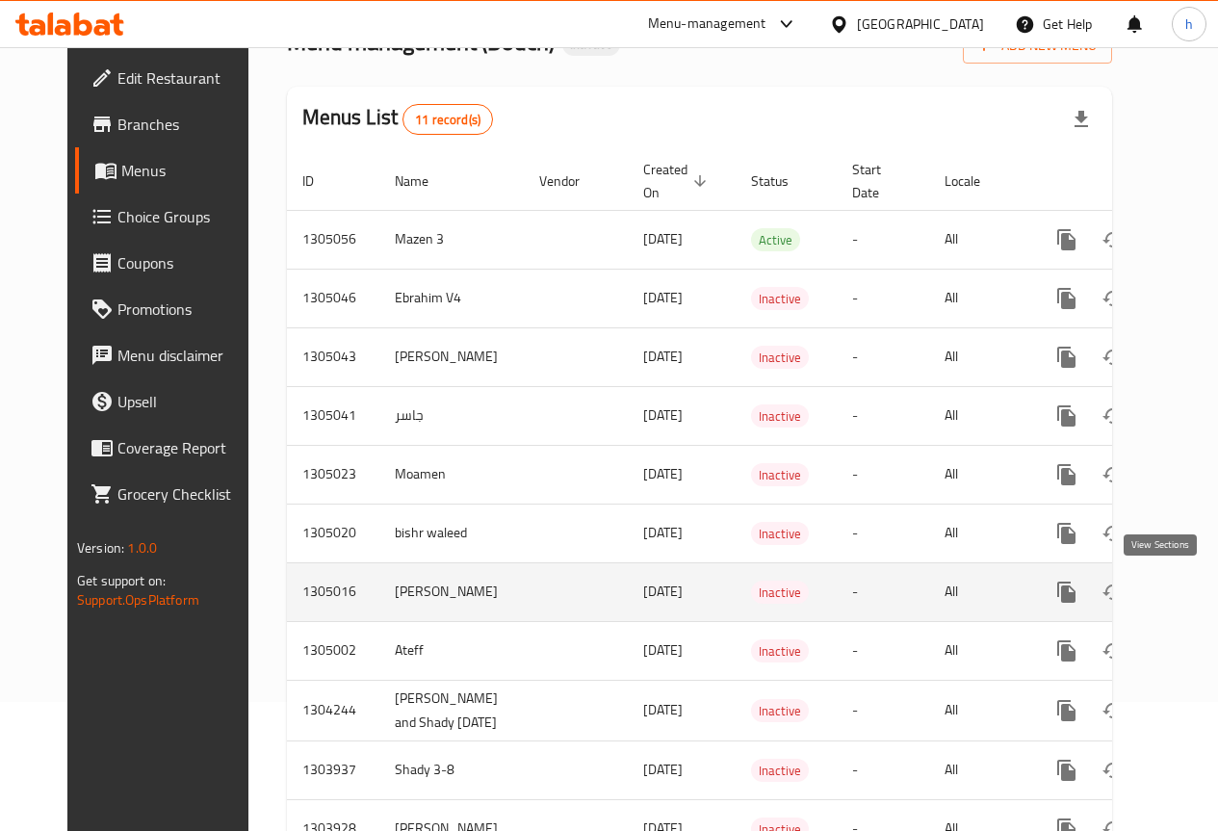
click at [1197, 596] on icon "enhanced table" at bounding box center [1205, 591] width 17 height 17
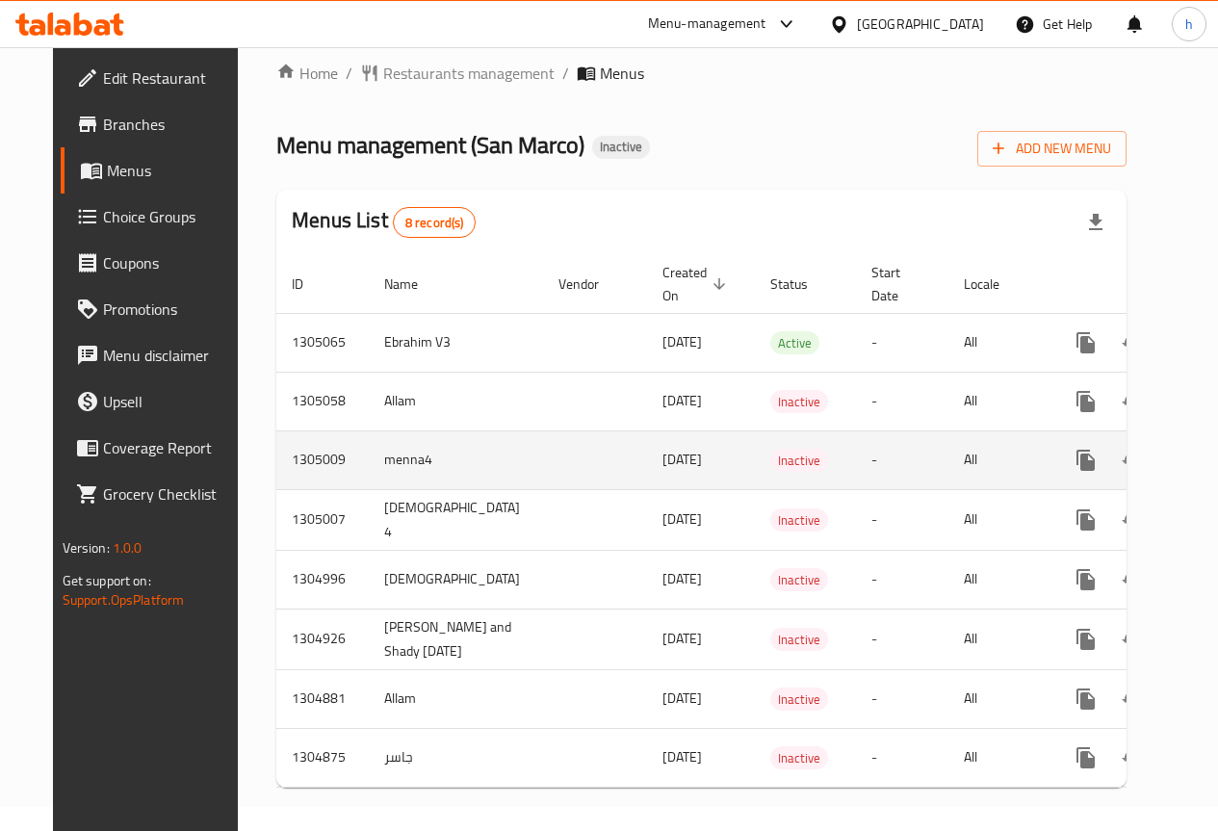
scroll to position [47, 0]
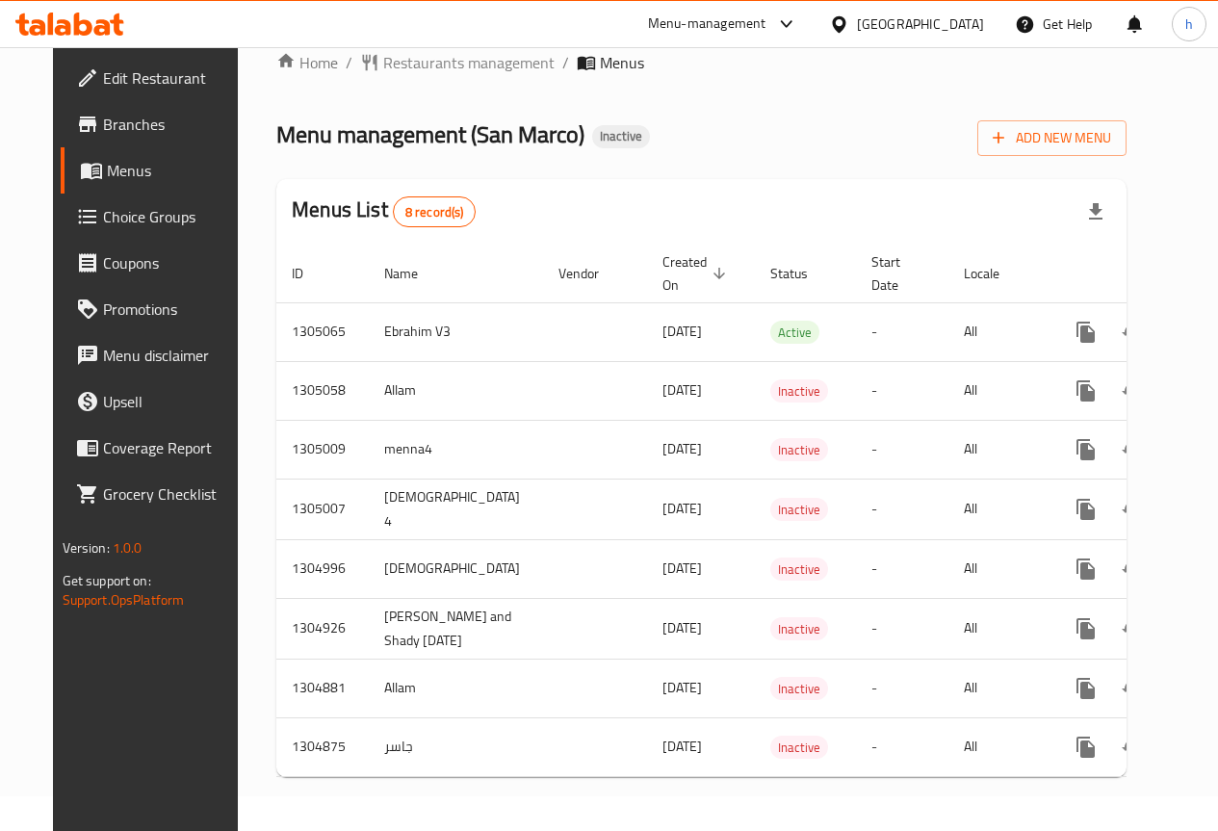
click at [103, 128] on span "Branches" at bounding box center [172, 124] width 138 height 23
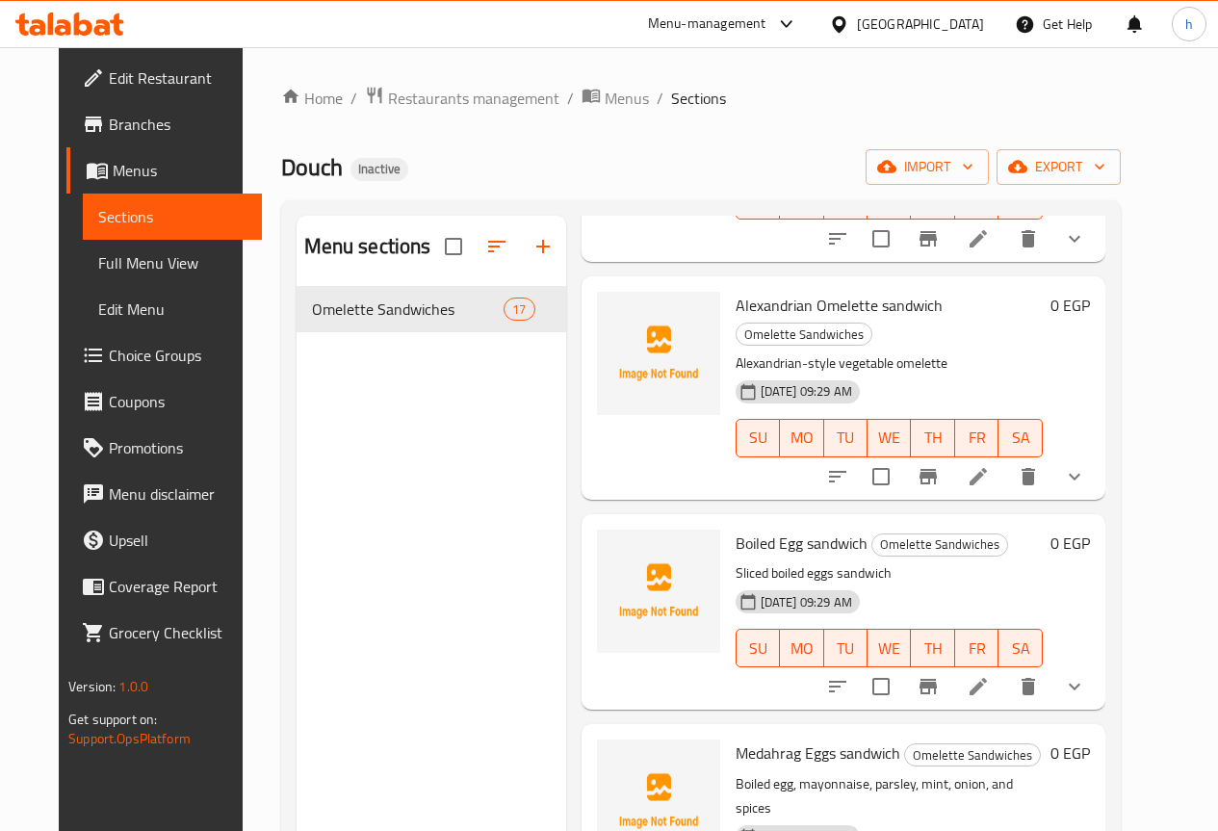
scroll to position [2543, 0]
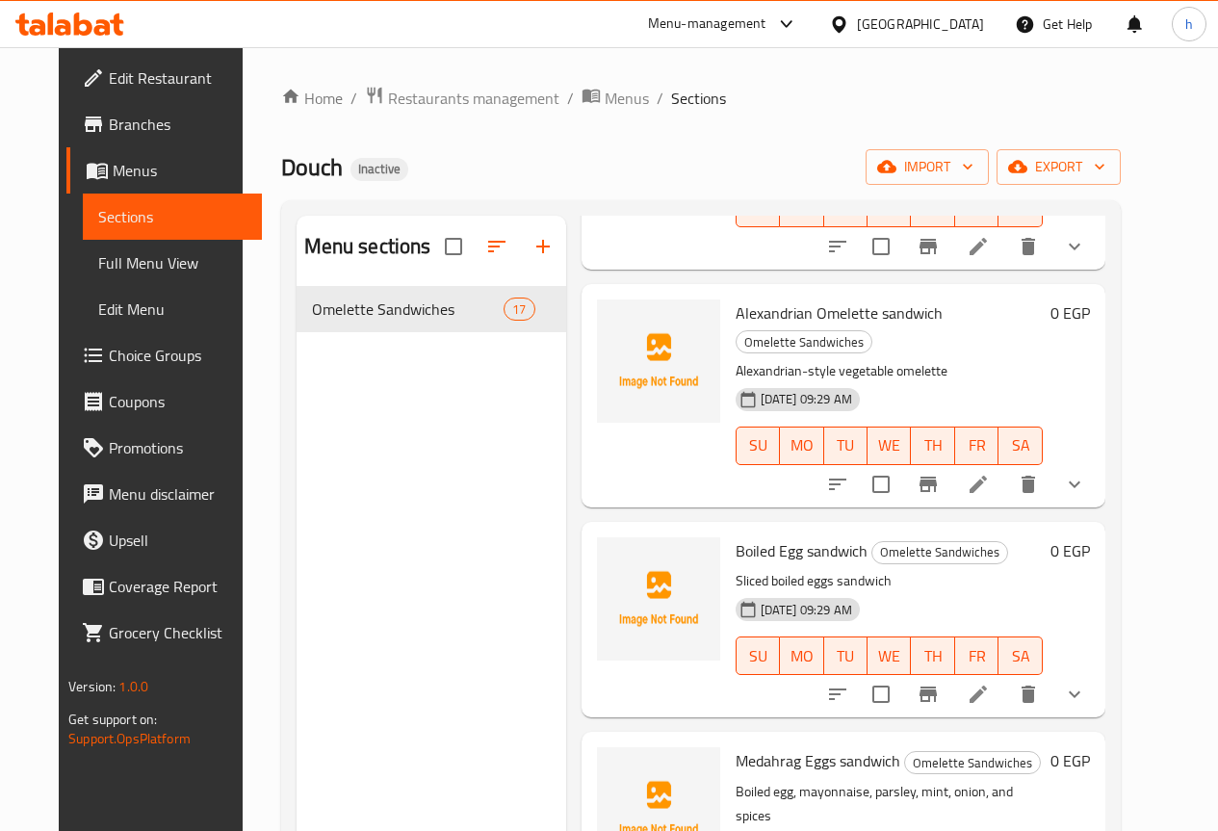
click at [109, 352] on span "Choice Groups" at bounding box center [178, 355] width 138 height 23
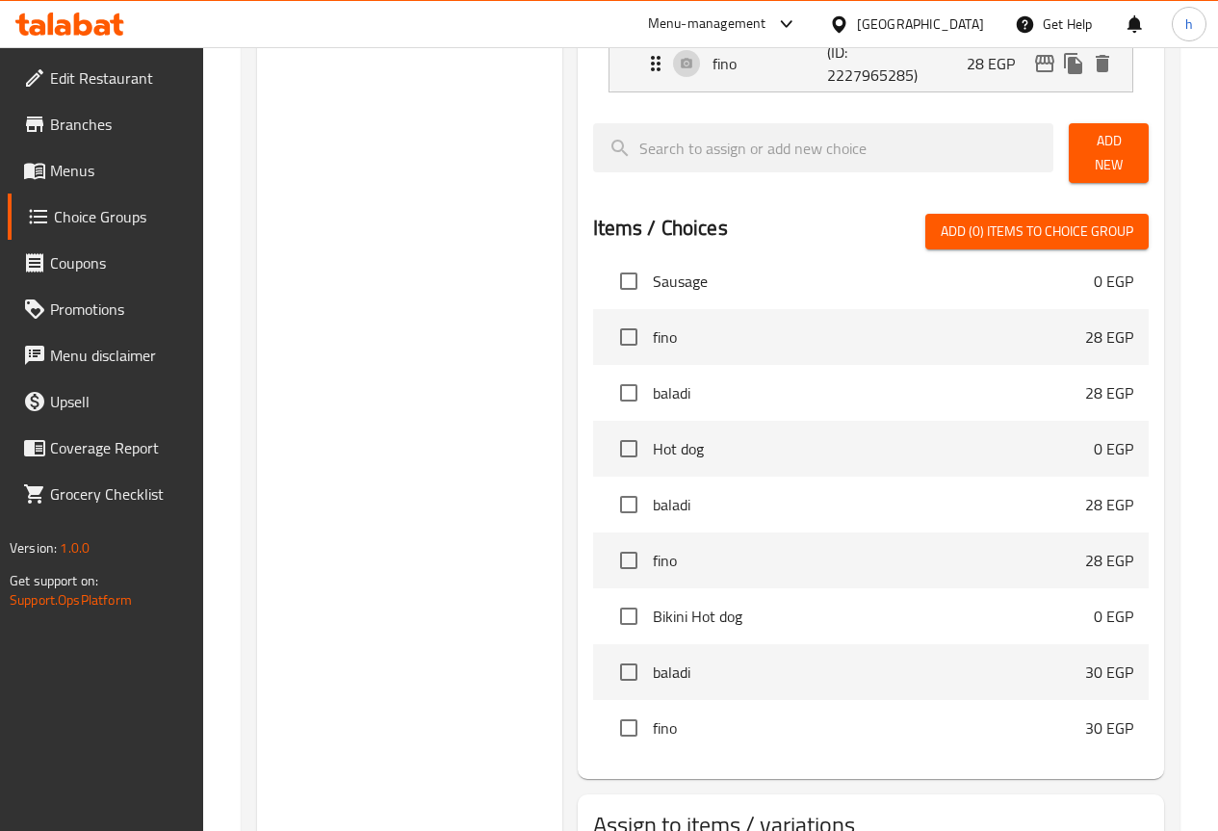
scroll to position [2268, 0]
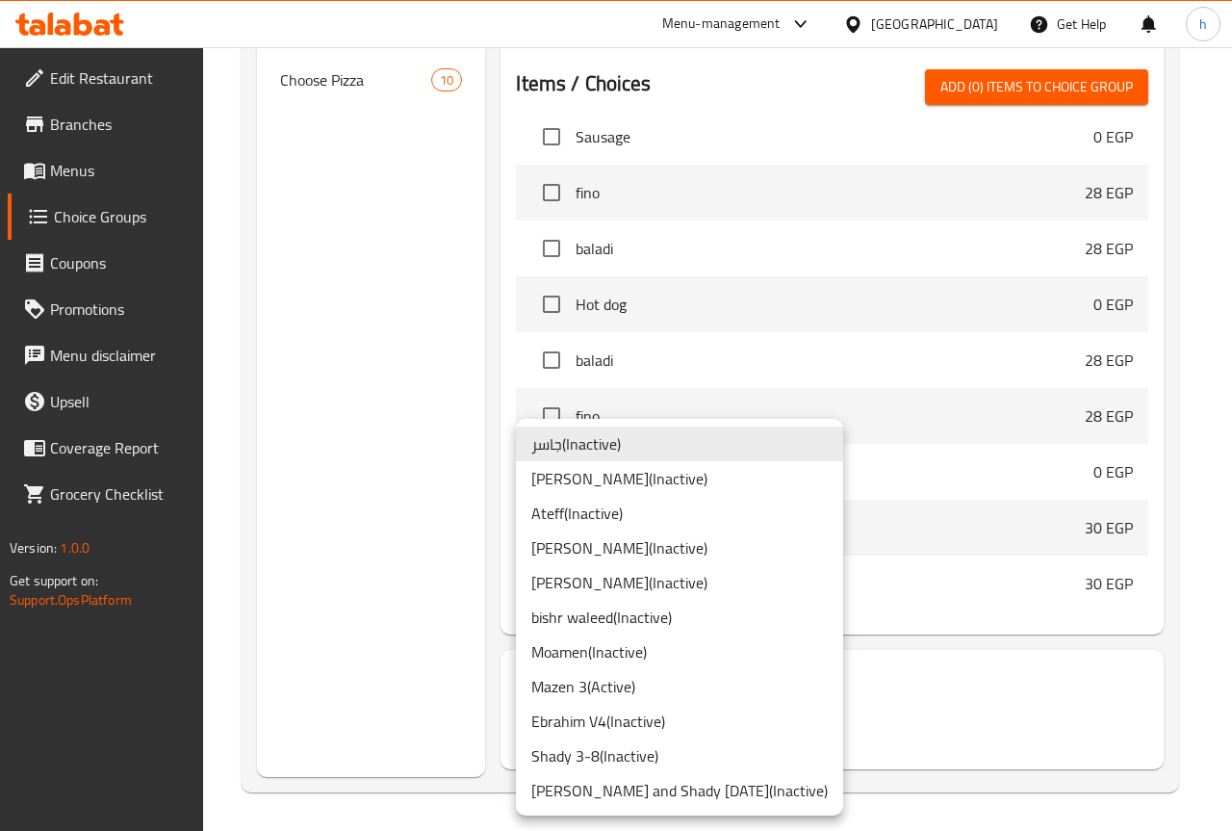
click at [302, 609] on div at bounding box center [616, 415] width 1232 height 831
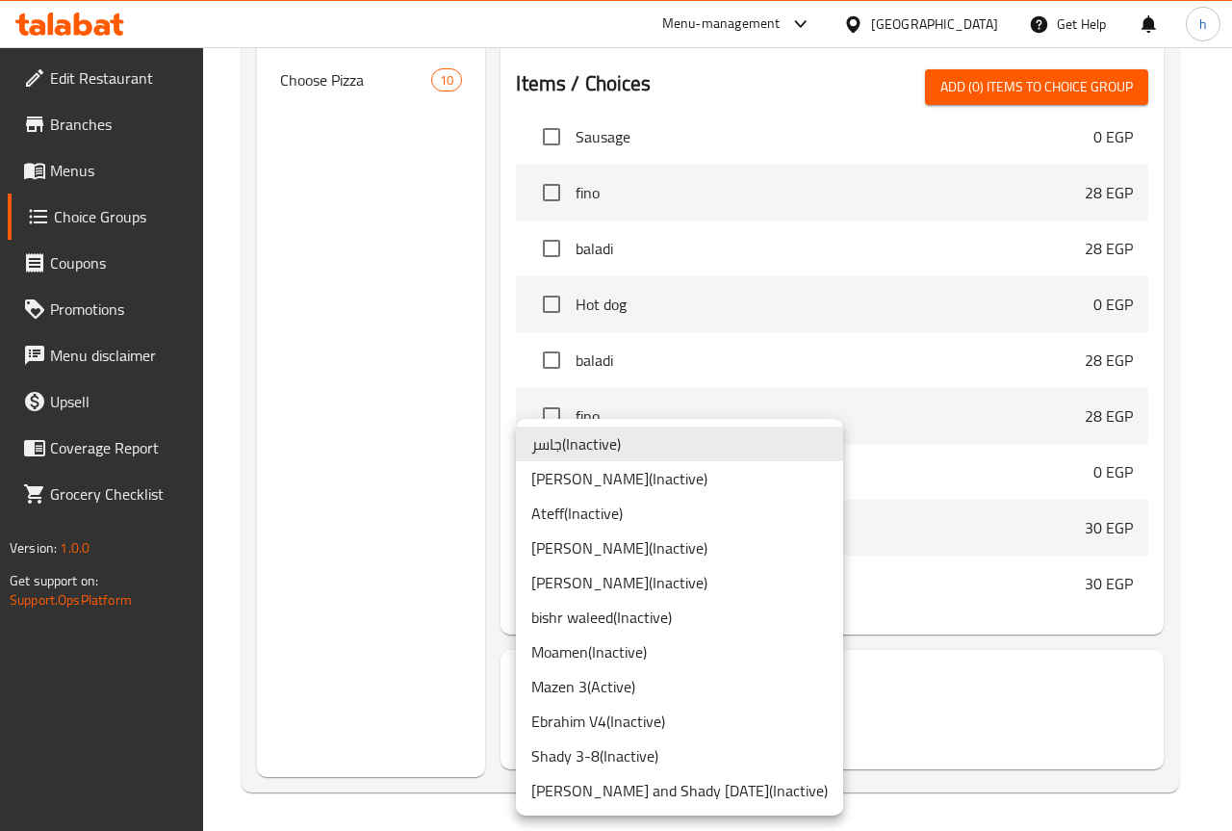
click at [351, 516] on div at bounding box center [616, 415] width 1232 height 831
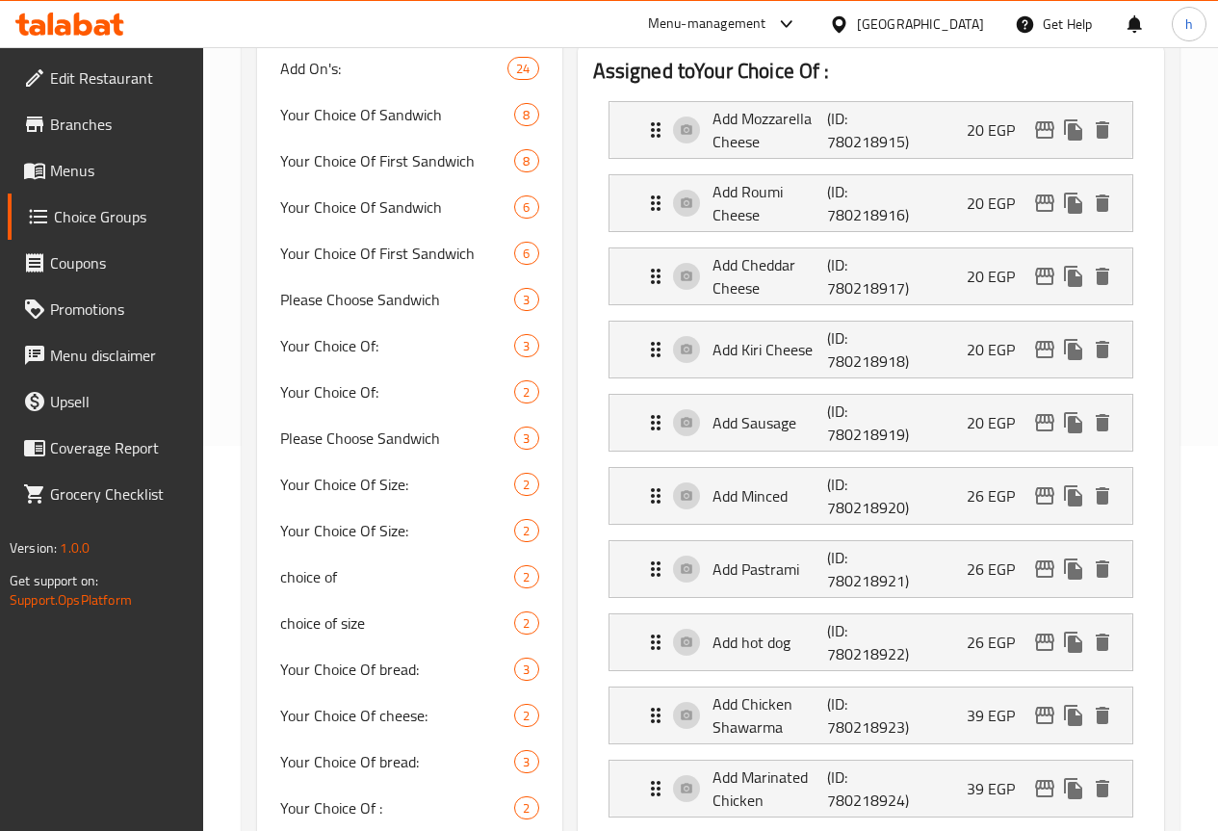
scroll to position [0, 0]
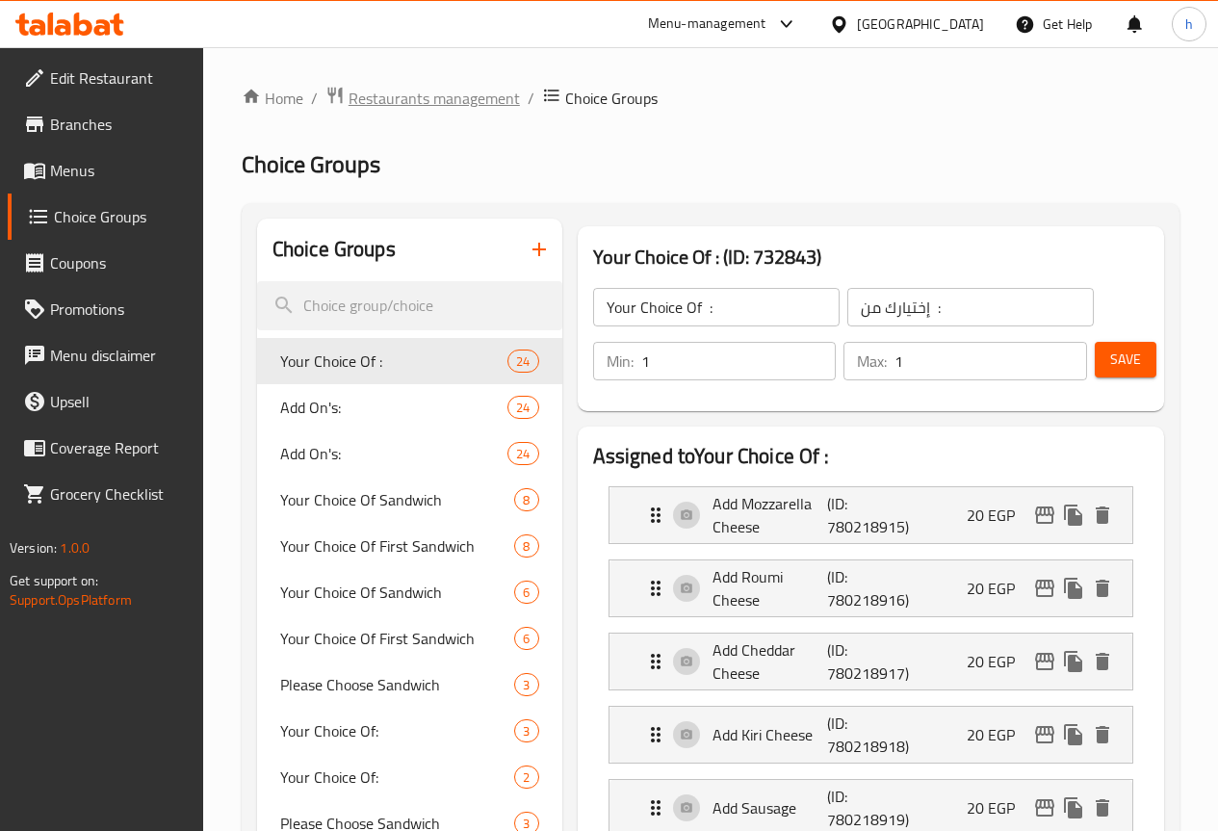
click at [436, 107] on span "Restaurants management" at bounding box center [434, 98] width 171 height 23
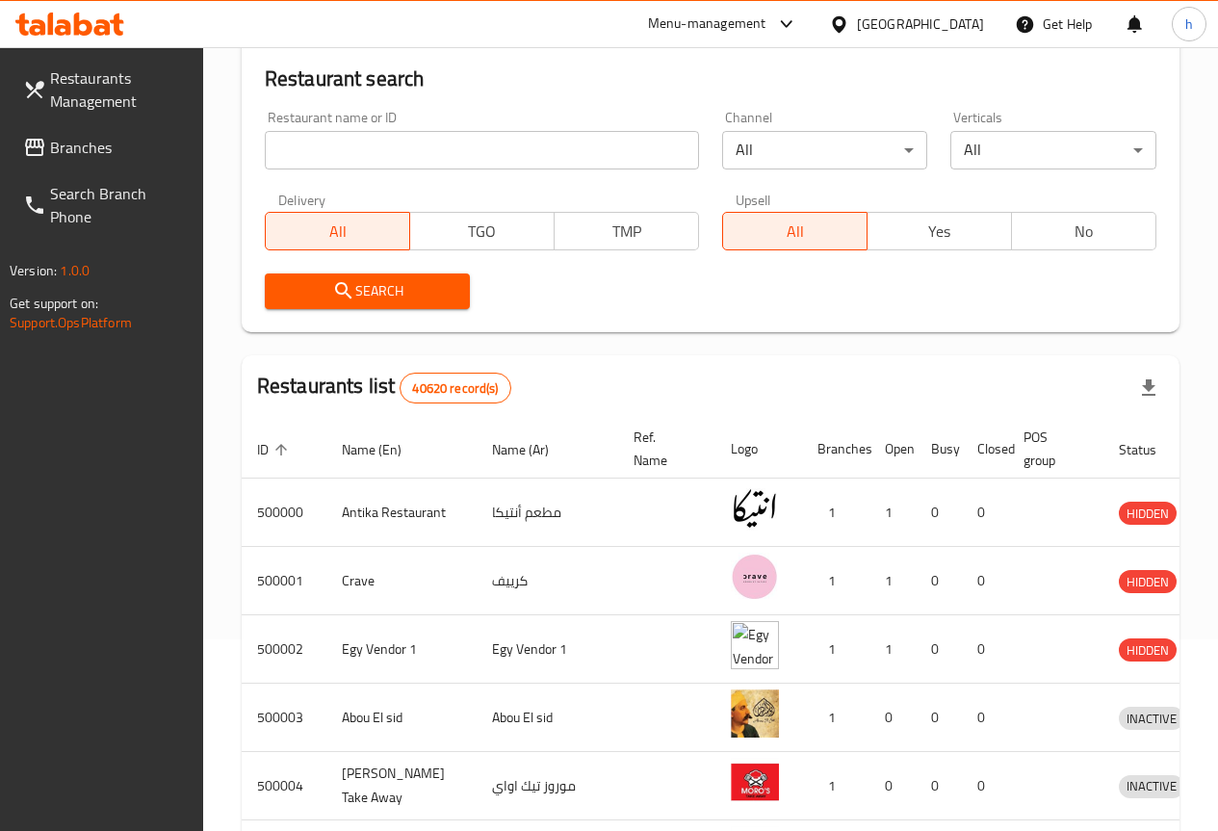
scroll to position [193, 0]
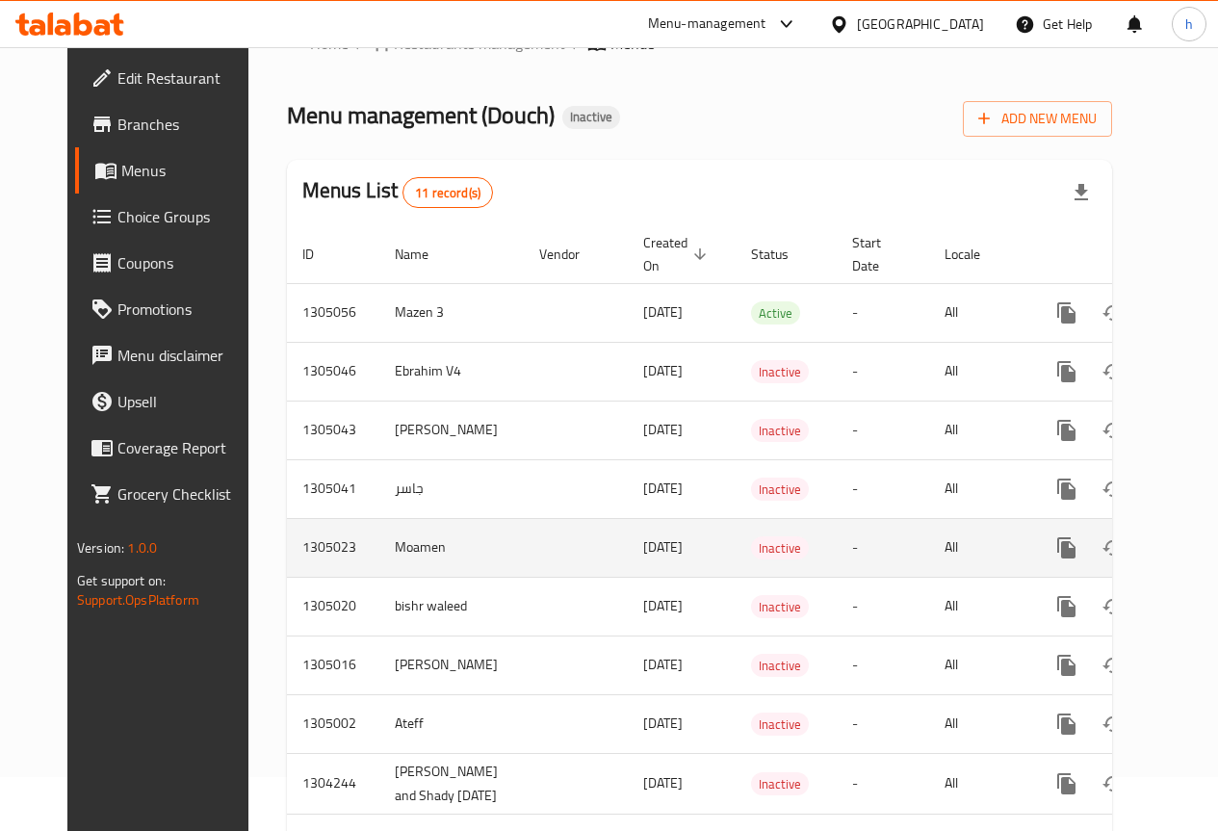
scroll to position [96, 0]
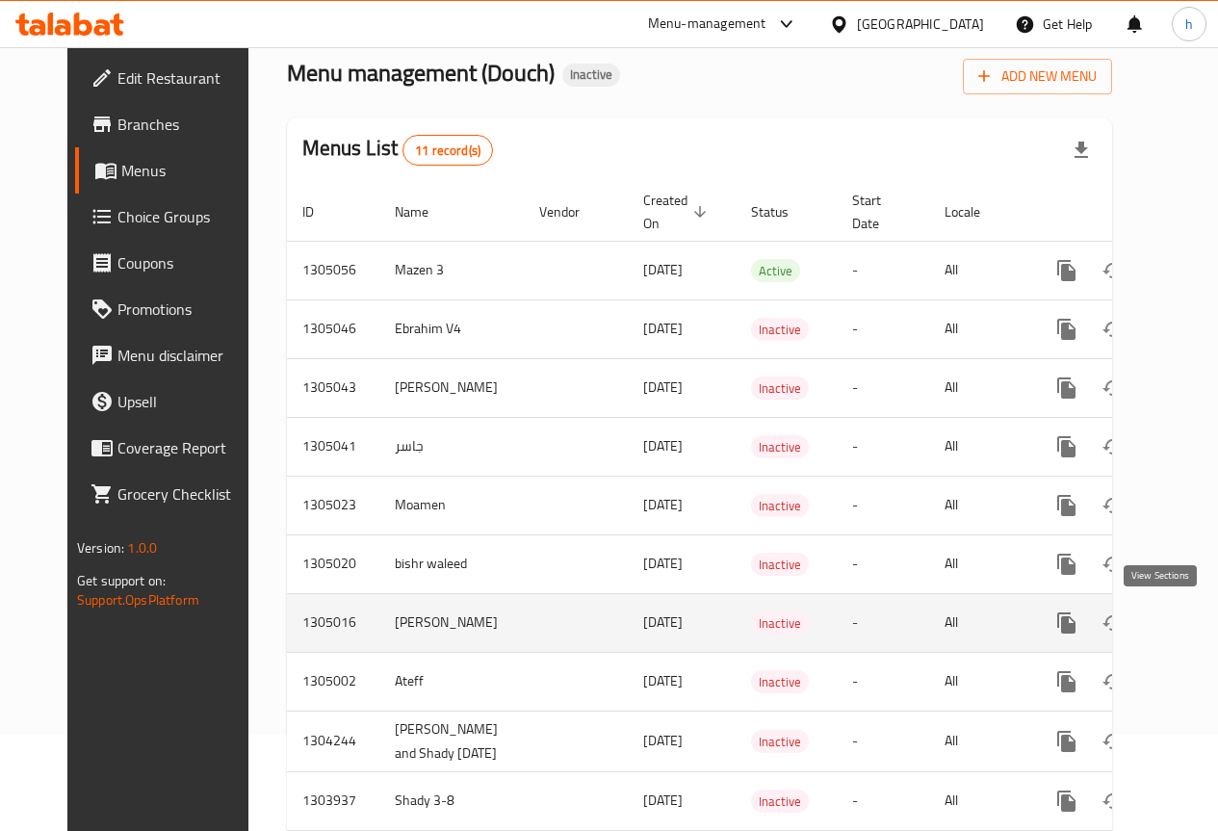
click at [1194, 617] on icon "enhanced table" at bounding box center [1205, 622] width 23 height 23
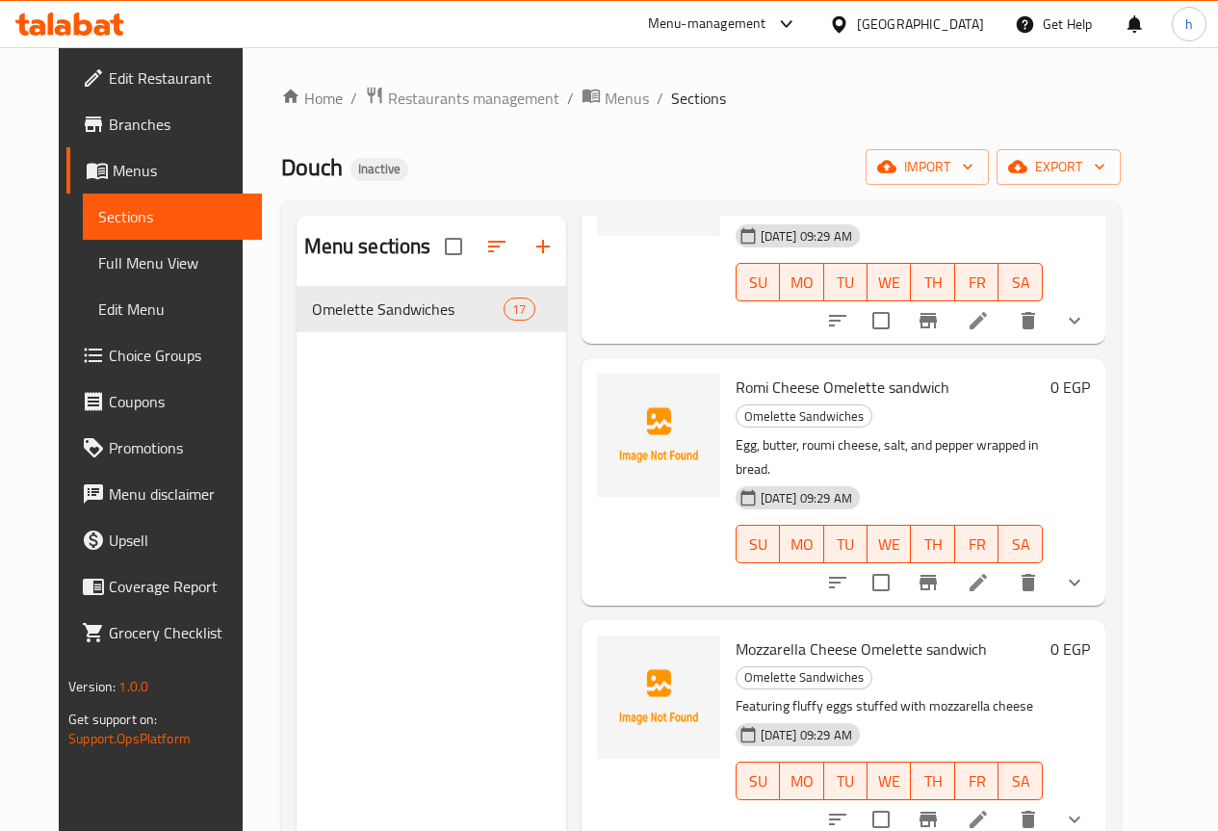
scroll to position [674, 0]
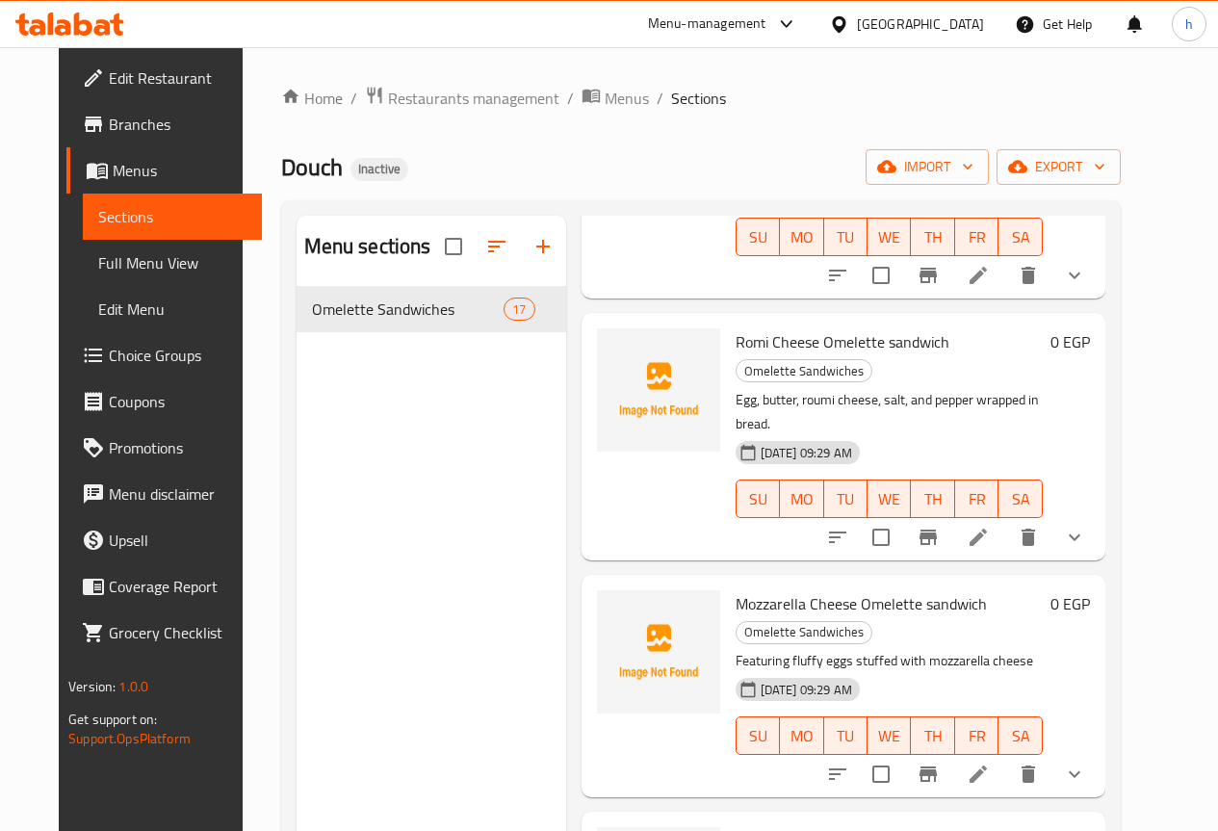
click at [1098, 514] on button "show more" at bounding box center [1074, 537] width 46 height 46
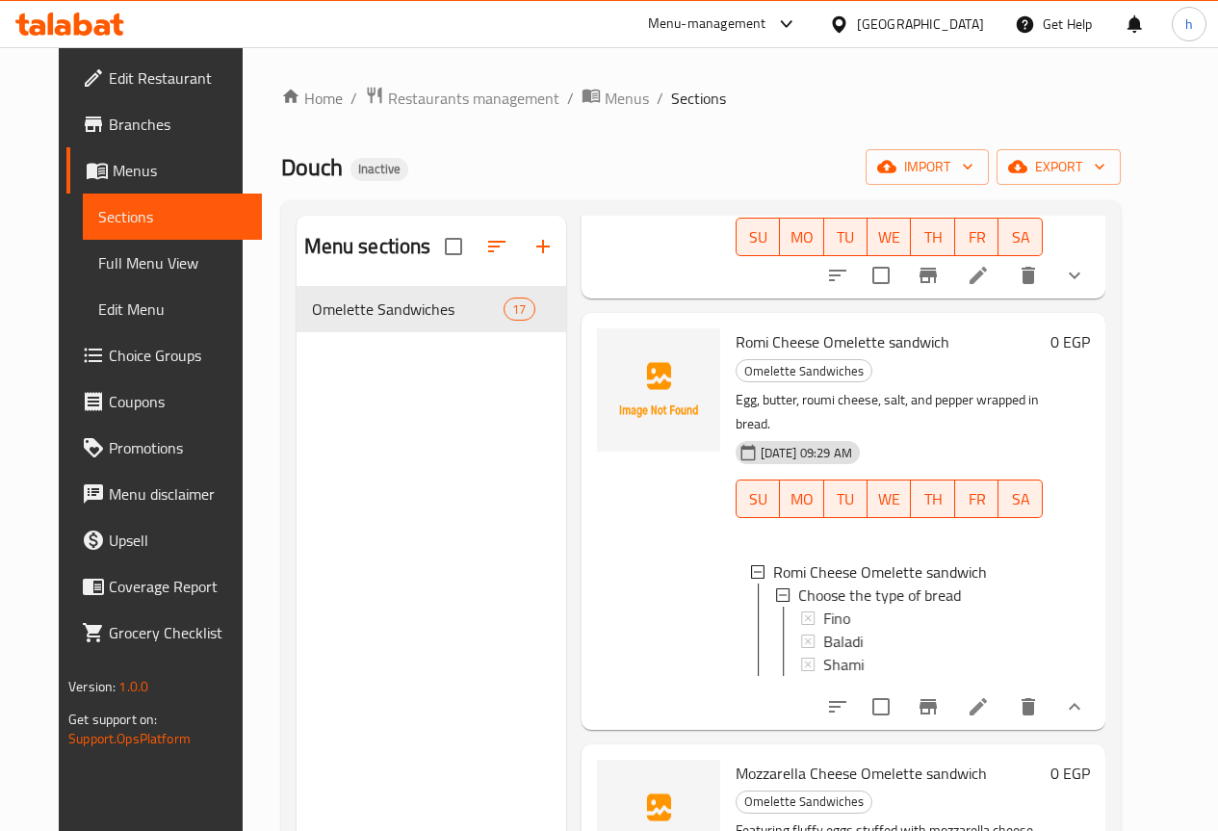
click at [1098, 404] on div "Romi Cheese Omelette sandwich Omelette Sandwiches Egg, butter, roumi cheese, sa…" at bounding box center [913, 521] width 370 height 401
click at [1086, 695] on icon "show more" at bounding box center [1074, 706] width 23 height 23
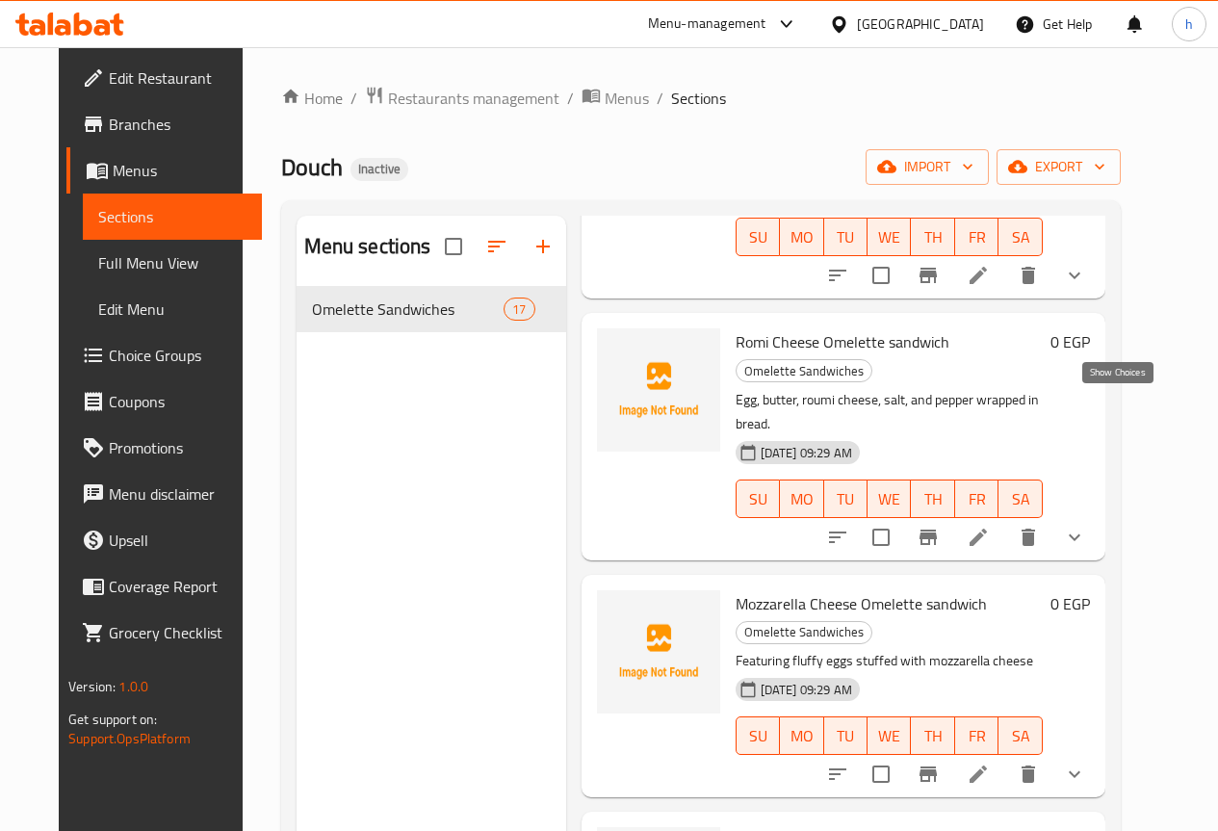
click at [1086, 526] on icon "show more" at bounding box center [1074, 537] width 23 height 23
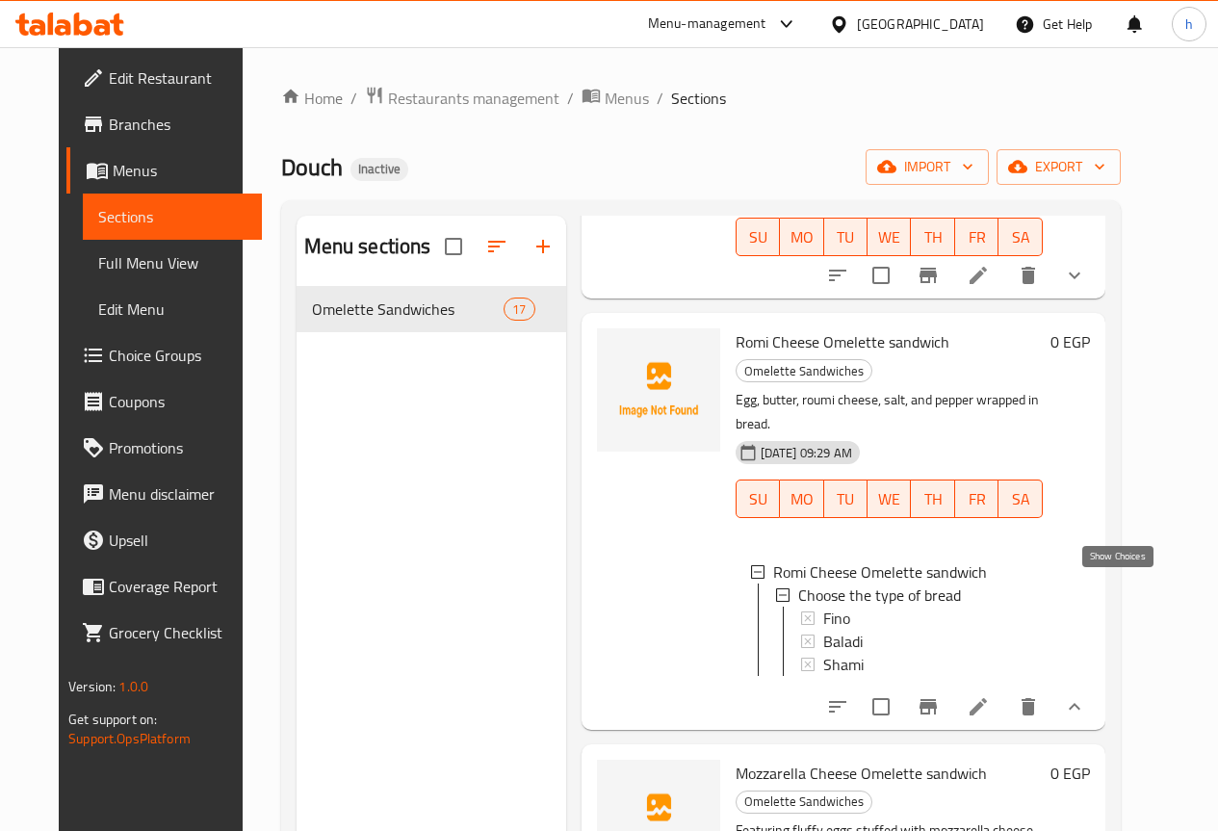
click at [1086, 695] on icon "show more" at bounding box center [1074, 706] width 23 height 23
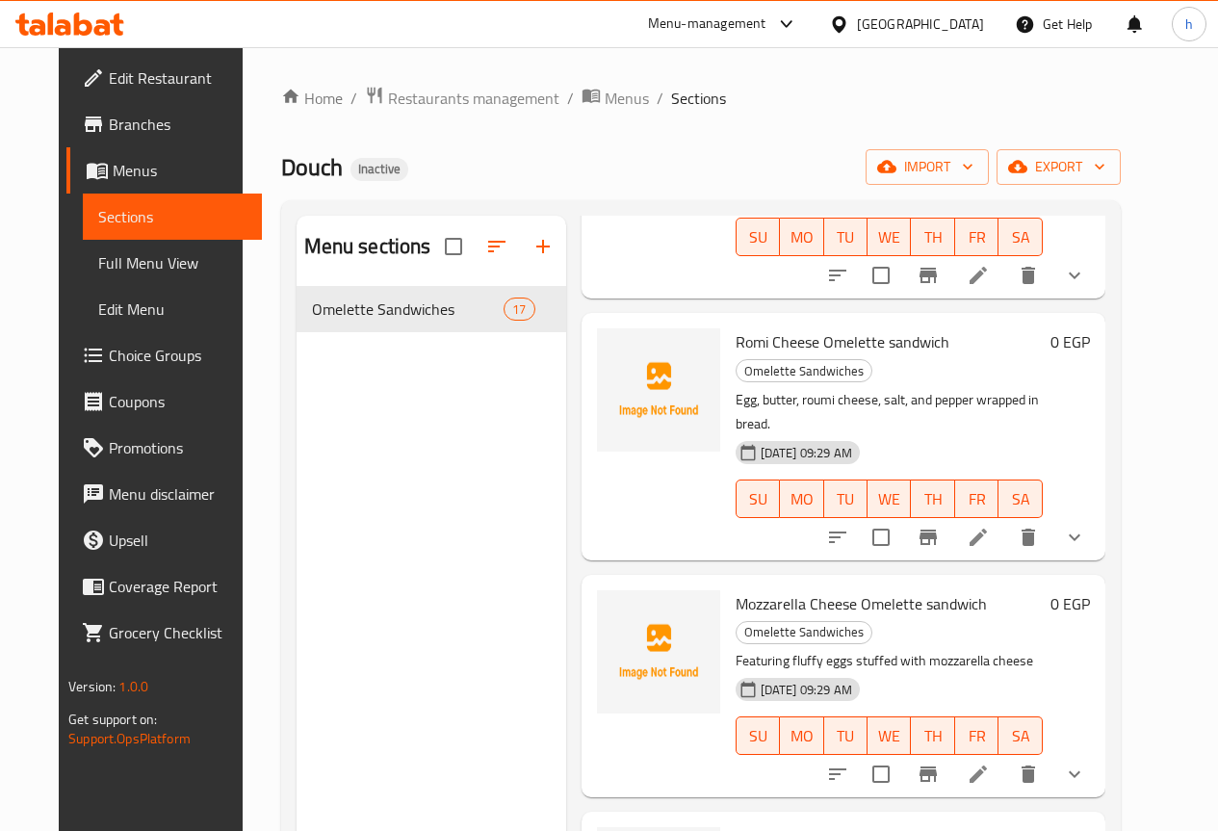
click at [1098, 751] on button "show more" at bounding box center [1074, 774] width 46 height 46
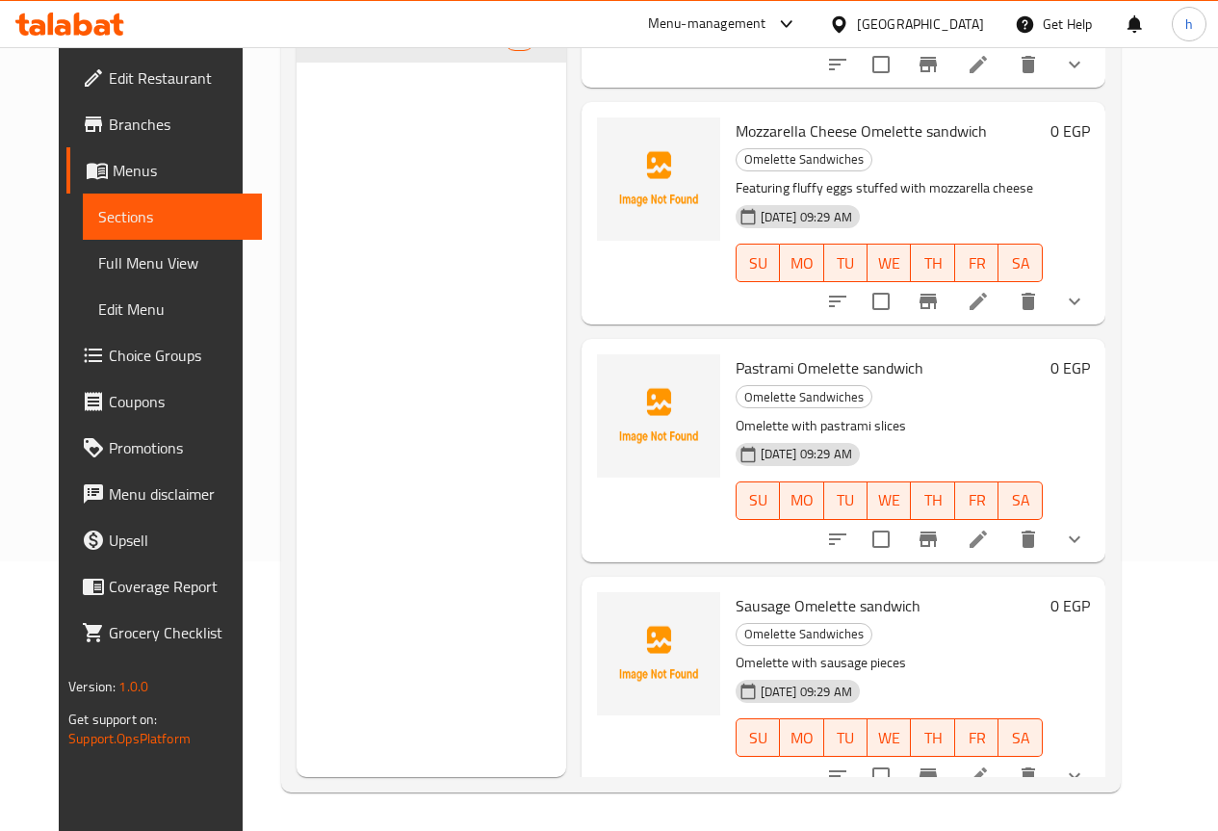
scroll to position [617, 0]
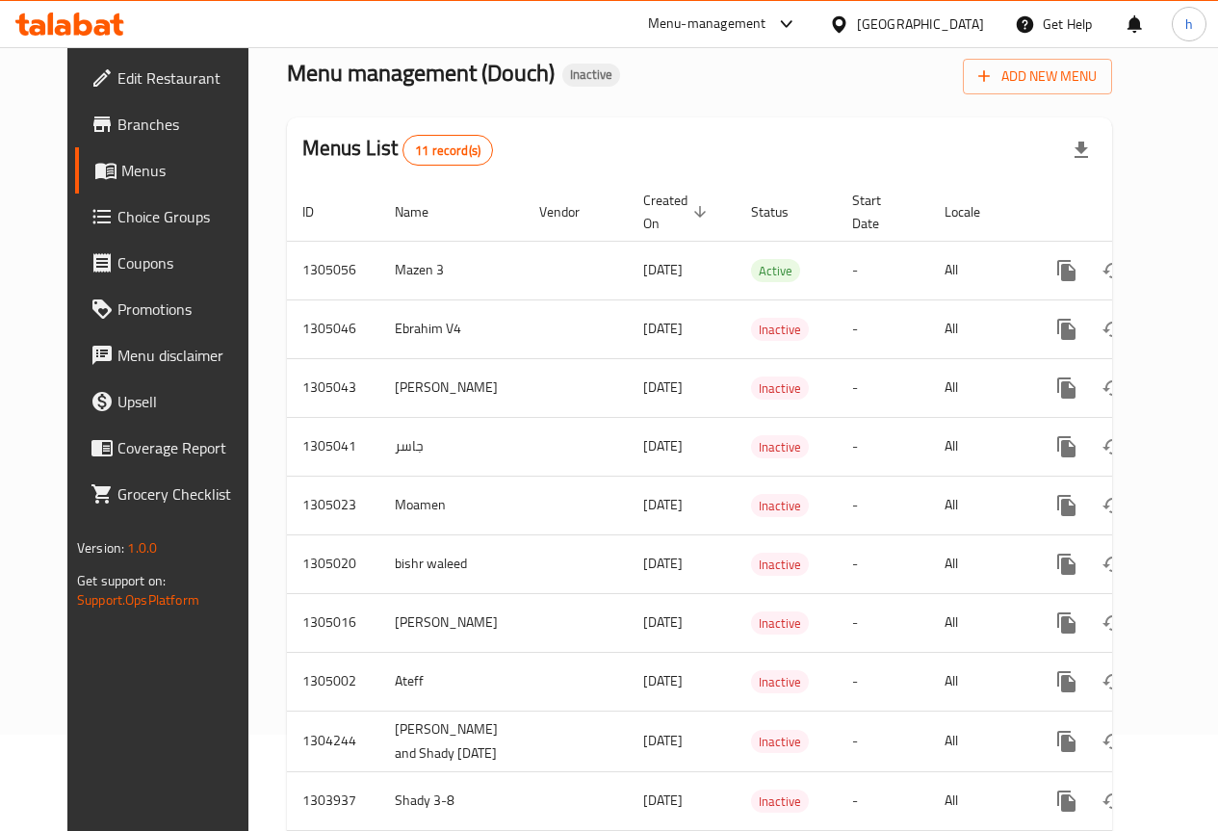
scroll to position [193, 0]
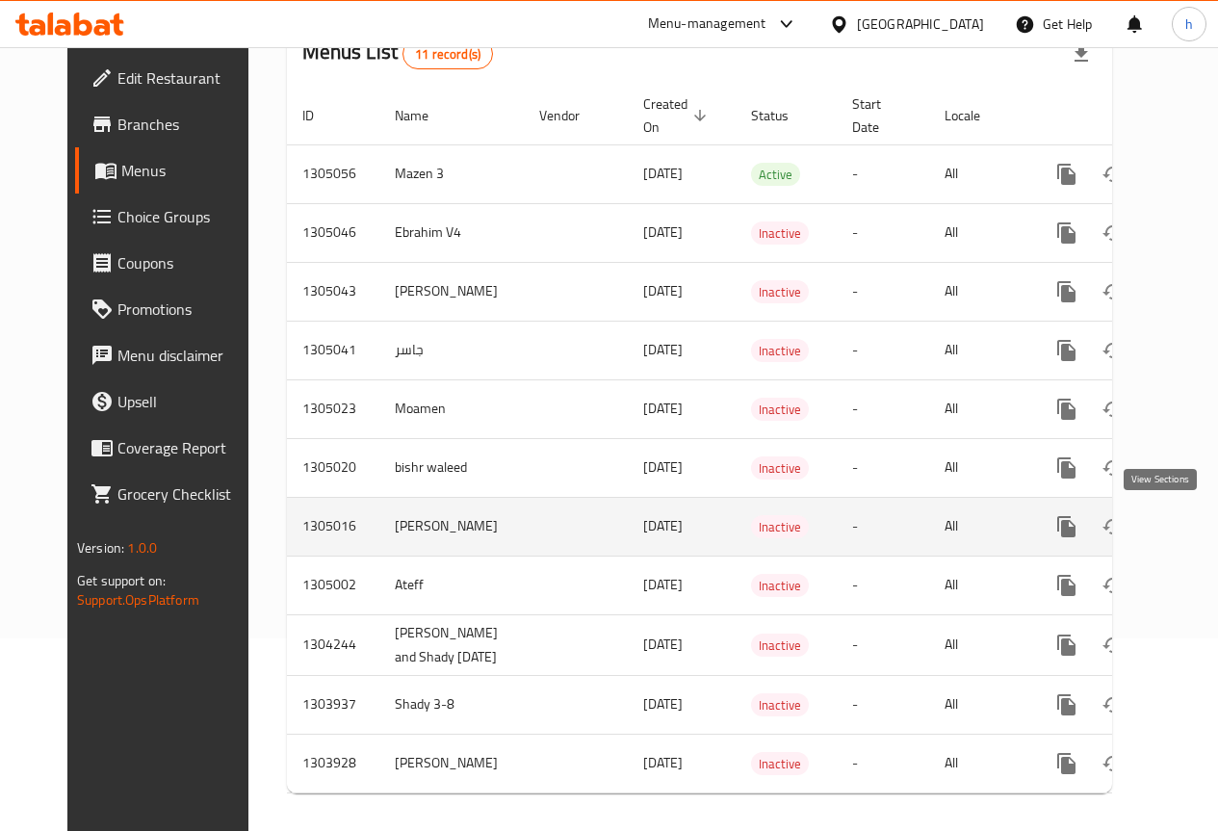
click at [1194, 534] on icon "enhanced table" at bounding box center [1205, 526] width 23 height 23
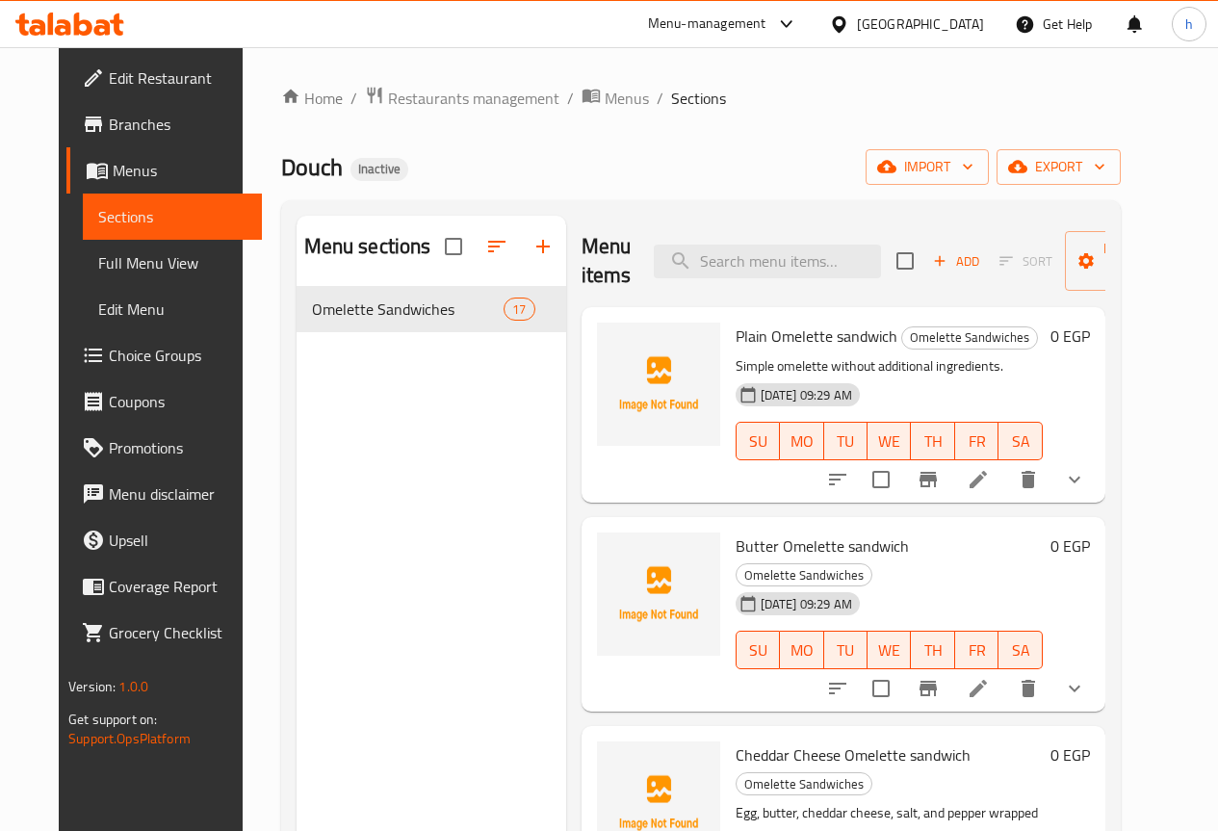
scroll to position [96, 0]
